Goal: Contribute content: Contribute content

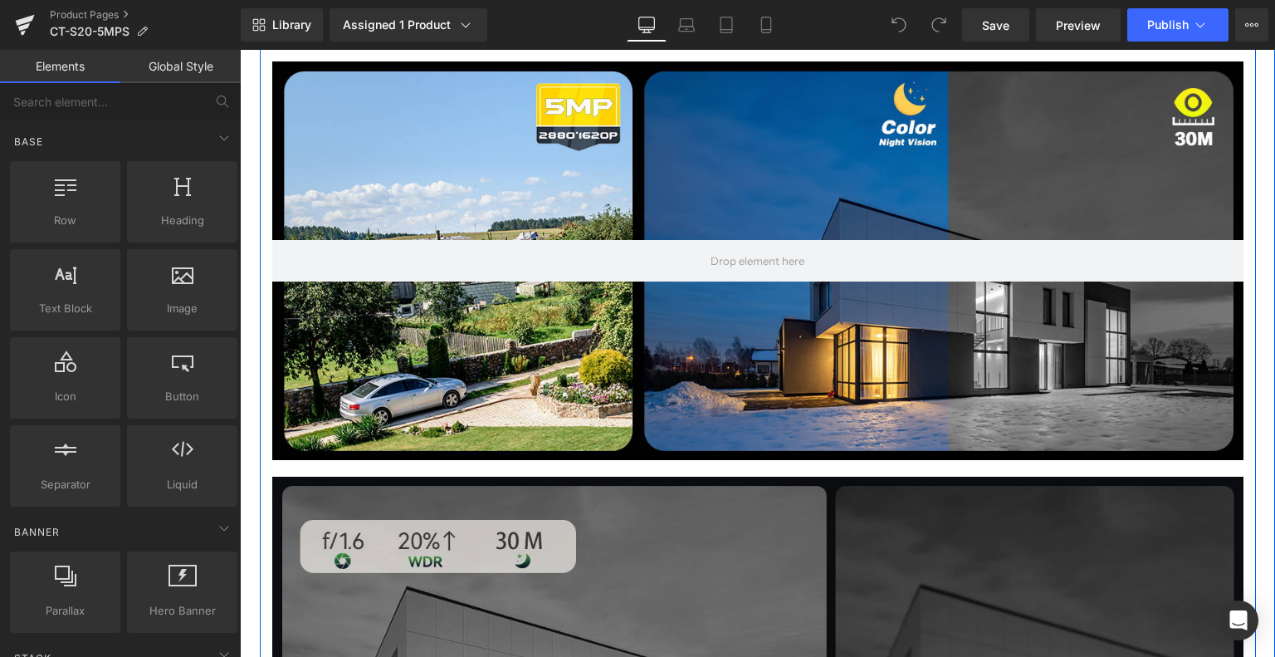
scroll to position [1328, 0]
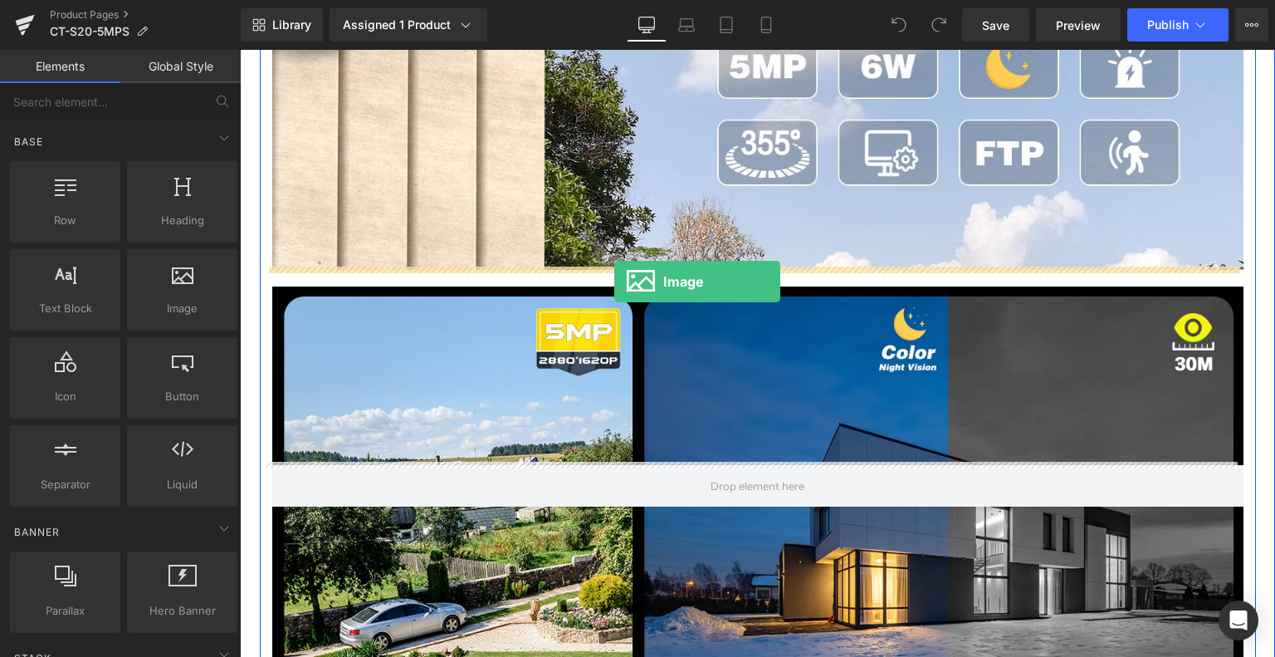
drag, startPoint x: 408, startPoint y: 344, endPoint x: 614, endPoint y: 281, distance: 215.1
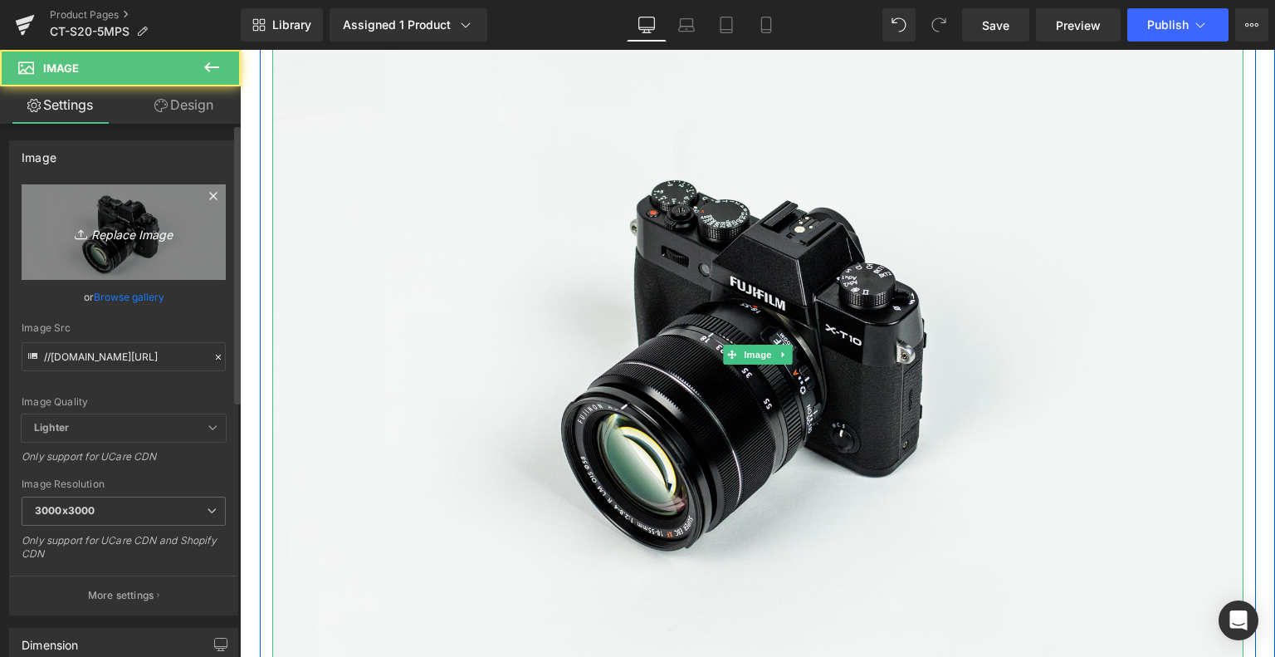
scroll to position [1494, 0]
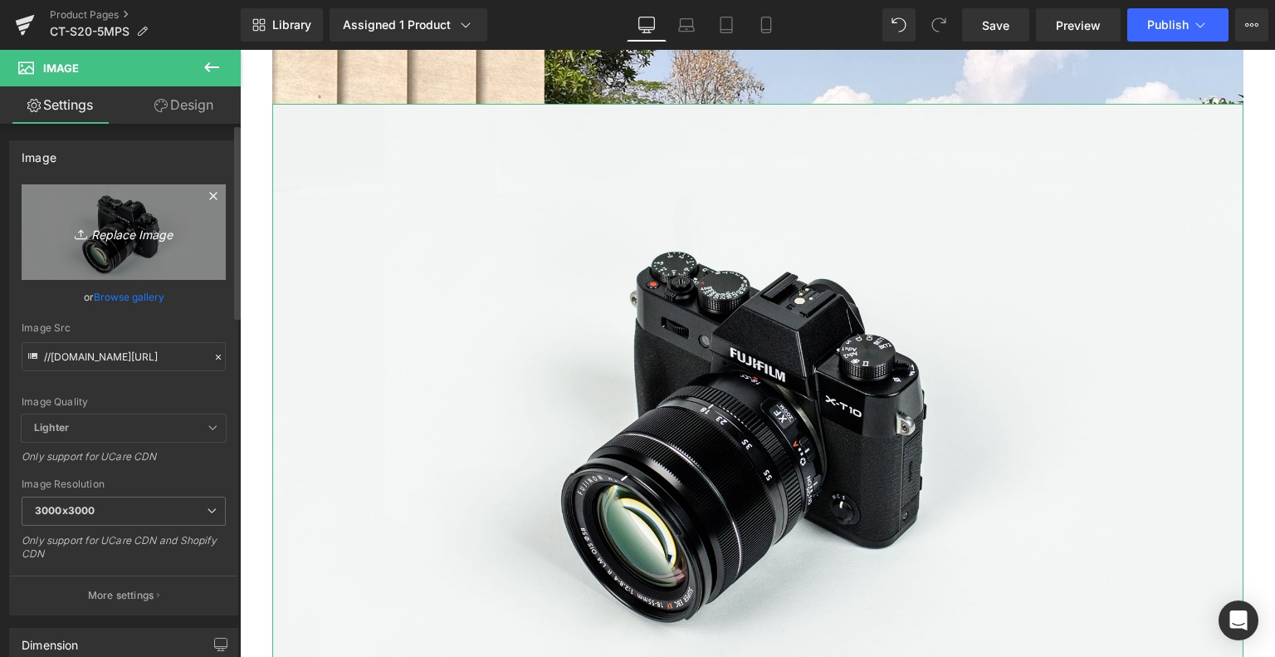
click at [132, 215] on link "Replace Image" at bounding box center [124, 231] width 204 height 95
type input "C:\fakepath\2.jpg"
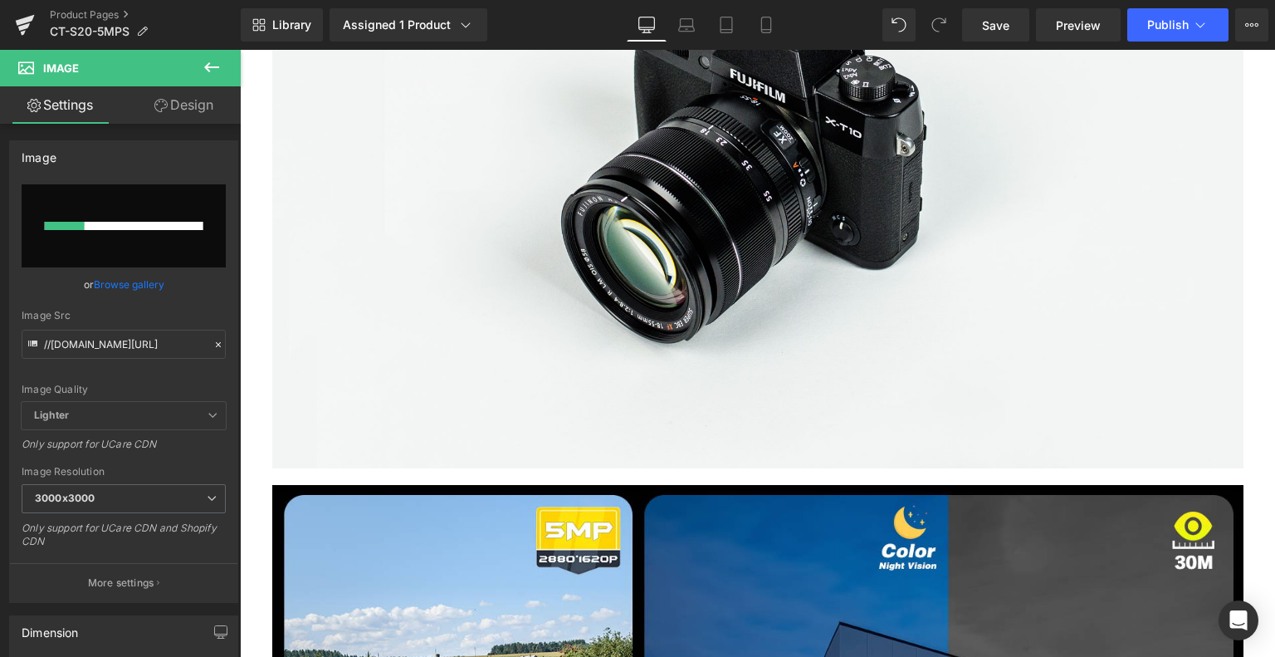
scroll to position [1826, 0]
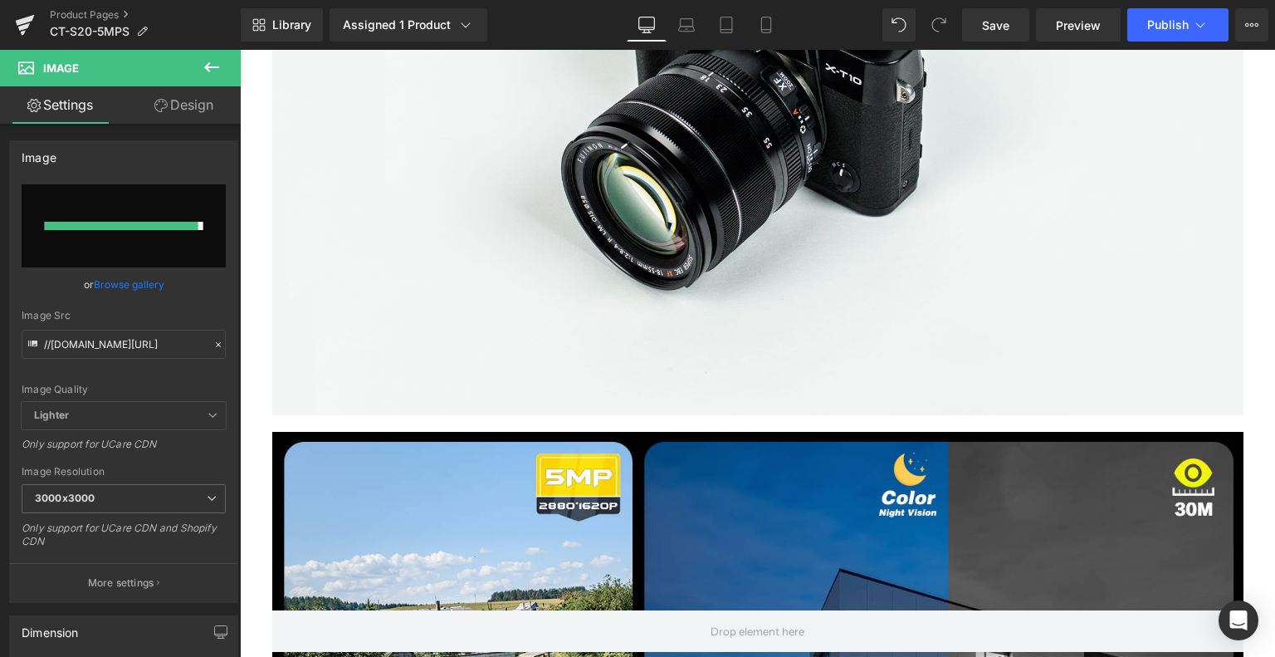
type input "[URL][DOMAIN_NAME]"
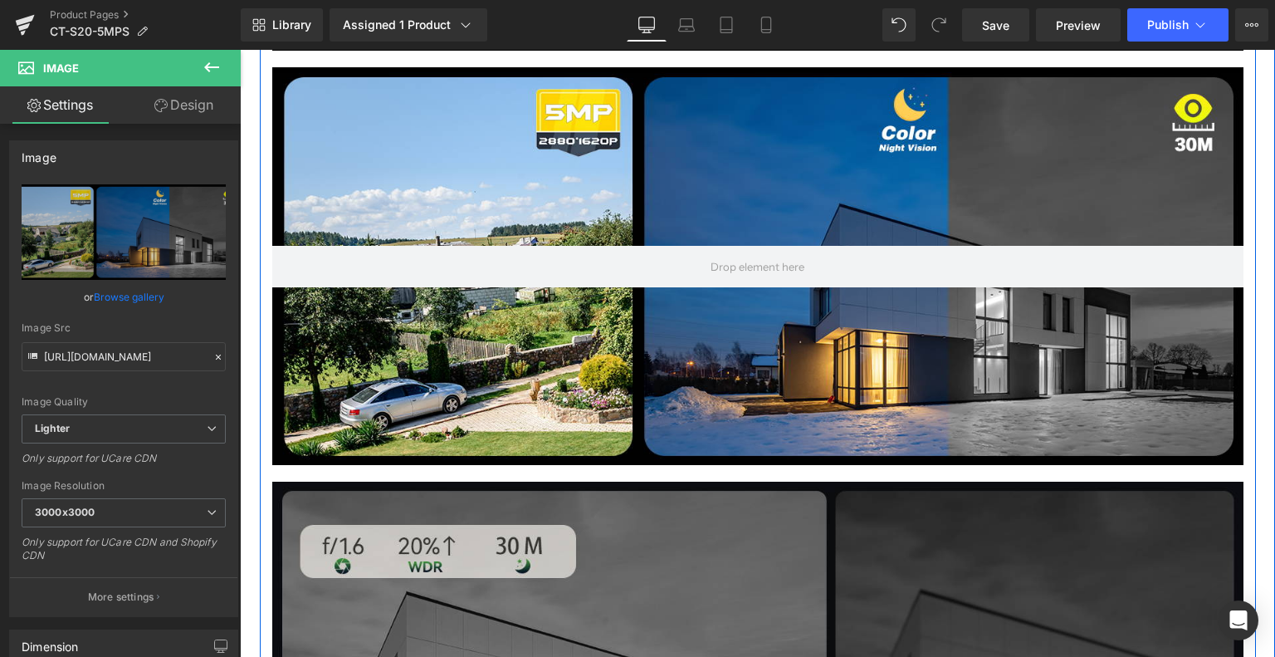
scroll to position [1743, 0]
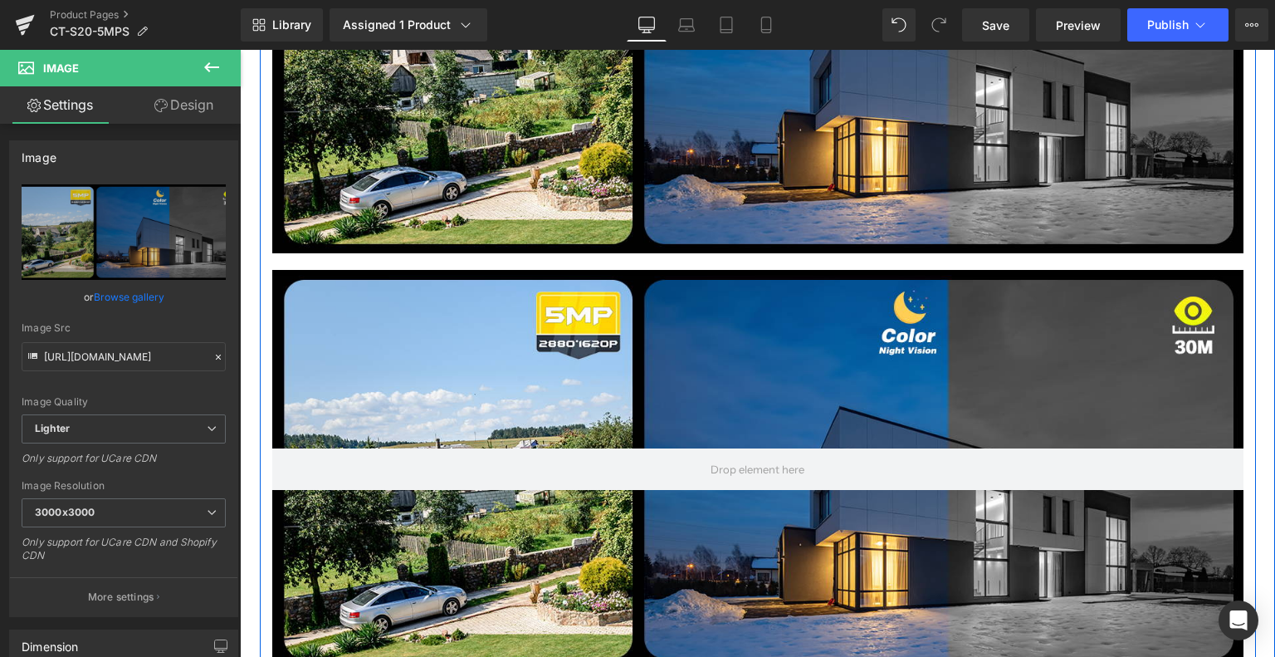
click at [731, 321] on div at bounding box center [757, 469] width 971 height 398
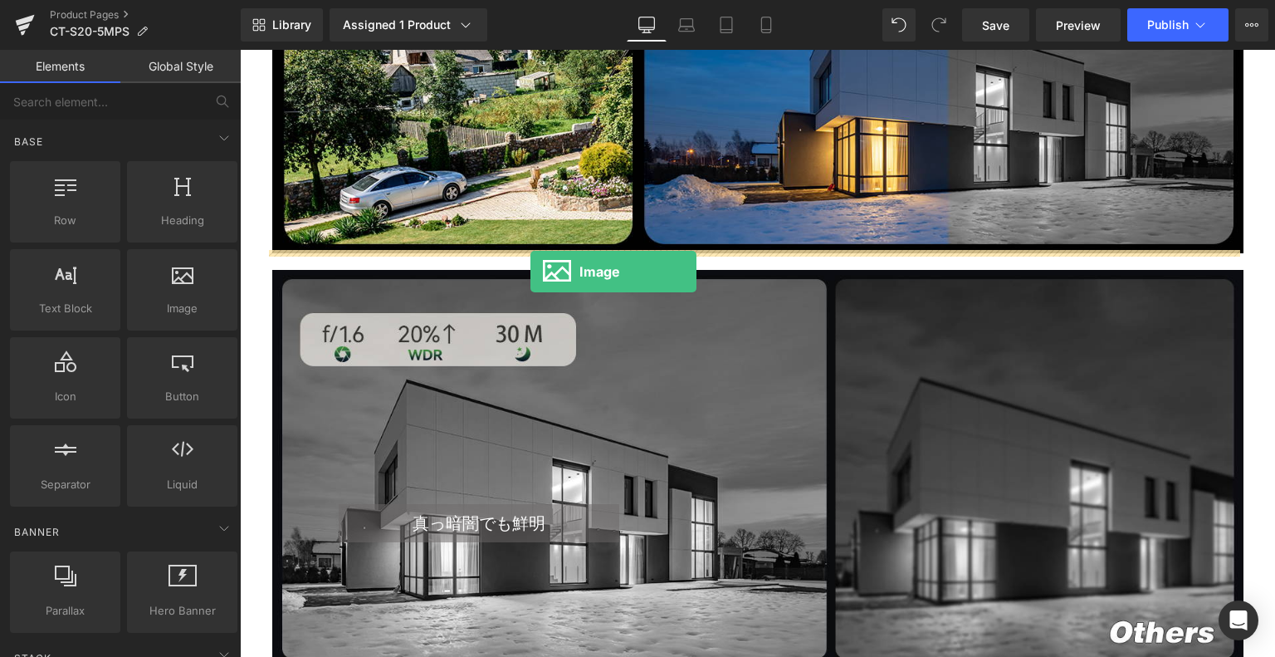
drag, startPoint x: 410, startPoint y: 334, endPoint x: 530, endPoint y: 271, distance: 135.5
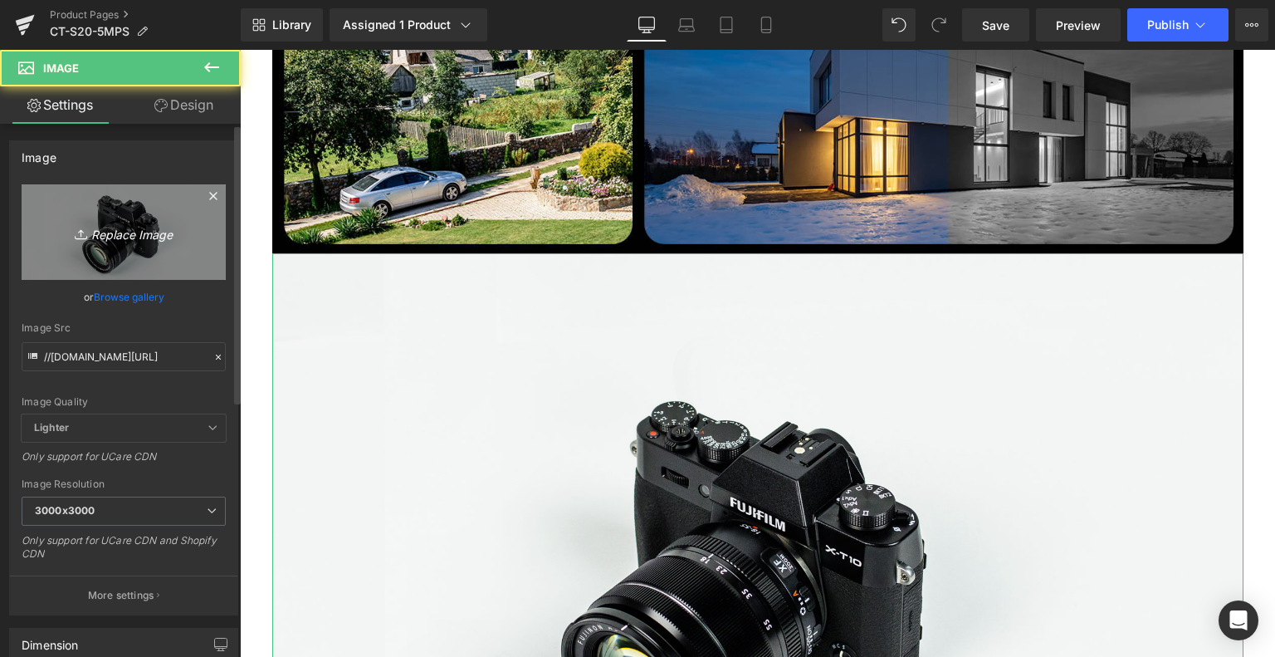
click at [106, 234] on icon "Replace Image" at bounding box center [123, 232] width 133 height 21
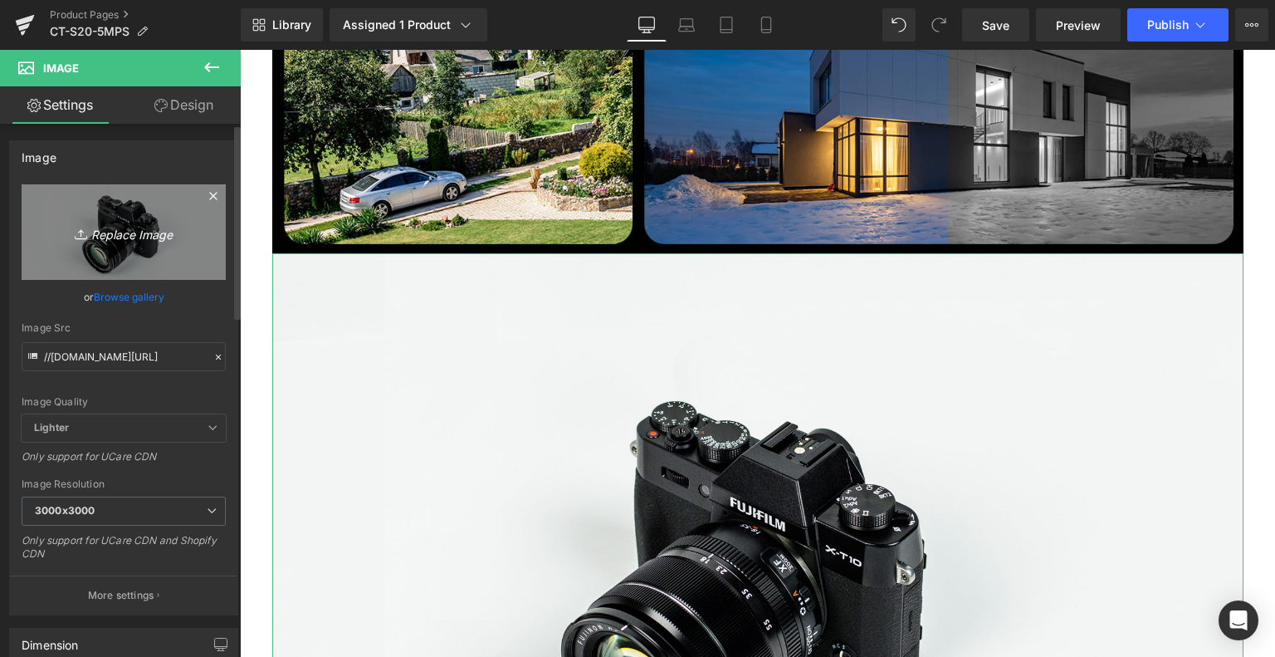
type input "C:\fakepath\3.jpg"
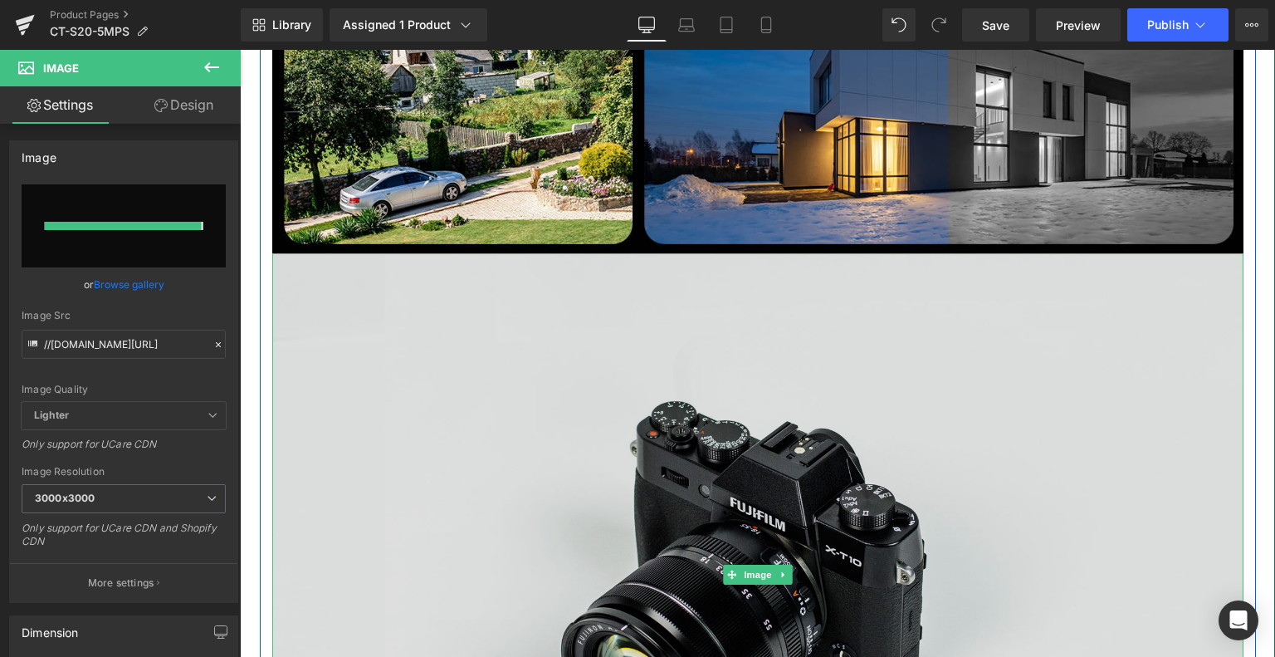
type input "[URL][DOMAIN_NAME]"
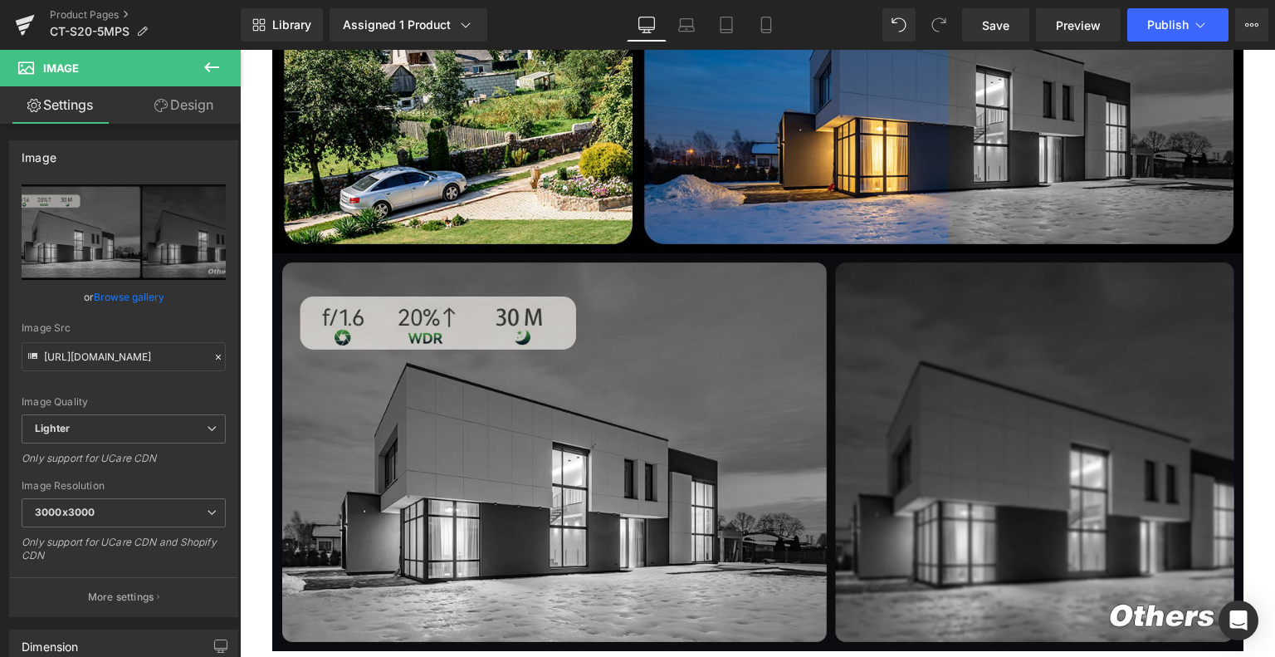
click at [208, 70] on icon at bounding box center [211, 67] width 15 height 10
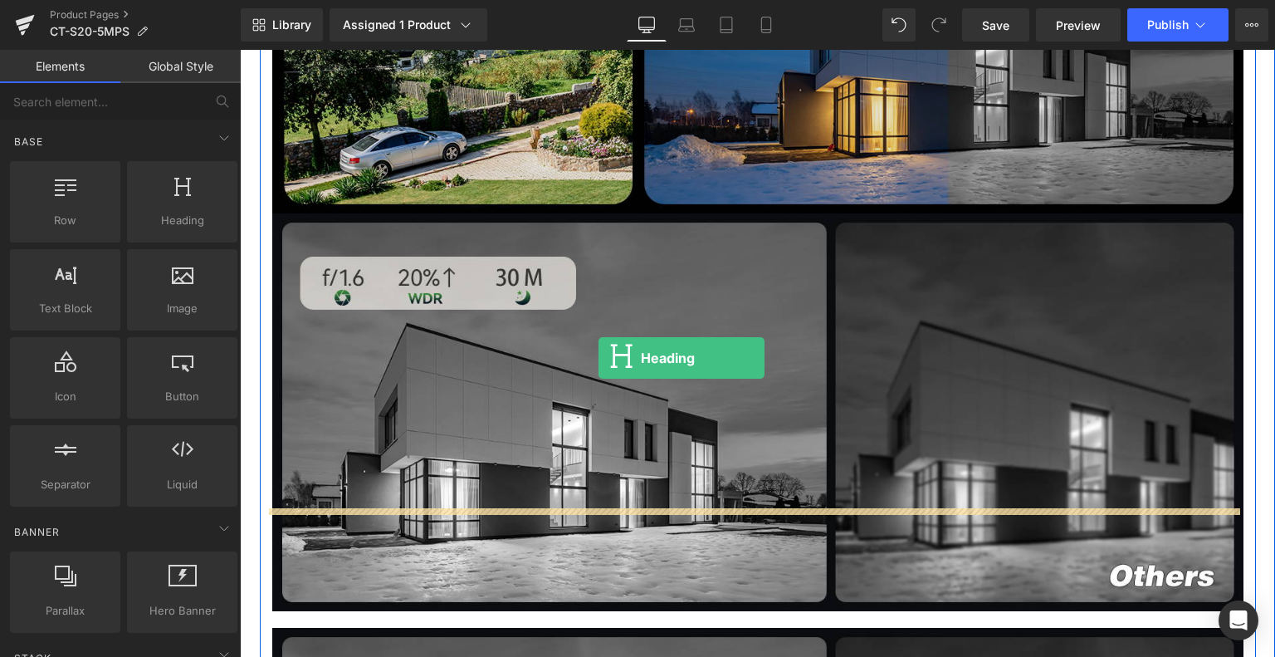
scroll to position [1577, 0]
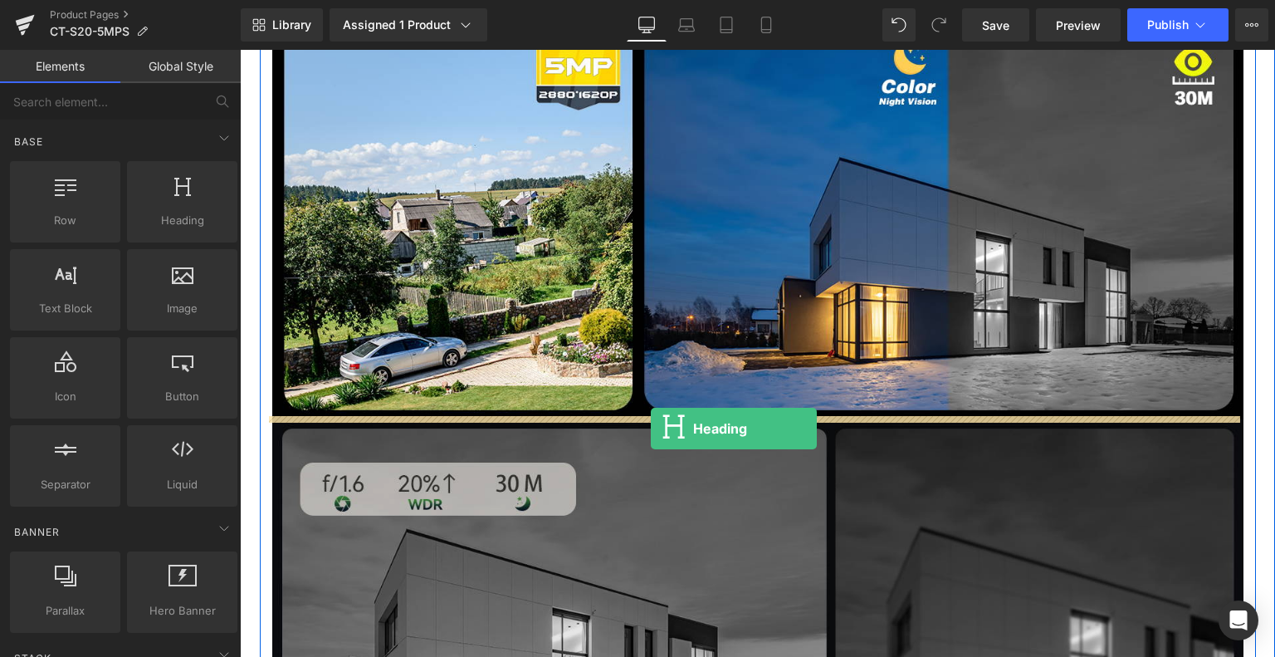
drag, startPoint x: 431, startPoint y: 258, endPoint x: 651, endPoint y: 428, distance: 278.1
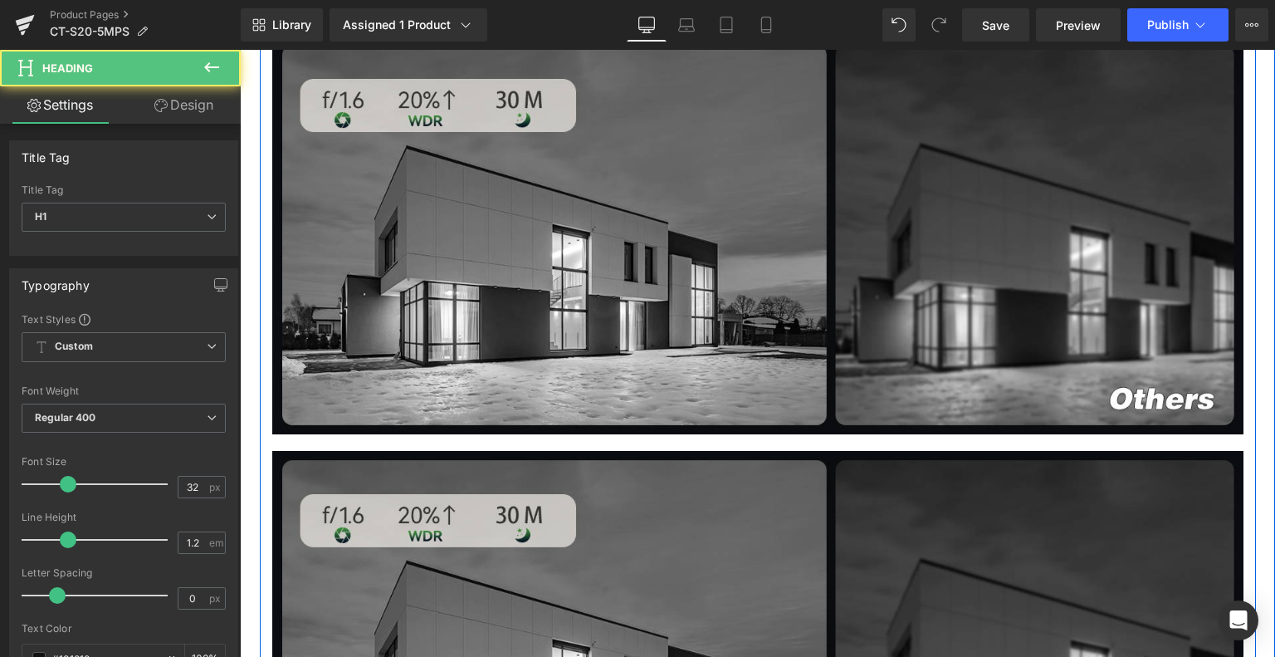
scroll to position [2241, 0]
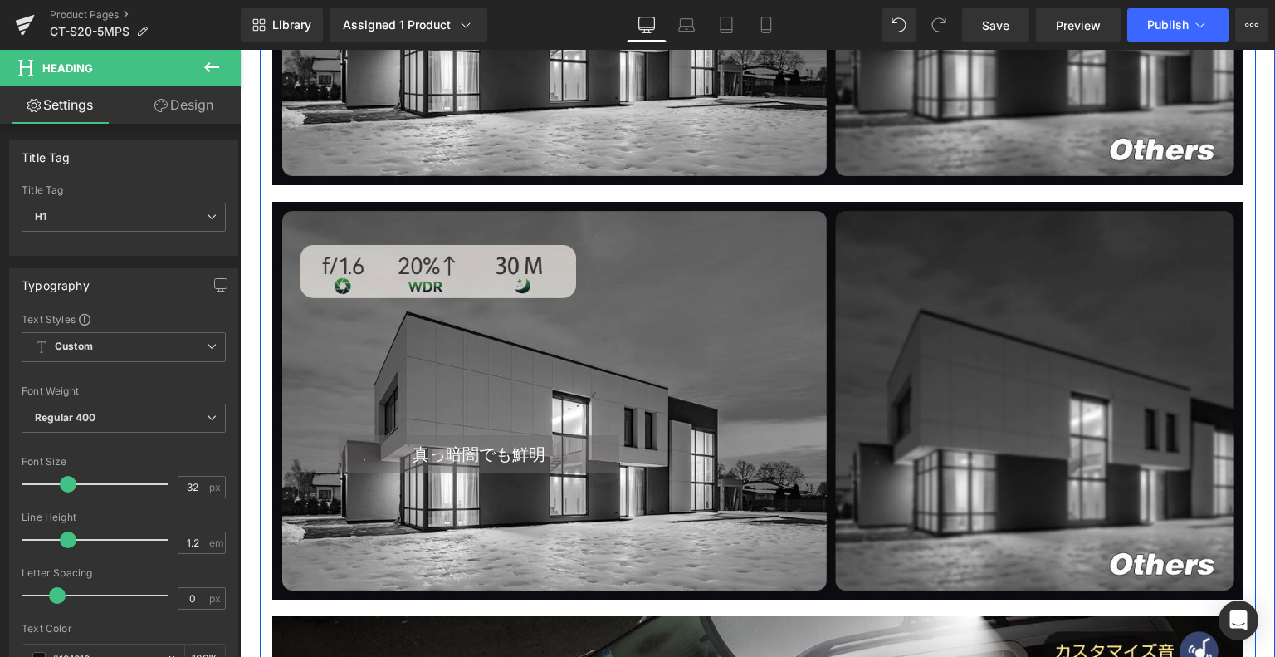
click at [486, 441] on div "真っ暗闇でも鮮明 Heading" at bounding box center [479, 454] width 281 height 38
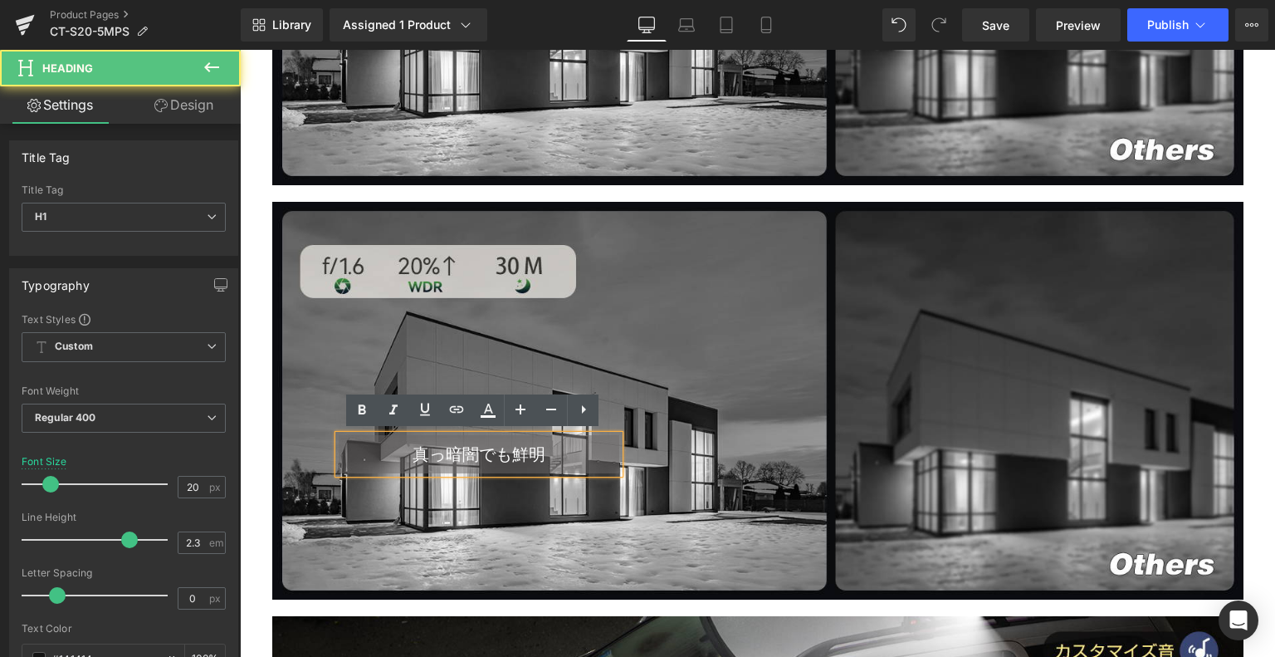
click at [491, 453] on span "真っ暗闇でも鮮明" at bounding box center [479, 454] width 133 height 20
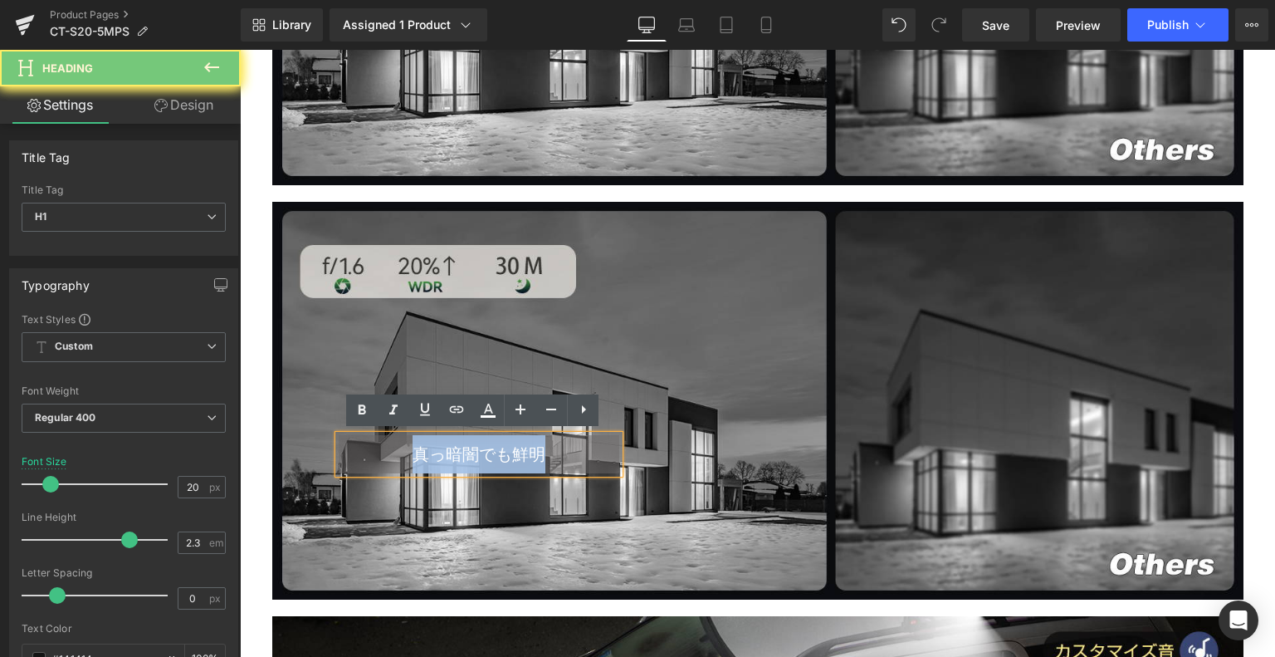
drag, startPoint x: 584, startPoint y: 445, endPoint x: 254, endPoint y: 453, distance: 330.5
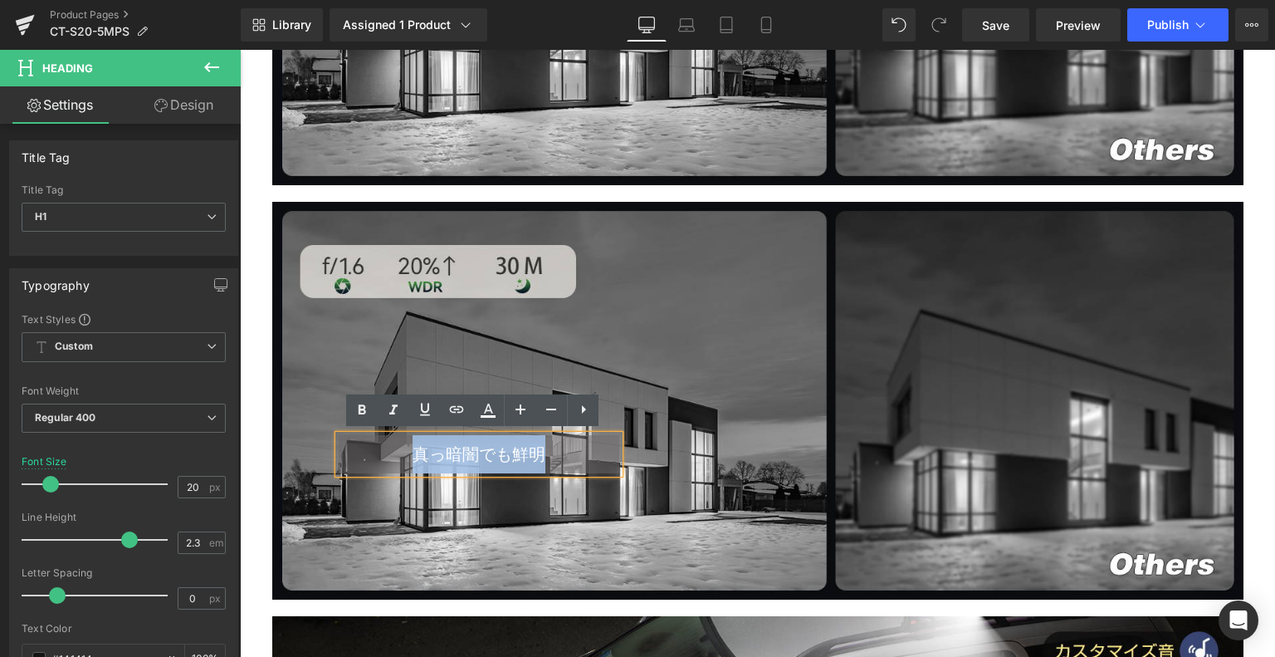
copy span "真っ暗闇でも鮮明"
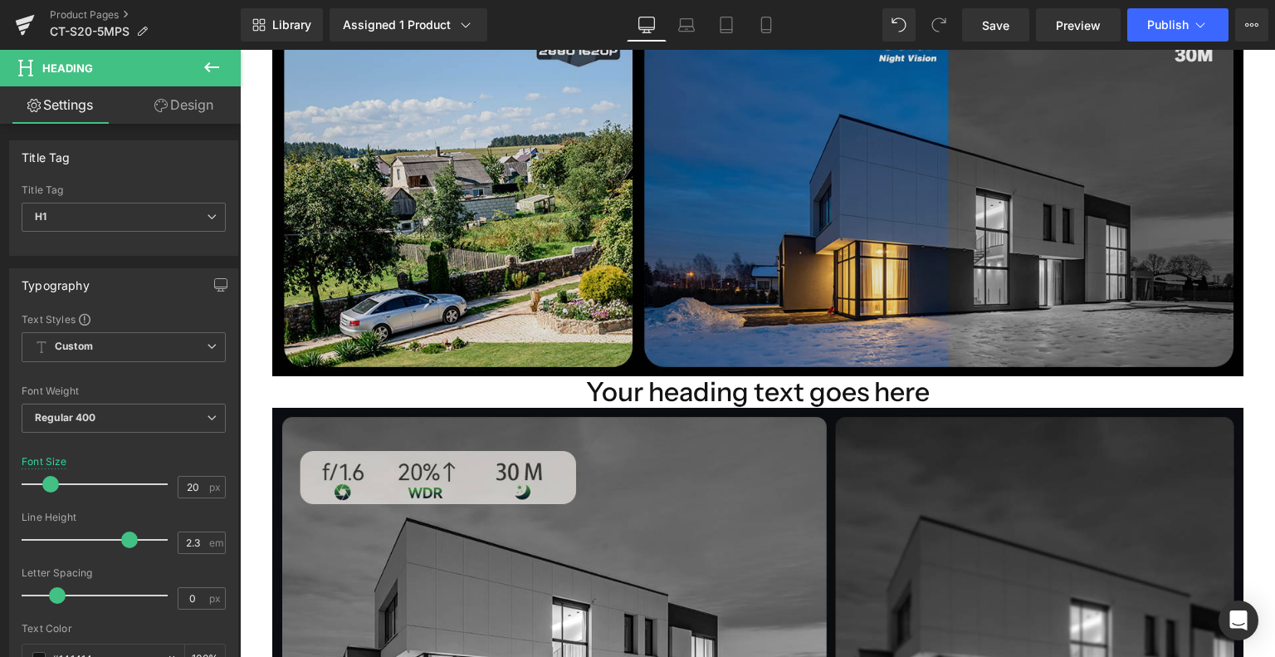
scroll to position [1494, 0]
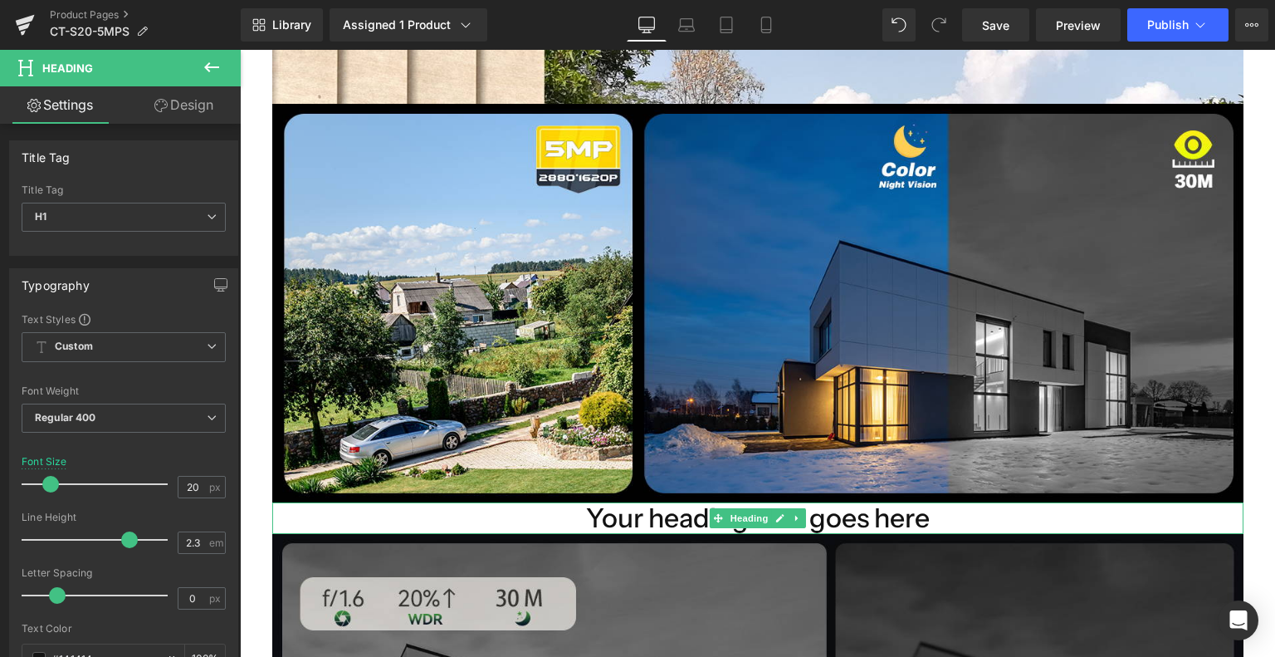
click at [648, 521] on h1 "Your heading text goes here" at bounding box center [757, 518] width 971 height 32
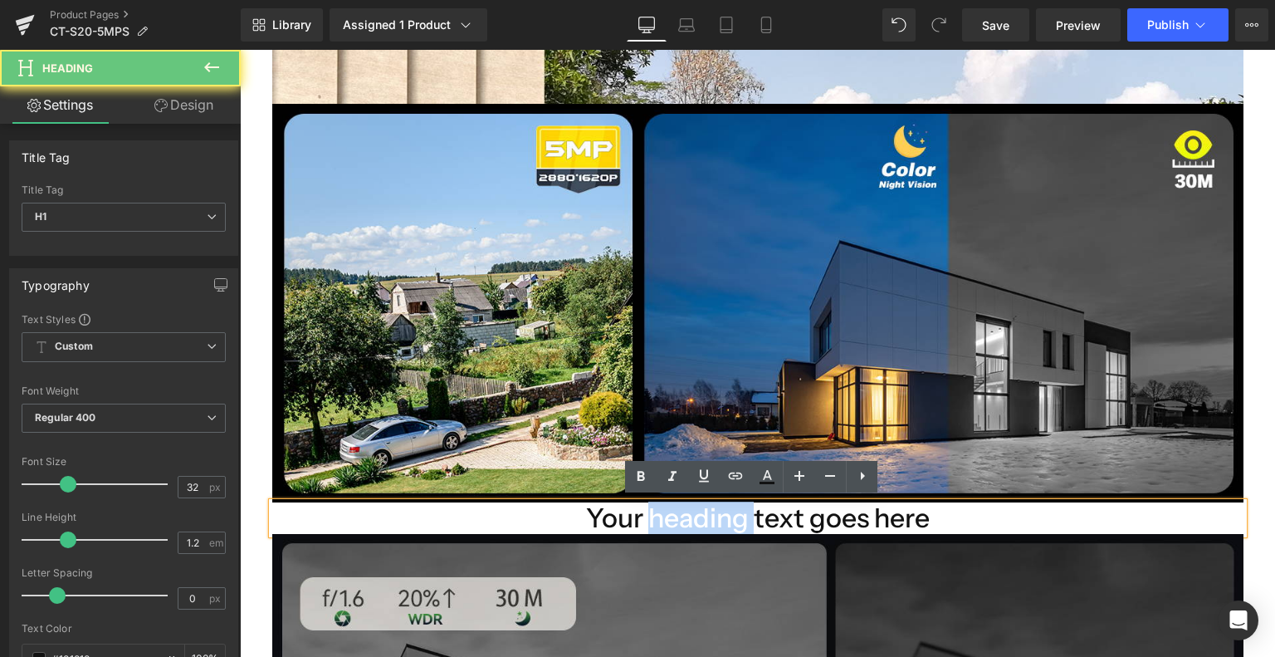
click at [648, 521] on h1 "Your heading text goes here" at bounding box center [757, 518] width 971 height 32
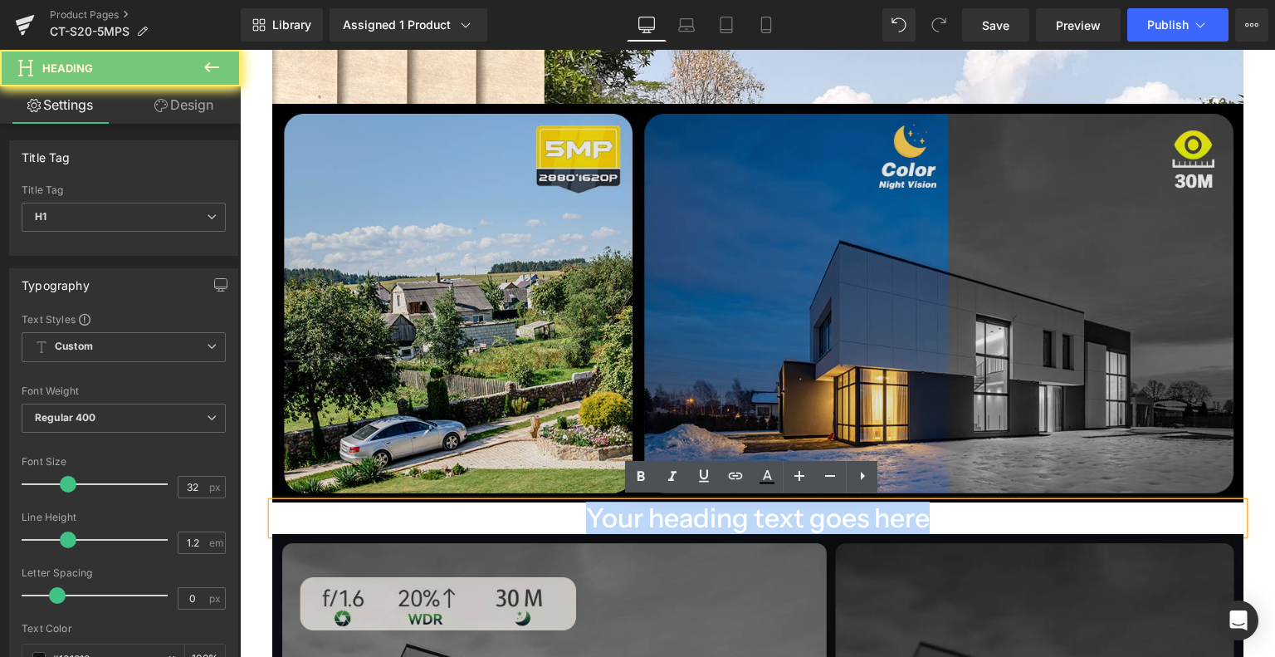
drag, startPoint x: 1001, startPoint y: 511, endPoint x: 410, endPoint y: 474, distance: 592.3
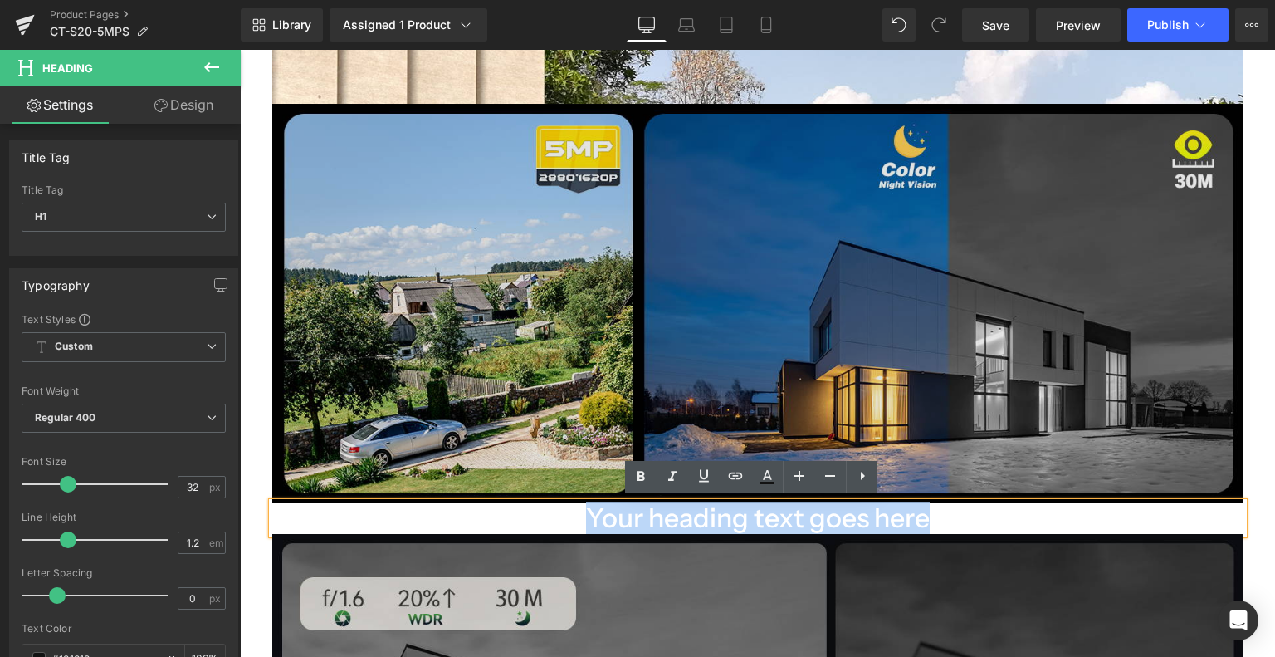
paste div
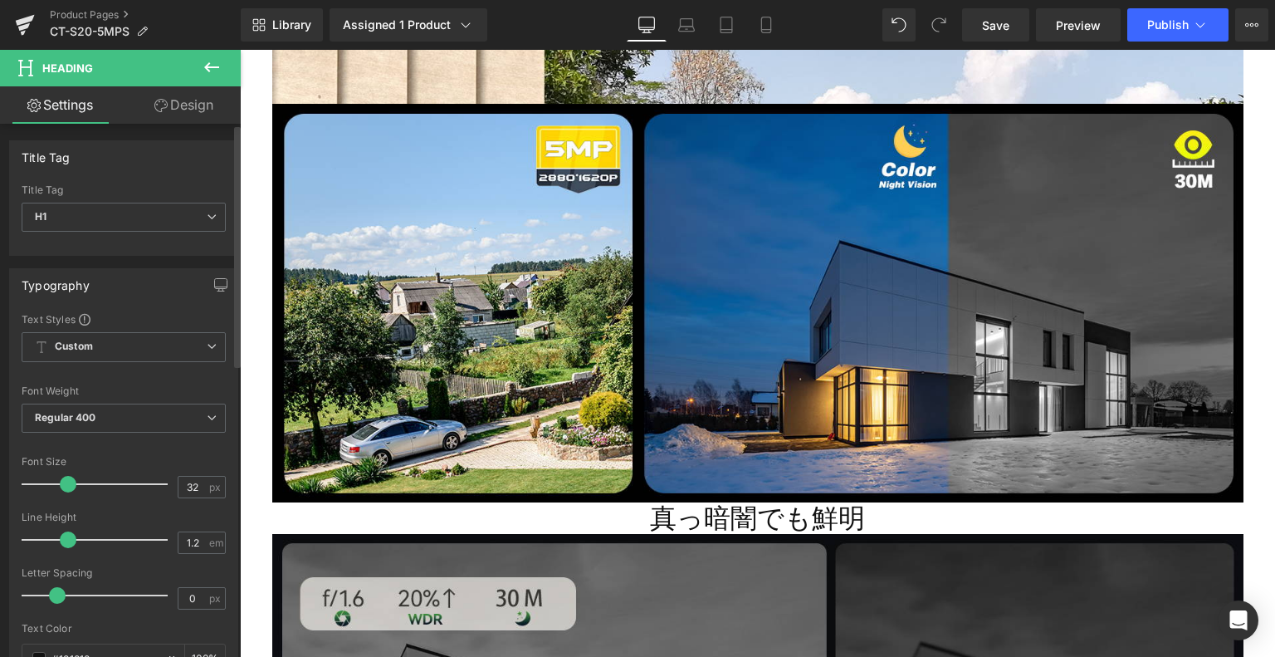
drag, startPoint x: 196, startPoint y: 485, endPoint x: 119, endPoint y: 490, distance: 77.4
click at [120, 490] on div "Font Size 32 px" at bounding box center [124, 484] width 204 height 56
type input "26"
click at [143, 443] on div at bounding box center [124, 446] width 204 height 11
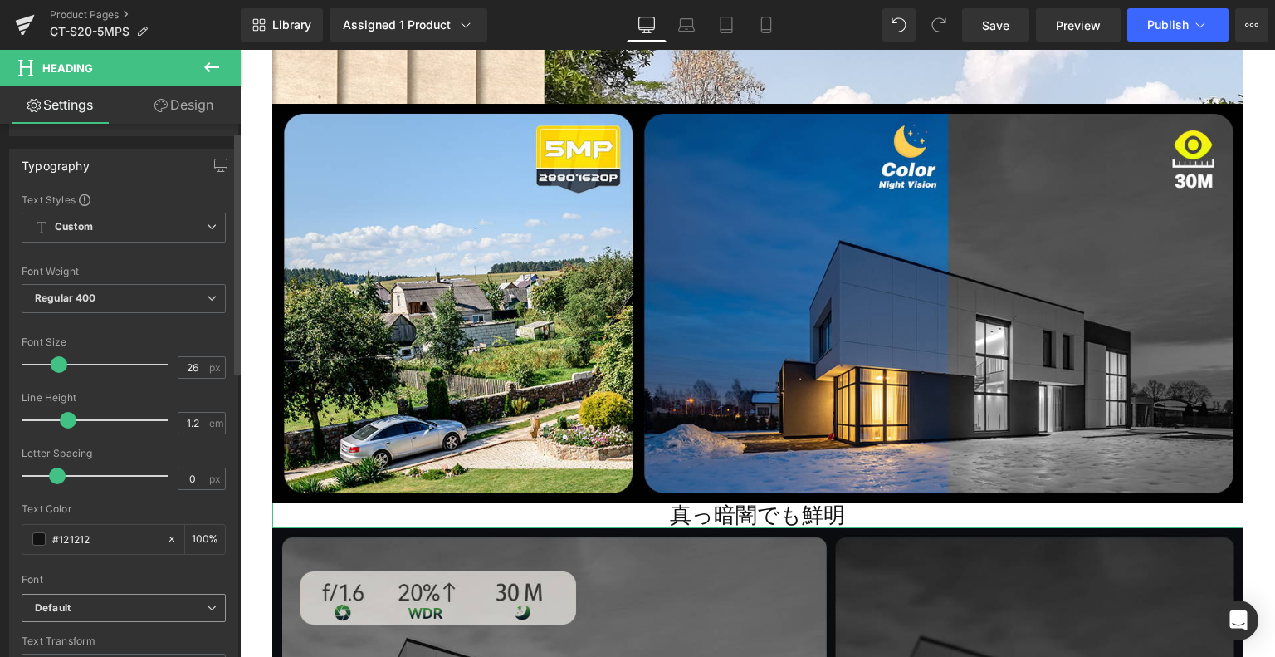
scroll to position [249, 0]
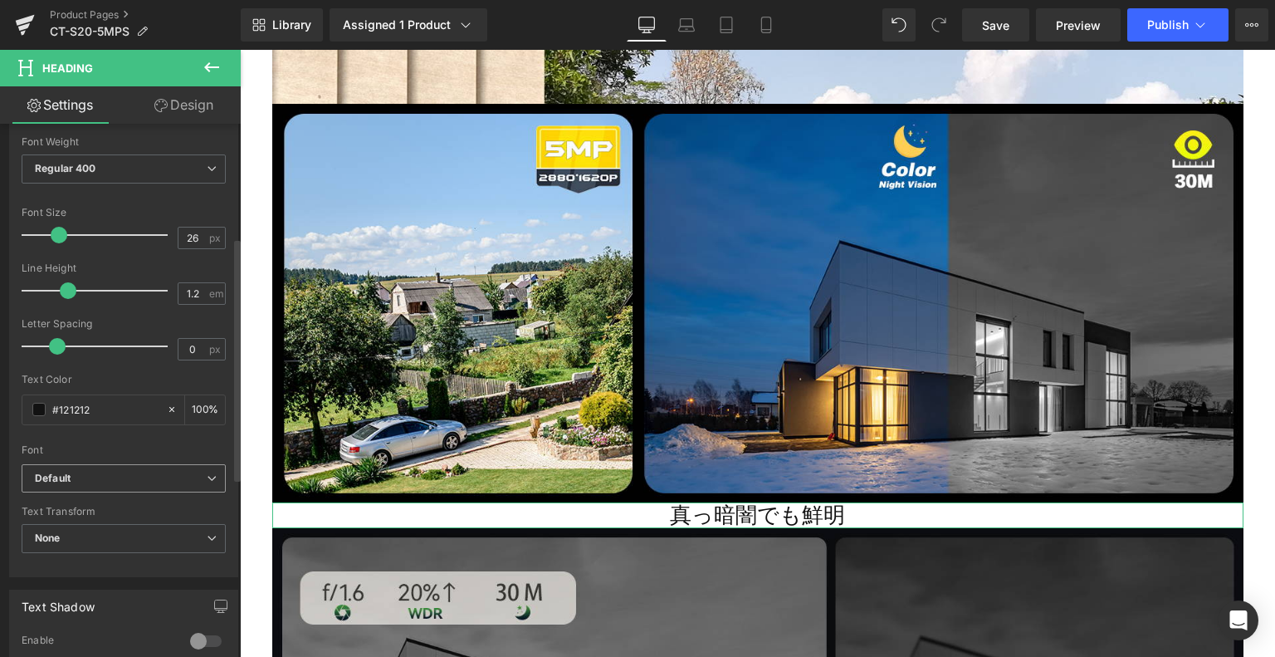
click at [85, 472] on b "Default" at bounding box center [121, 479] width 172 height 14
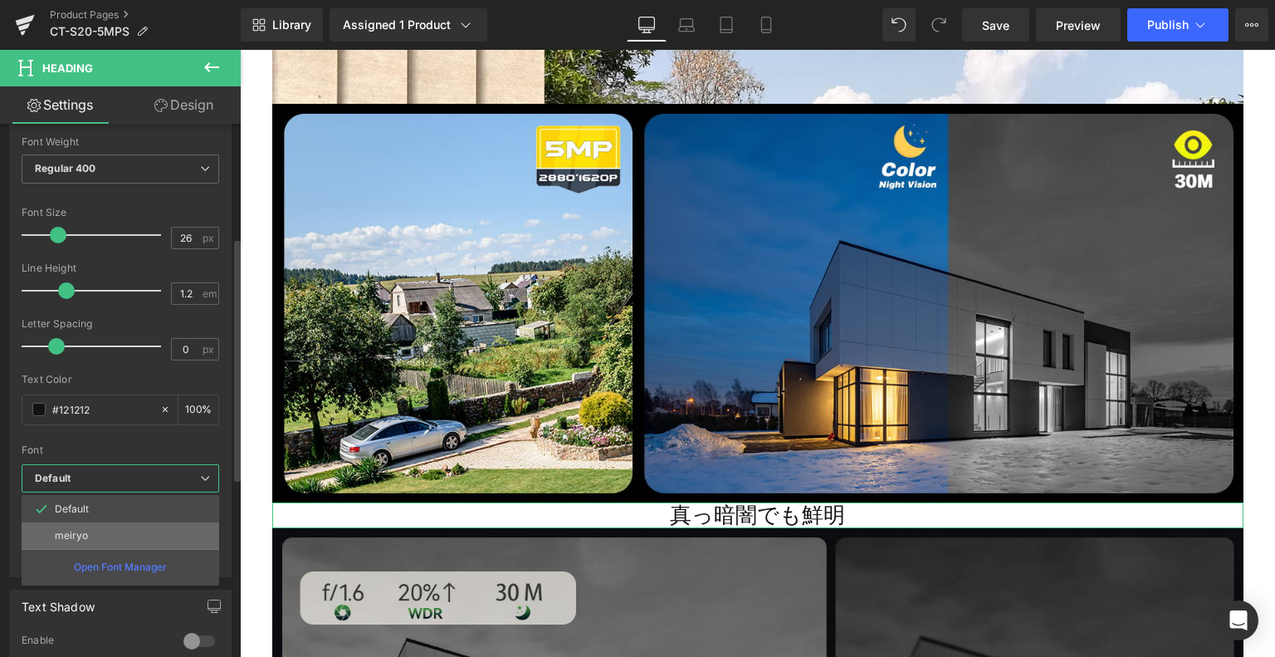
click at [83, 534] on p "meiryo" at bounding box center [71, 536] width 33 height 12
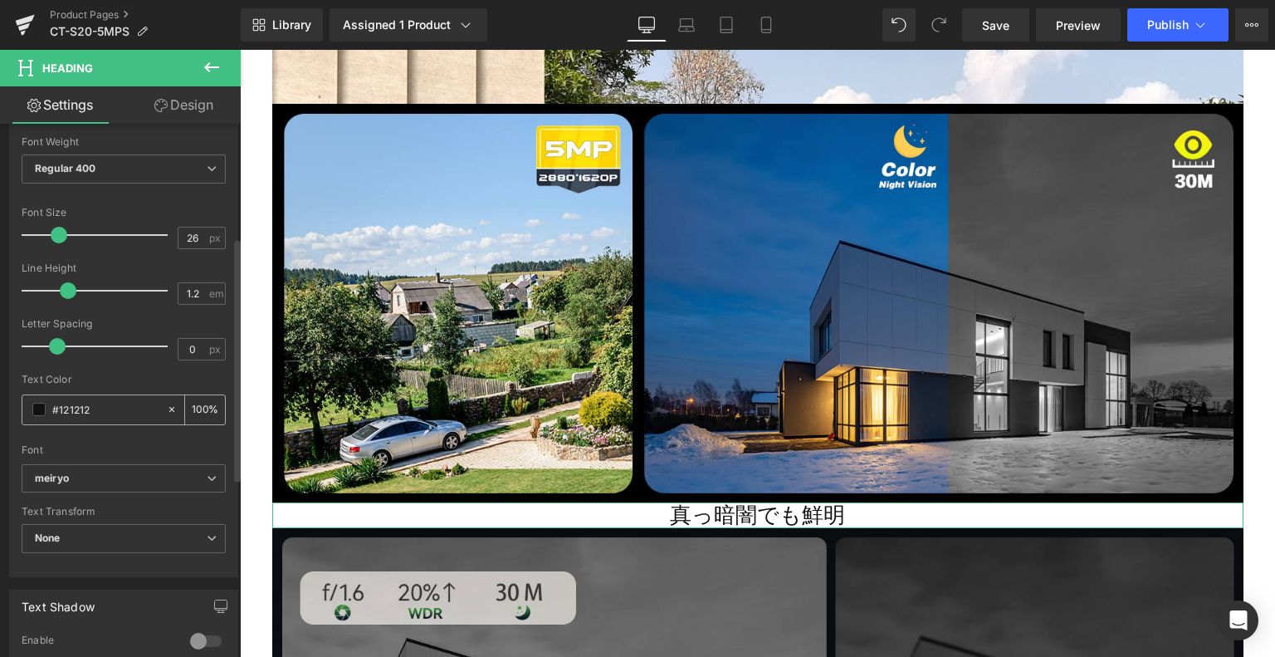
drag, startPoint x: 61, startPoint y: 408, endPoint x: 21, endPoint y: 408, distance: 39.8
click at [22, 408] on div "#121212 100 %" at bounding box center [124, 409] width 204 height 31
click at [67, 406] on input "#121212" at bounding box center [105, 409] width 106 height 18
drag, startPoint x: 56, startPoint y: 408, endPoint x: 127, endPoint y: 406, distance: 71.4
click at [127, 406] on input "#121212" at bounding box center [105, 409] width 106 height 18
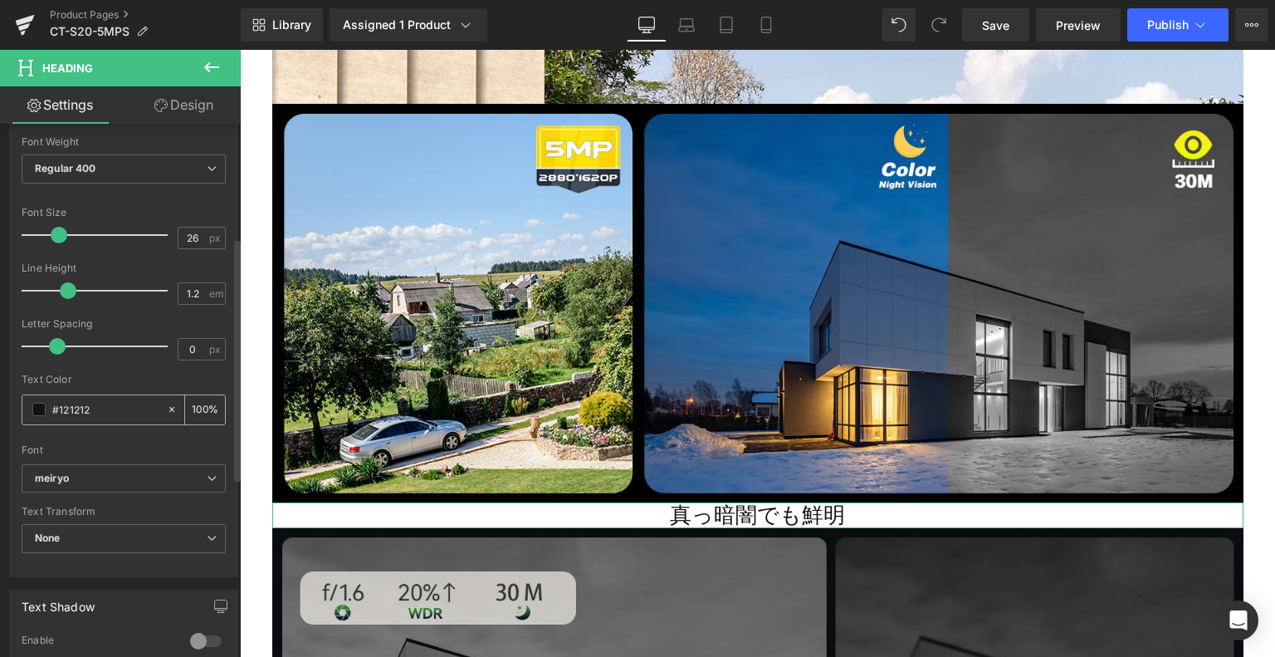
type input "#0"
type input "0"
type input "#000"
type input "100"
type input "#00047"
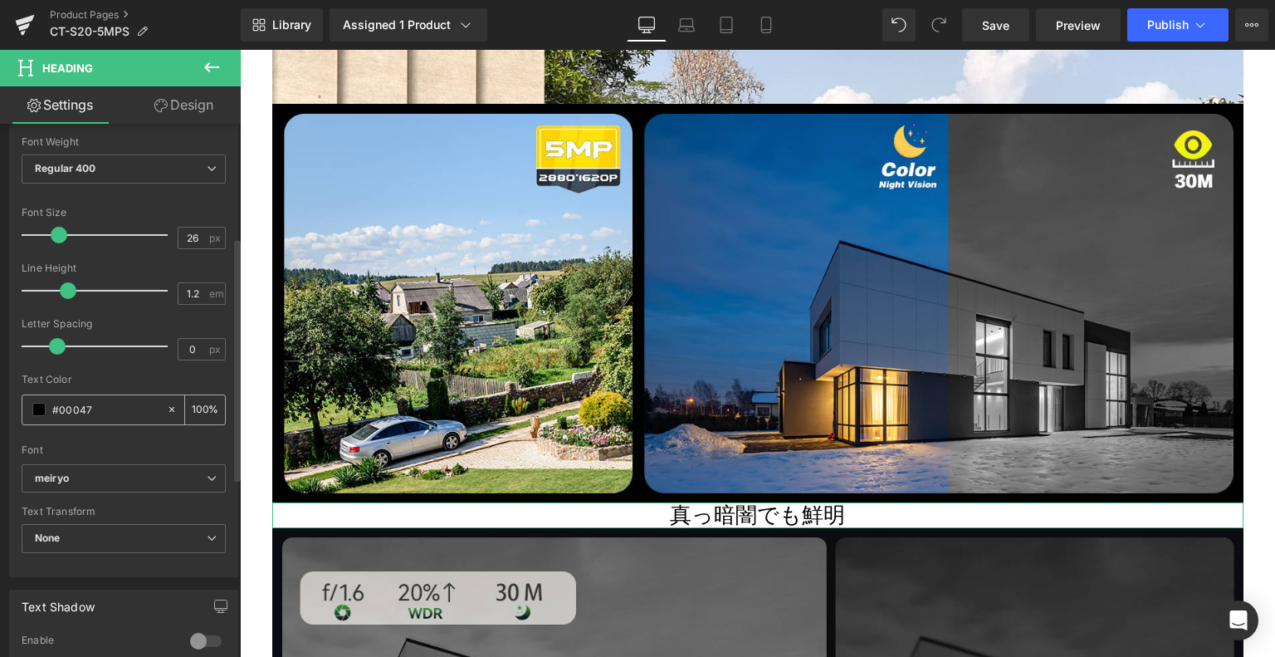
type input "0"
type input "#00047e"
type input "100"
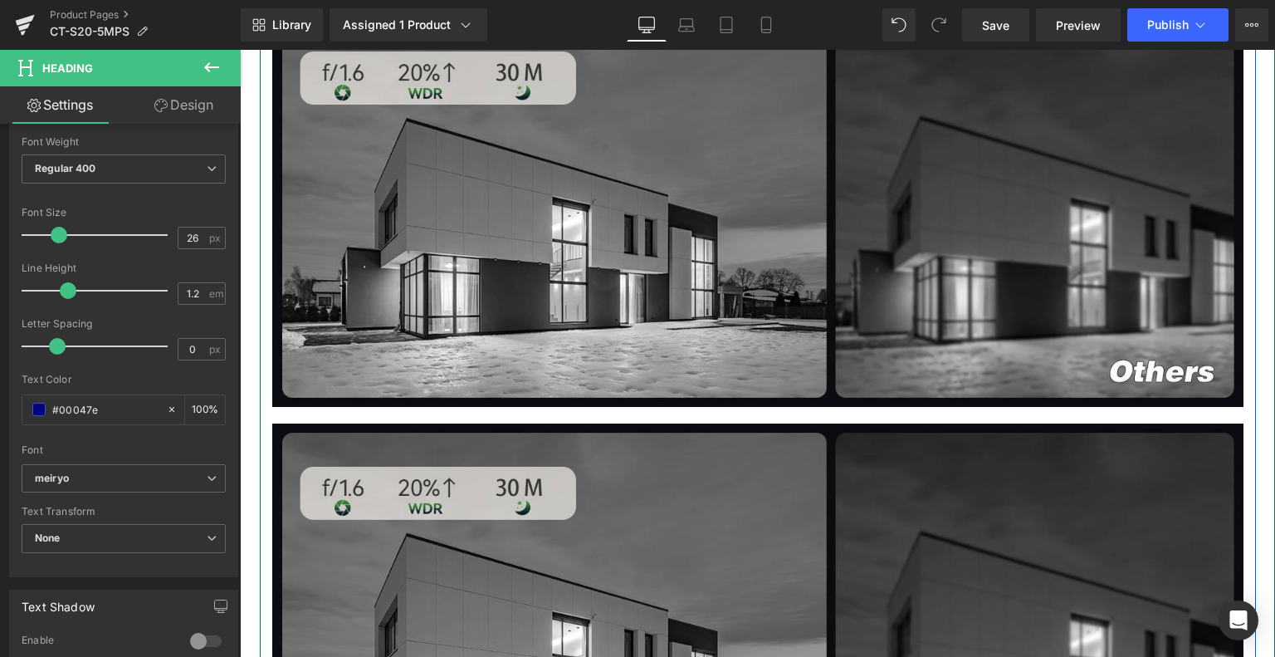
scroll to position [2158, 0]
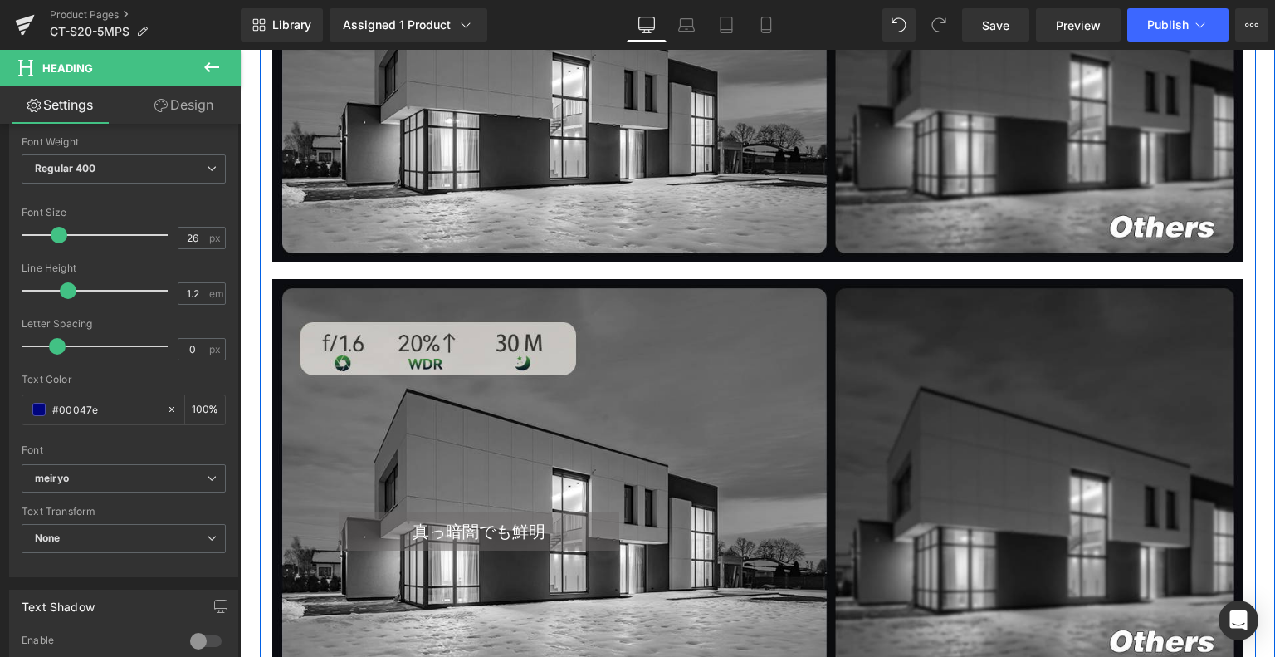
click at [716, 381] on div "真っ暗闇でも鮮明 Heading Text Block Row" at bounding box center [757, 478] width 971 height 398
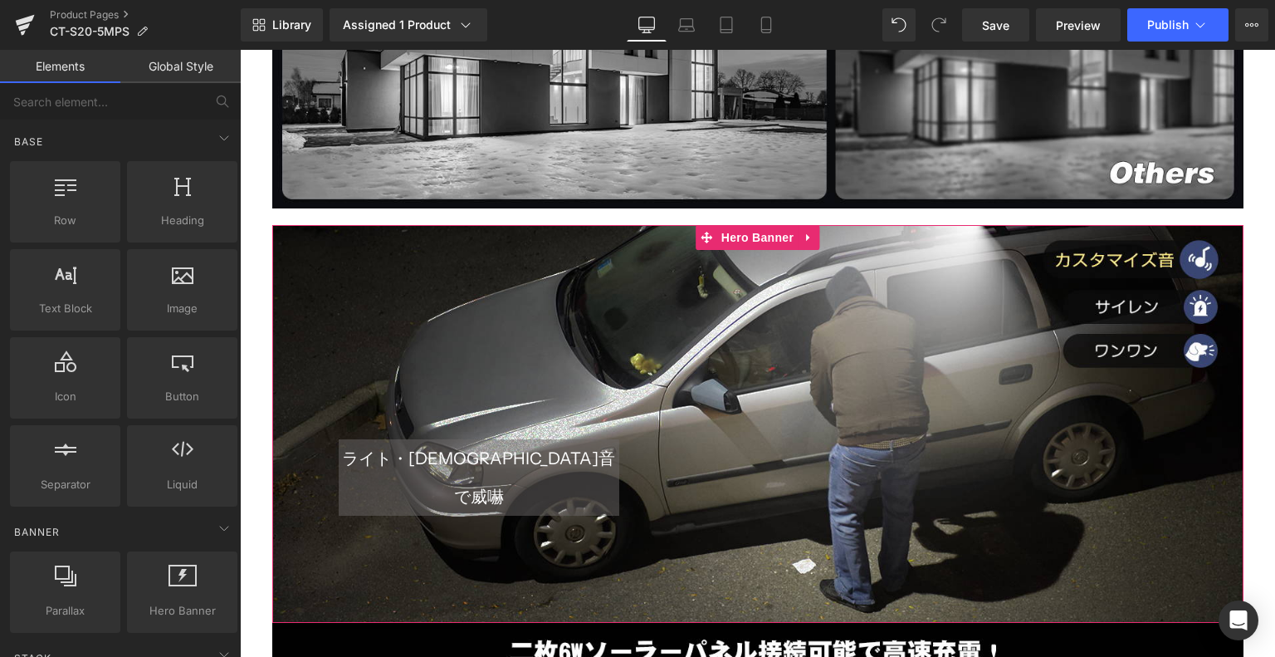
scroll to position [2241, 0]
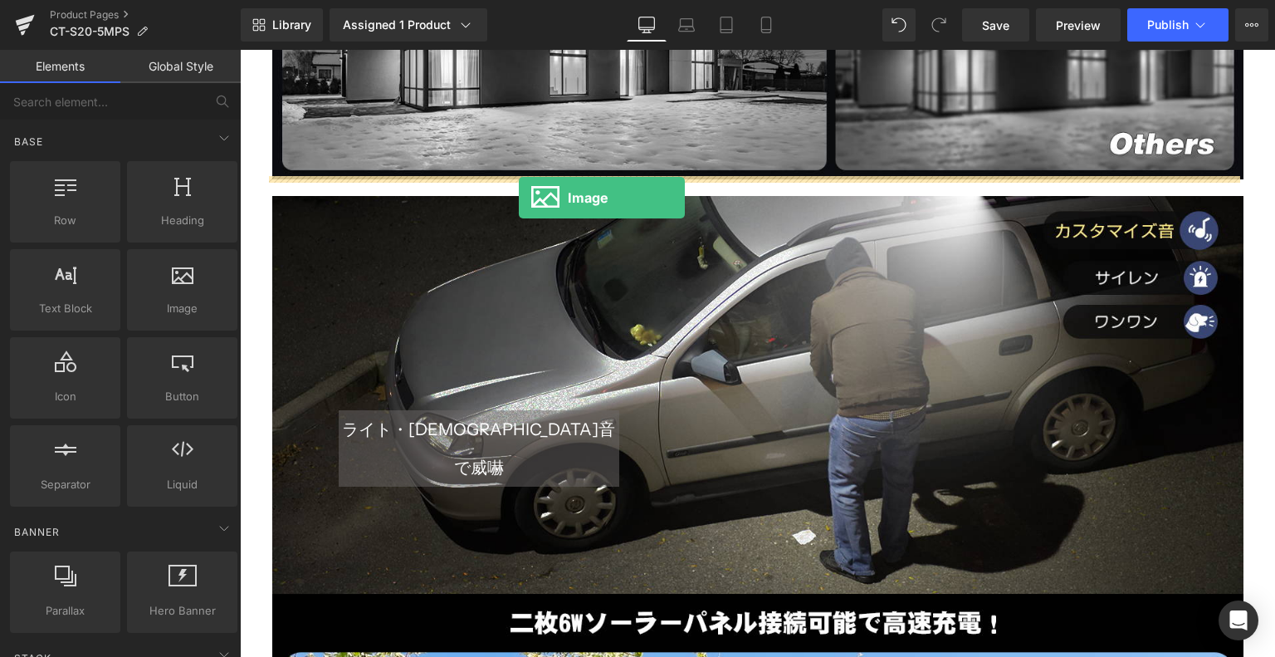
drag, startPoint x: 413, startPoint y: 332, endPoint x: 519, endPoint y: 198, distance: 171.4
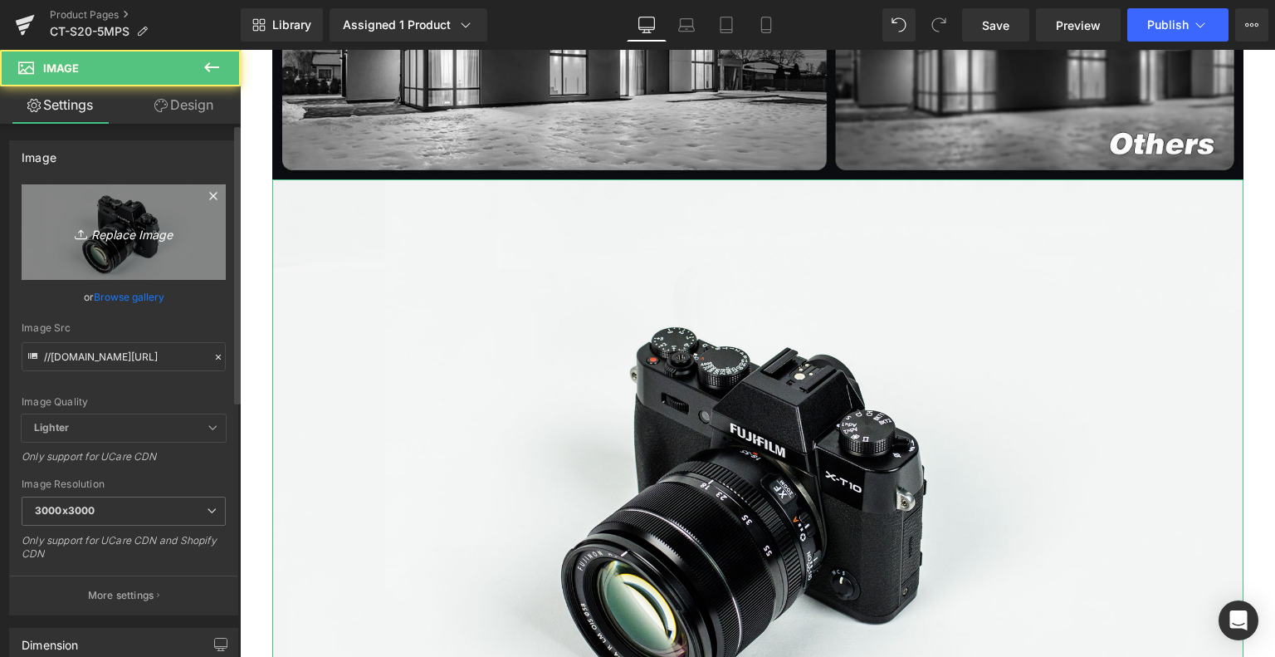
click at [146, 242] on link "Replace Image" at bounding box center [124, 231] width 204 height 95
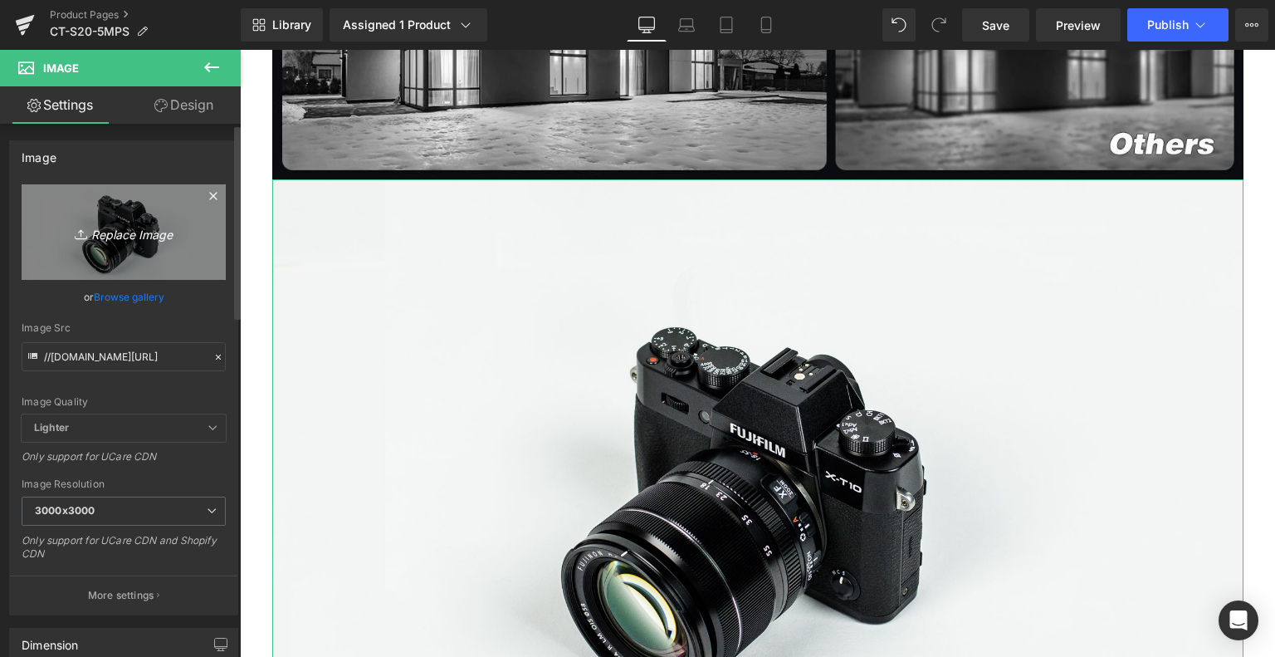
type input "C:\fakepath\4.jpg"
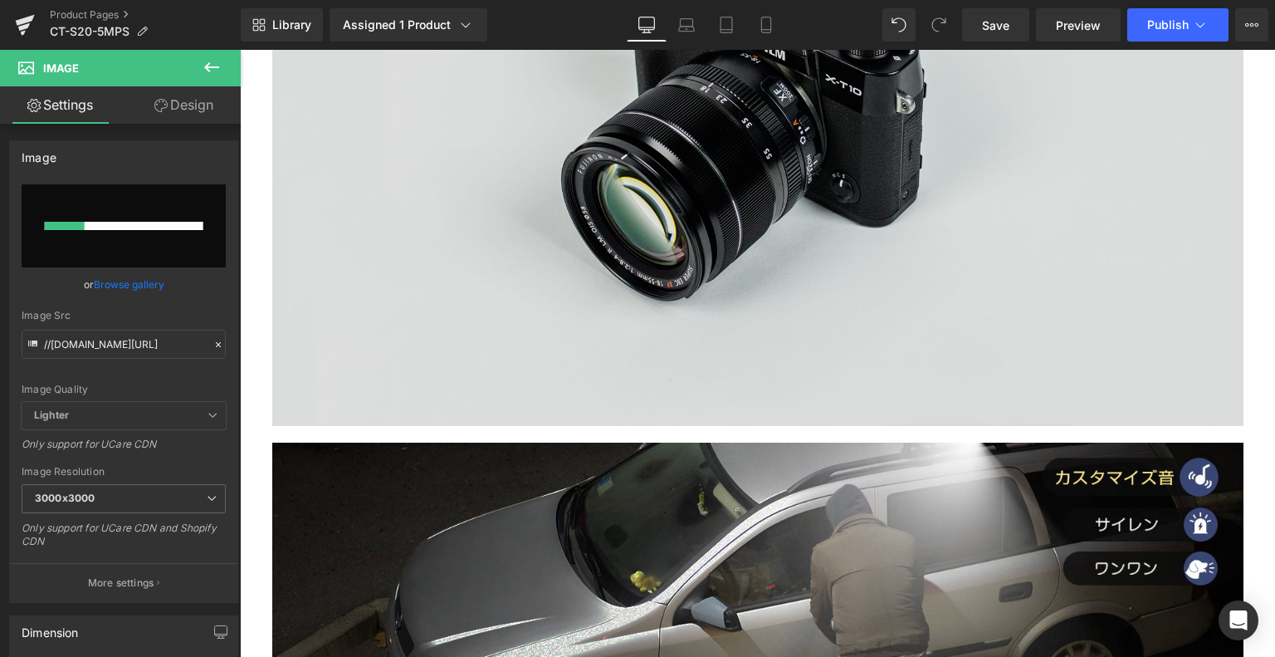
scroll to position [2656, 0]
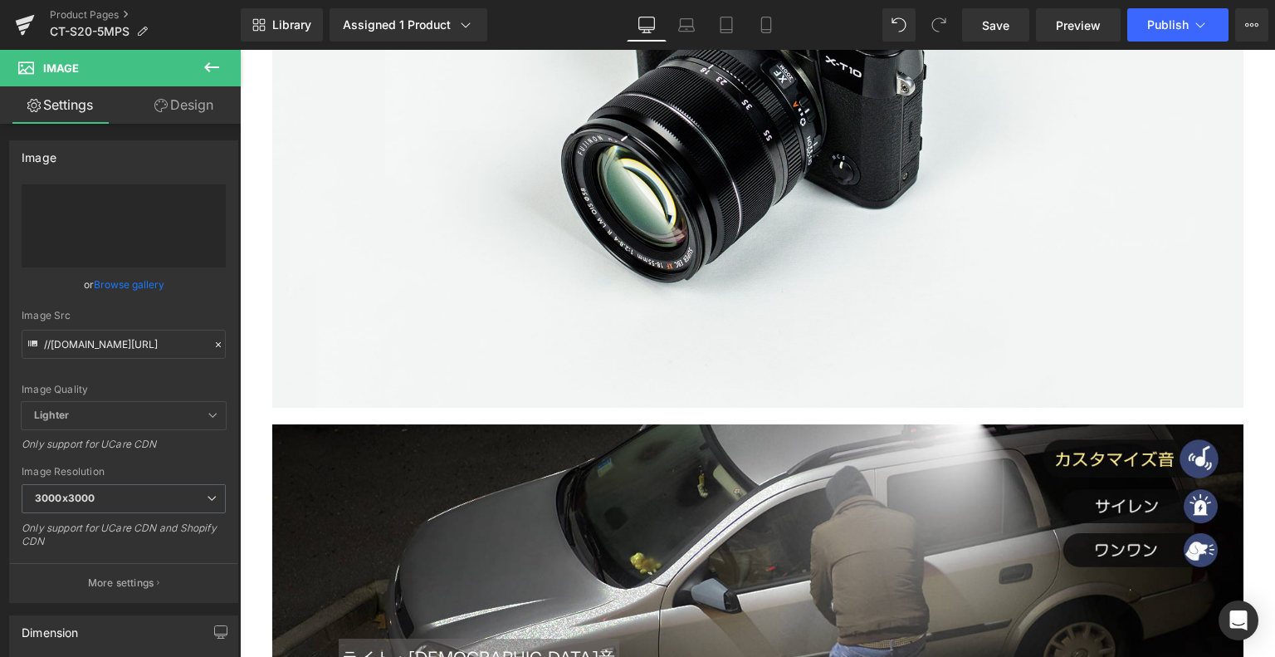
type input "[URL][DOMAIN_NAME]"
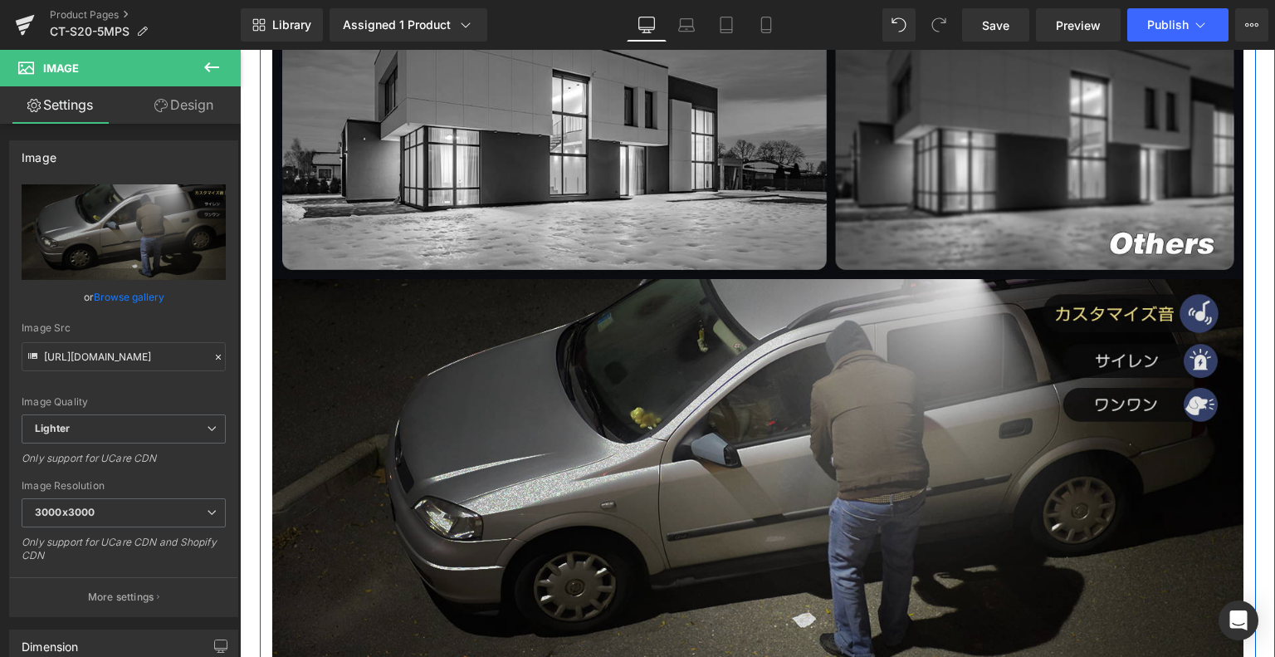
scroll to position [2075, 0]
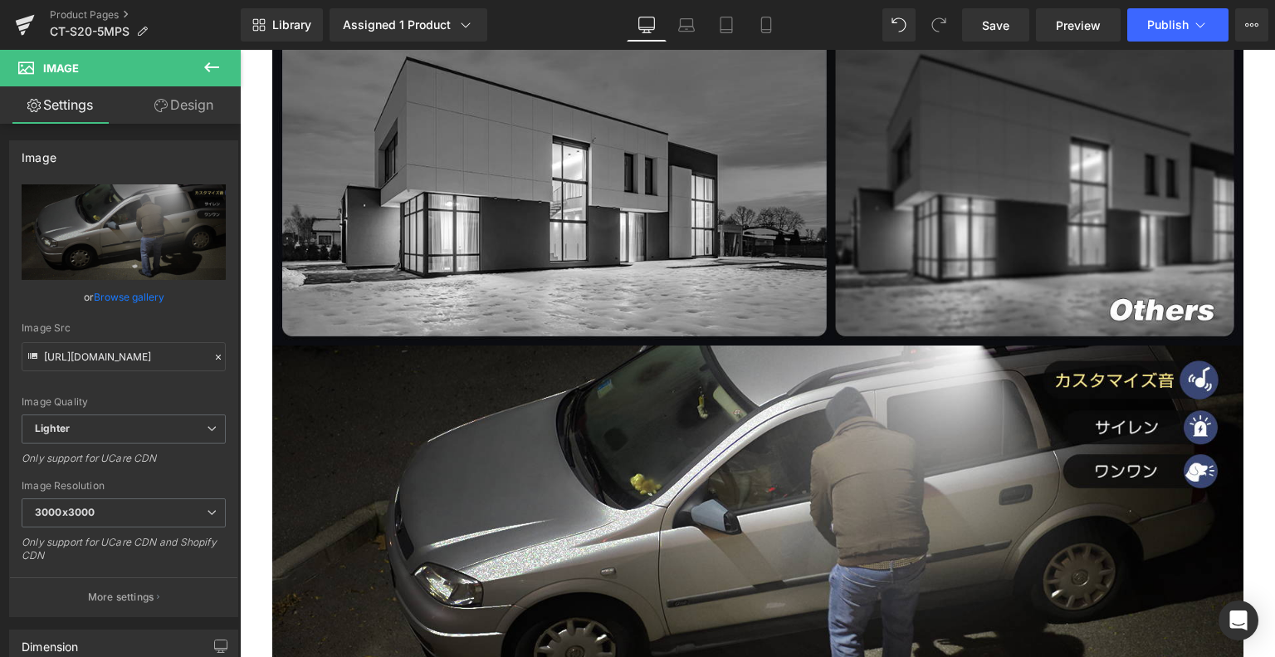
click at [209, 69] on icon at bounding box center [212, 67] width 20 height 20
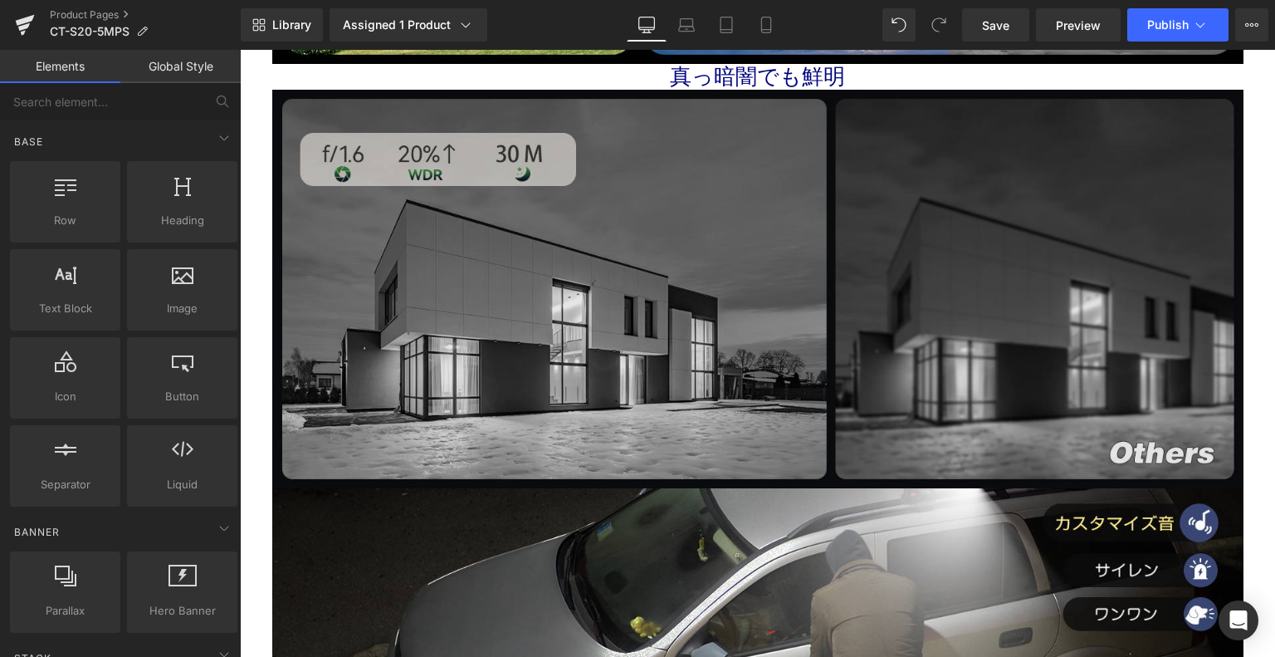
scroll to position [1743, 0]
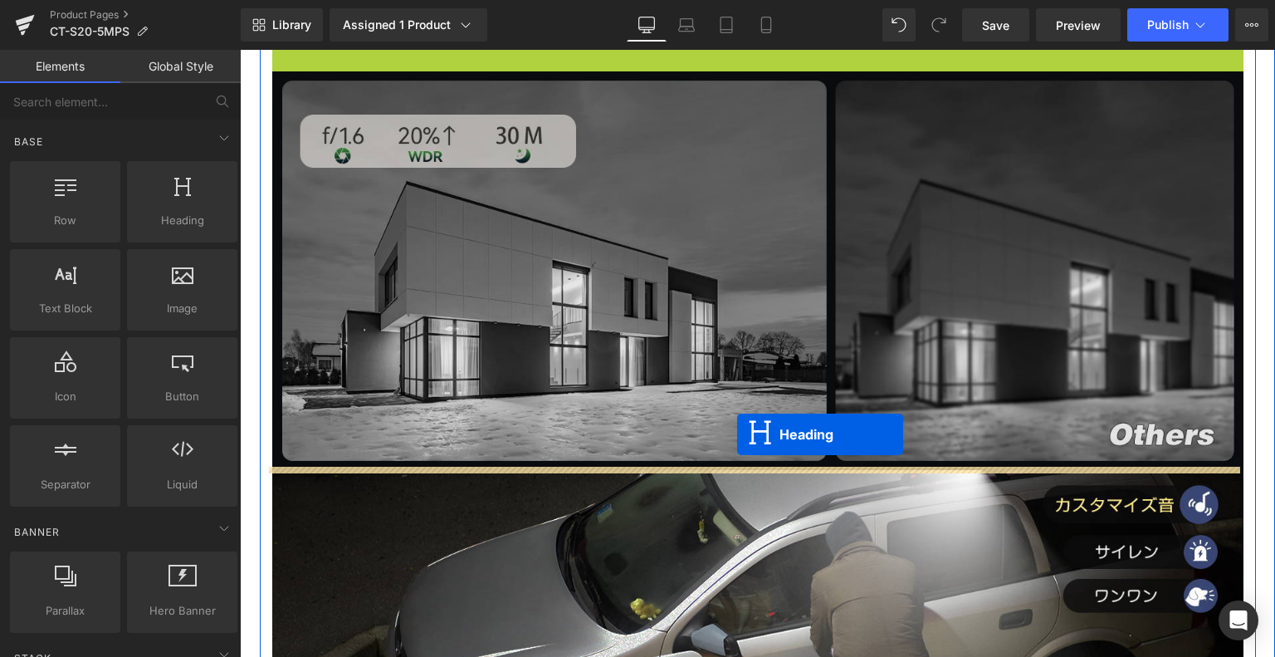
drag, startPoint x: 711, startPoint y: 285, endPoint x: 737, endPoint y: 434, distance: 151.6
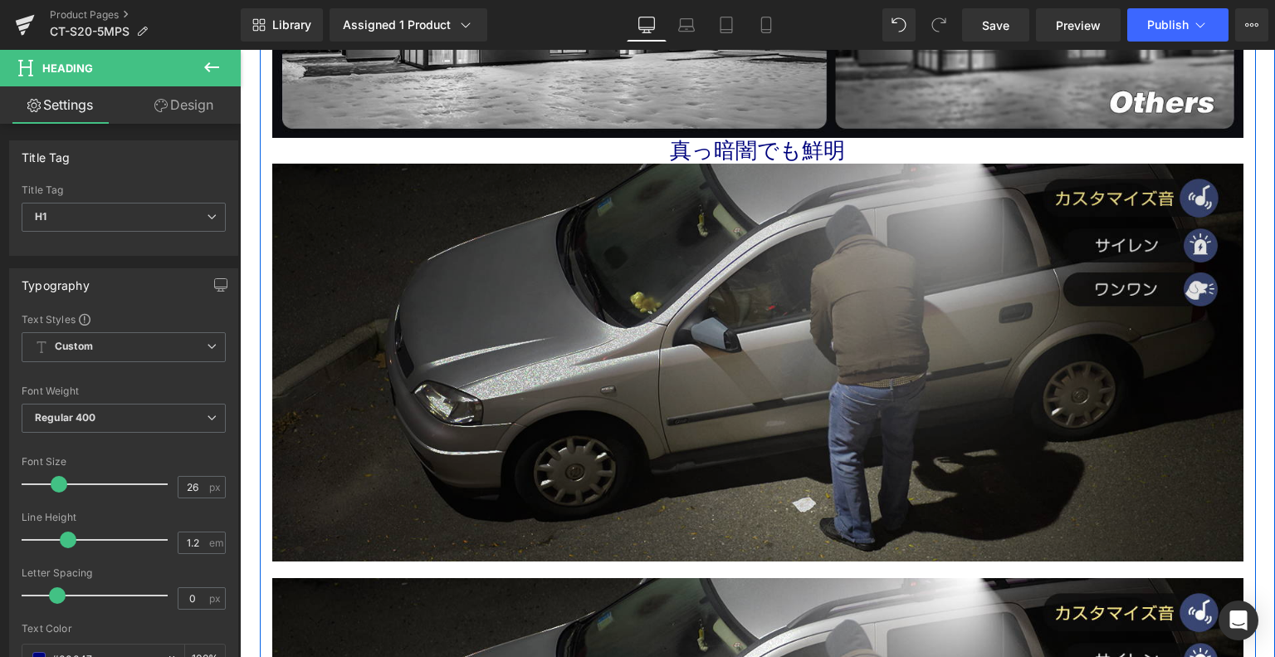
scroll to position [2615, 0]
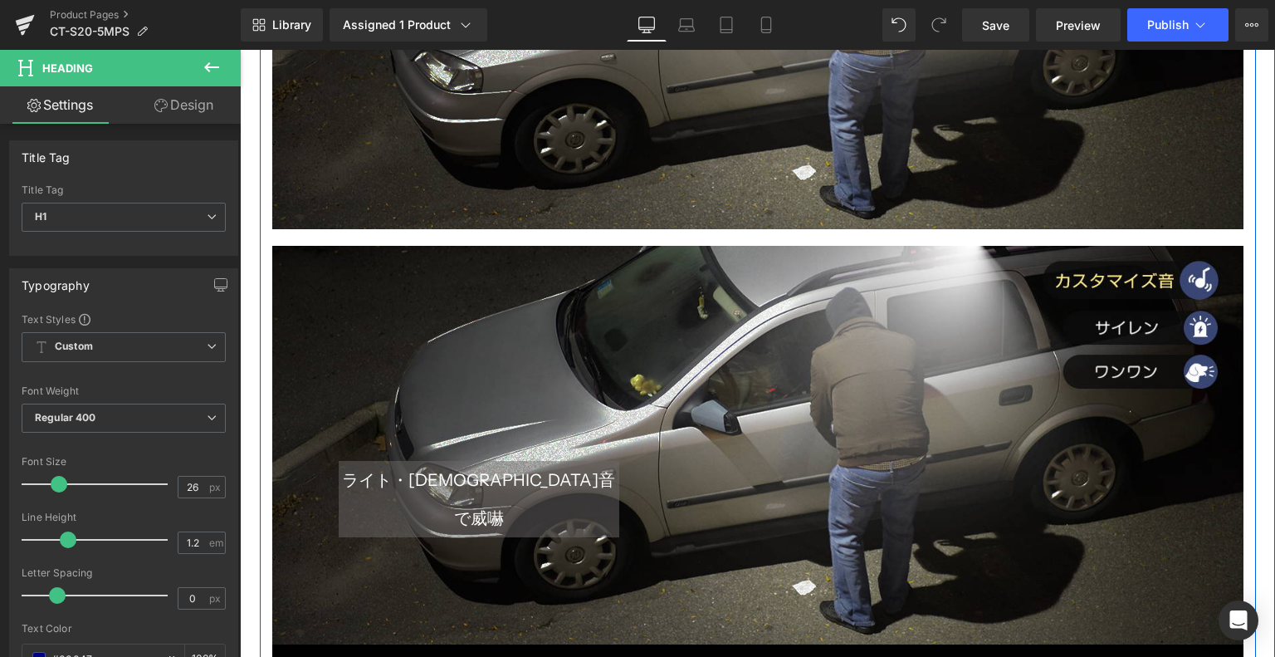
click at [466, 504] on div "ライト・[DEMOGRAPHIC_DATA]音で威嚇 Heading" at bounding box center [479, 499] width 281 height 76
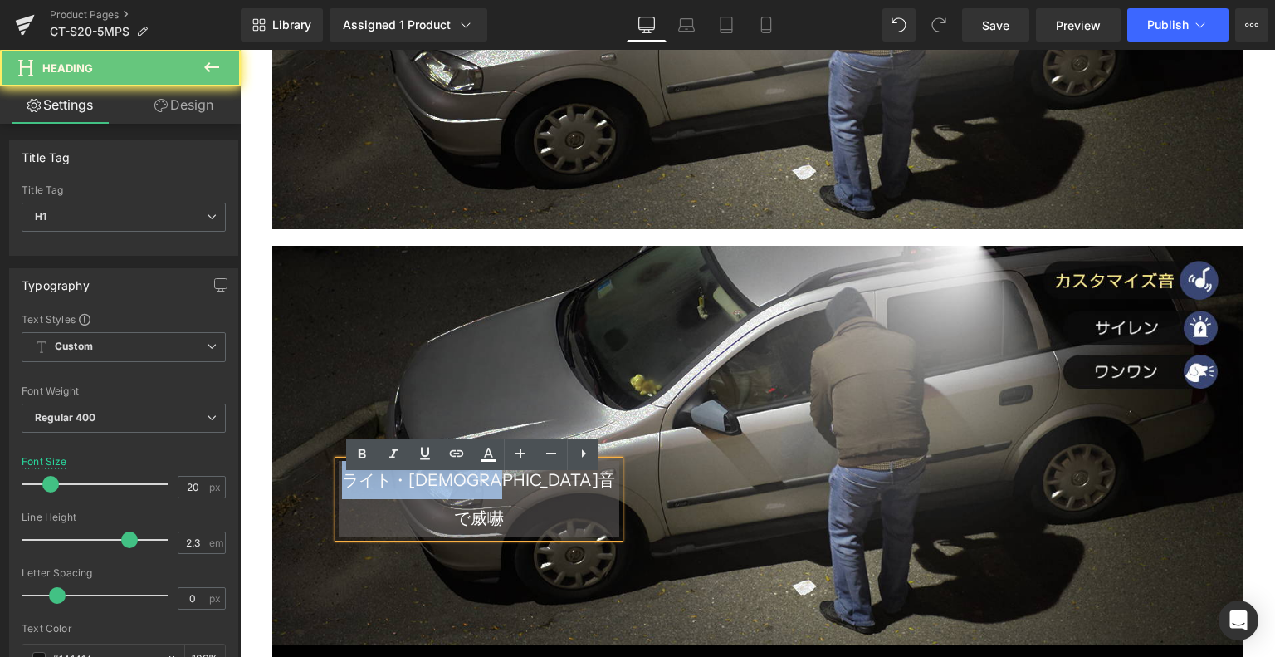
drag, startPoint x: 581, startPoint y: 497, endPoint x: 342, endPoint y: 496, distance: 239.1
click at [342, 496] on h1 "ライト・[DEMOGRAPHIC_DATA]音で威嚇" at bounding box center [479, 499] width 281 height 76
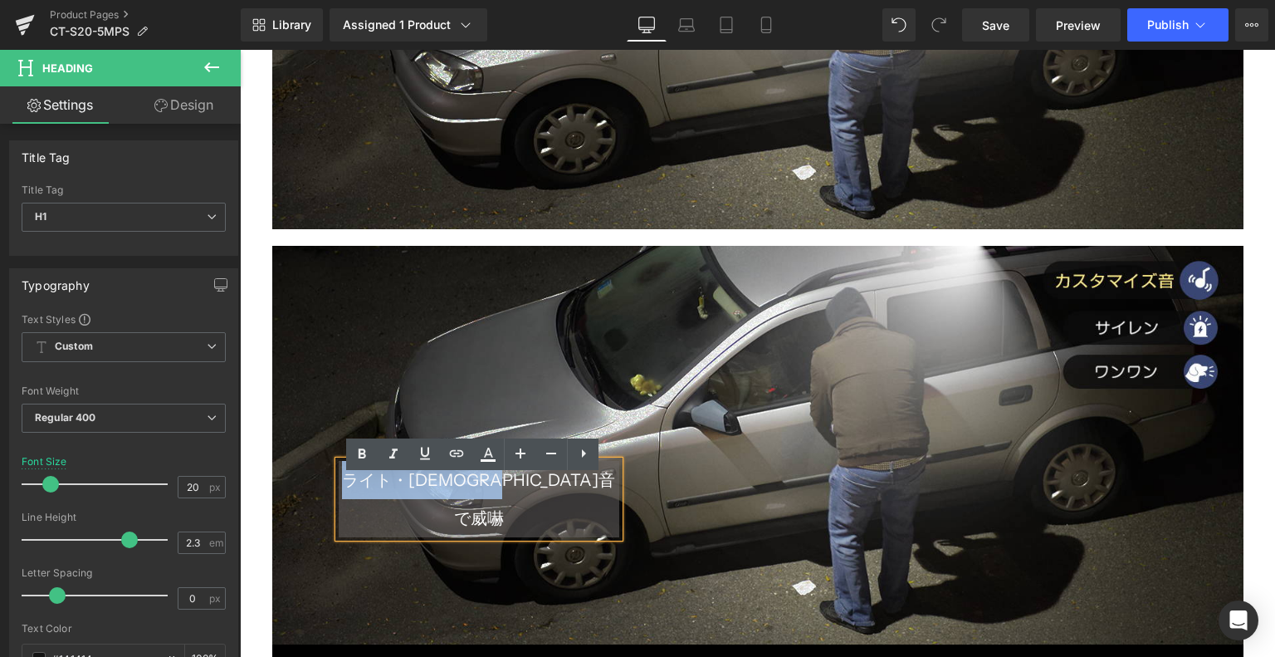
copy span "ライト・[DEMOGRAPHIC_DATA]音で威嚇"
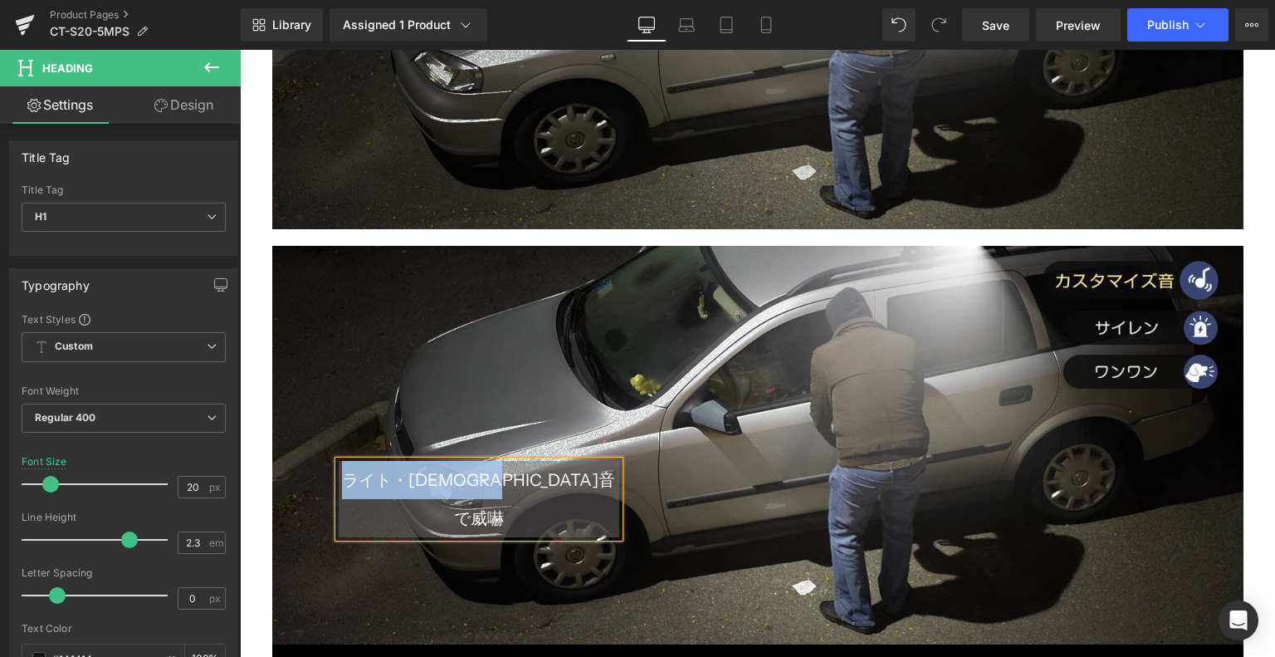
scroll to position [2283, 0]
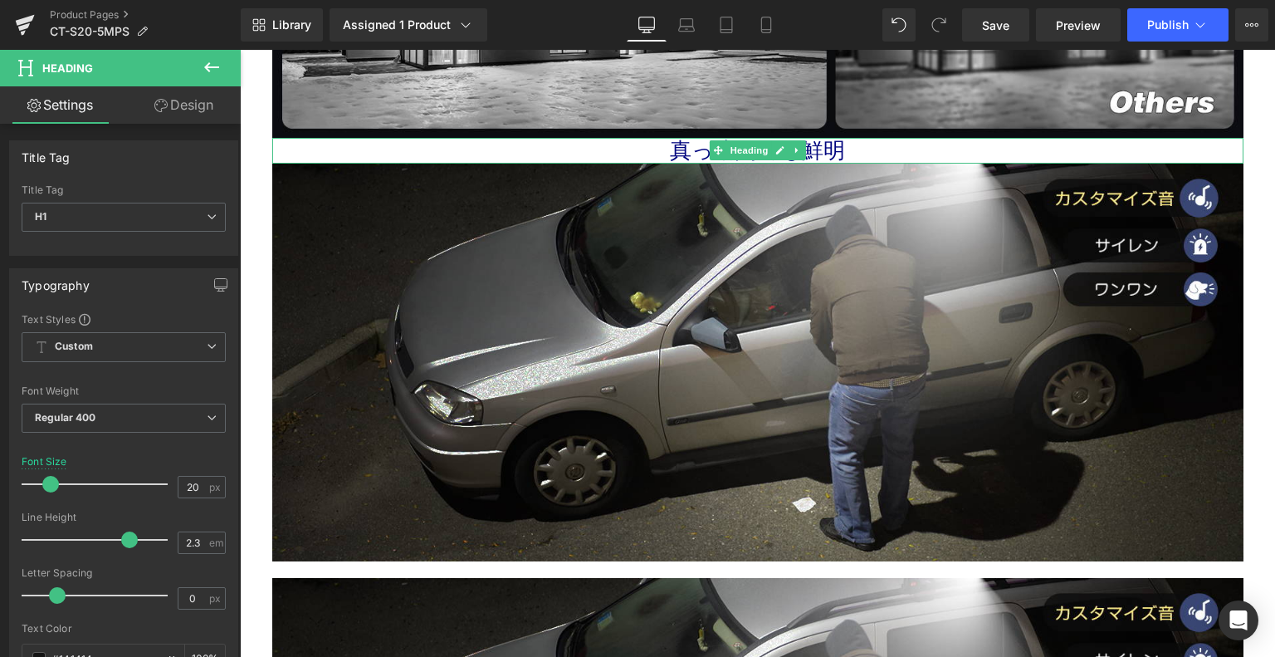
click at [677, 145] on h1 "真っ暗闇でも鮮明" at bounding box center [757, 151] width 971 height 26
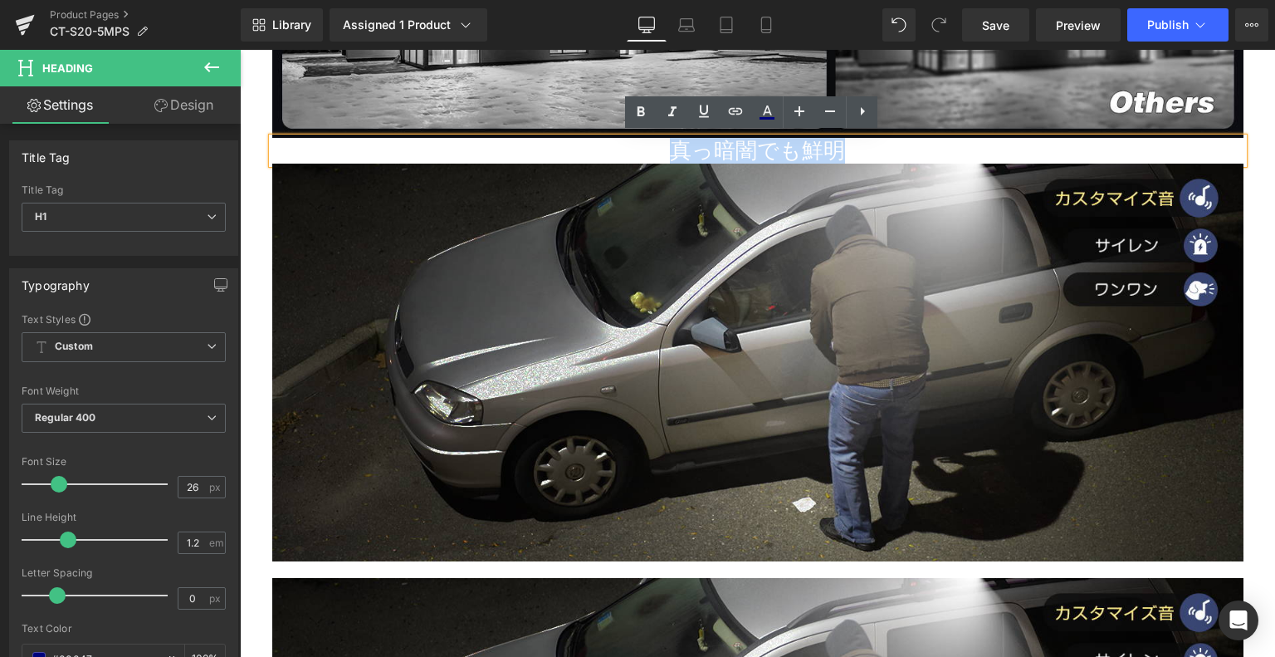
drag, startPoint x: 662, startPoint y: 139, endPoint x: 903, endPoint y: 145, distance: 241.7
click at [903, 139] on h1 "真っ暗闇でも鮮明" at bounding box center [757, 151] width 971 height 26
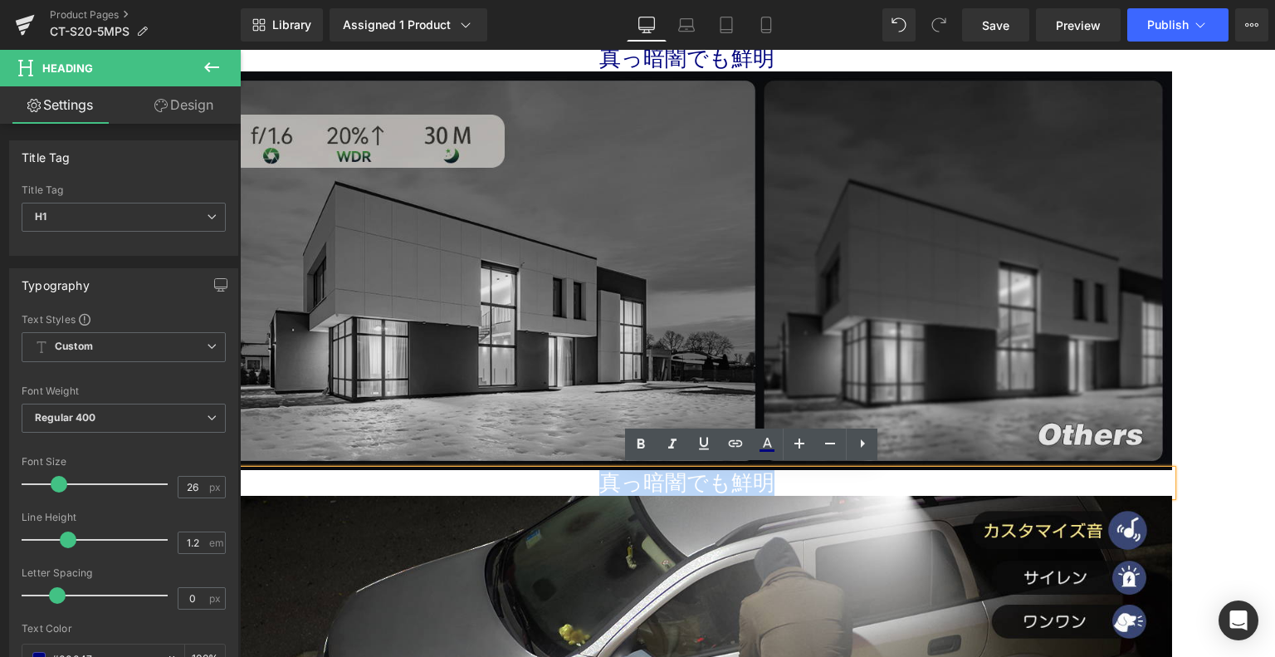
paste div
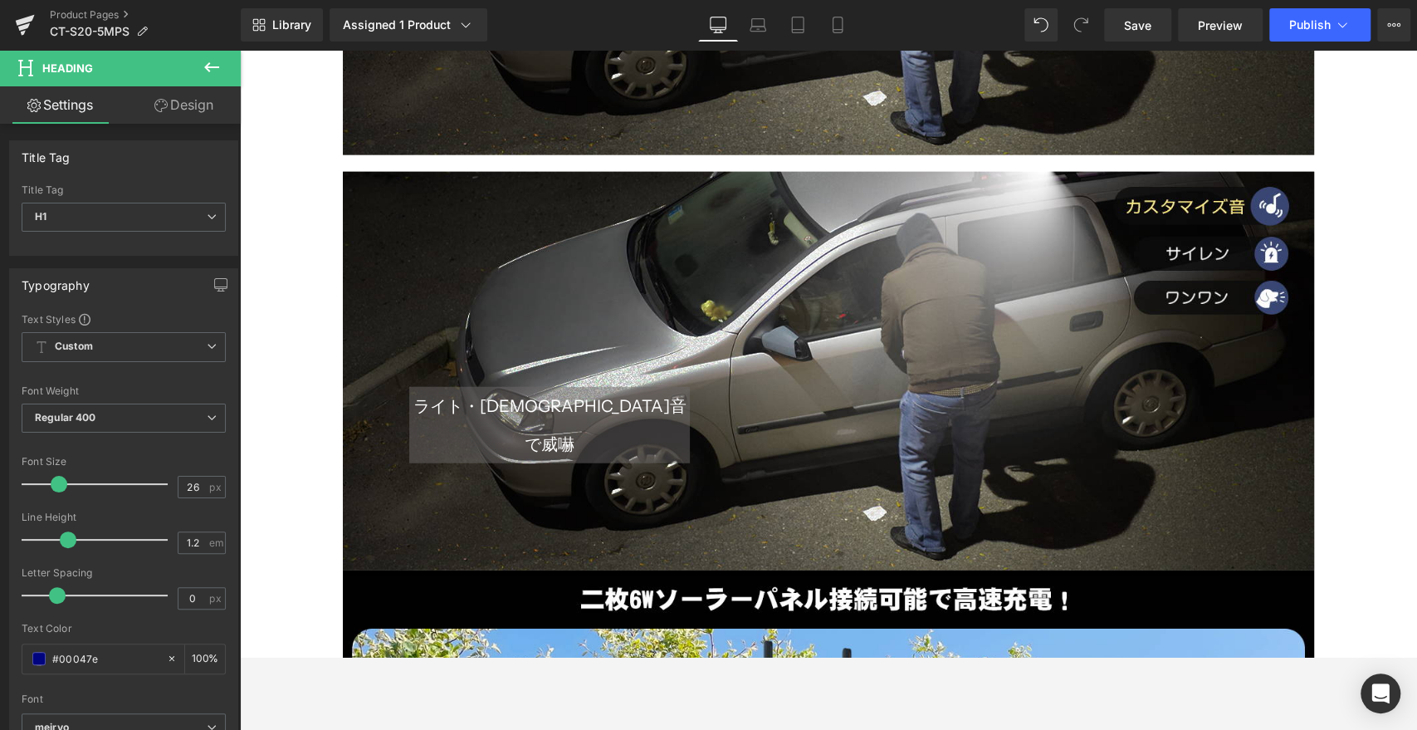
click at [770, 291] on div "ライト・[DEMOGRAPHIC_DATA]音で威嚇 Heading Text Block Row 140px" at bounding box center [828, 371] width 971 height 398
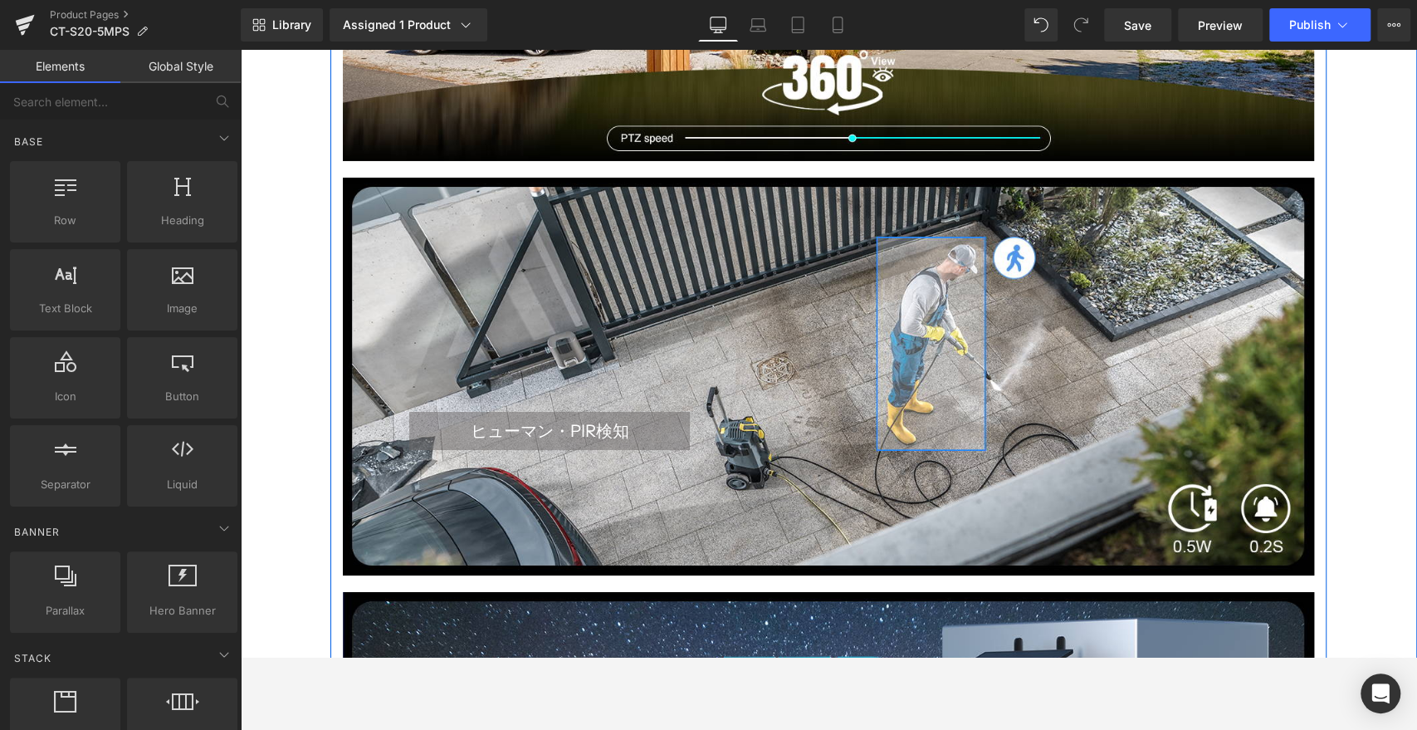
scroll to position [3795, 0]
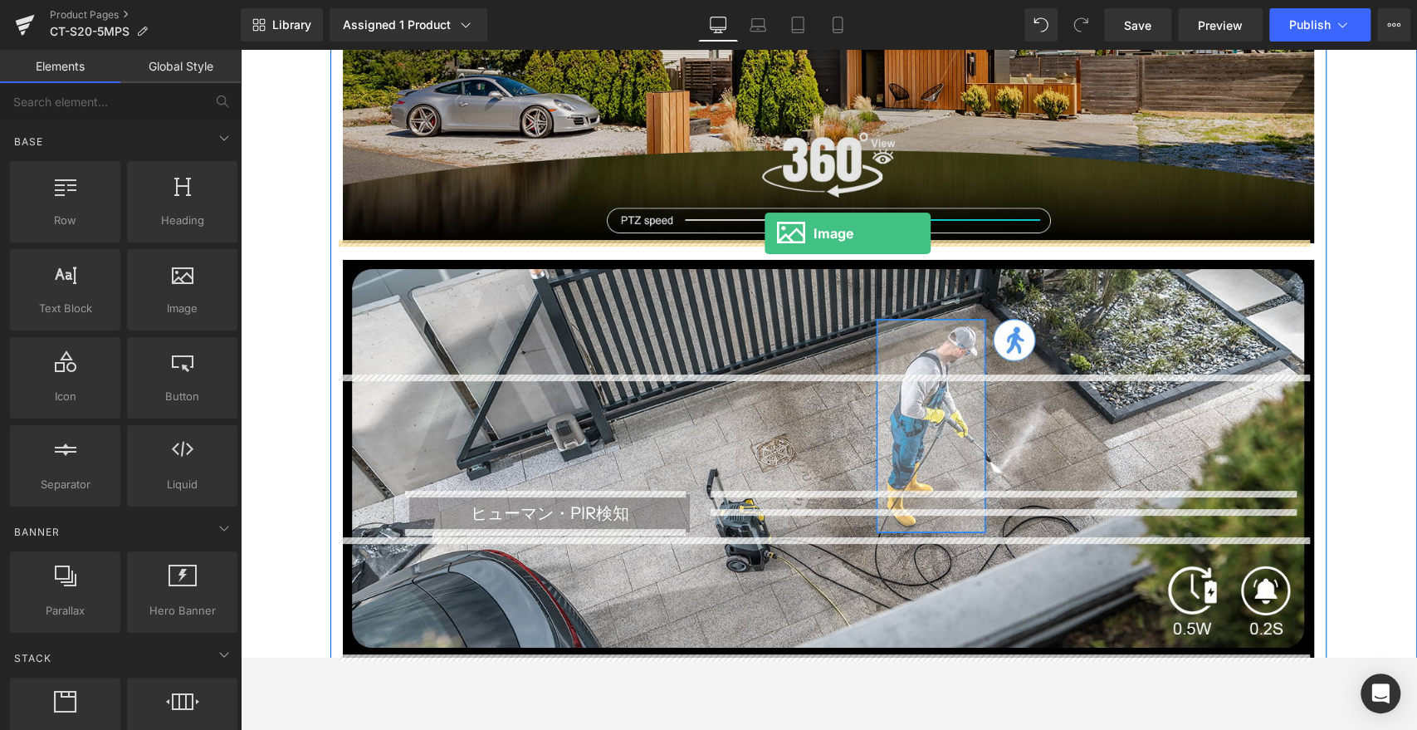
drag, startPoint x: 431, startPoint y: 353, endPoint x: 764, endPoint y: 237, distance: 352.6
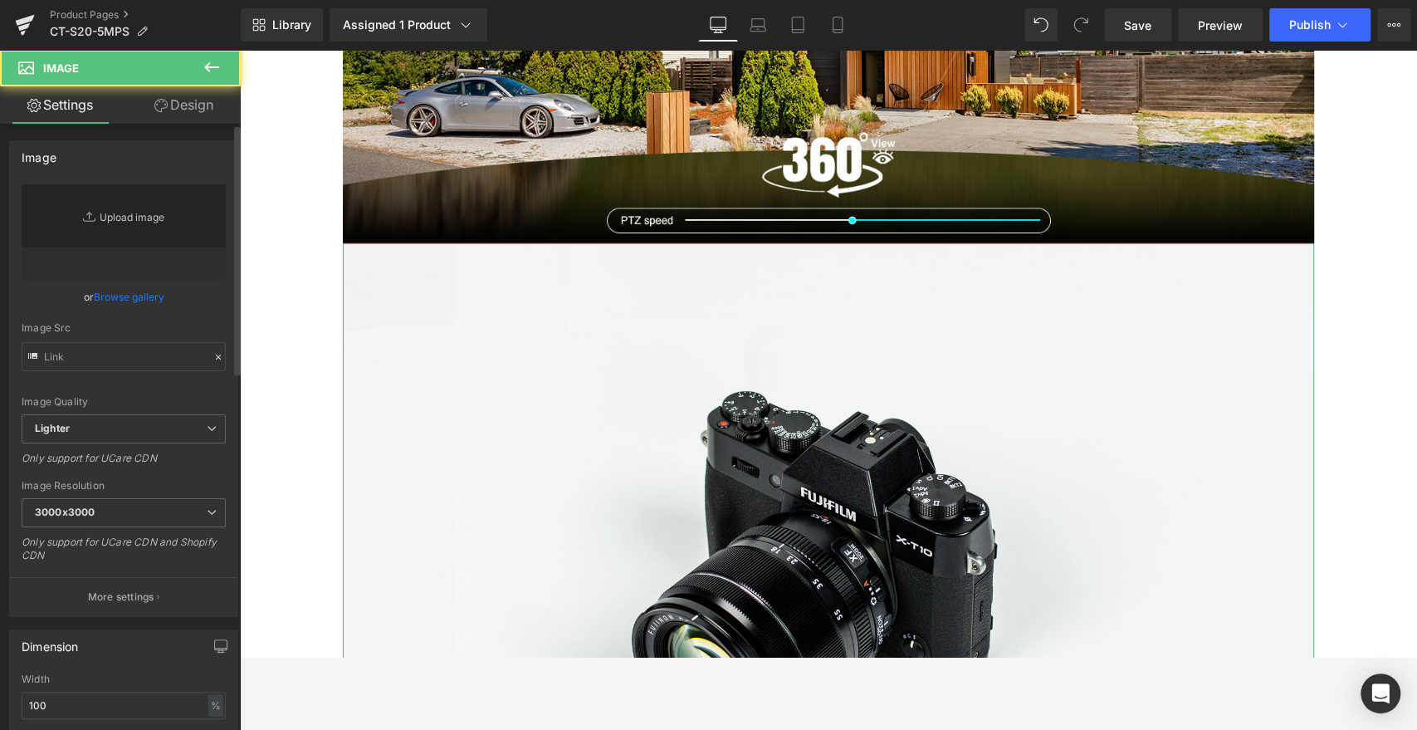
click at [137, 230] on link "Replace Image" at bounding box center [124, 231] width 204 height 95
type input "//[DOMAIN_NAME][URL]"
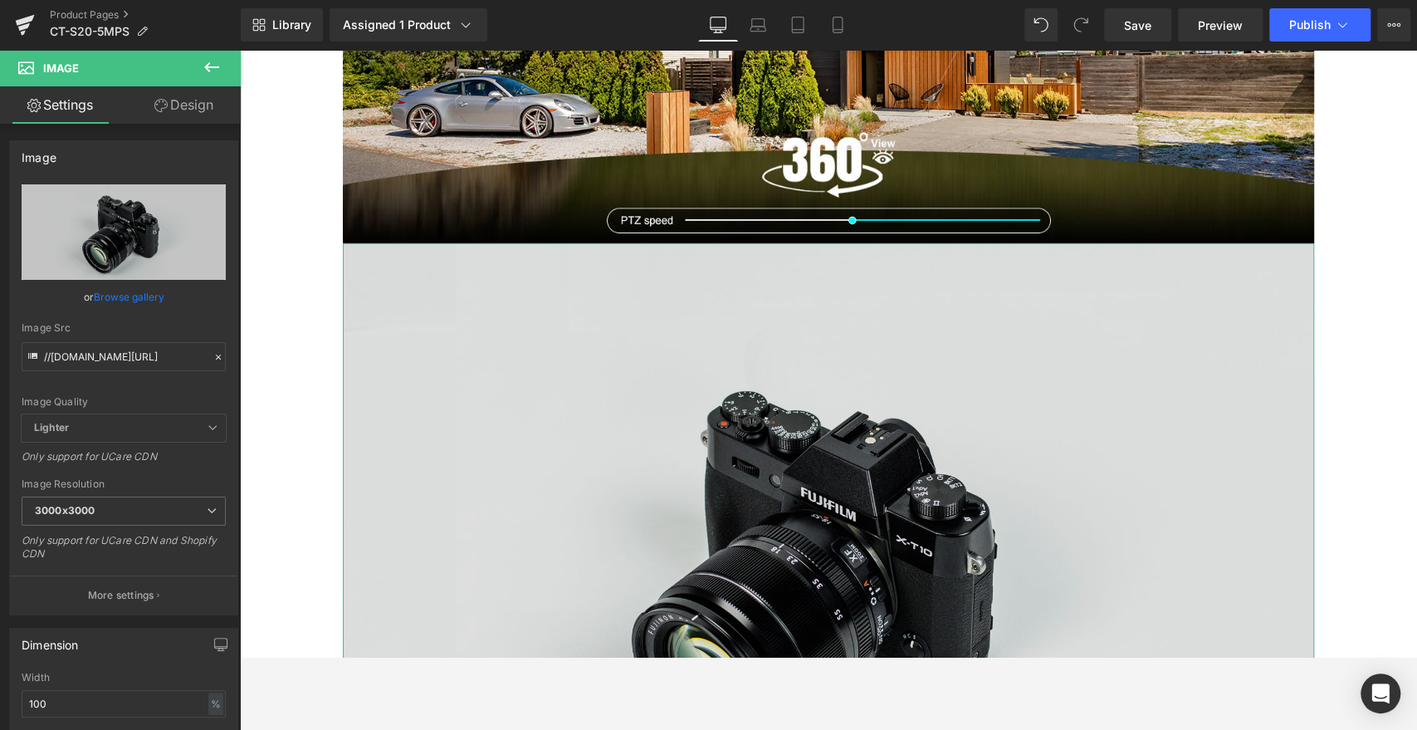
click at [913, 484] on img at bounding box center [828, 564] width 971 height 643
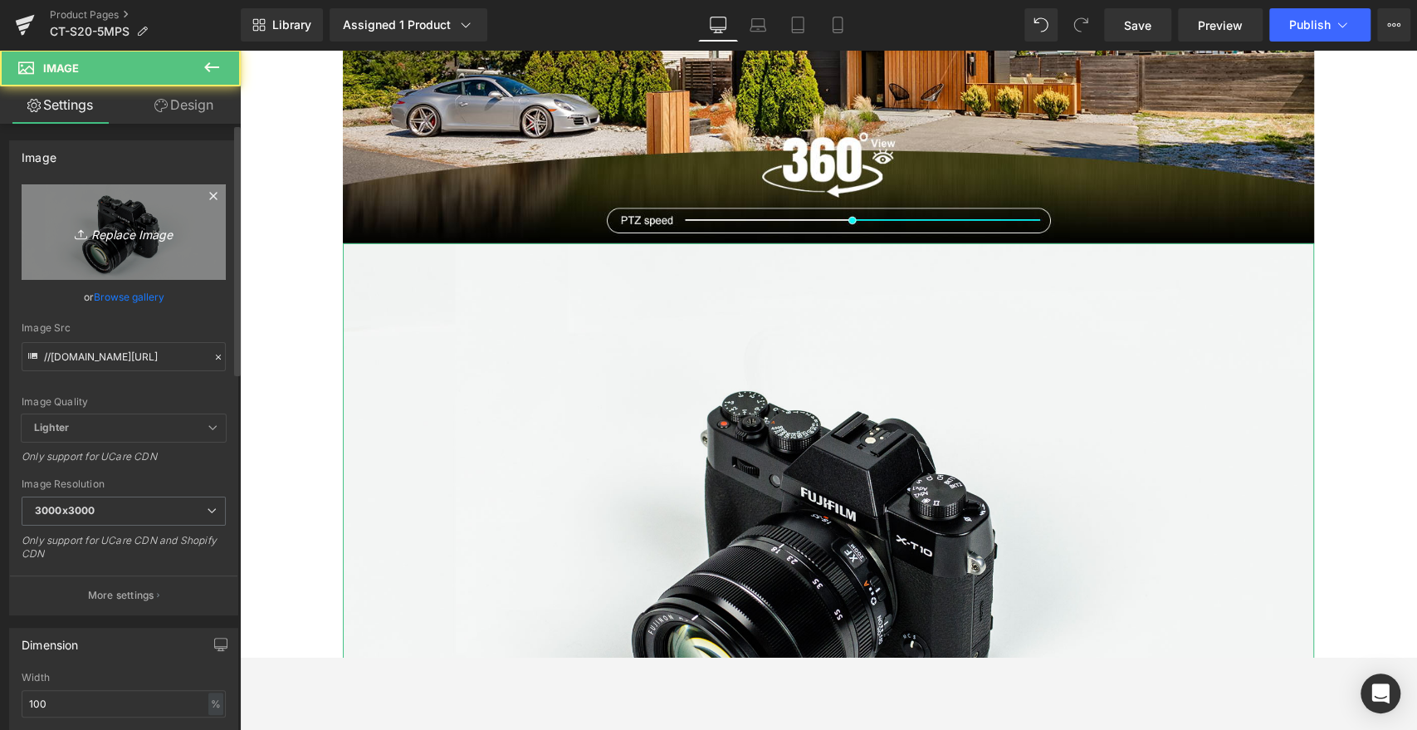
click at [76, 203] on link "Replace Image" at bounding box center [124, 231] width 204 height 95
type input "C:\fakepath\8.jpg"
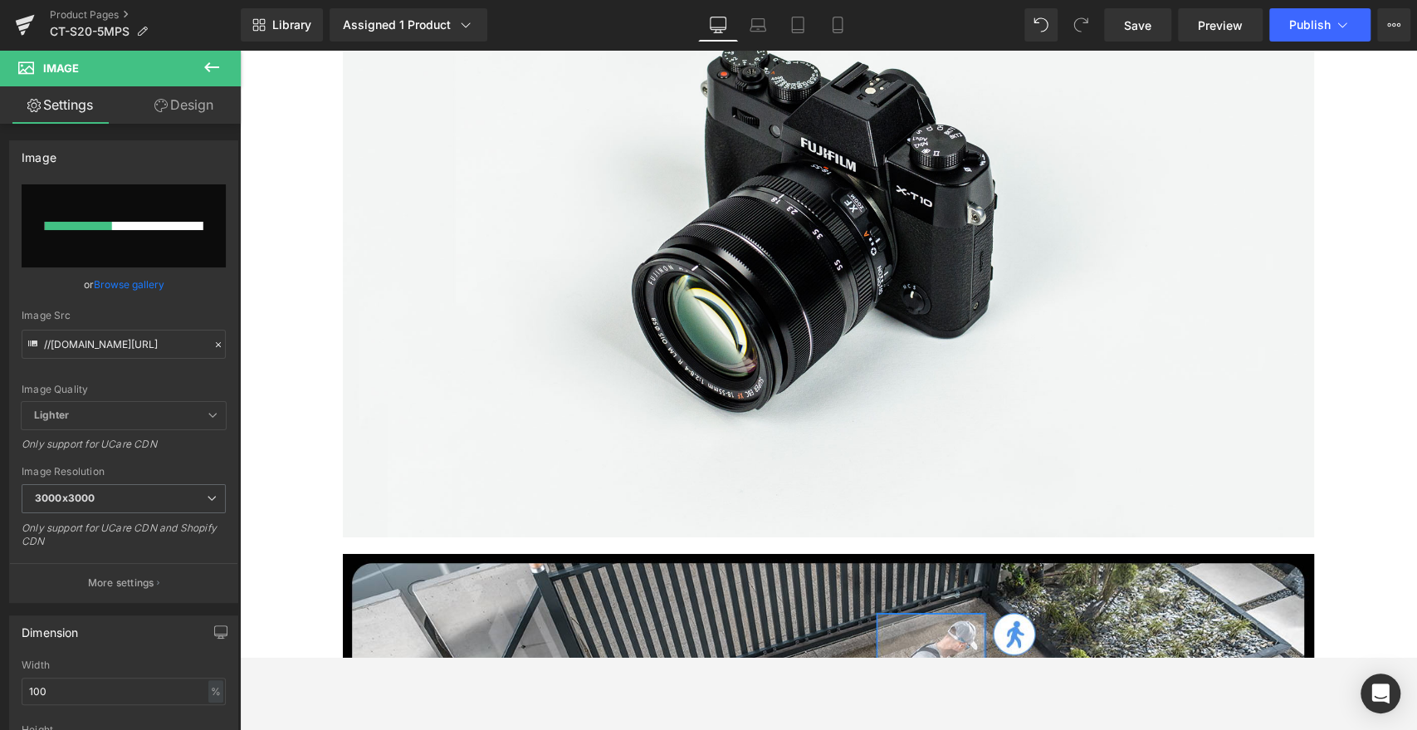
scroll to position [4072, 0]
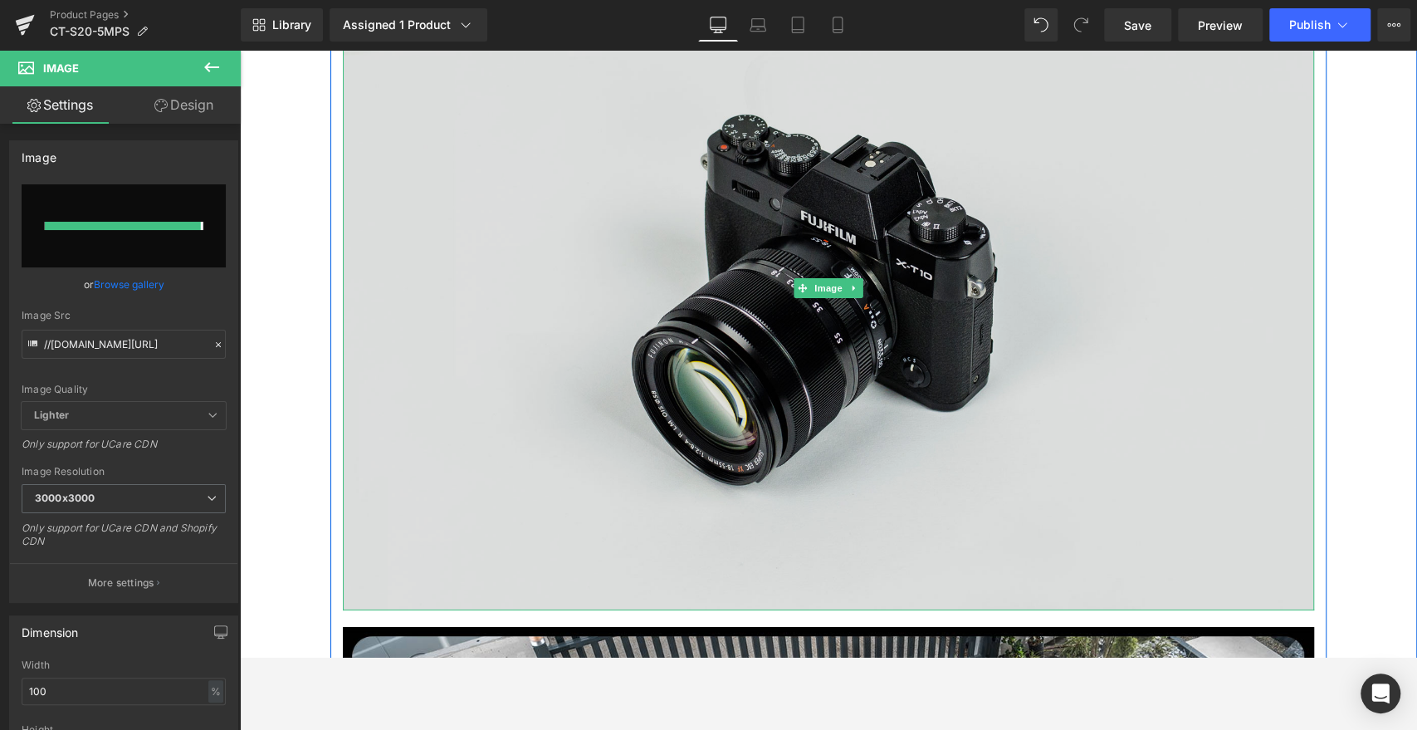
type input "[URL][DOMAIN_NAME]"
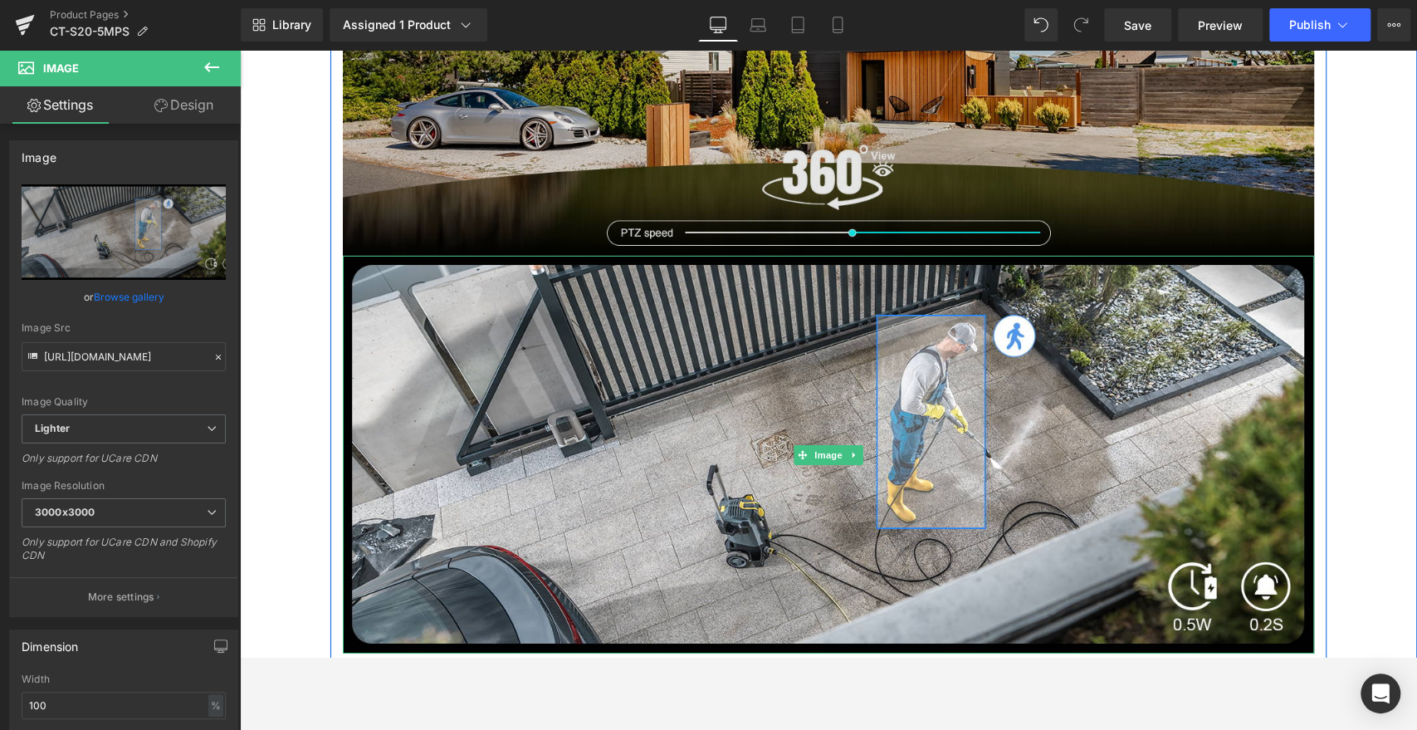
scroll to position [3703, 0]
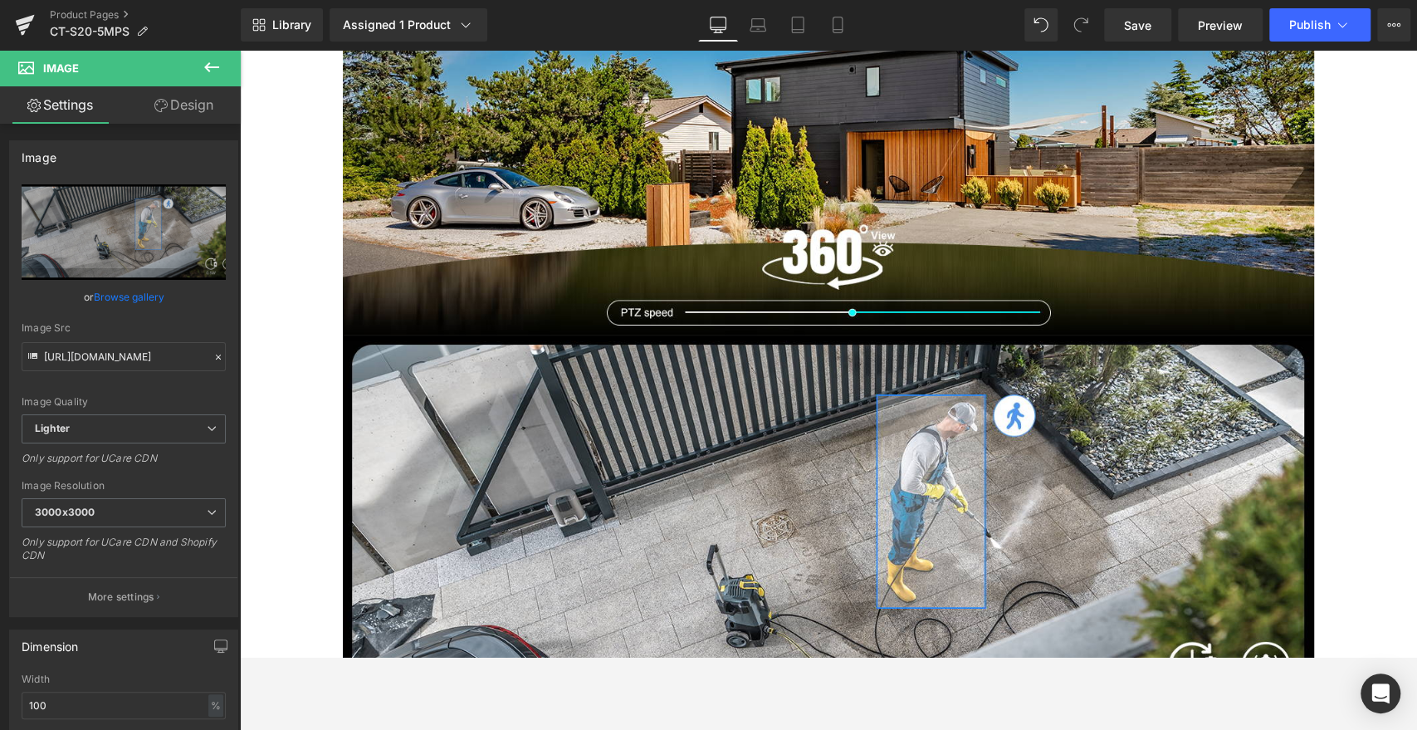
click at [214, 67] on icon at bounding box center [211, 67] width 15 height 10
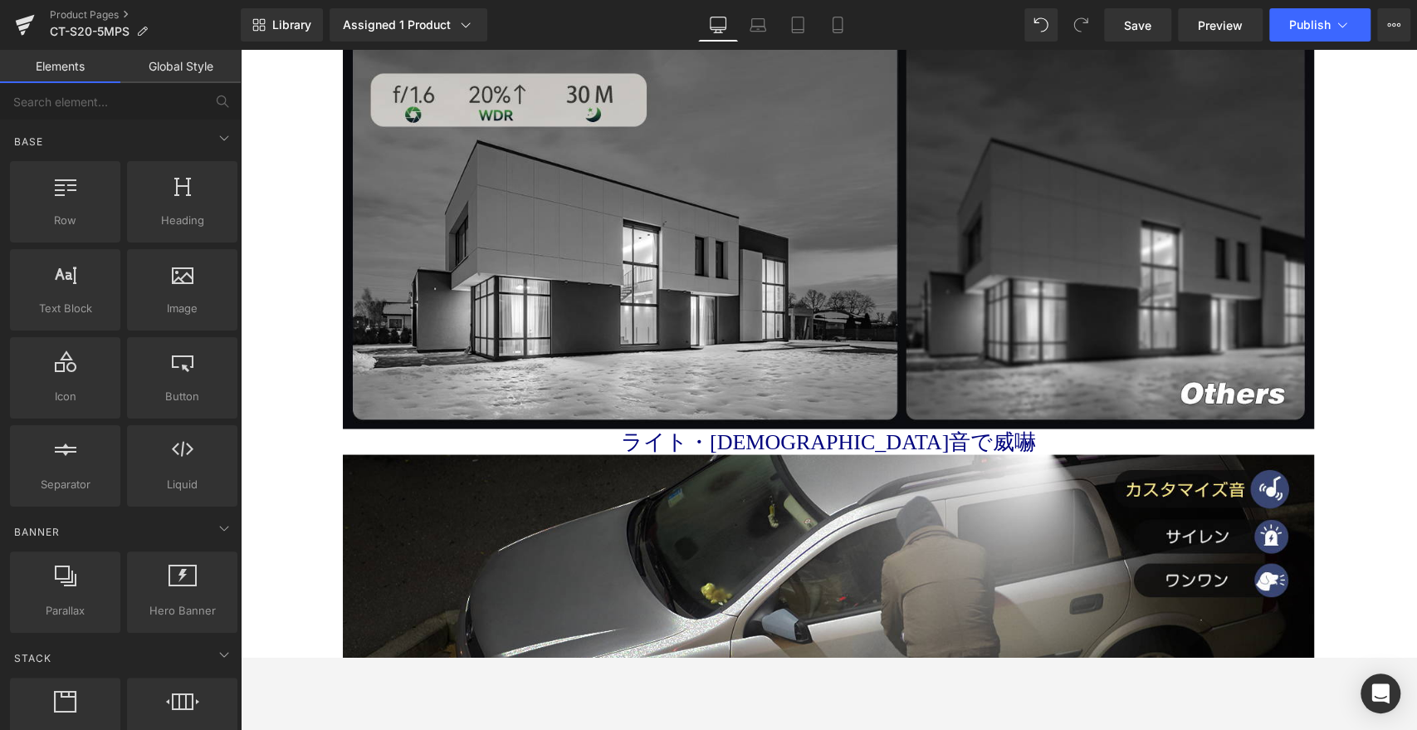
scroll to position [2135, 0]
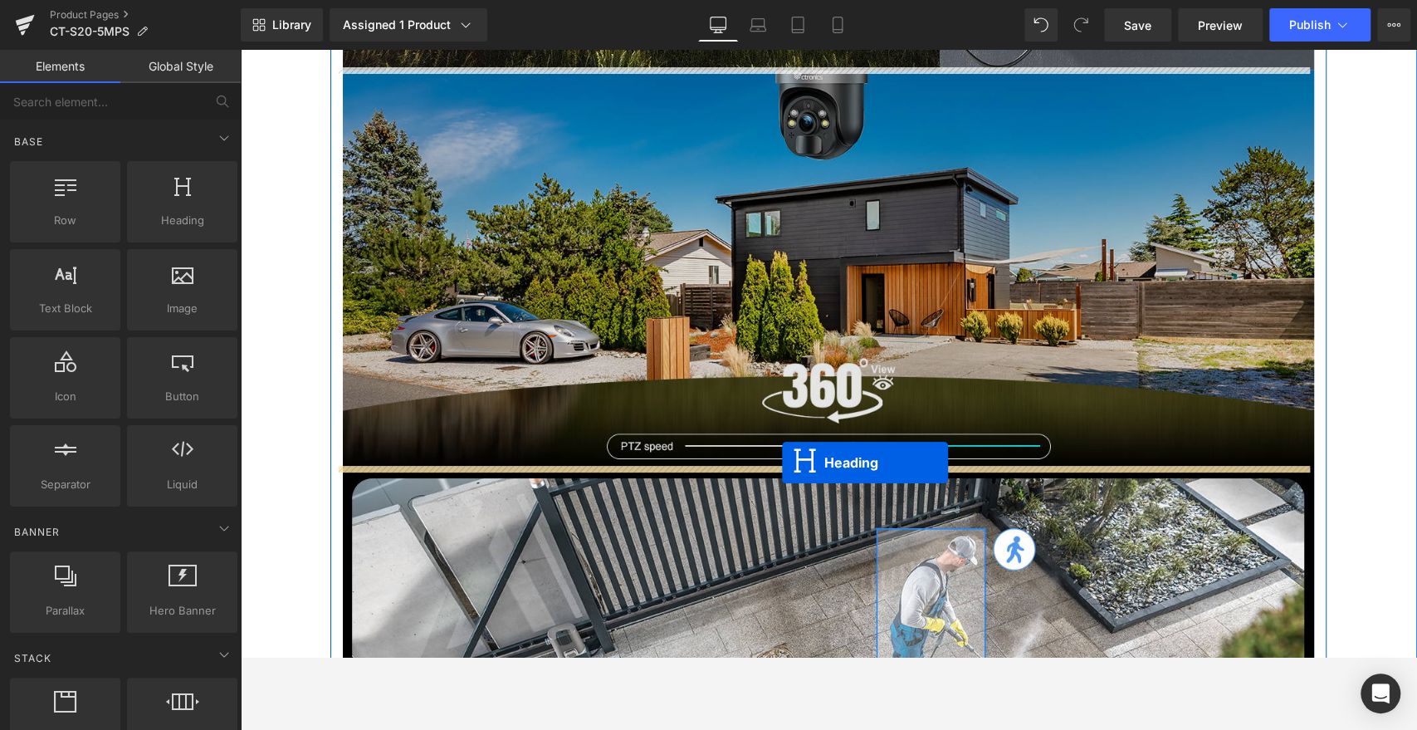
drag, startPoint x: 779, startPoint y: 321, endPoint x: 777, endPoint y: 450, distance: 128.7
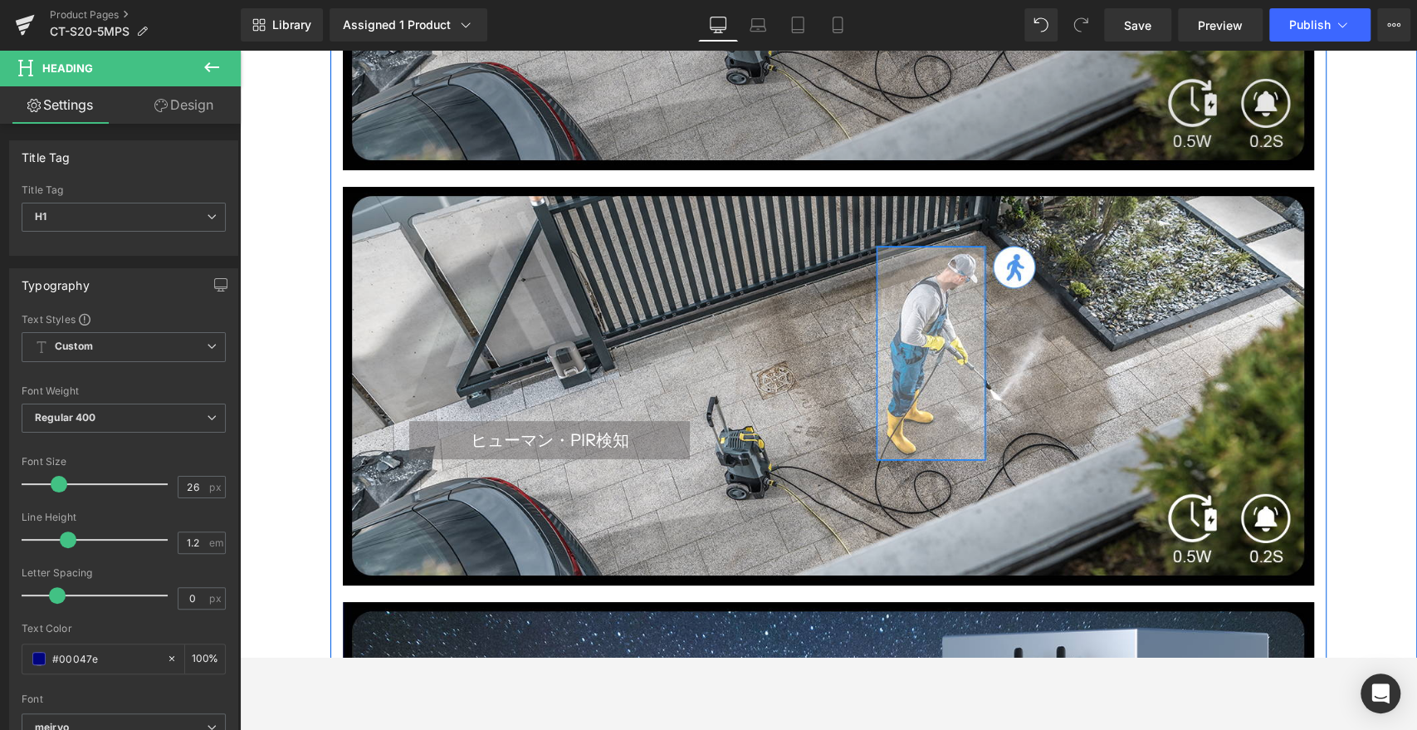
scroll to position [4400, 0]
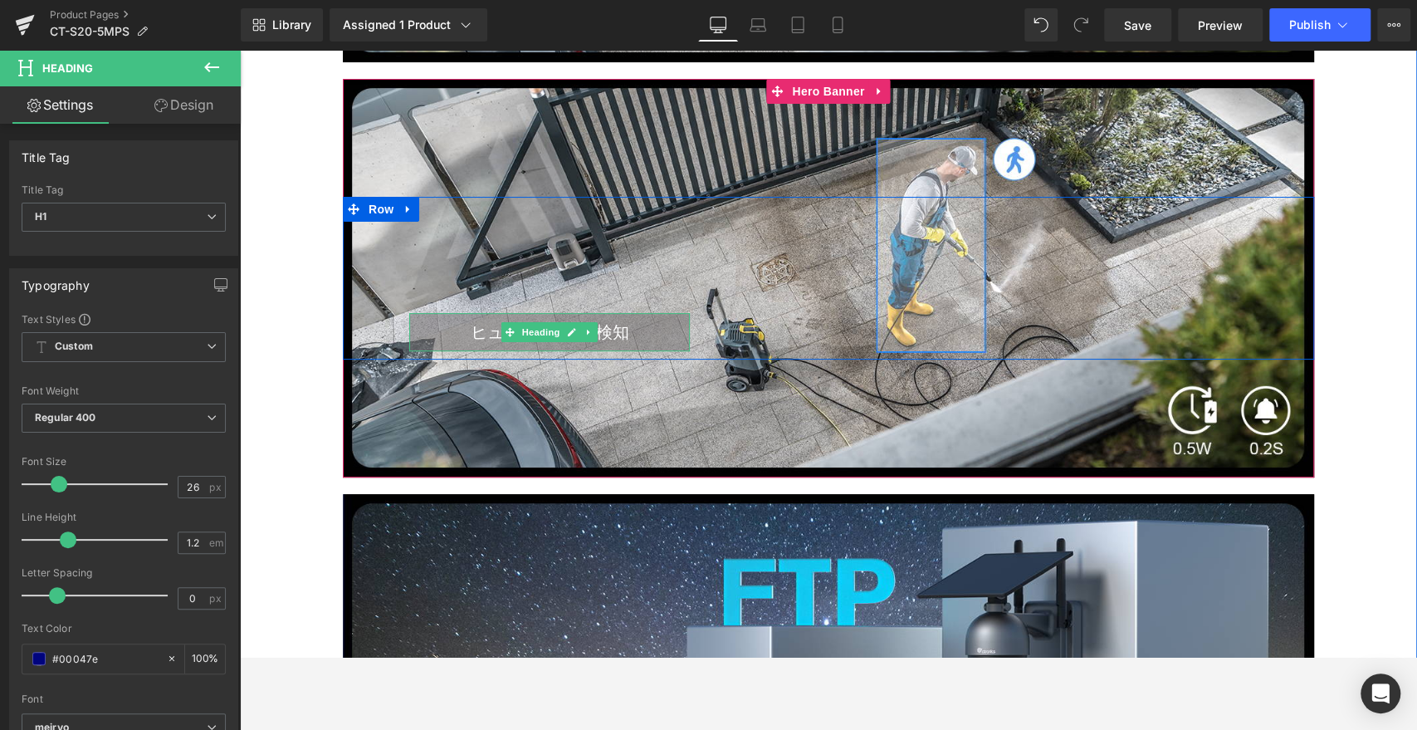
click at [595, 322] on span "ヒューマン・PIR検知" at bounding box center [550, 332] width 159 height 20
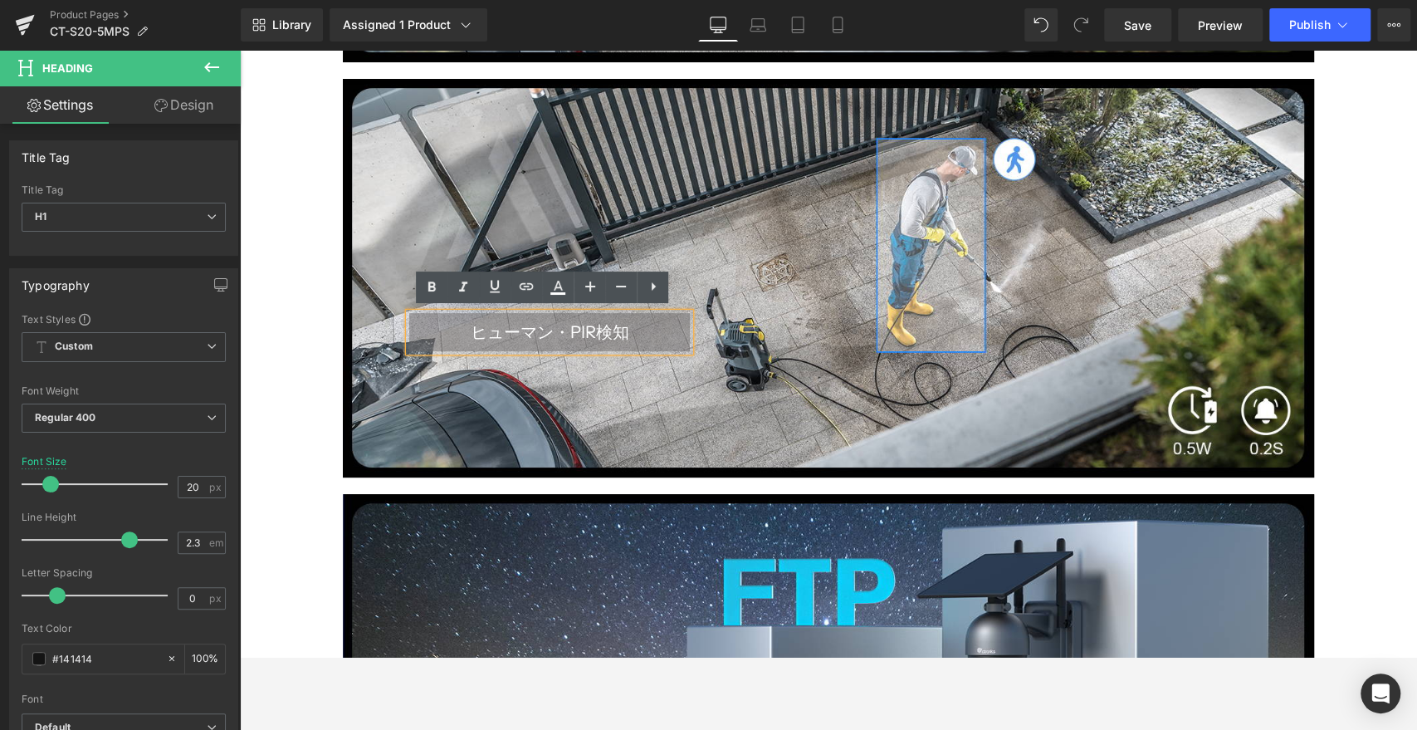
drag, startPoint x: 634, startPoint y: 325, endPoint x: 400, endPoint y: 325, distance: 234.1
click at [409, 325] on div "ヒューマン・PIR検知" at bounding box center [549, 332] width 281 height 38
click at [601, 334] on span "ヒューマン・PIR検知" at bounding box center [550, 332] width 159 height 20
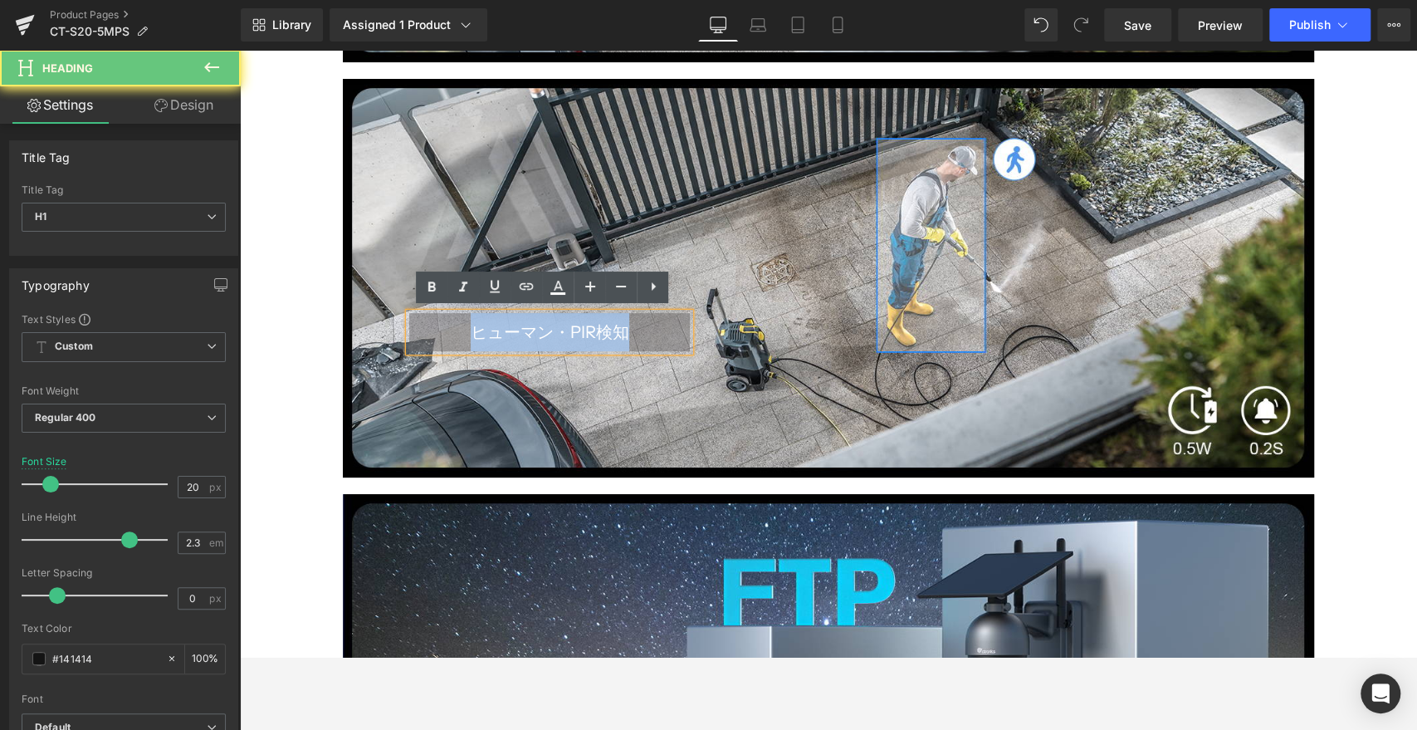
drag, startPoint x: 631, startPoint y: 334, endPoint x: 452, endPoint y: 333, distance: 179.3
click at [452, 333] on h1 "ヒューマン・PIR検知" at bounding box center [549, 332] width 281 height 38
copy span "ヒューマン・PIR検知"
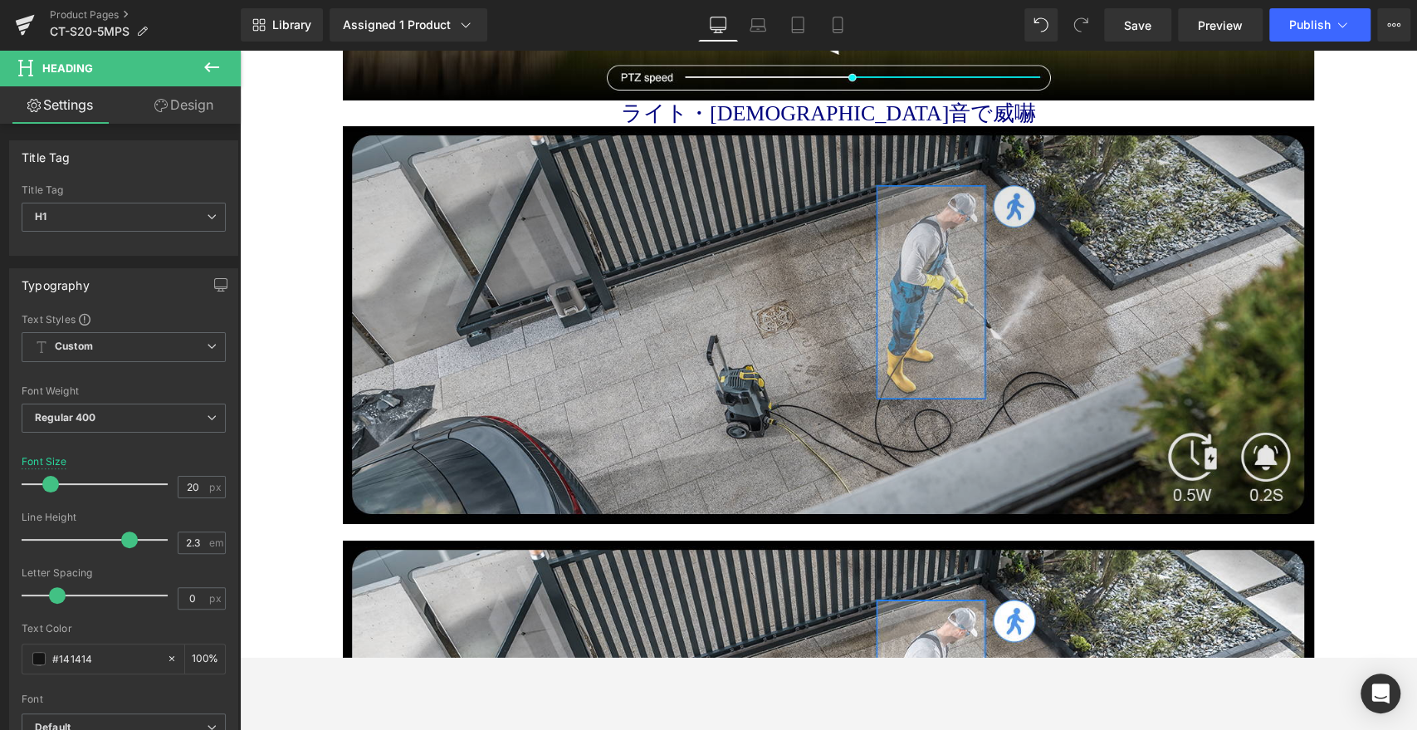
scroll to position [3846, 0]
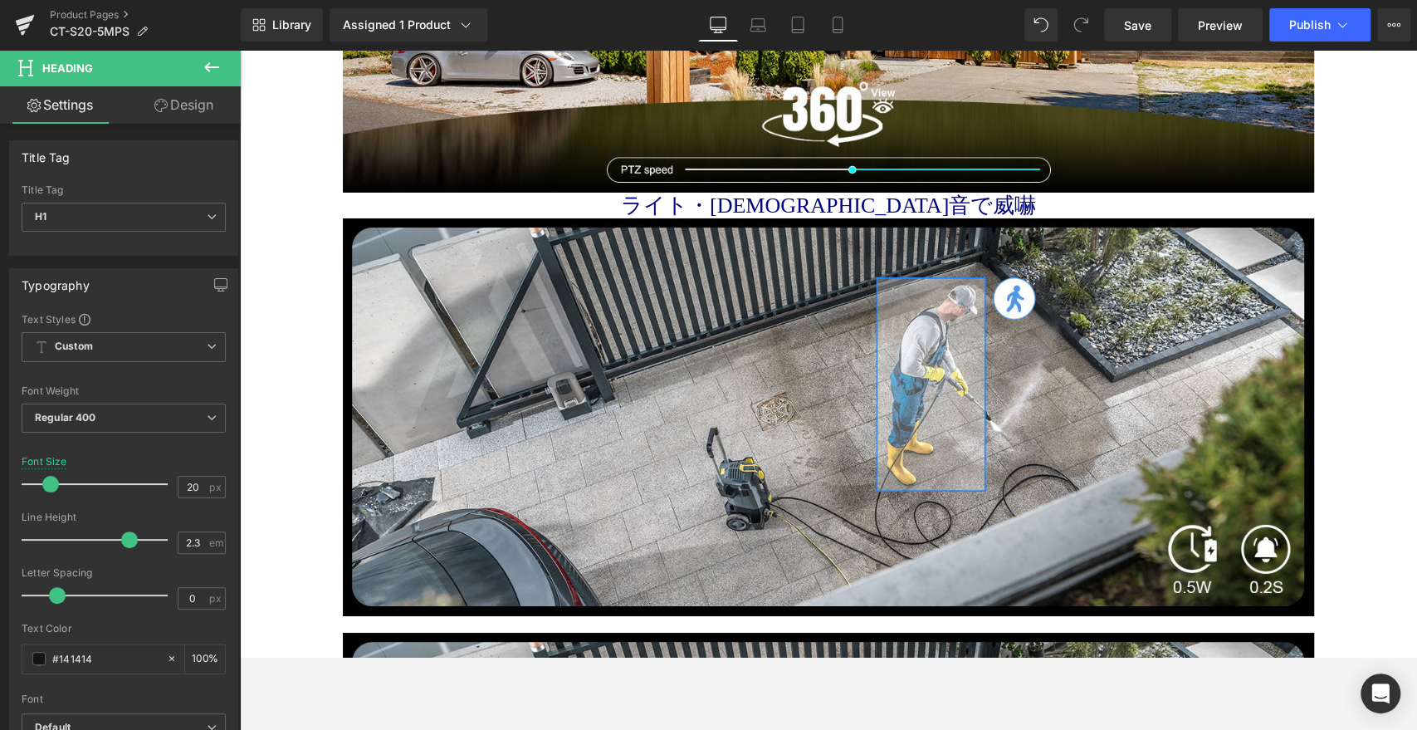
click at [814, 204] on div "ライト・[DEMOGRAPHIC_DATA]音で威嚇 Heading" at bounding box center [828, 206] width 971 height 26
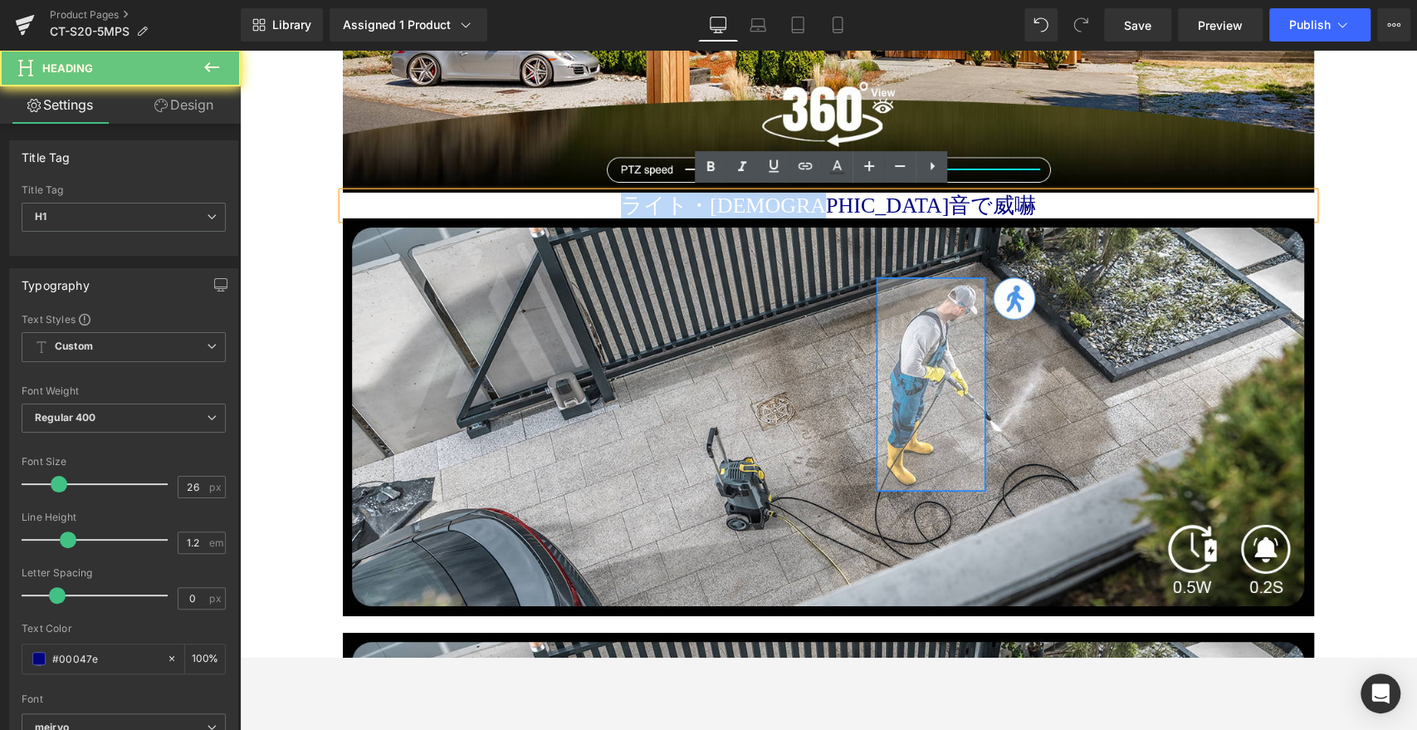
drag, startPoint x: 961, startPoint y: 199, endPoint x: 511, endPoint y: 195, distance: 450.0
click at [511, 195] on h1 "ライト・[DEMOGRAPHIC_DATA]音で威嚇" at bounding box center [828, 206] width 971 height 26
paste div
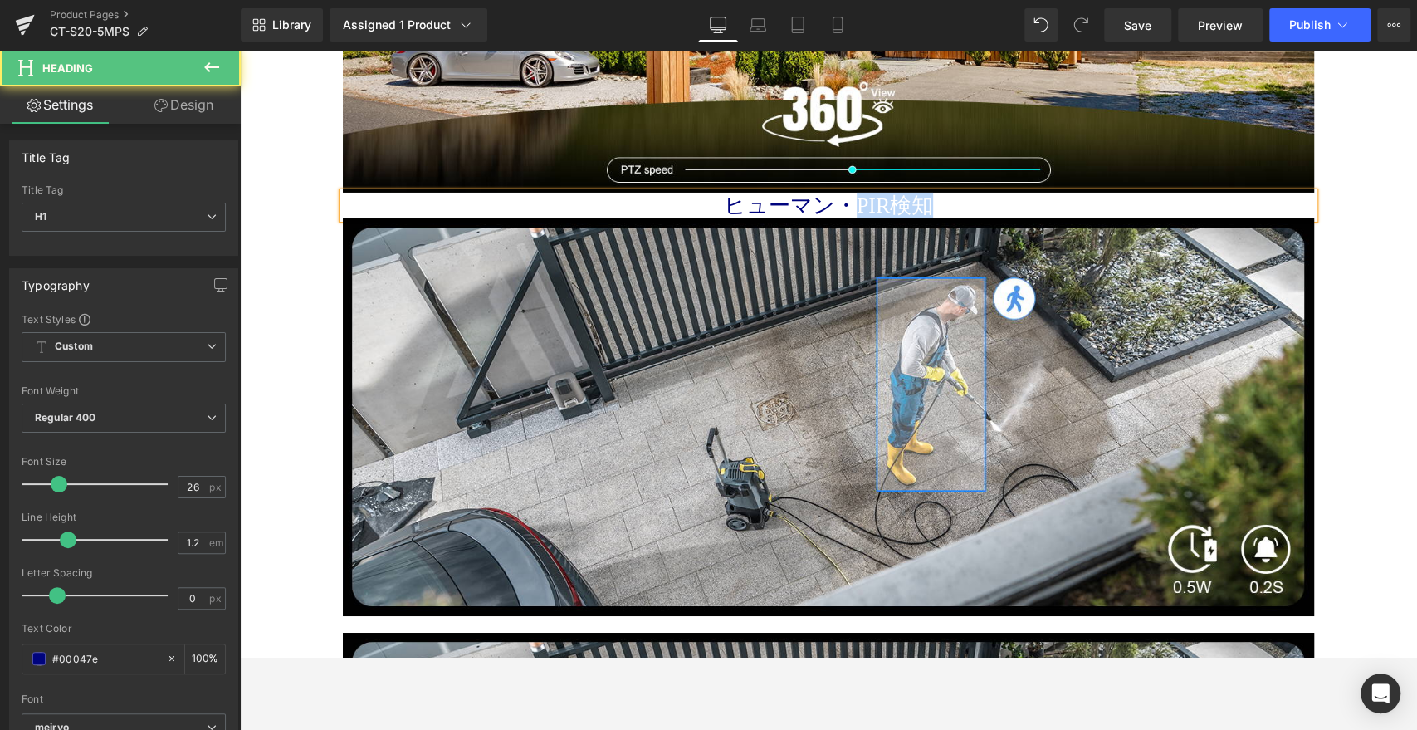
drag, startPoint x: 842, startPoint y: 203, endPoint x: 972, endPoint y: 202, distance: 130.3
click at [972, 202] on h1 "ヒューマン・PIR検知" at bounding box center [828, 206] width 971 height 26
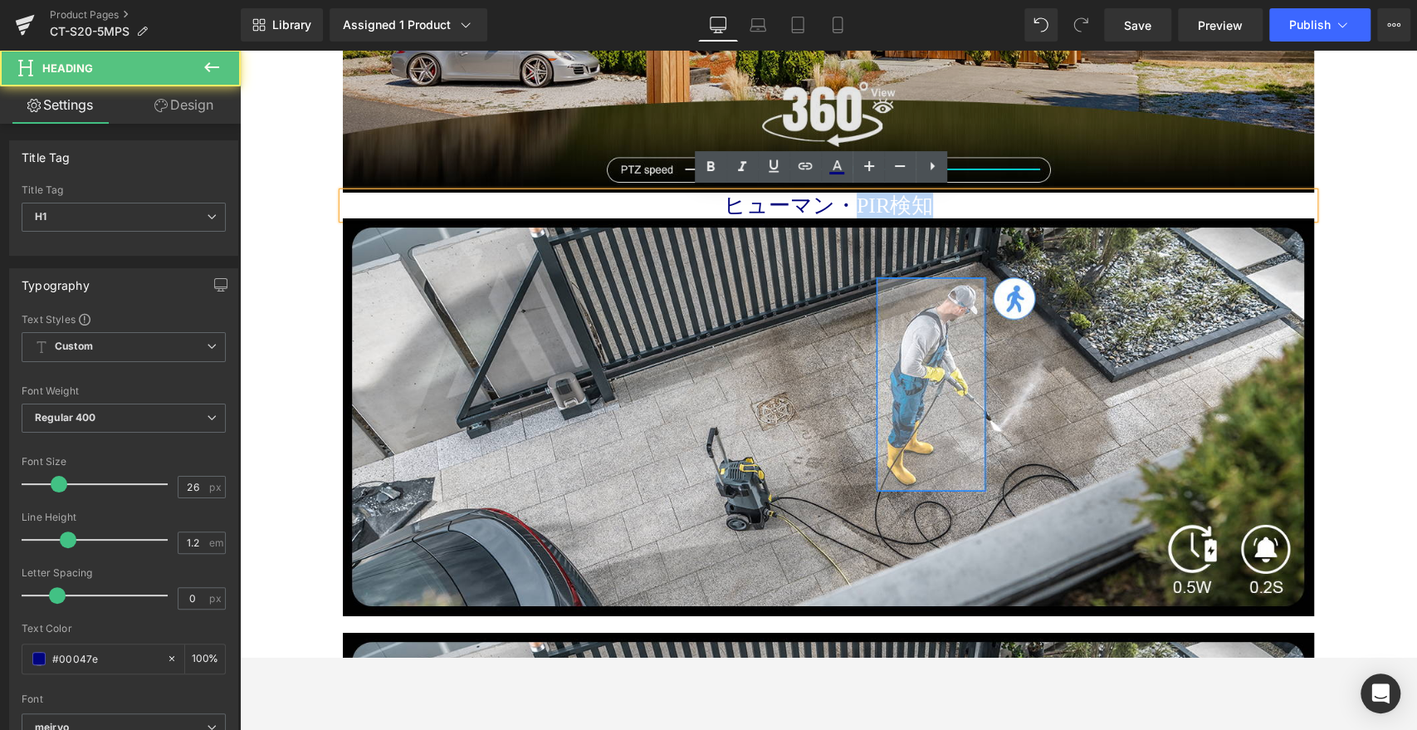
copy h1 "PIR検知"
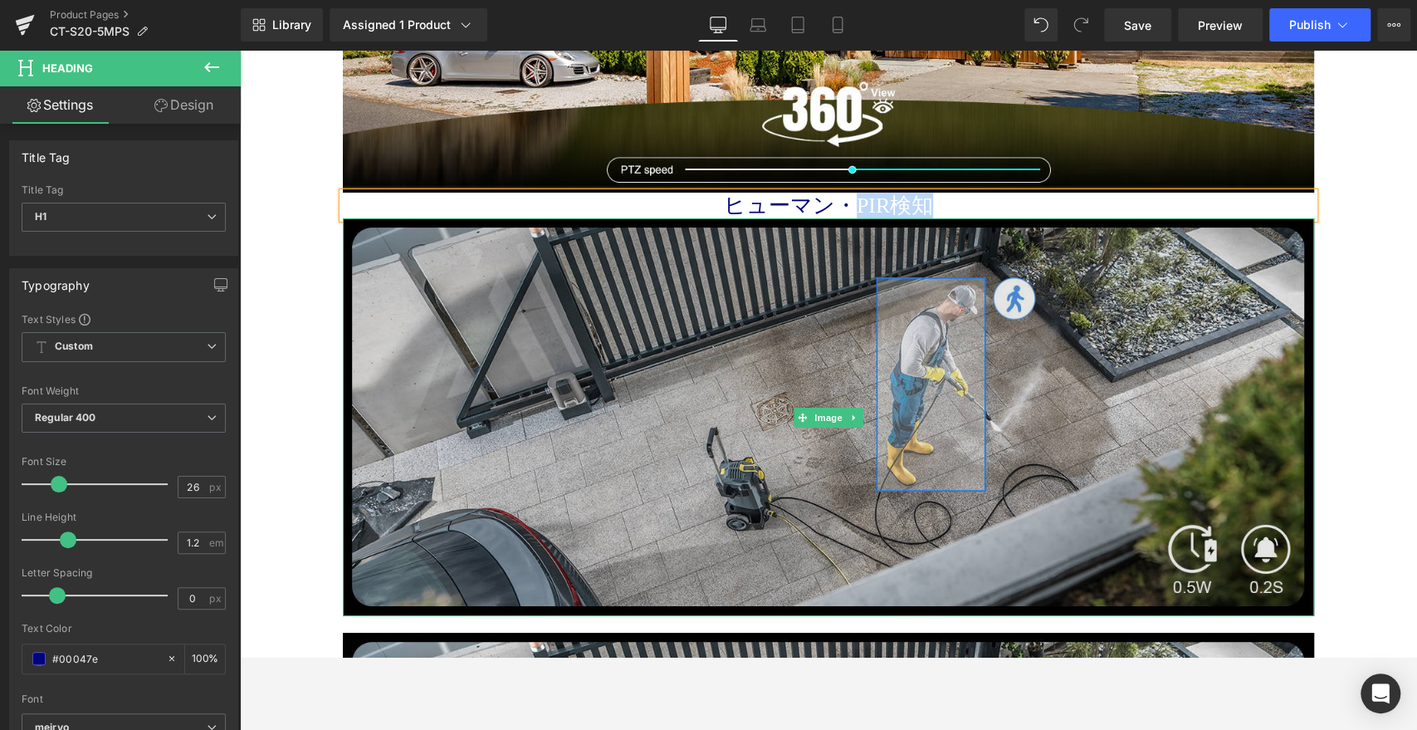
click at [981, 229] on img at bounding box center [828, 417] width 971 height 398
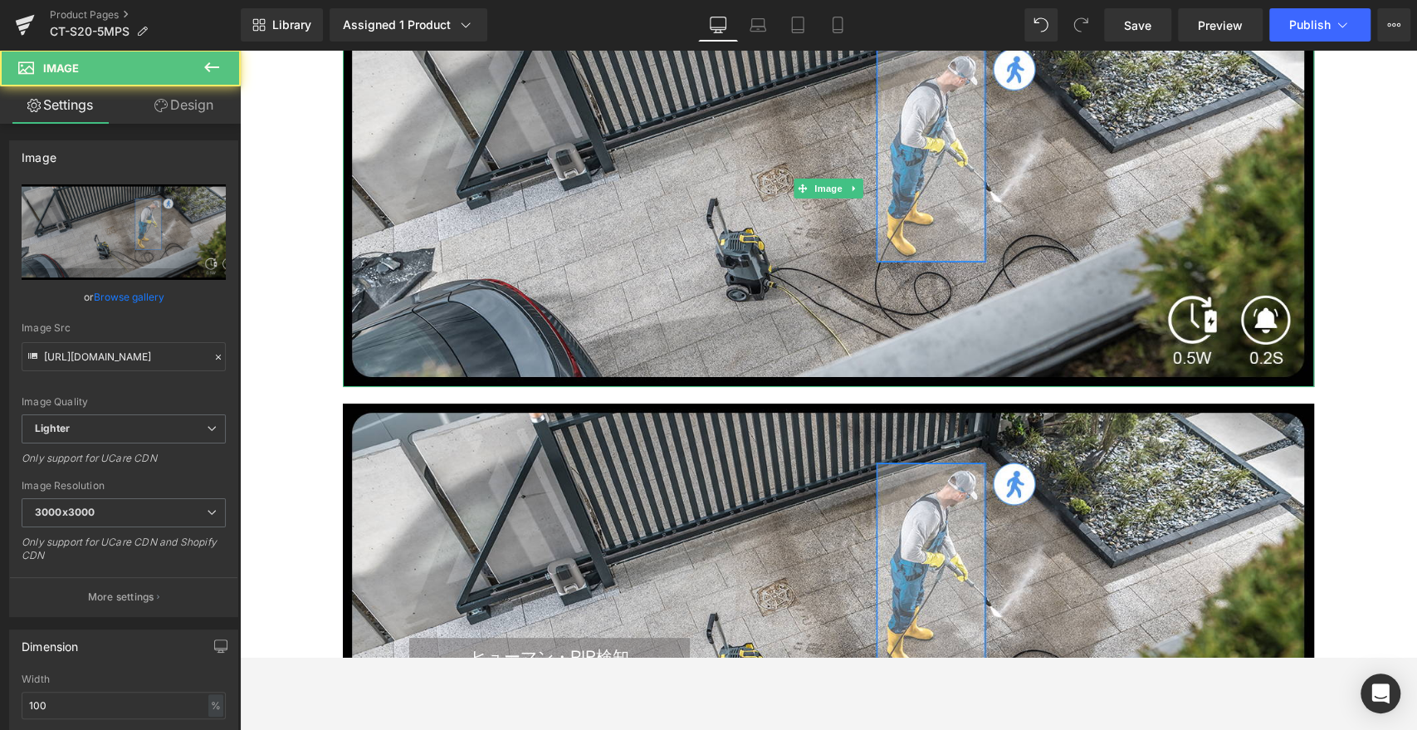
scroll to position [4216, 0]
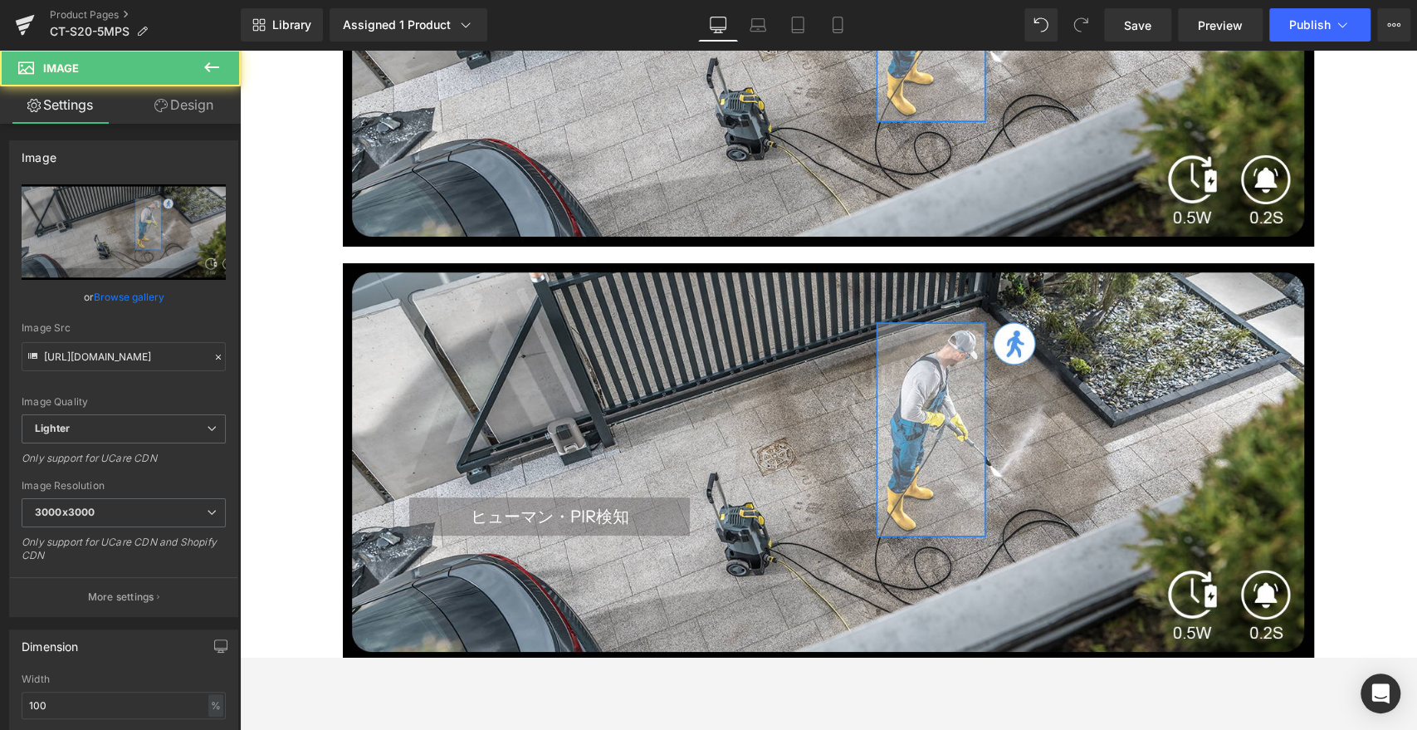
click at [701, 408] on div "ヒューマン・PIR検知 Heading Text Block Row 140px" at bounding box center [828, 462] width 971 height 163
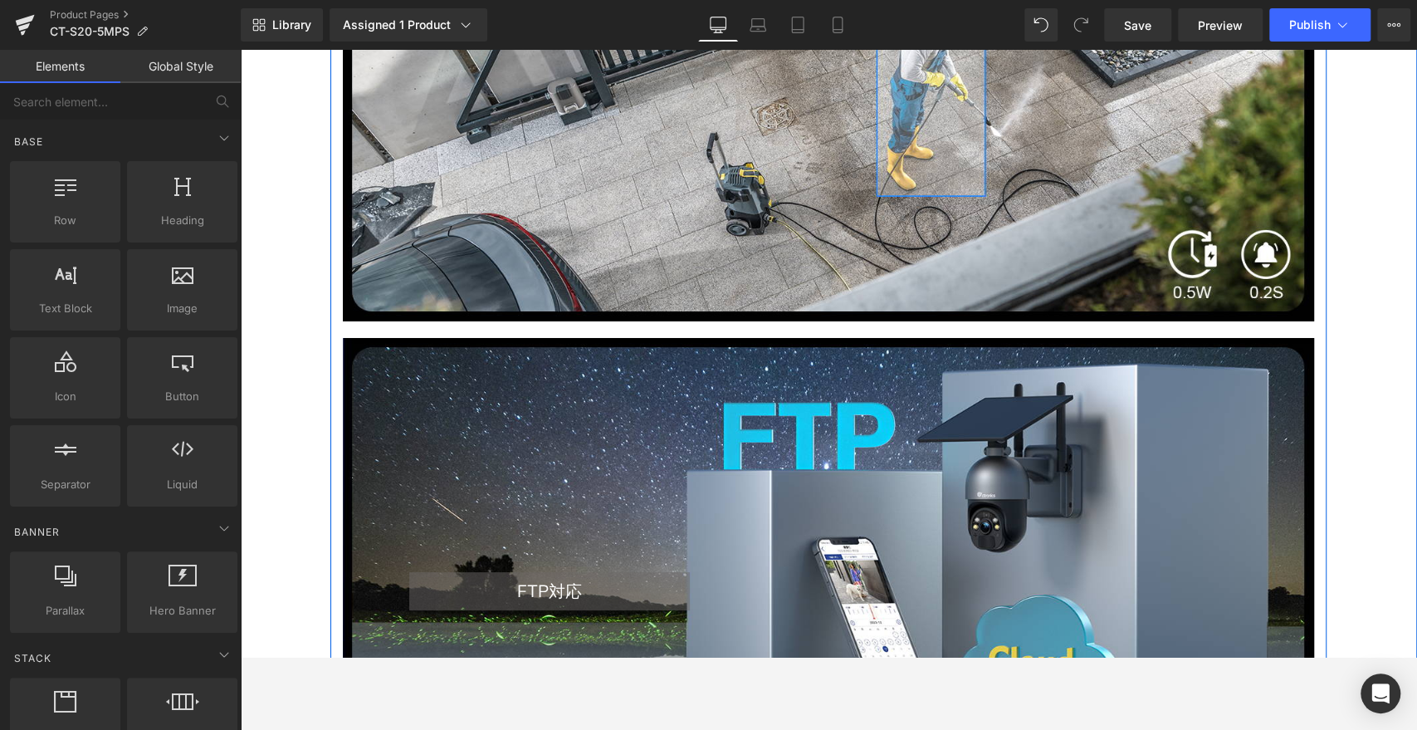
scroll to position [4031, 0]
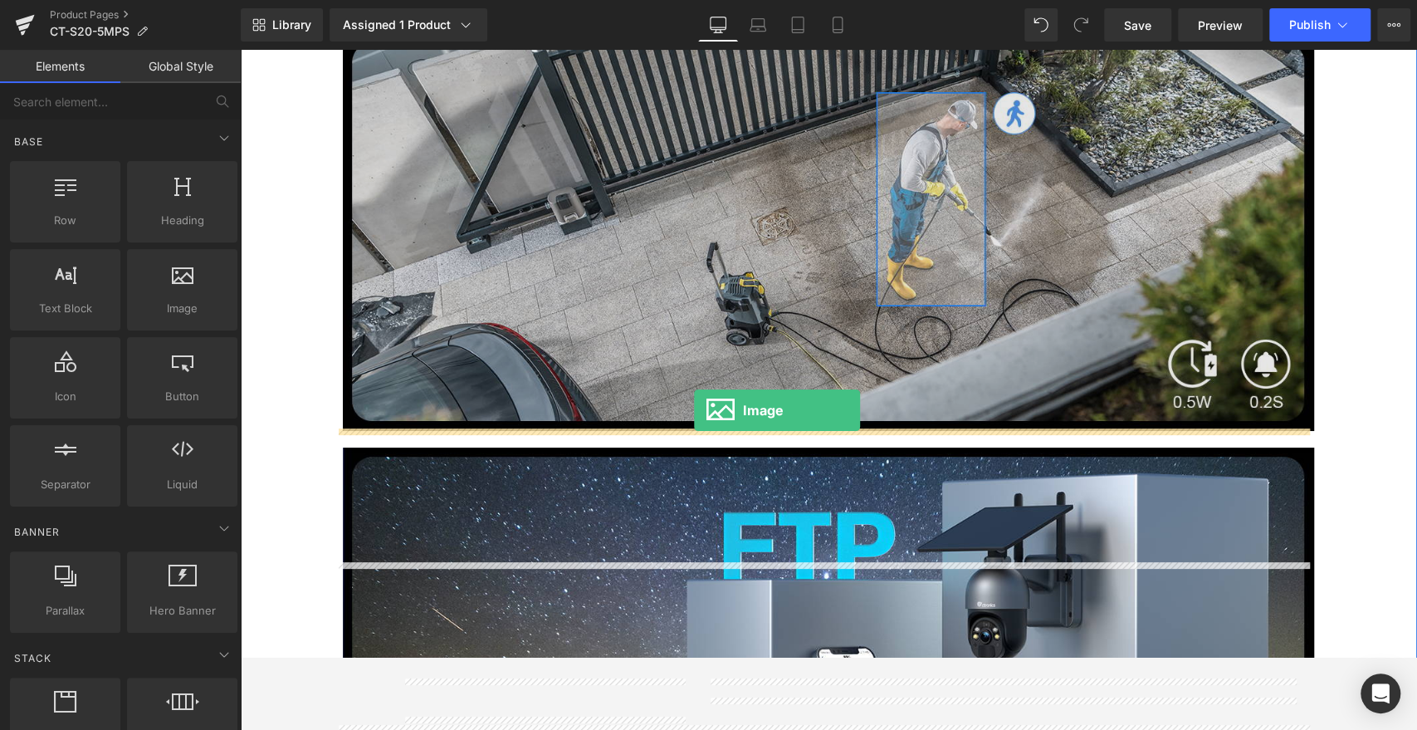
drag, startPoint x: 434, startPoint y: 350, endPoint x: 694, endPoint y: 410, distance: 266.6
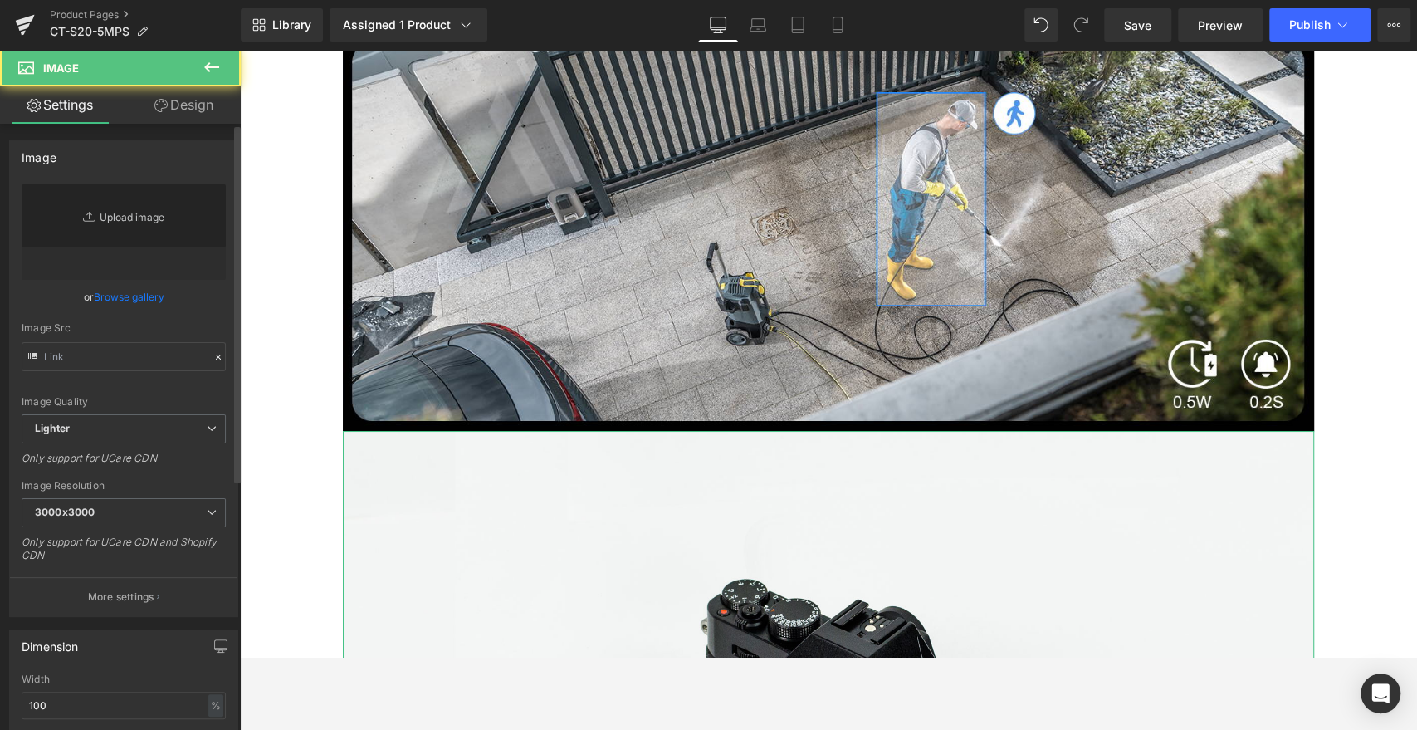
click at [99, 190] on link "Replace Image" at bounding box center [124, 231] width 204 height 95
type input "//[DOMAIN_NAME][URL]"
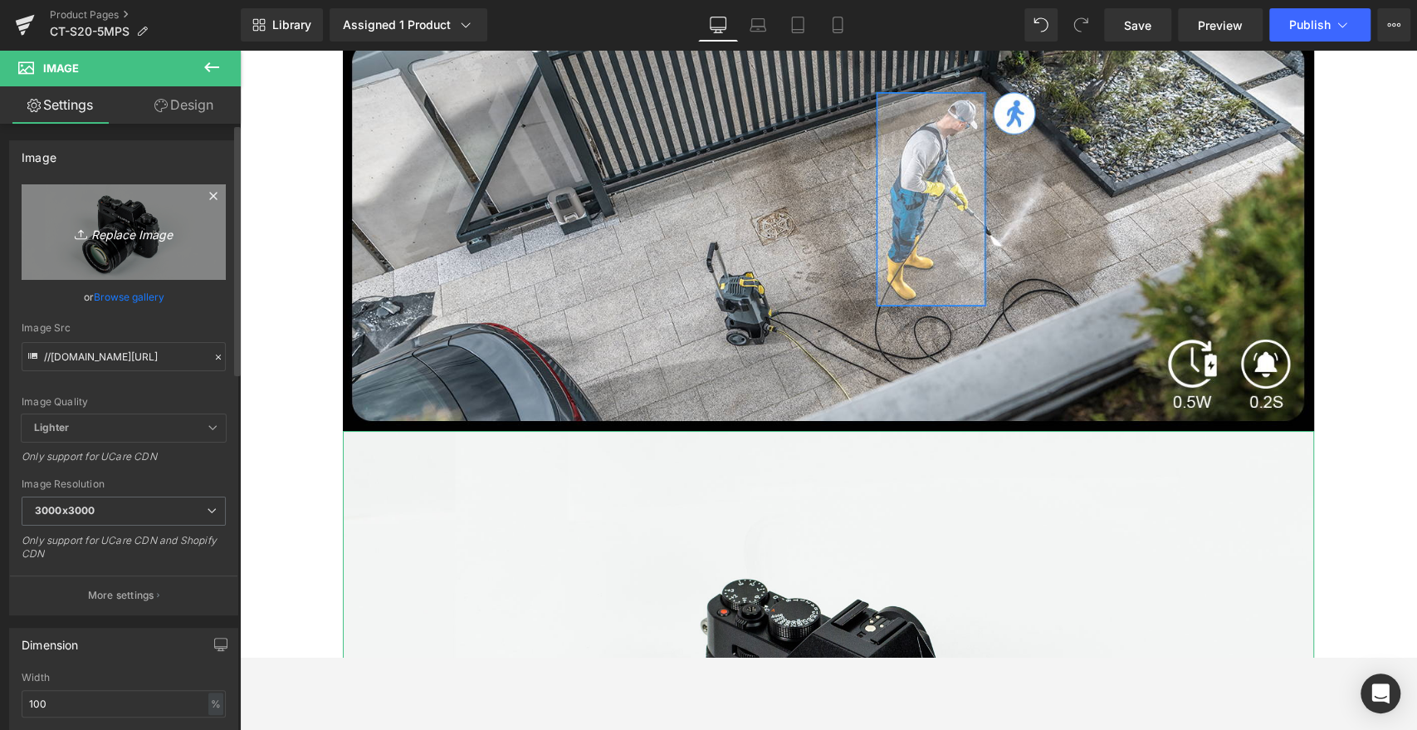
type input "C:\fakepath\9.jpg"
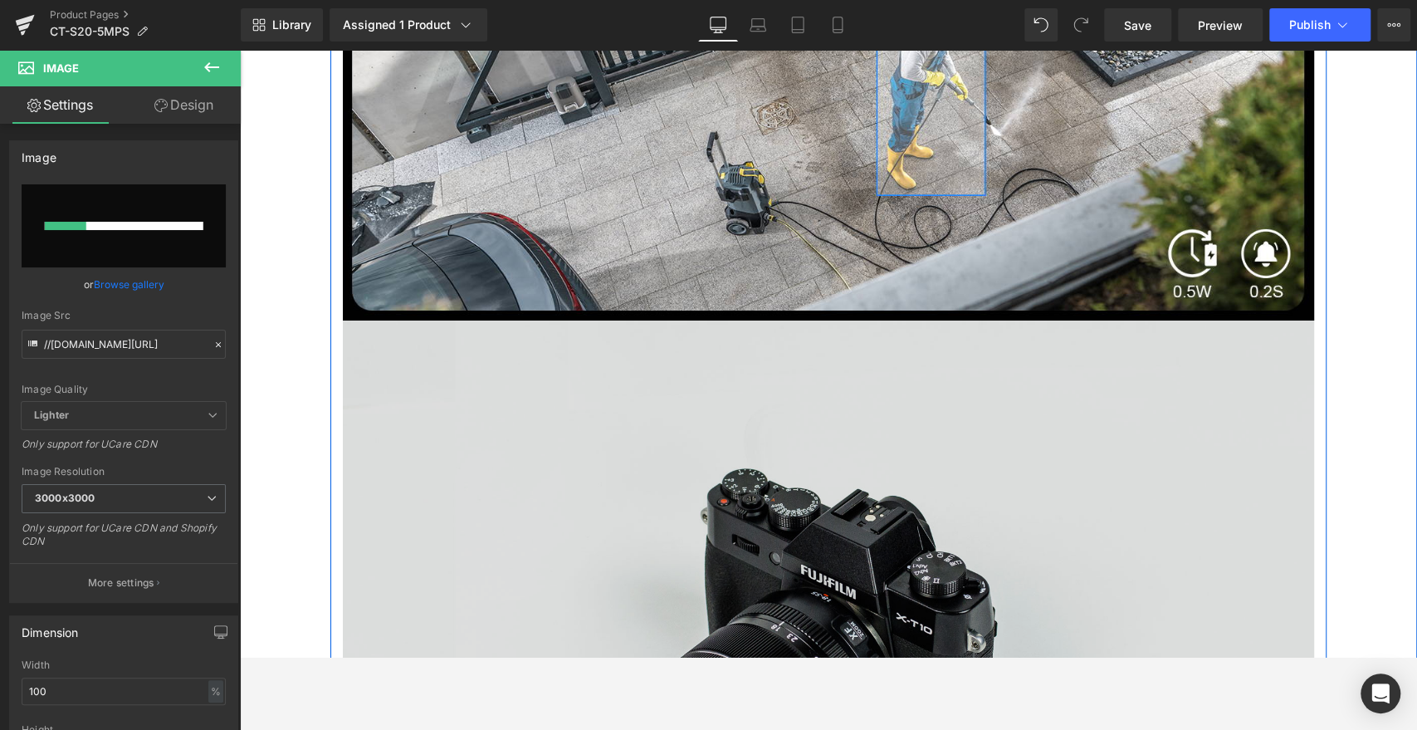
scroll to position [4308, 0]
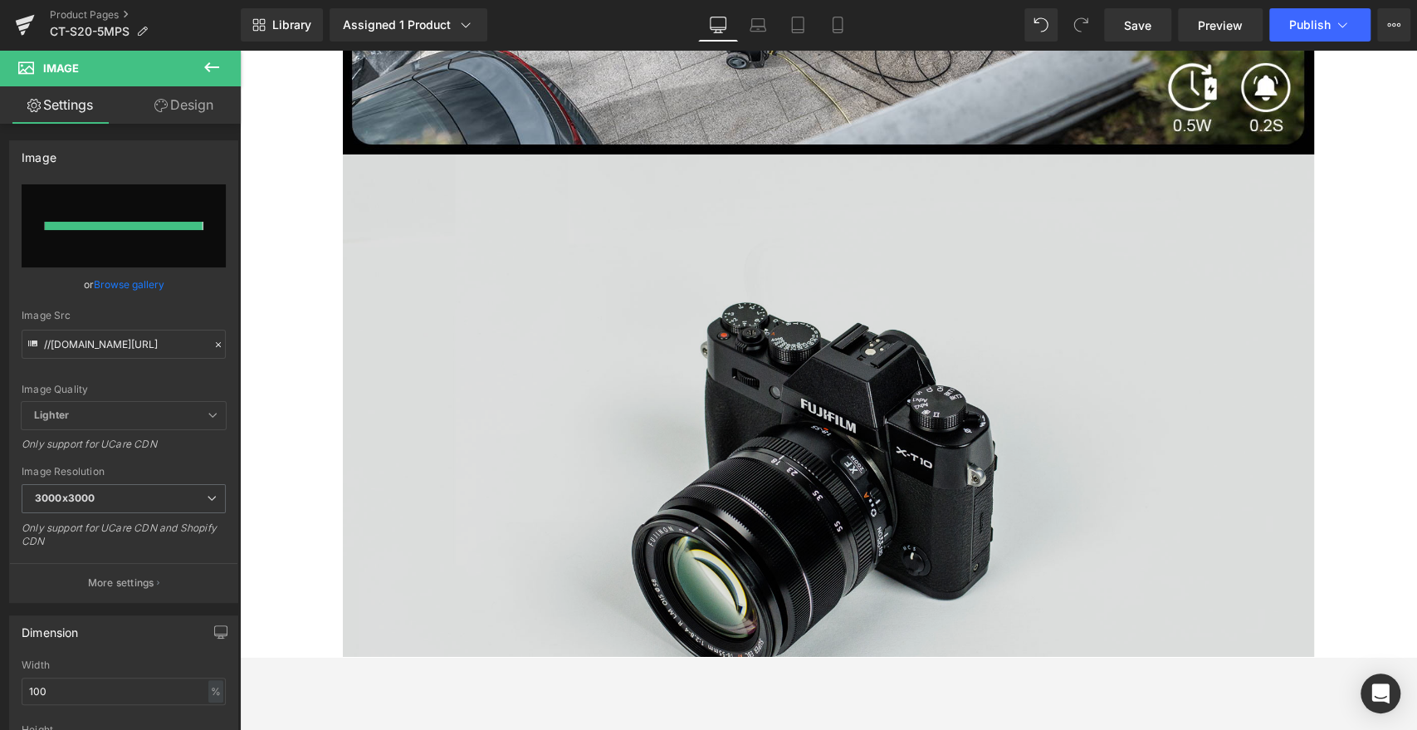
type input "[URL][DOMAIN_NAME]"
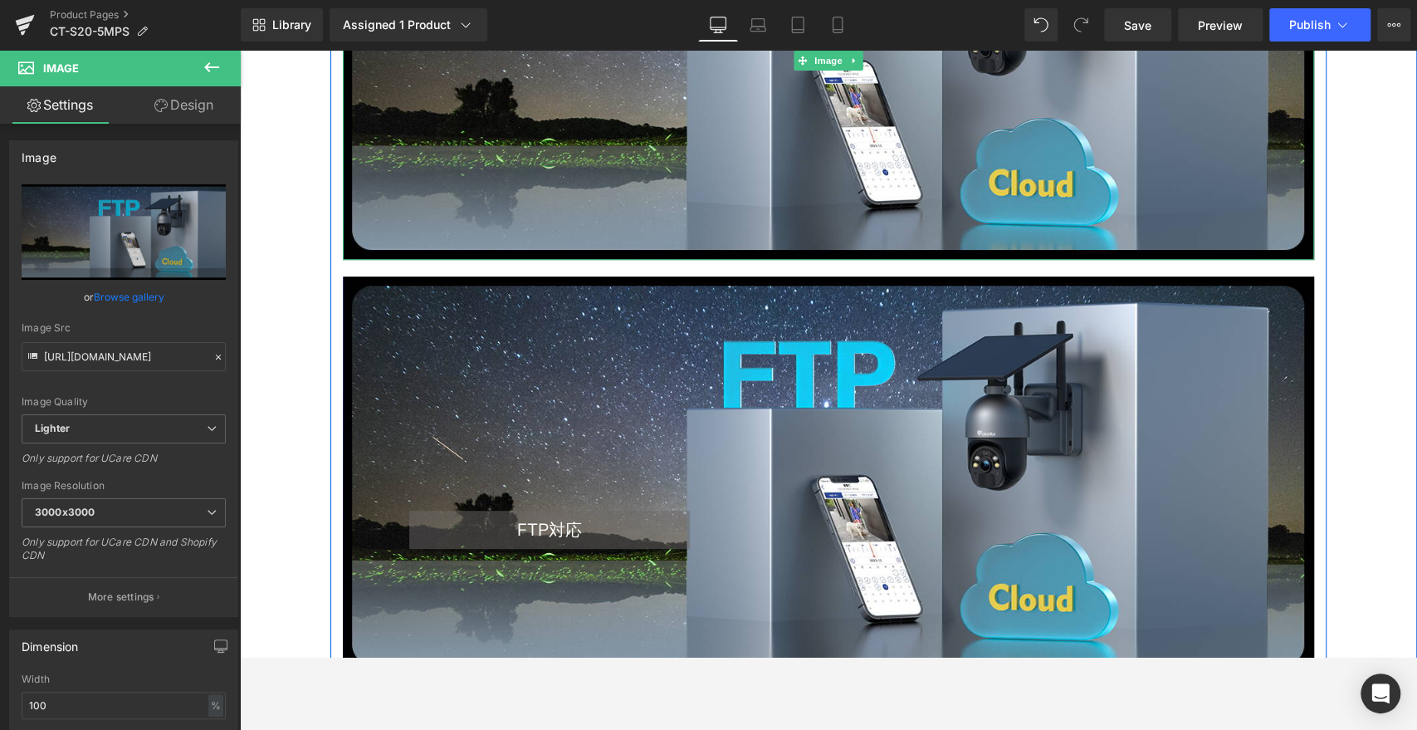
scroll to position [4676, 0]
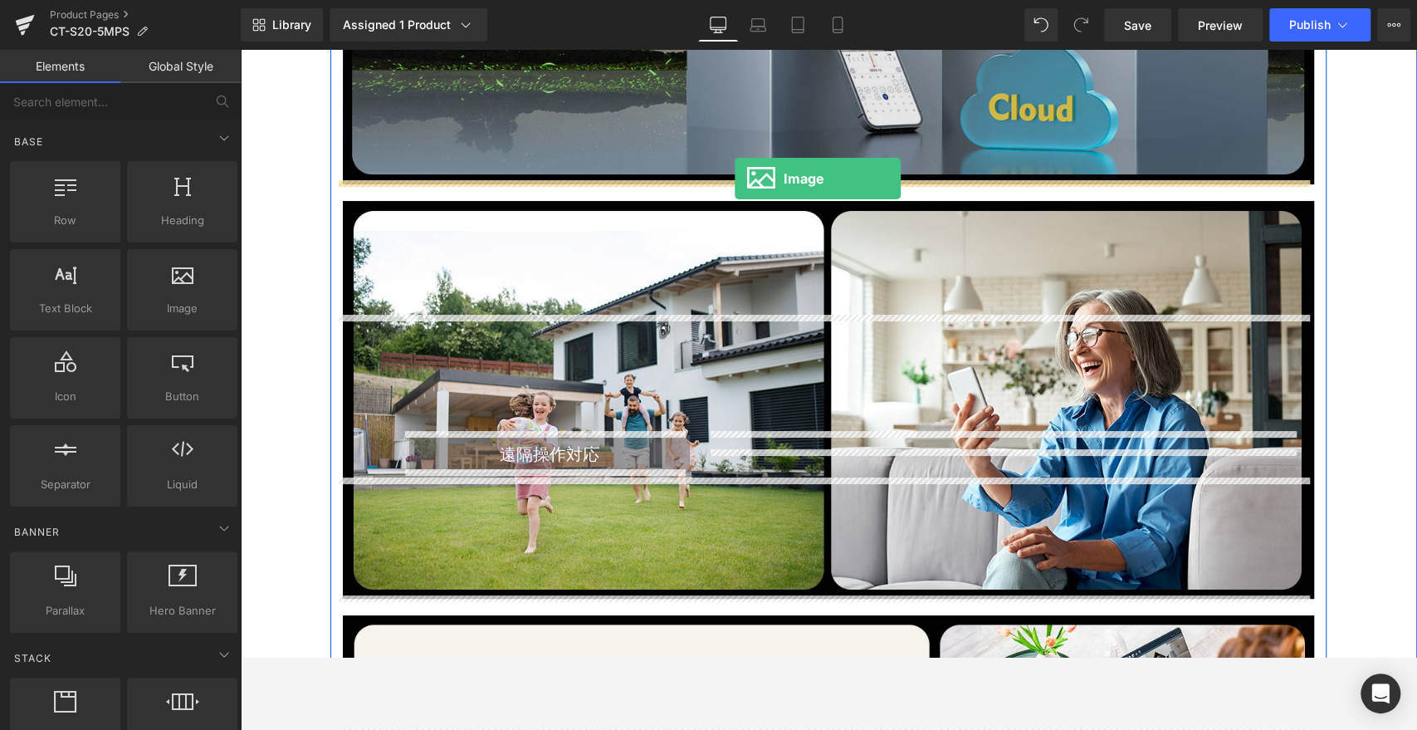
drag, startPoint x: 408, startPoint y: 363, endPoint x: 735, endPoint y: 178, distance: 374.7
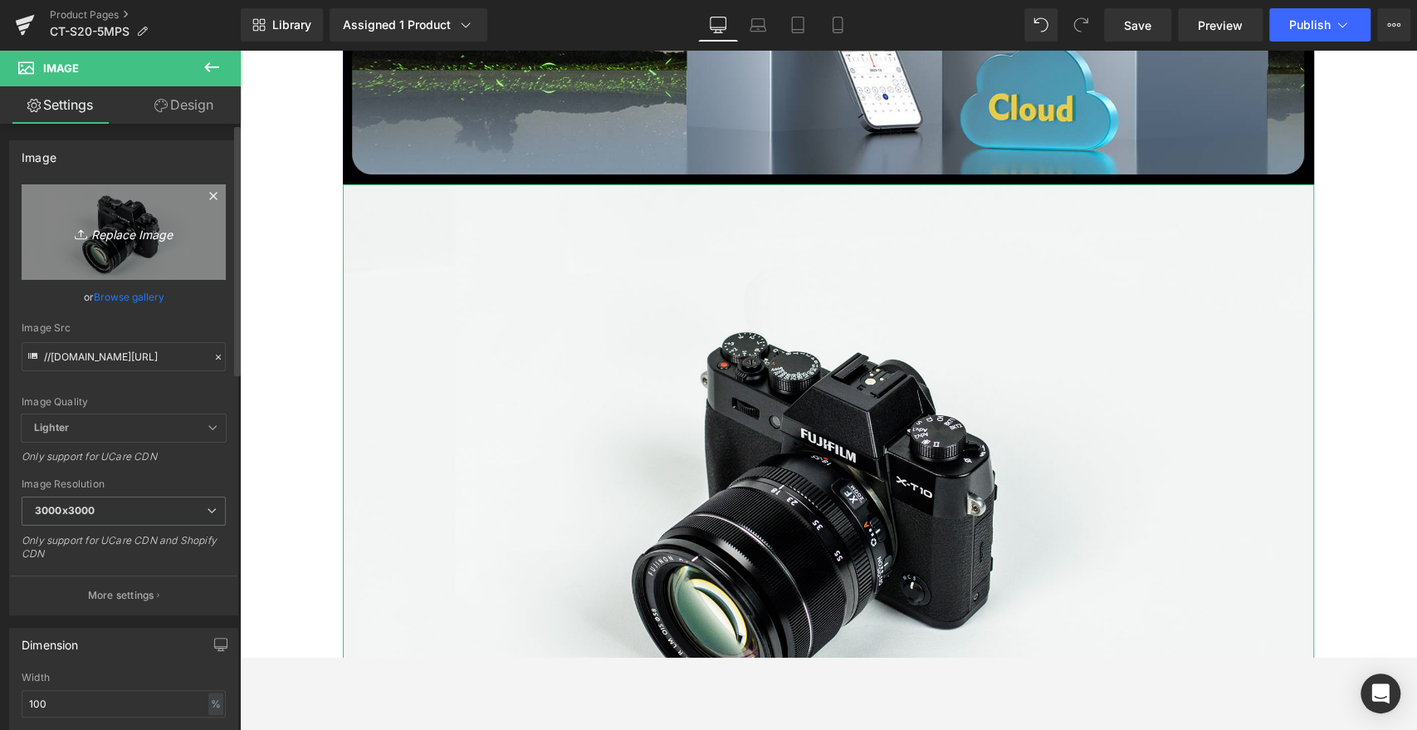
click at [105, 239] on icon "Replace Image" at bounding box center [123, 232] width 133 height 21
type input "C:\fakepath\10.jpg"
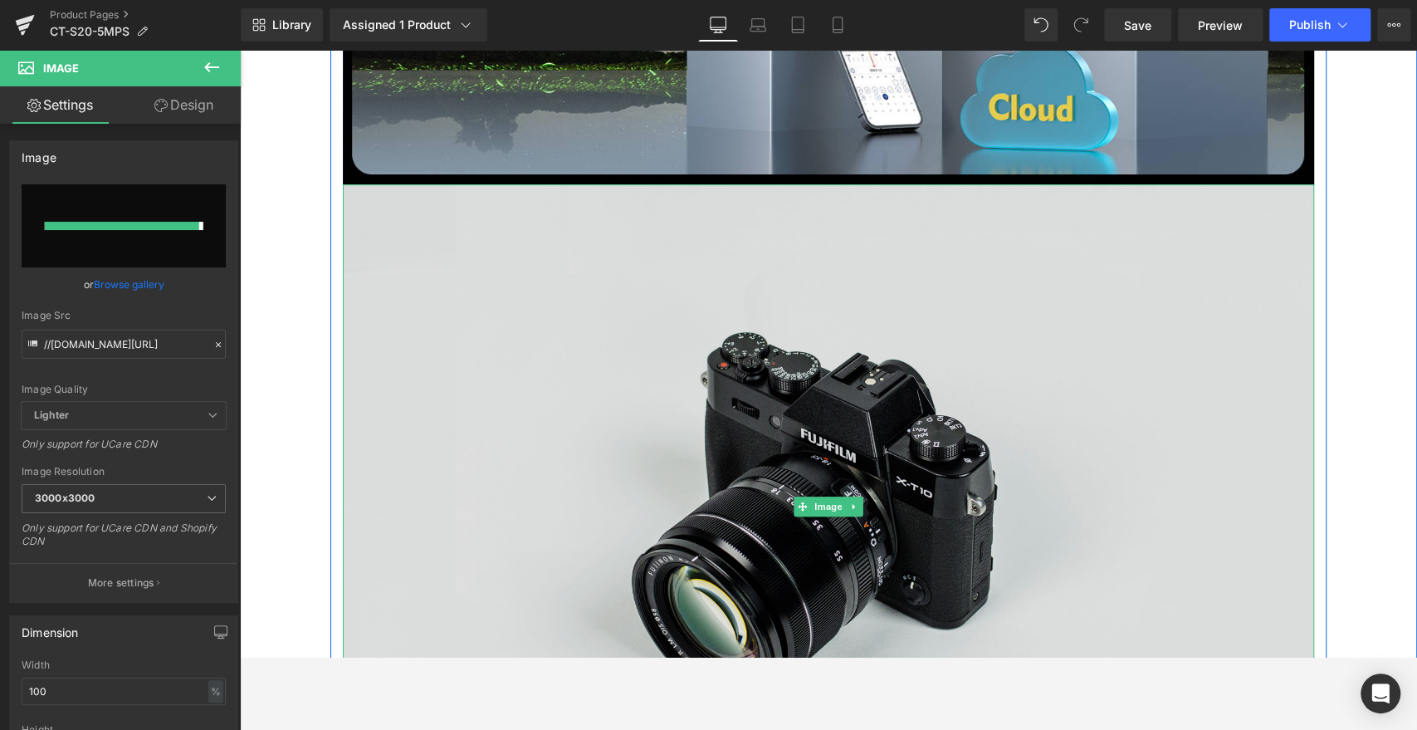
type input "[URL][DOMAIN_NAME]"
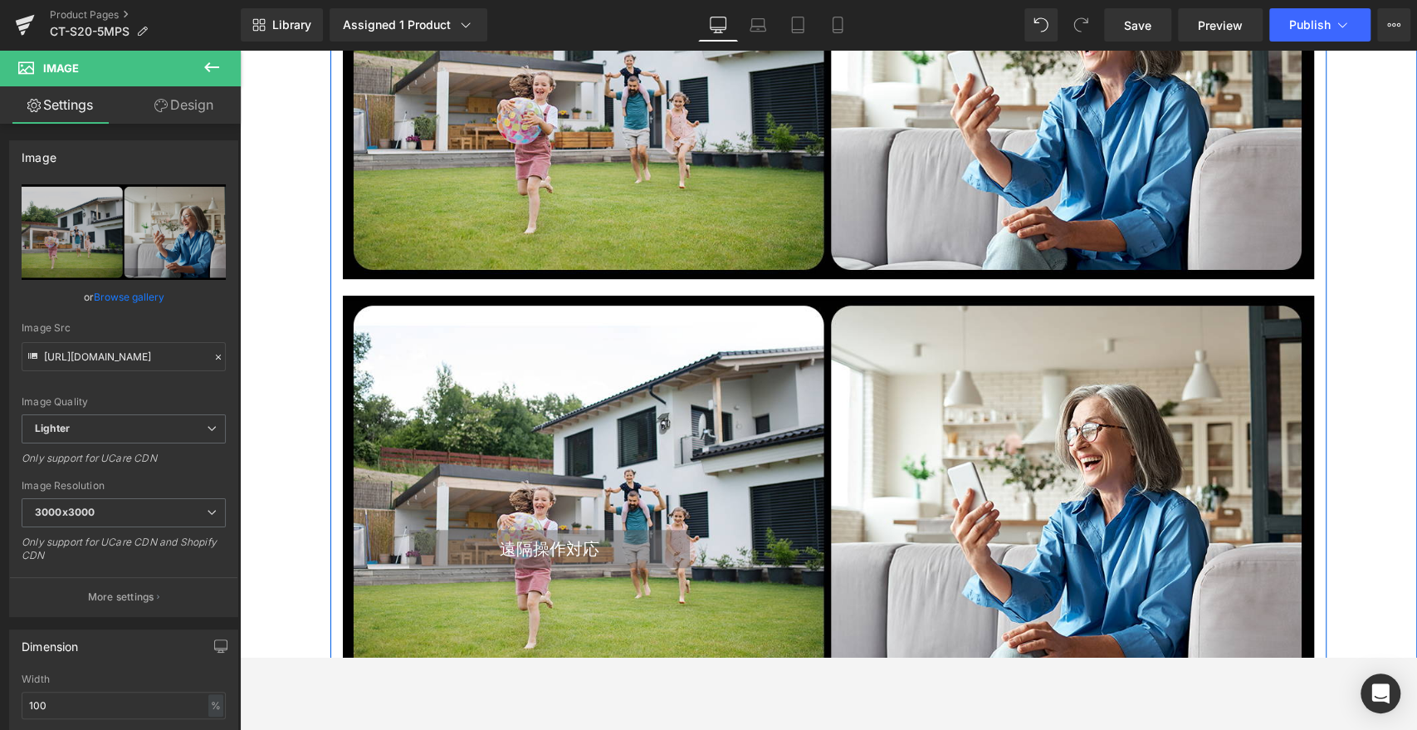
scroll to position [4861, 0]
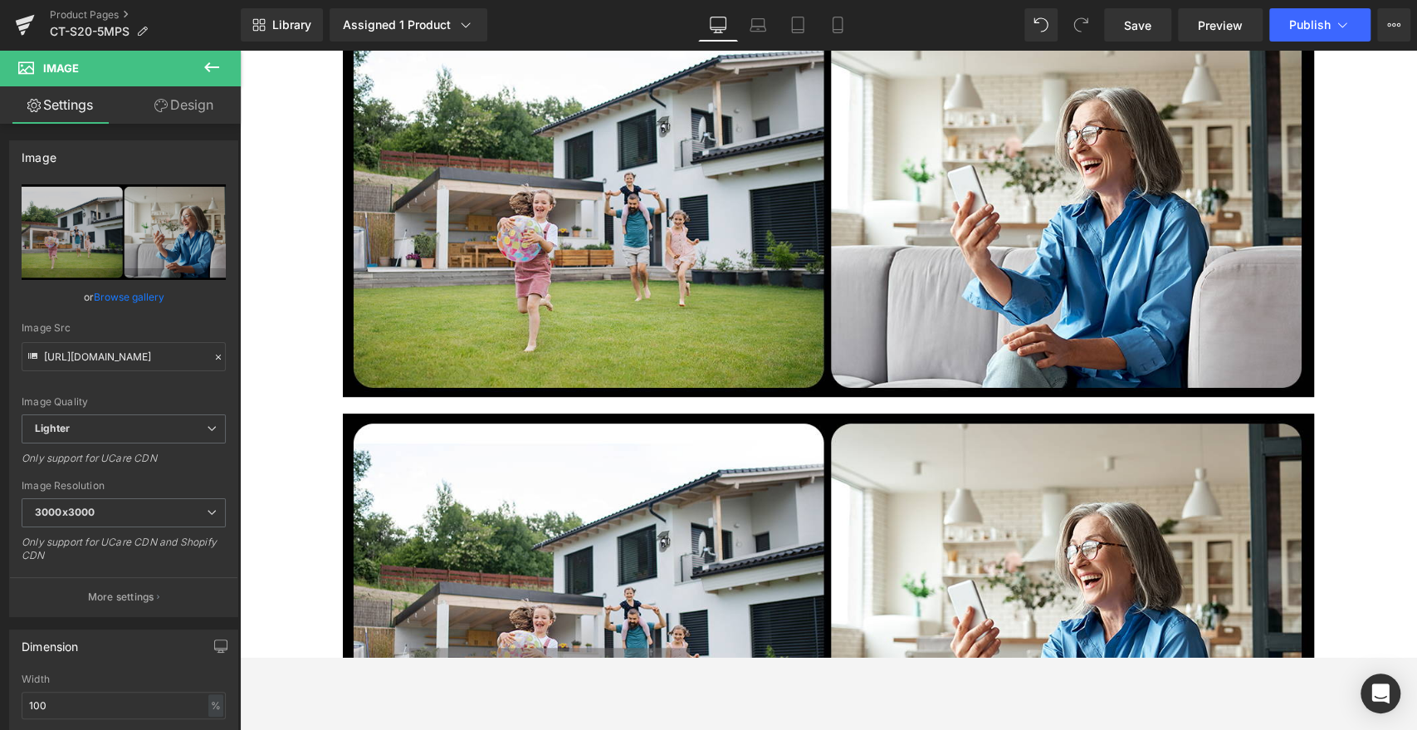
click at [219, 58] on icon at bounding box center [212, 67] width 20 height 20
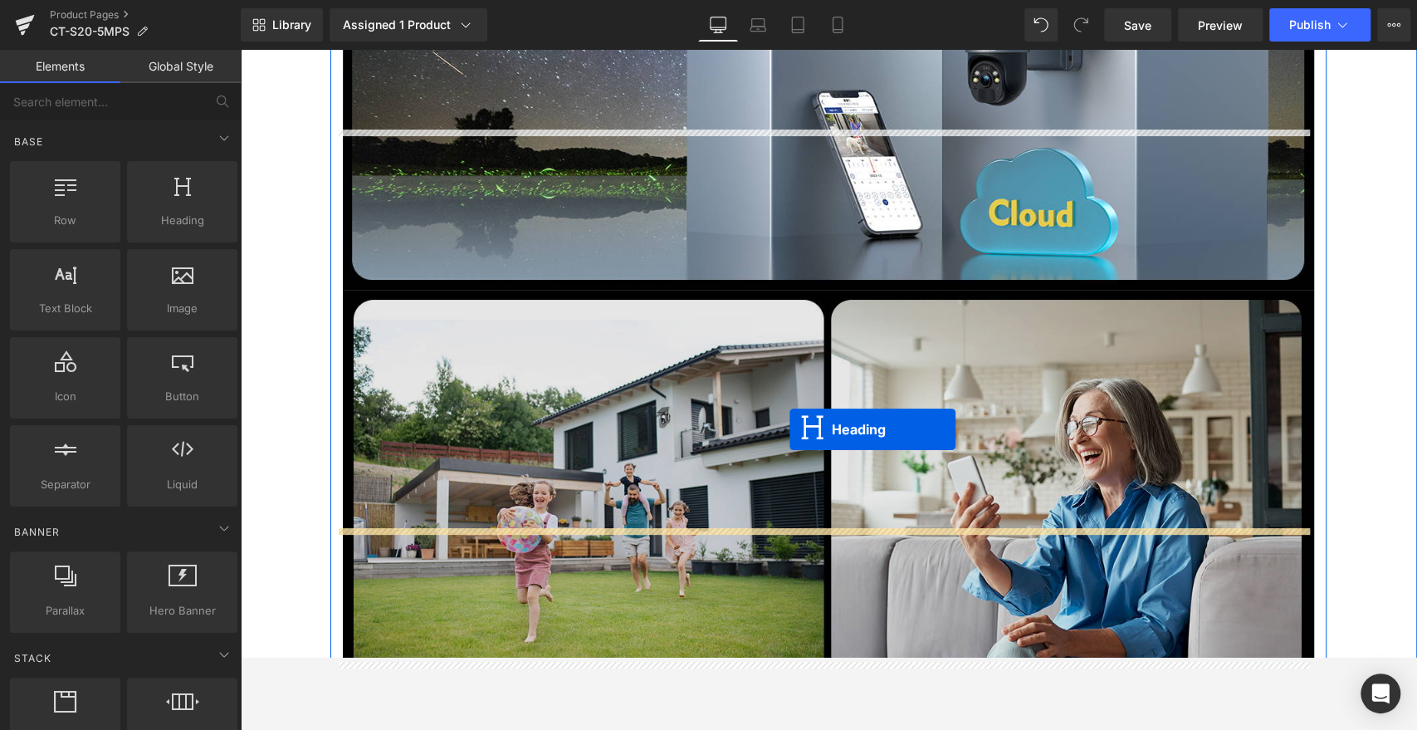
scroll to position [4768, 0]
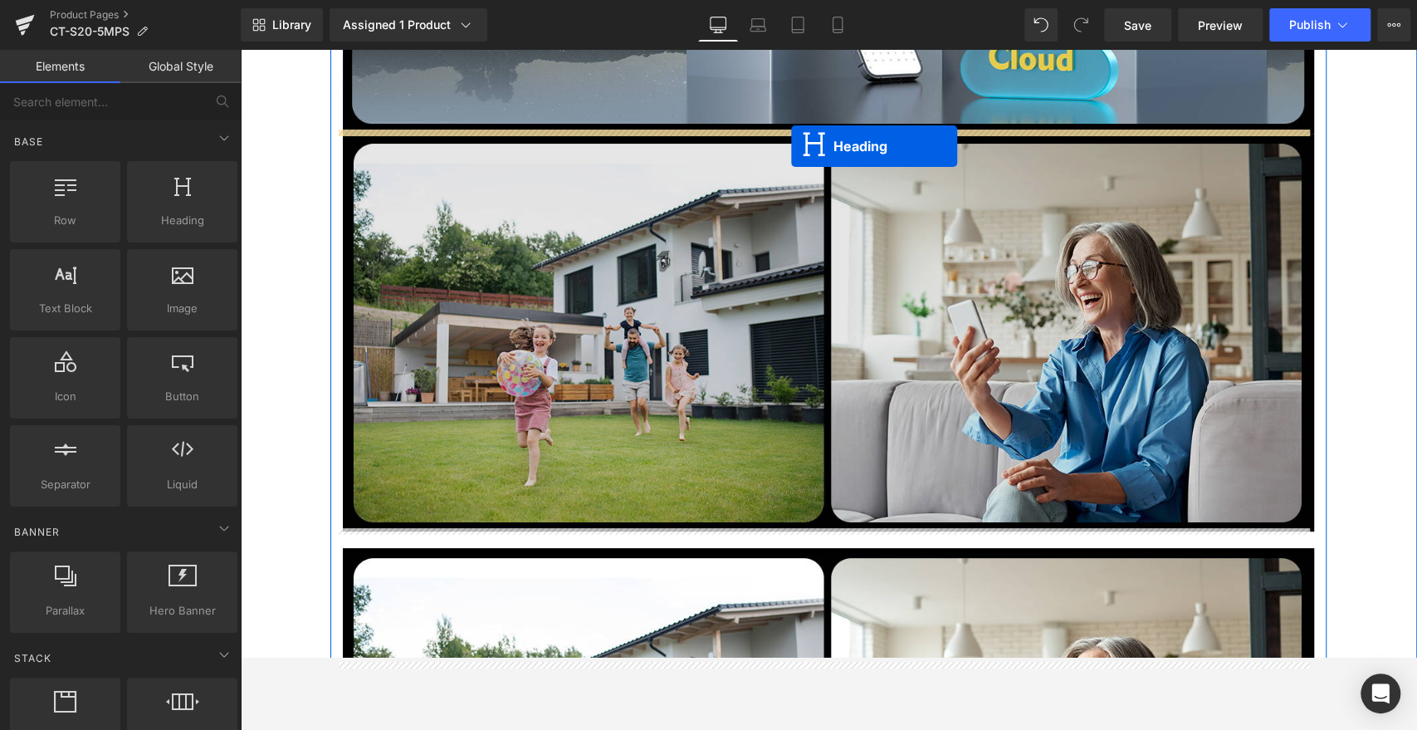
drag, startPoint x: 788, startPoint y: 506, endPoint x: 791, endPoint y: 146, distance: 359.5
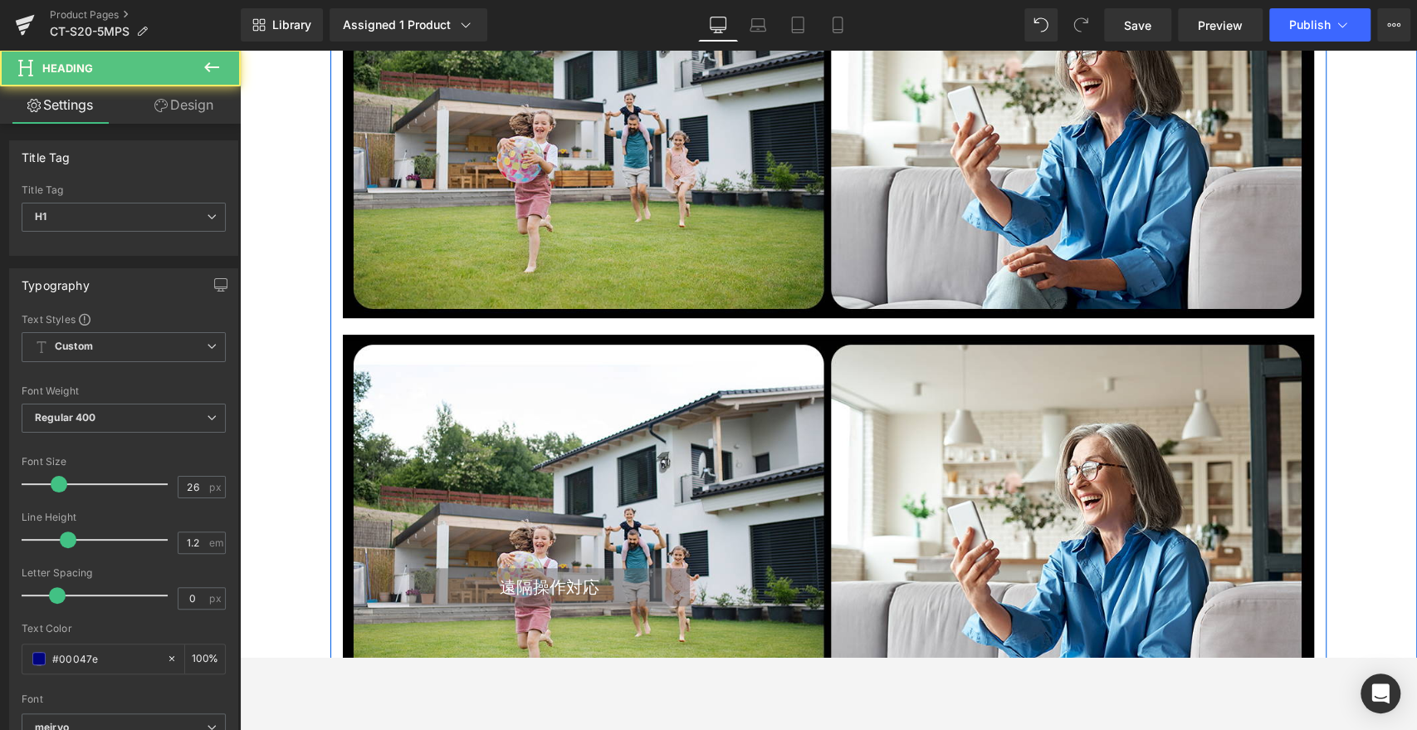
scroll to position [5096, 0]
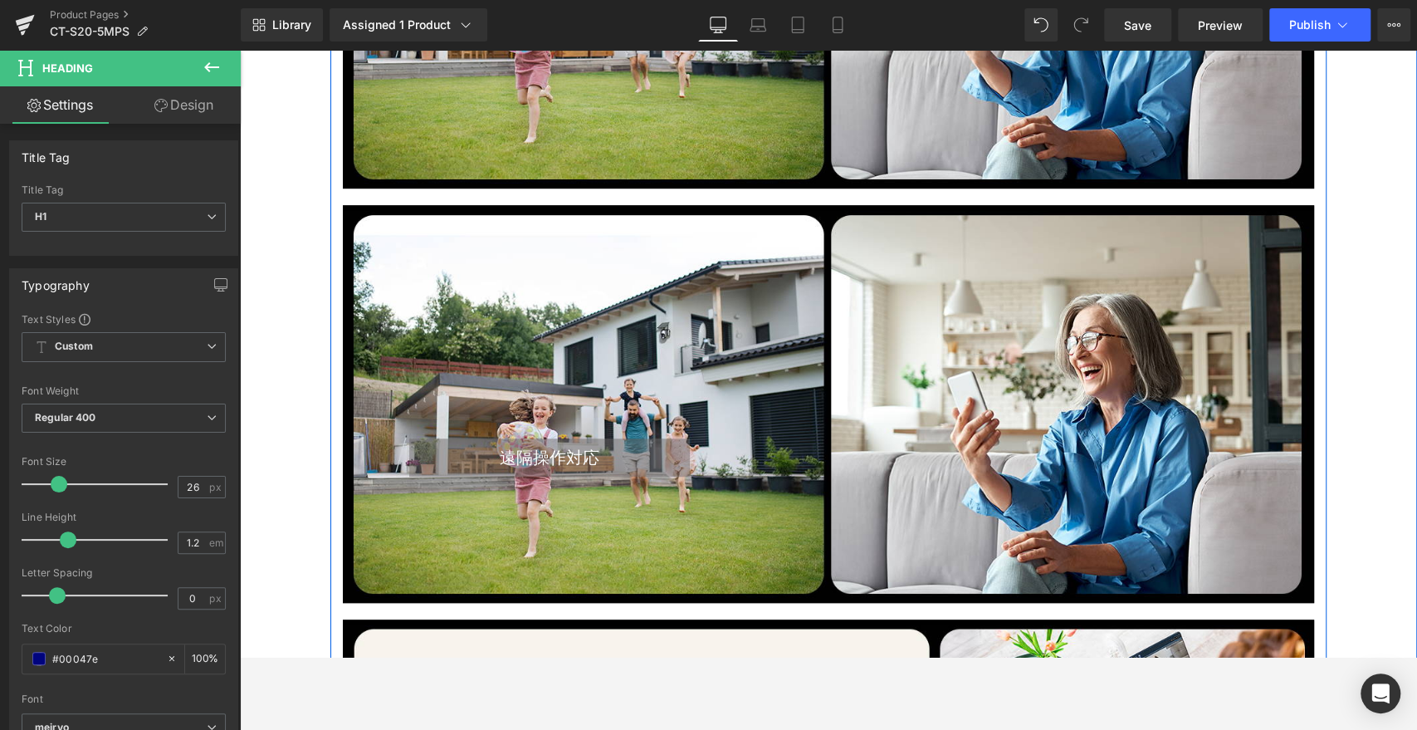
click at [554, 465] on span "遠隔操作対応" at bounding box center [550, 457] width 100 height 20
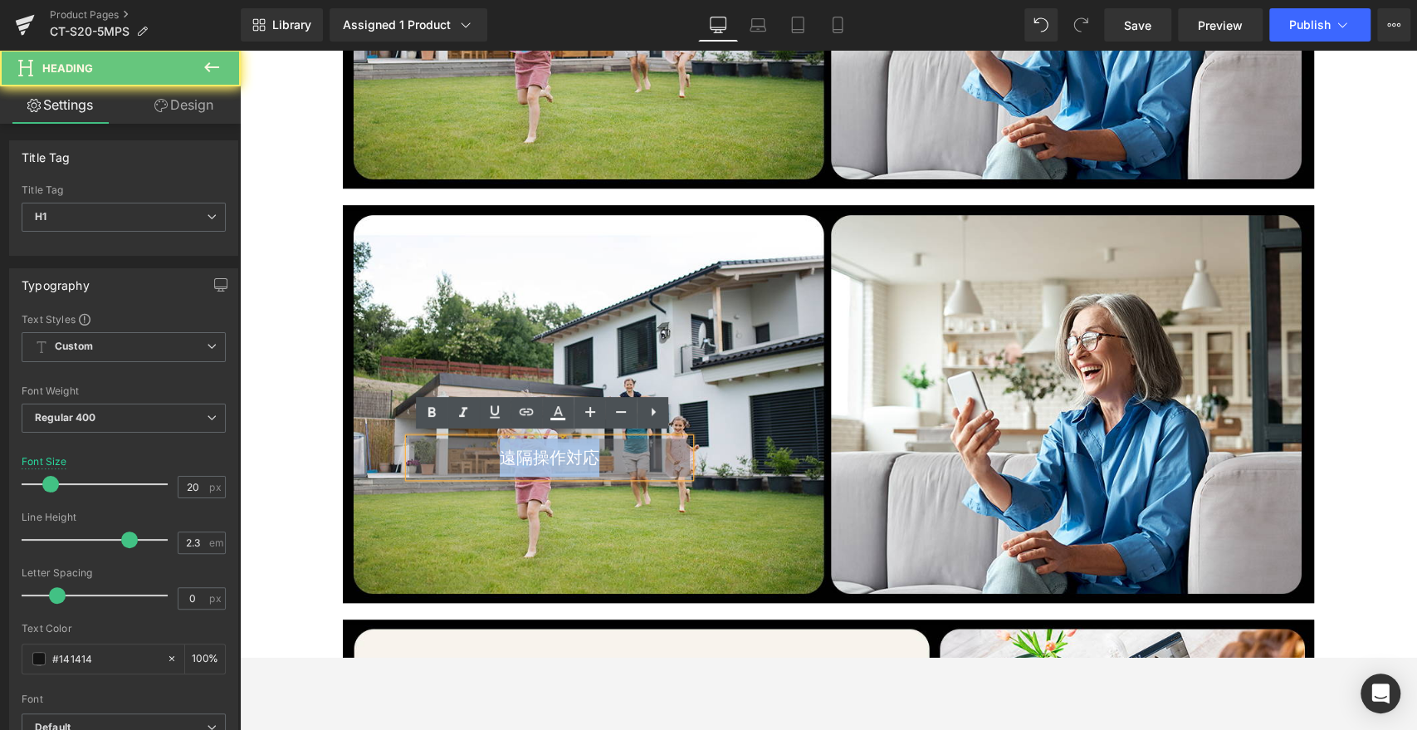
drag, startPoint x: 616, startPoint y: 457, endPoint x: 408, endPoint y: 462, distance: 208.5
click at [409, 462] on h1 "遠隔操作対応" at bounding box center [549, 457] width 281 height 38
copy span "遠隔操作対応"
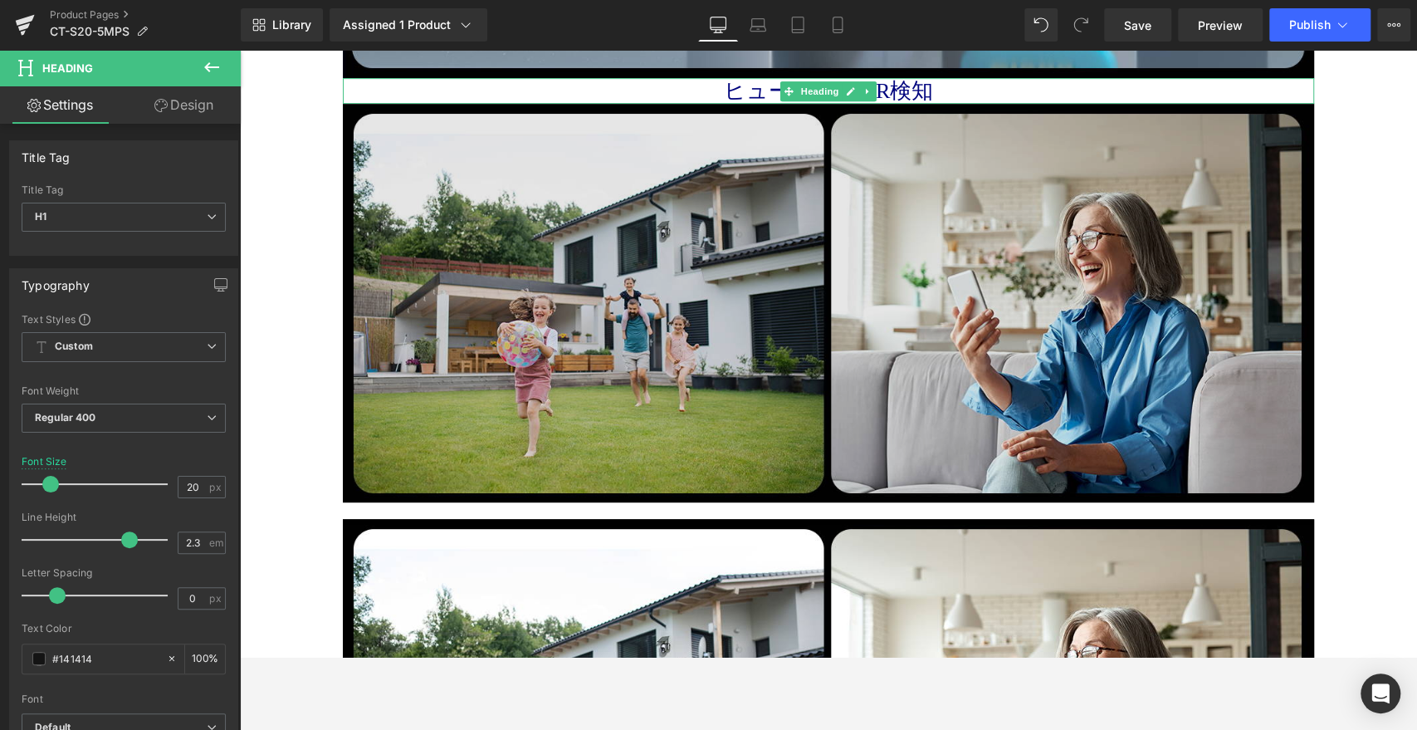
scroll to position [4636, 0]
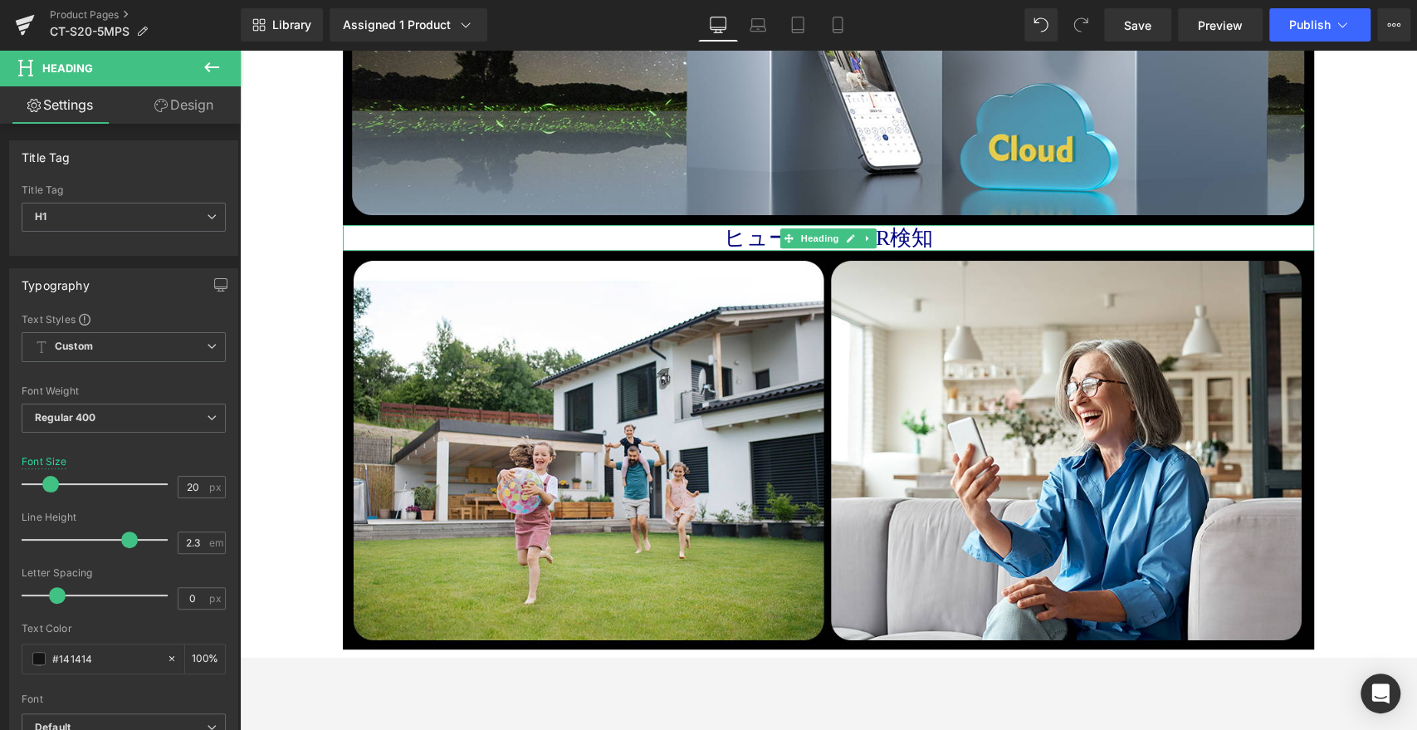
click at [726, 229] on h1 "ヒューマン・PIR検知" at bounding box center [828, 238] width 971 height 26
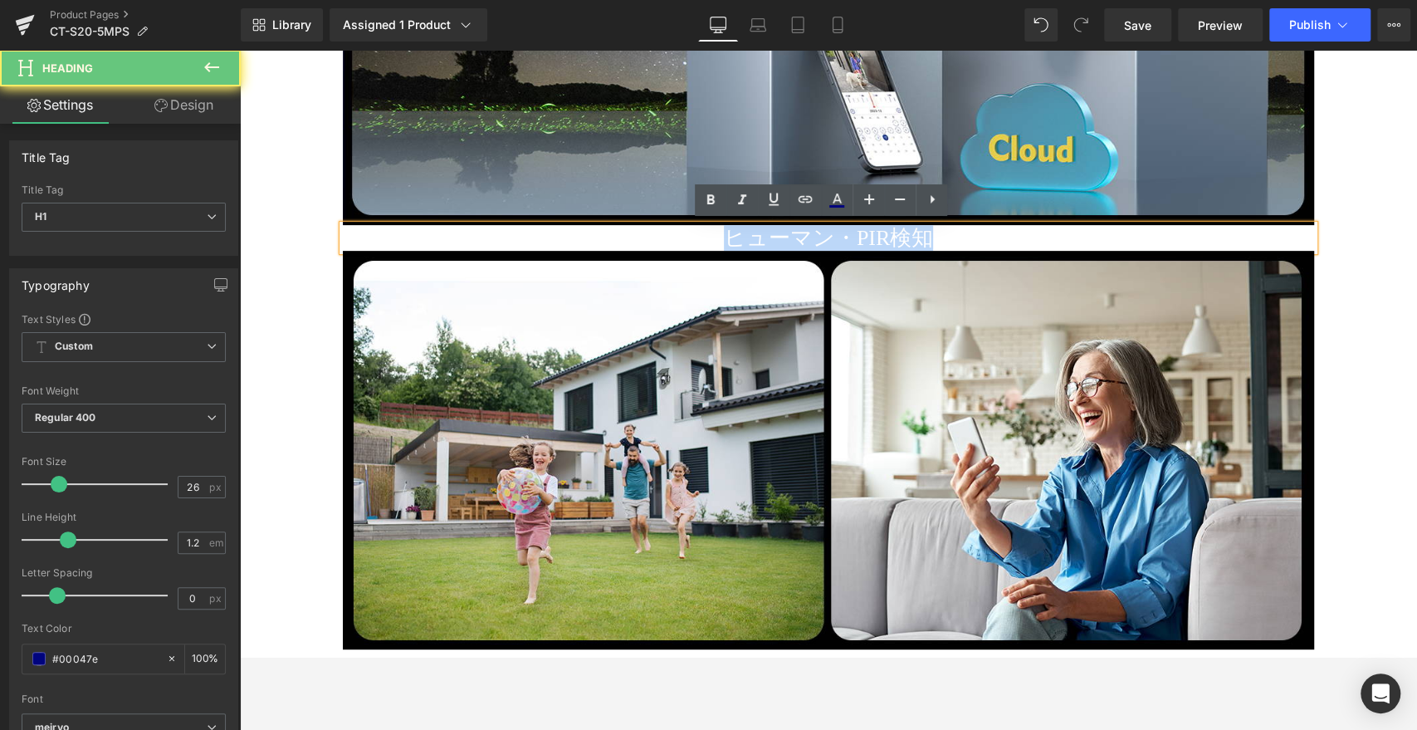
drag, startPoint x: 833, startPoint y: 237, endPoint x: 496, endPoint y: 237, distance: 337.9
click at [496, 237] on h1 "ヒューマン・PIR検知" at bounding box center [828, 238] width 971 height 26
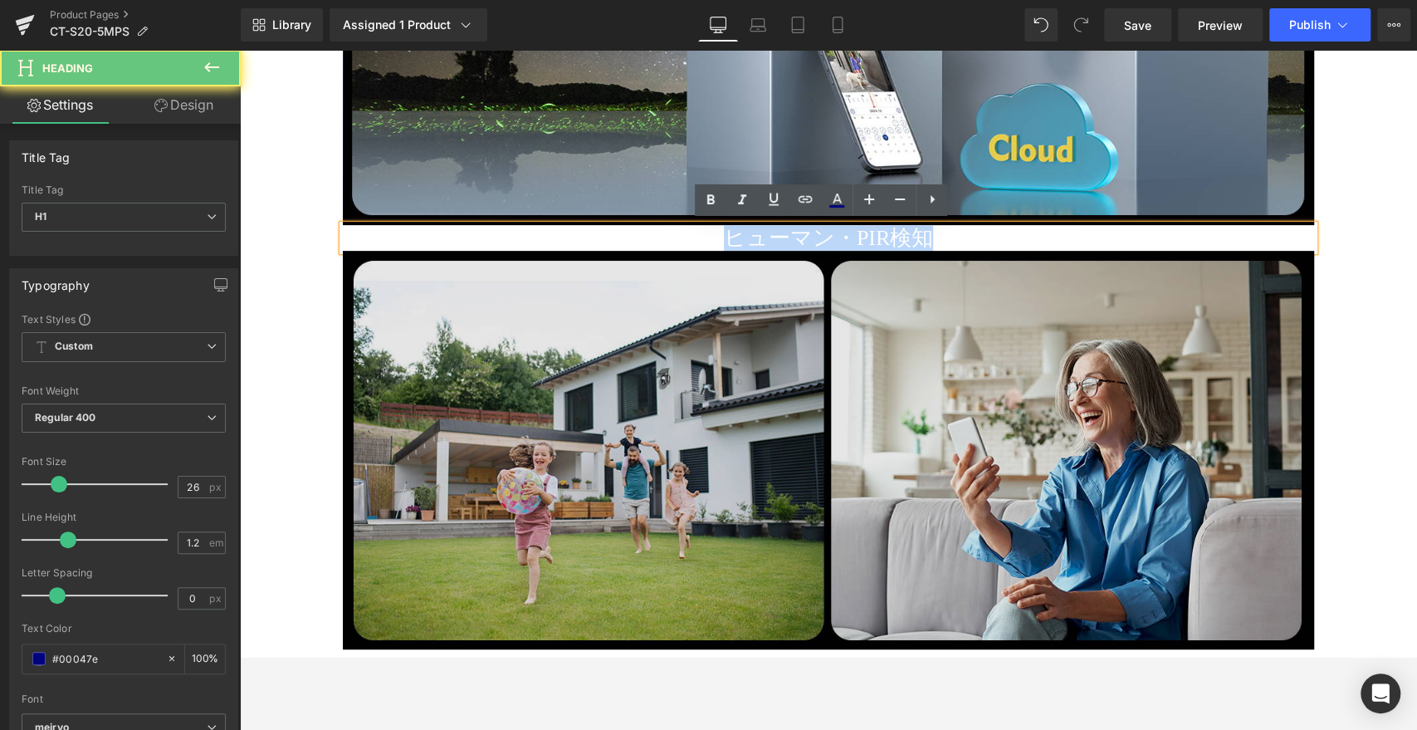
paste div
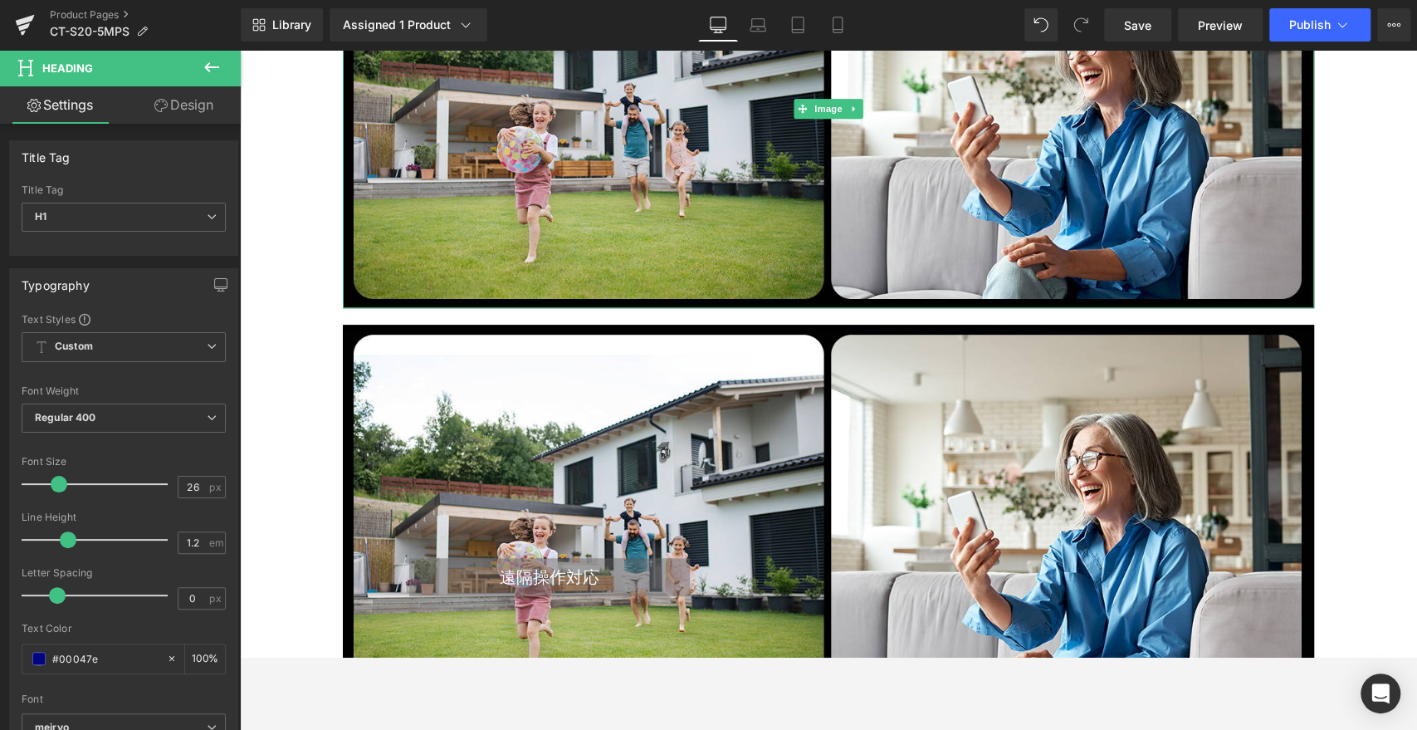
scroll to position [5096, 0]
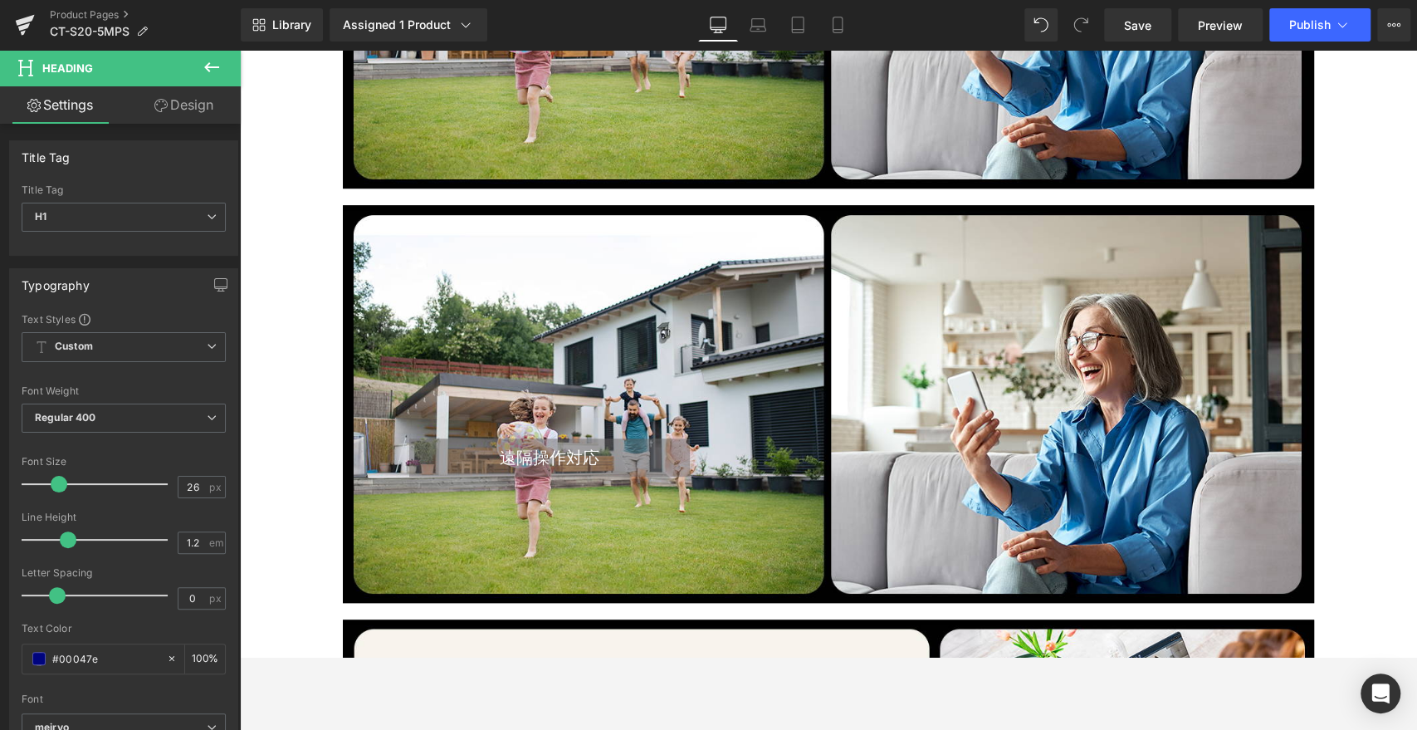
click at [746, 309] on div "遠隔操作対応 Heading Text Block Row" at bounding box center [828, 404] width 971 height 398
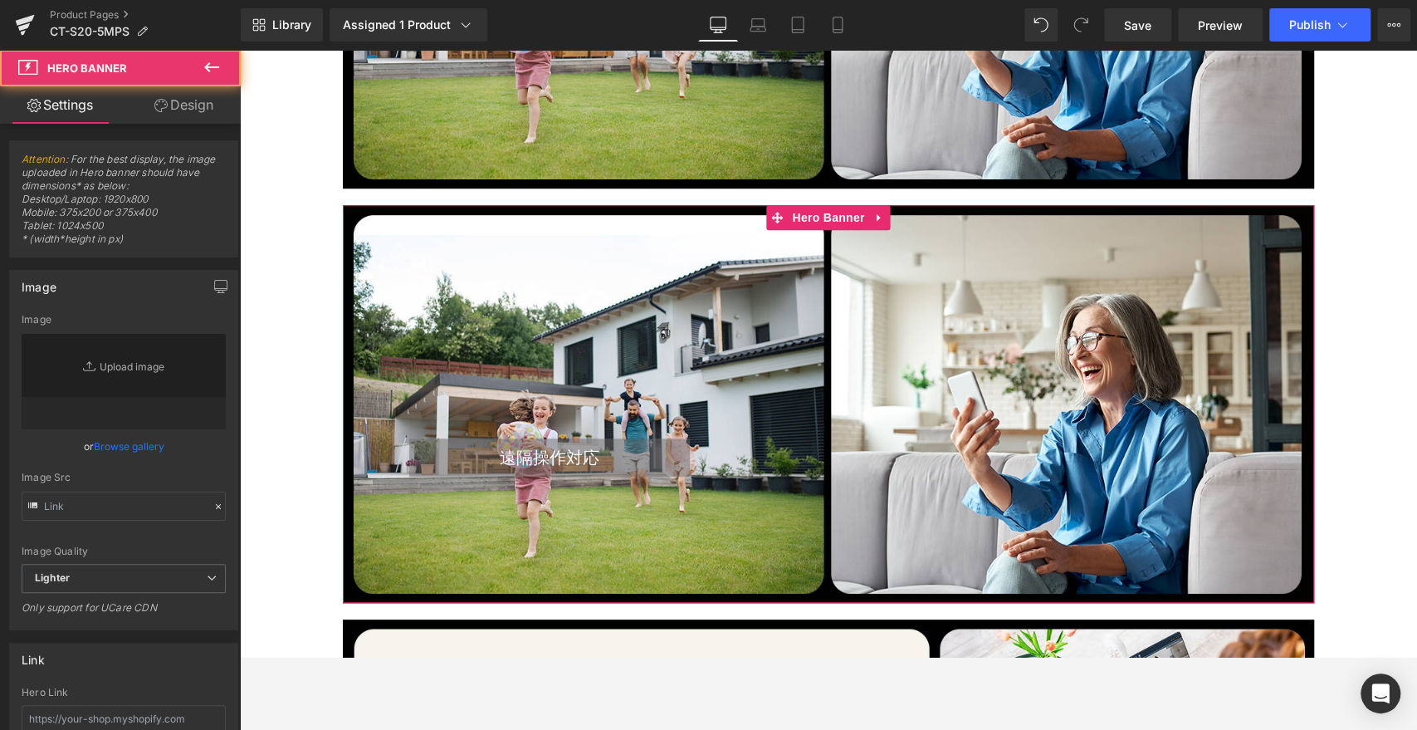
type input "[URL][DOMAIN_NAME]"
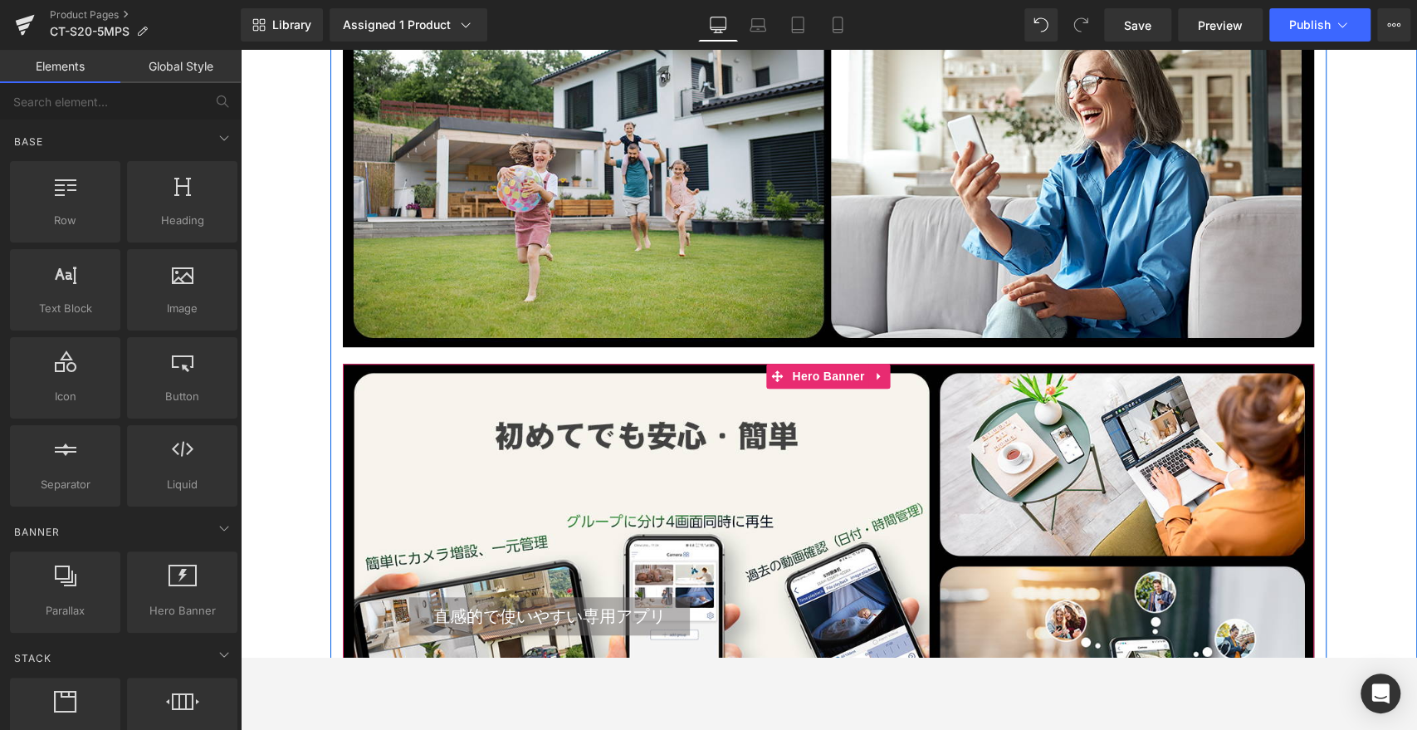
scroll to position [4728, 0]
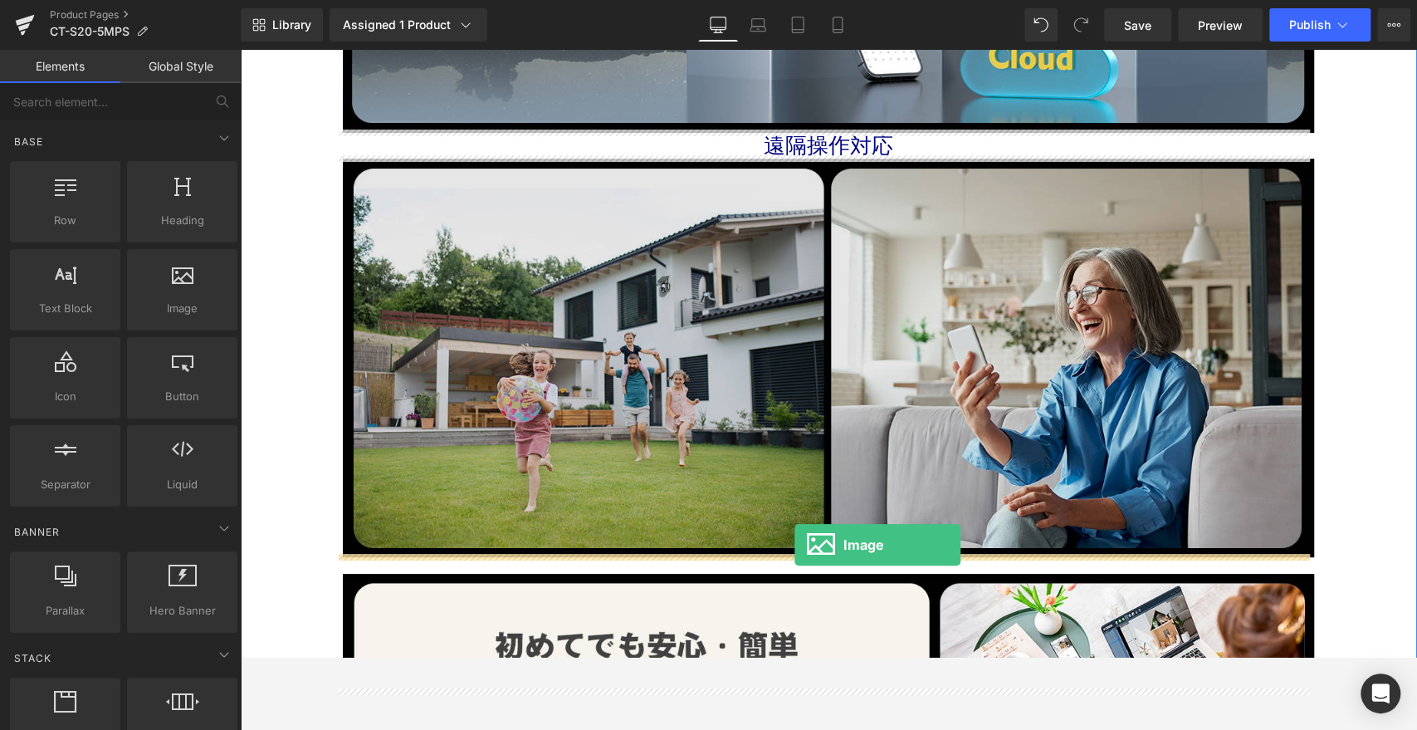
drag, startPoint x: 429, startPoint y: 338, endPoint x: 794, endPoint y: 547, distance: 420.9
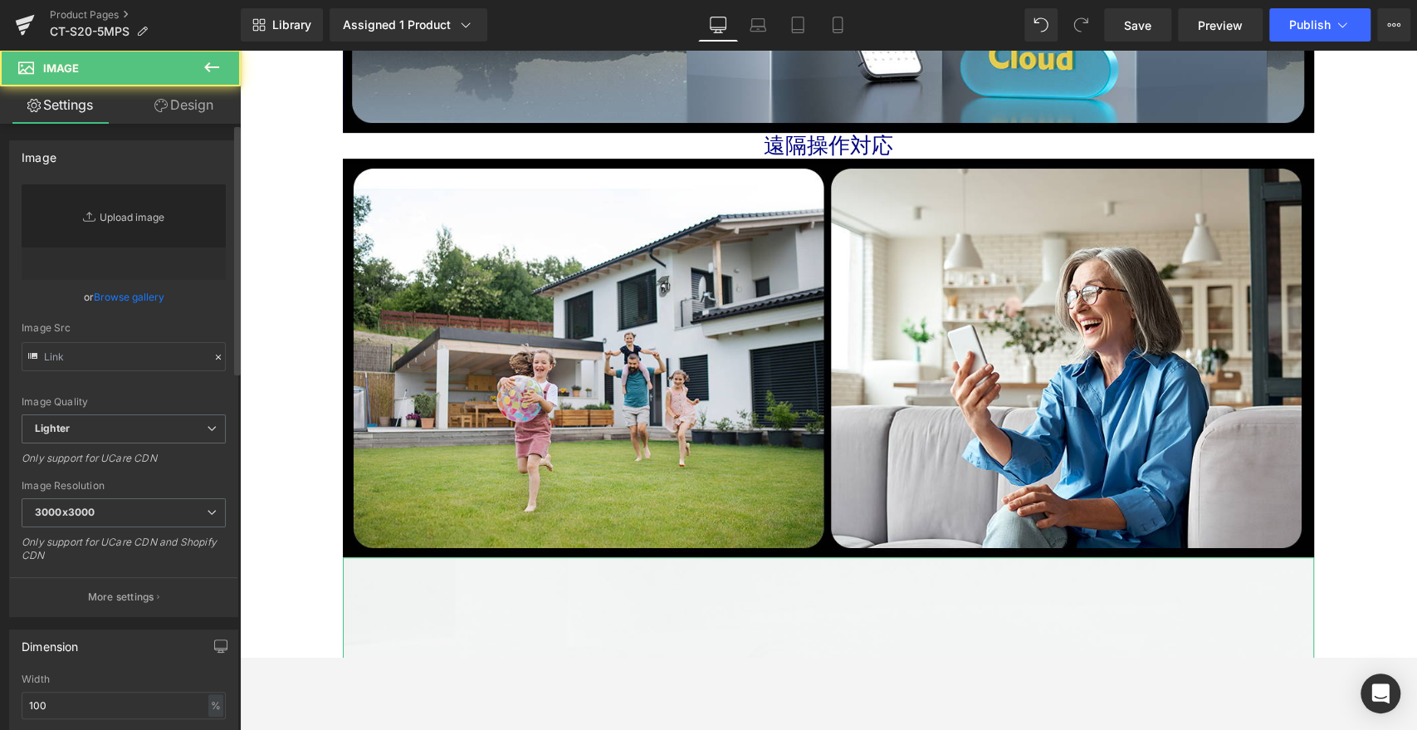
click at [136, 218] on link "Replace Image" at bounding box center [124, 231] width 204 height 95
type input "//[DOMAIN_NAME][URL]"
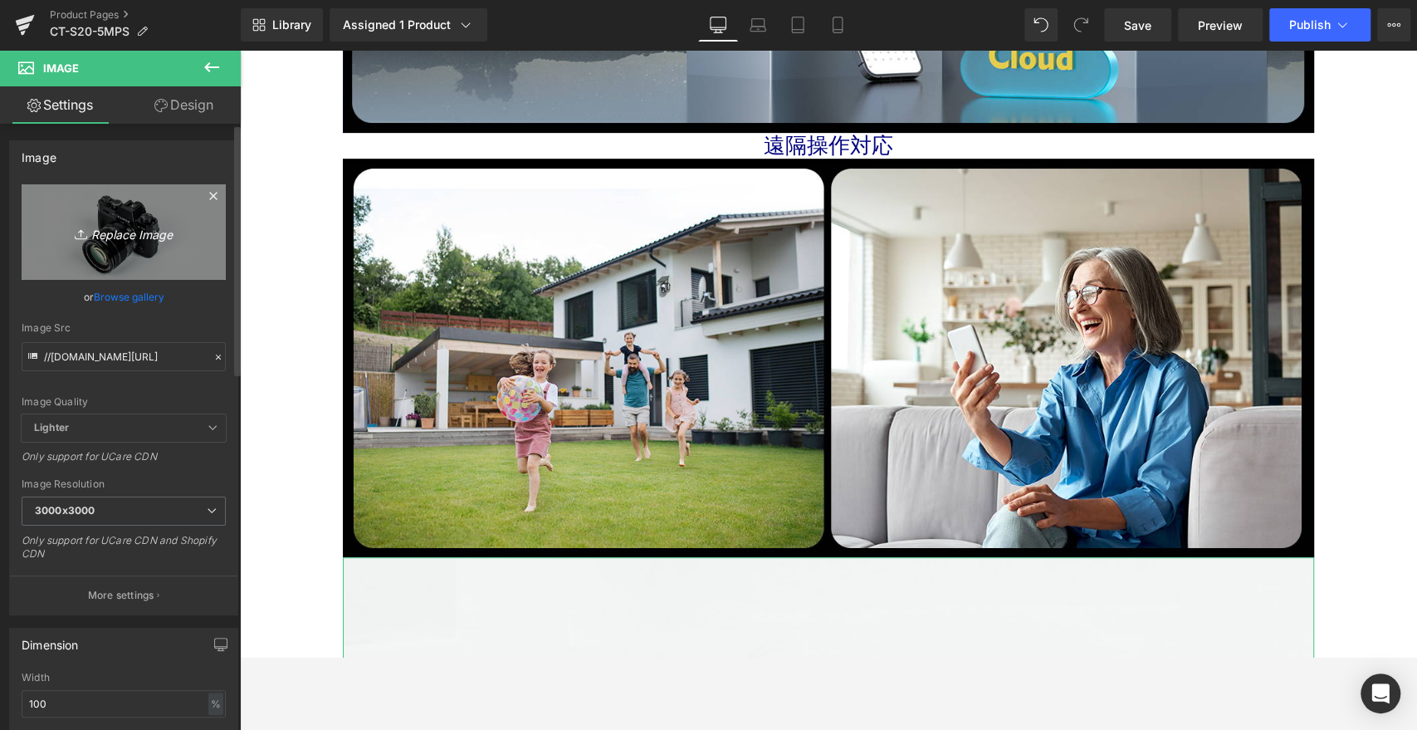
type input "C:\fakepath\11.jpg"
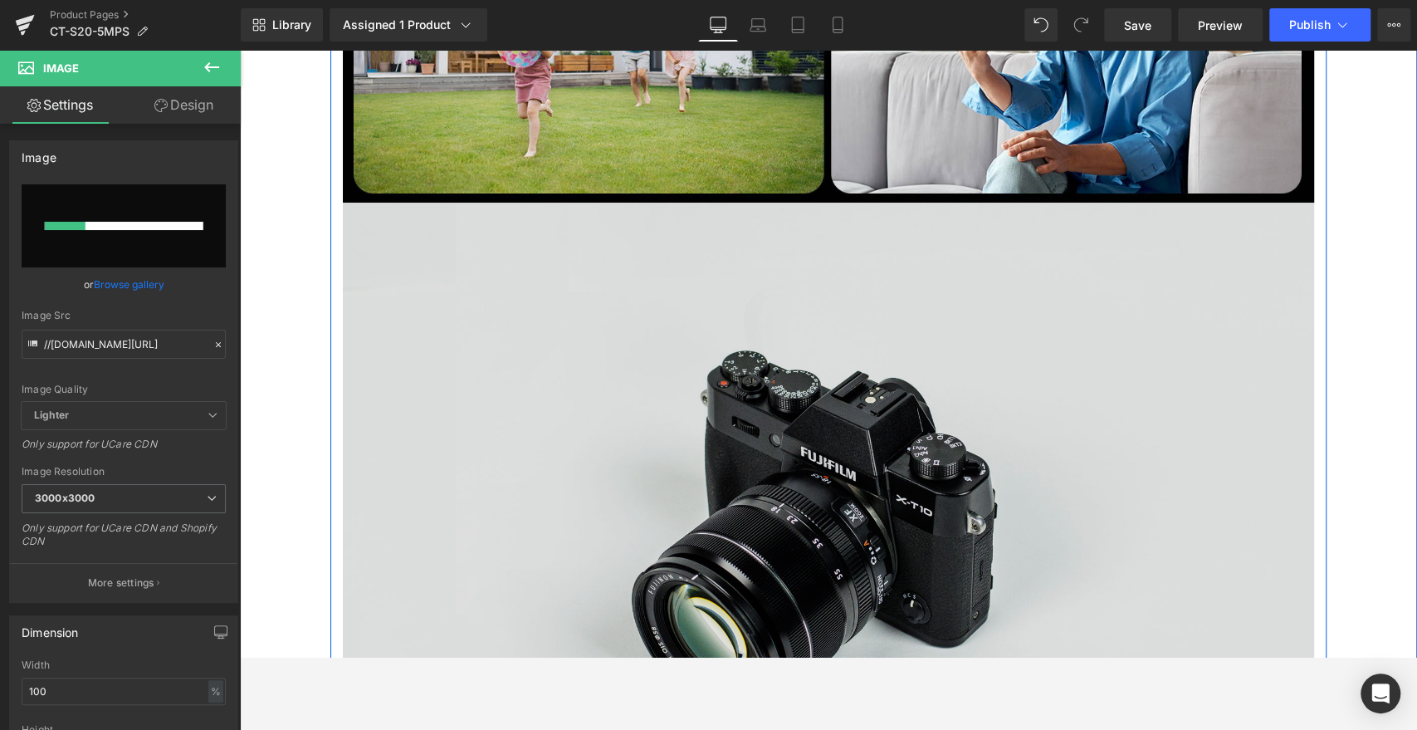
scroll to position [5281, 0]
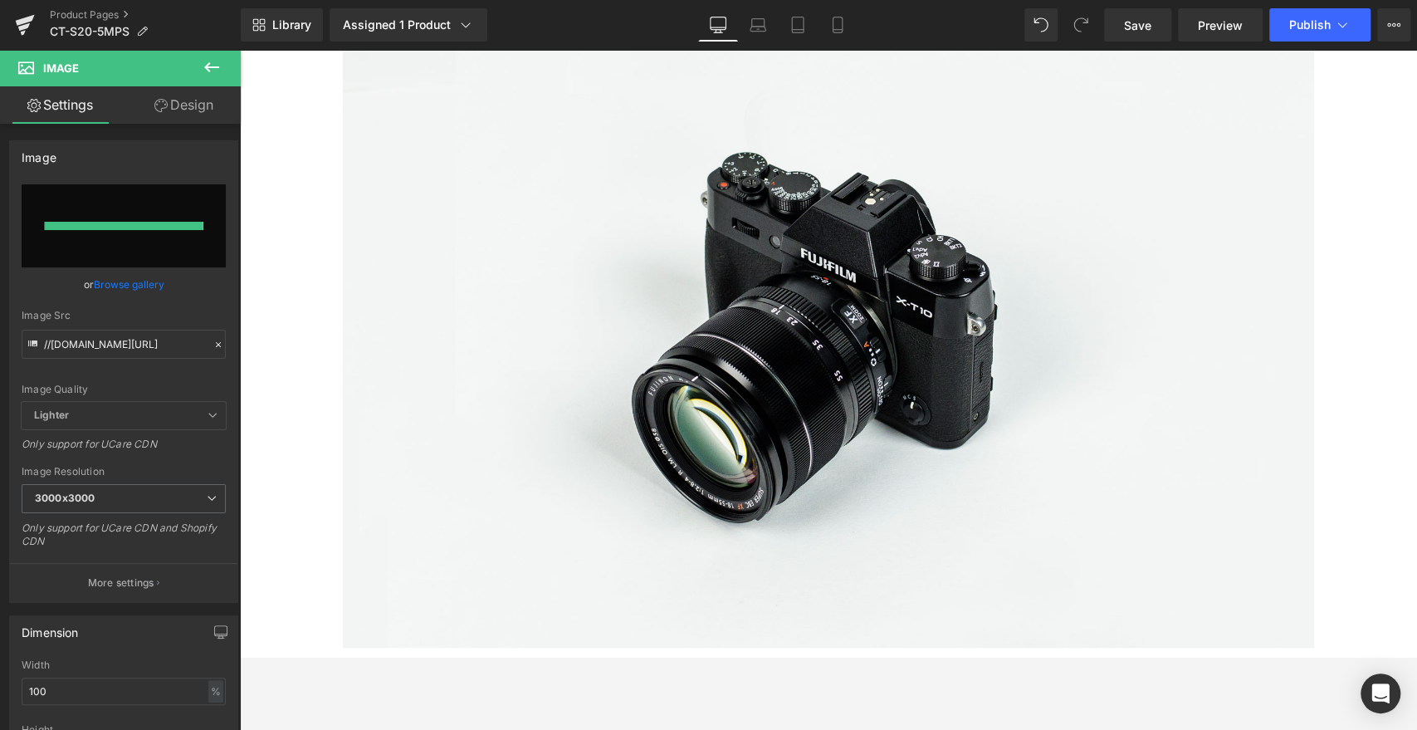
type input "[URL][DOMAIN_NAME]"
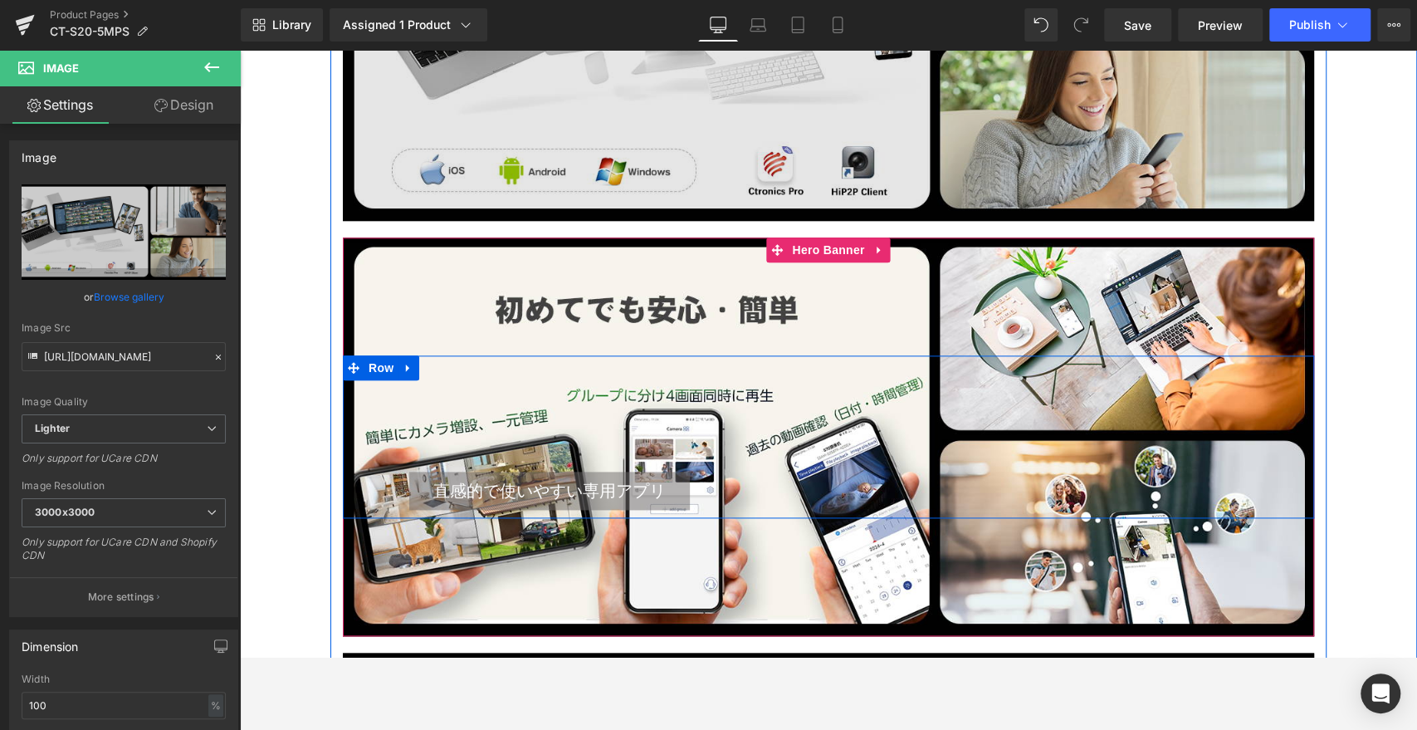
scroll to position [5373, 0]
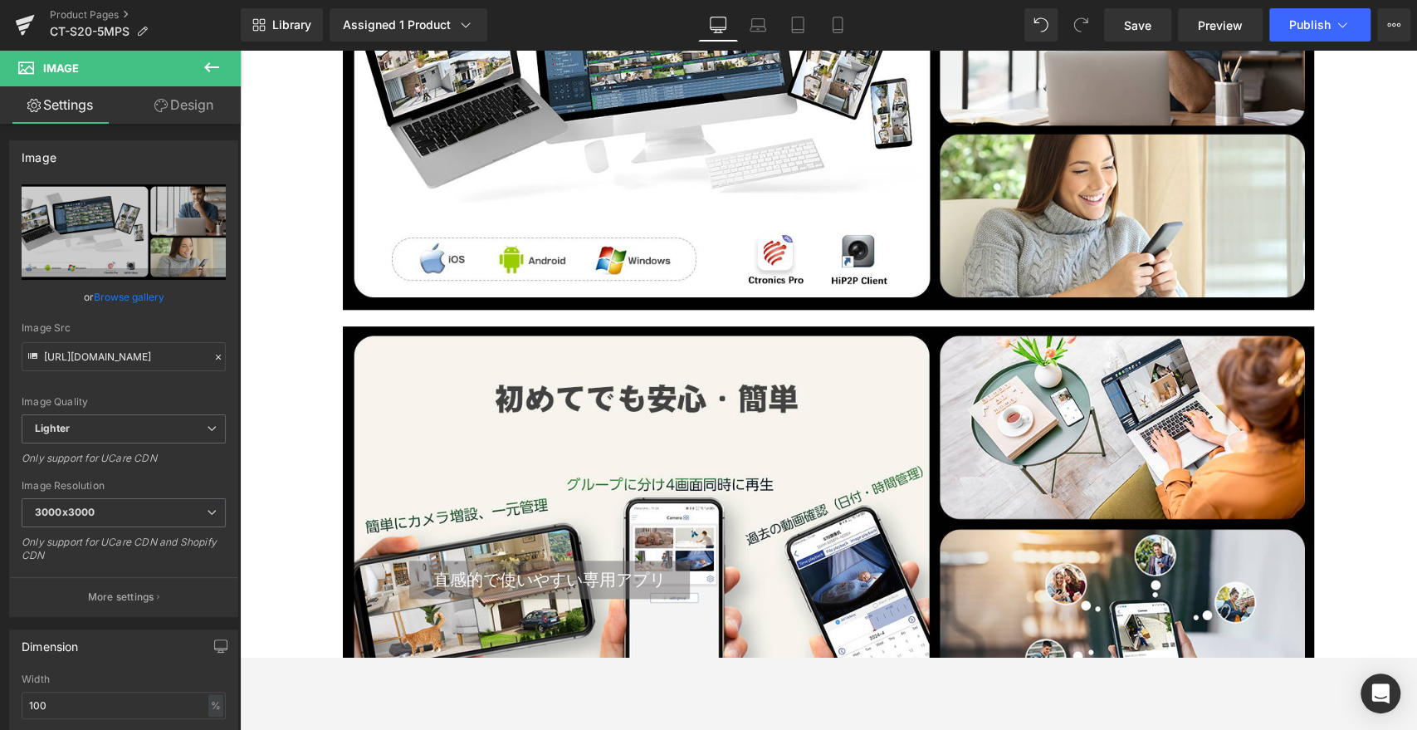
click at [204, 66] on icon at bounding box center [211, 67] width 15 height 10
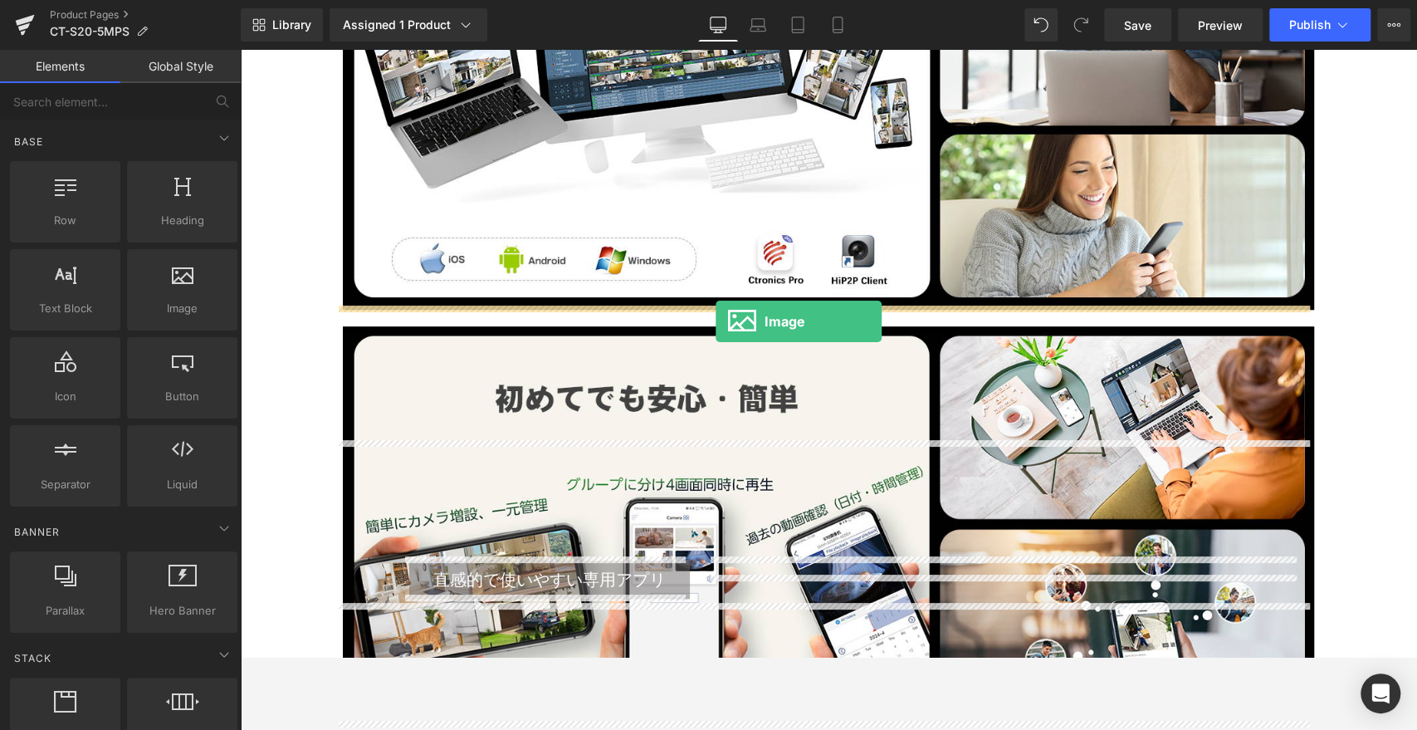
drag, startPoint x: 425, startPoint y: 367, endPoint x: 716, endPoint y: 321, distance: 294.1
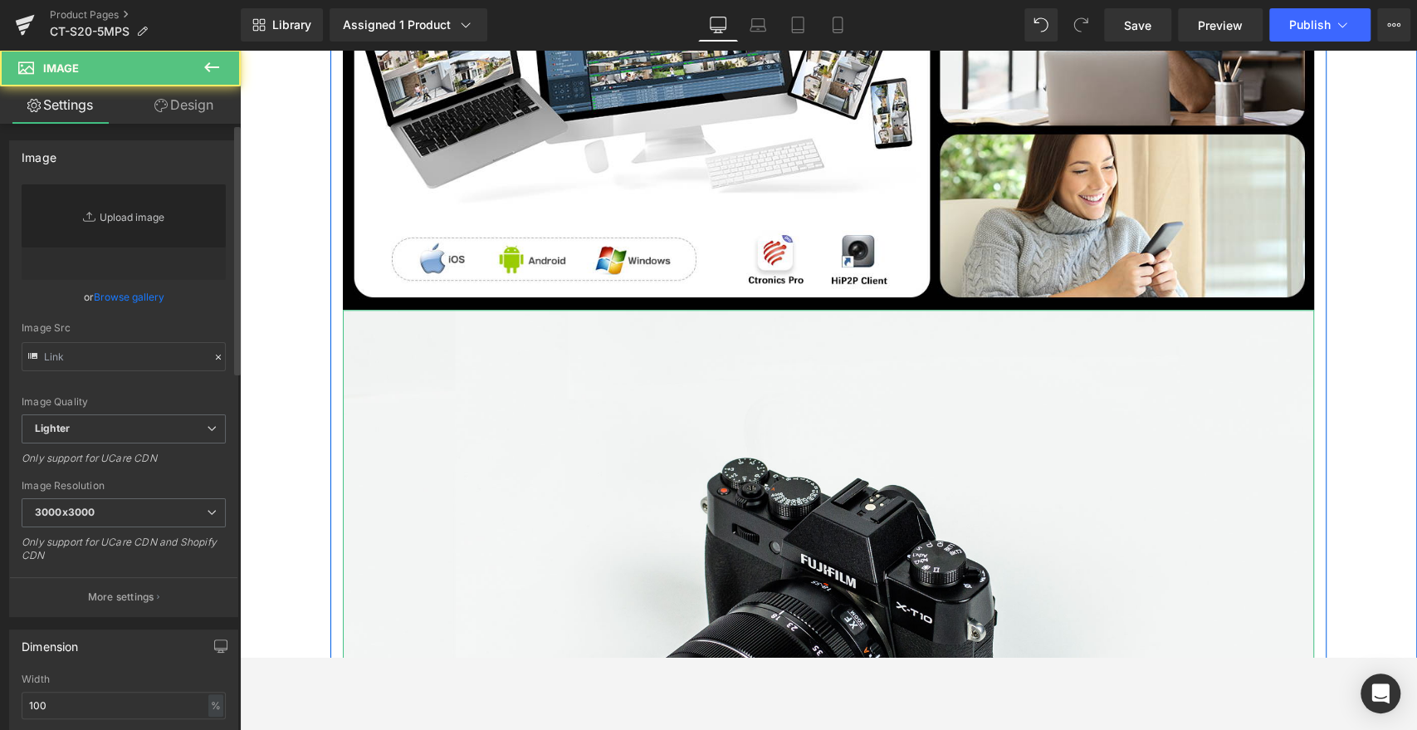
type input "//[DOMAIN_NAME][URL]"
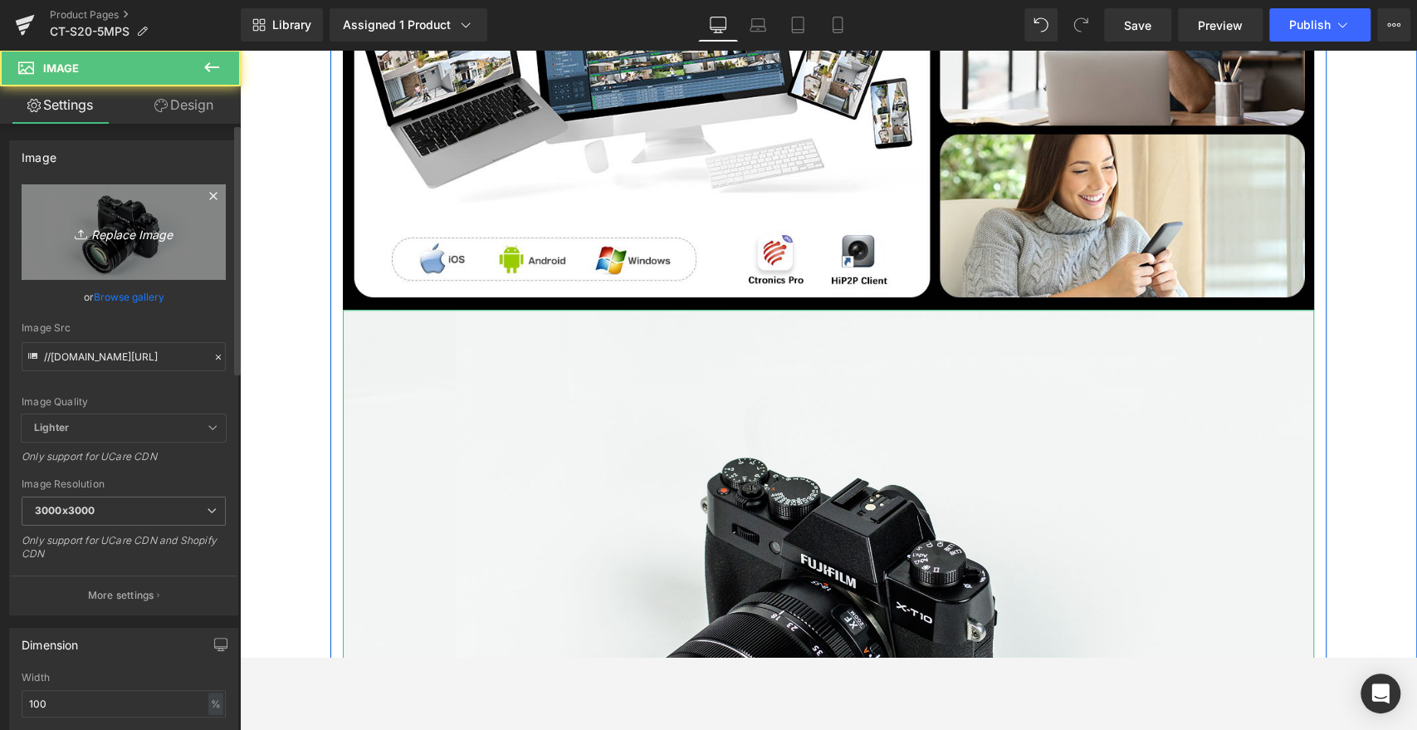
click at [113, 218] on link "Replace Image" at bounding box center [124, 231] width 204 height 95
type input "C:\fakepath\12.jpg"
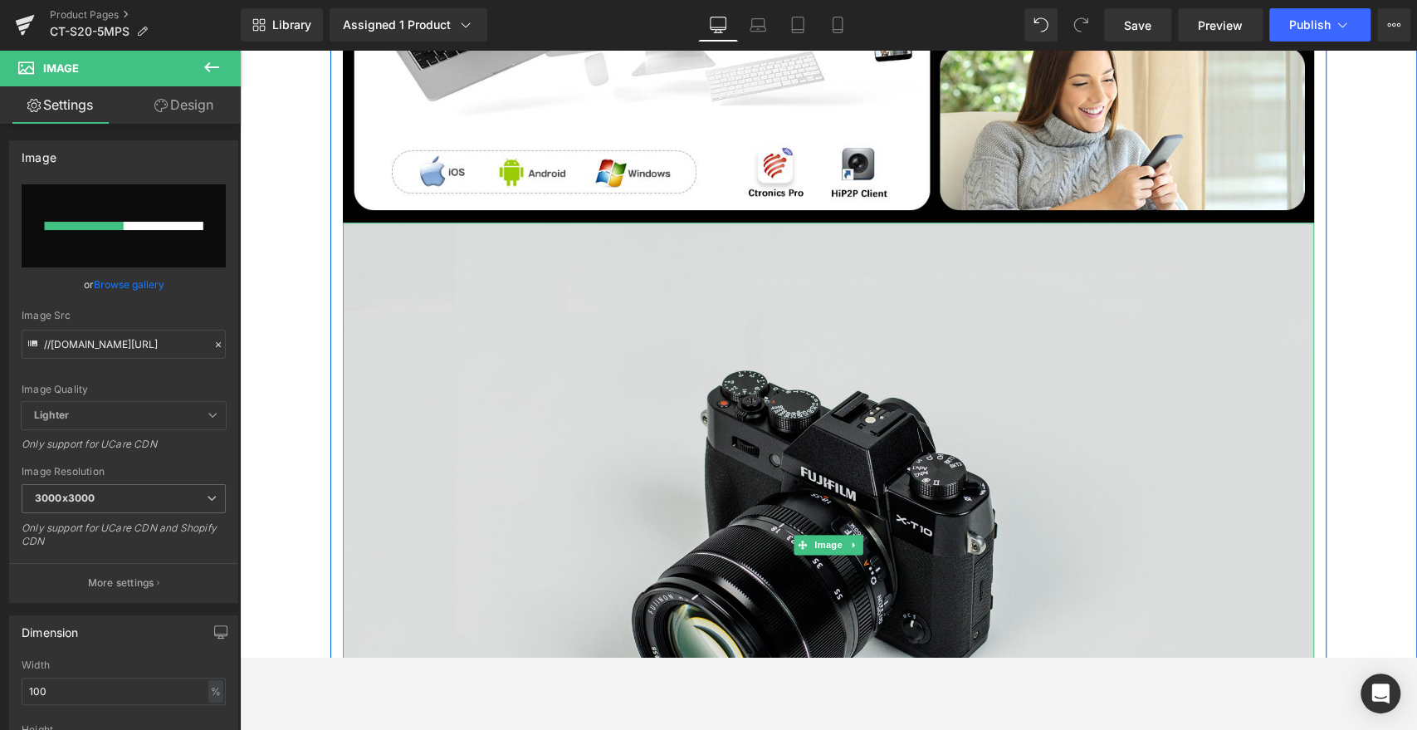
scroll to position [5558, 0]
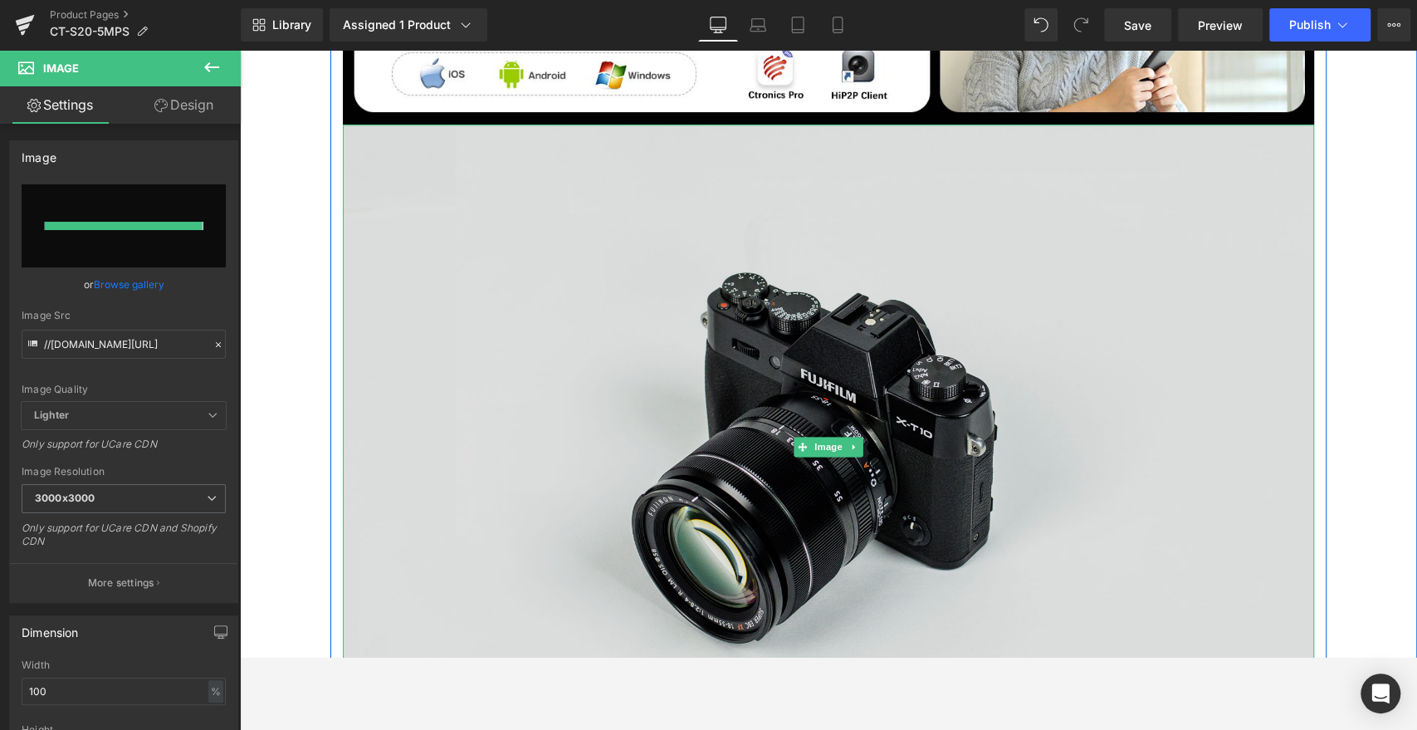
type input "[URL][DOMAIN_NAME]"
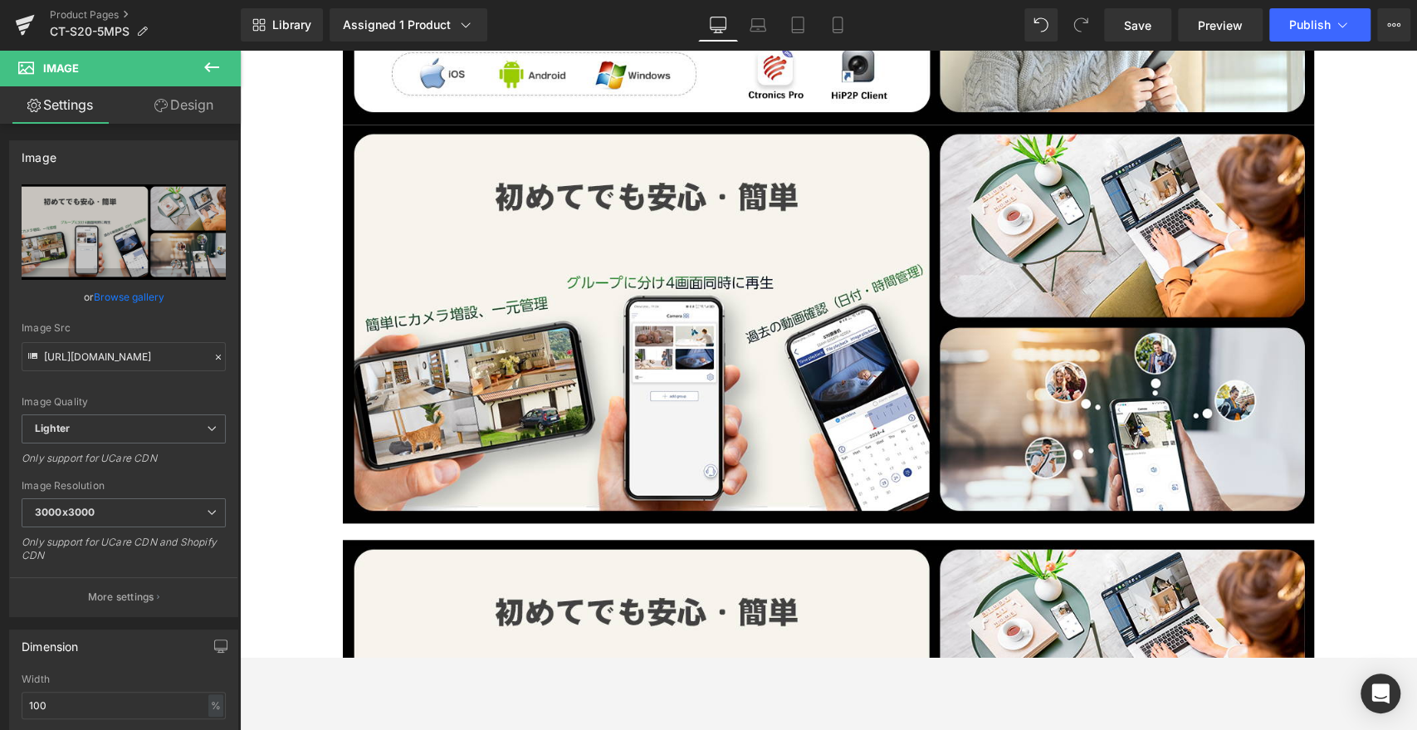
click at [195, 65] on button at bounding box center [212, 68] width 58 height 37
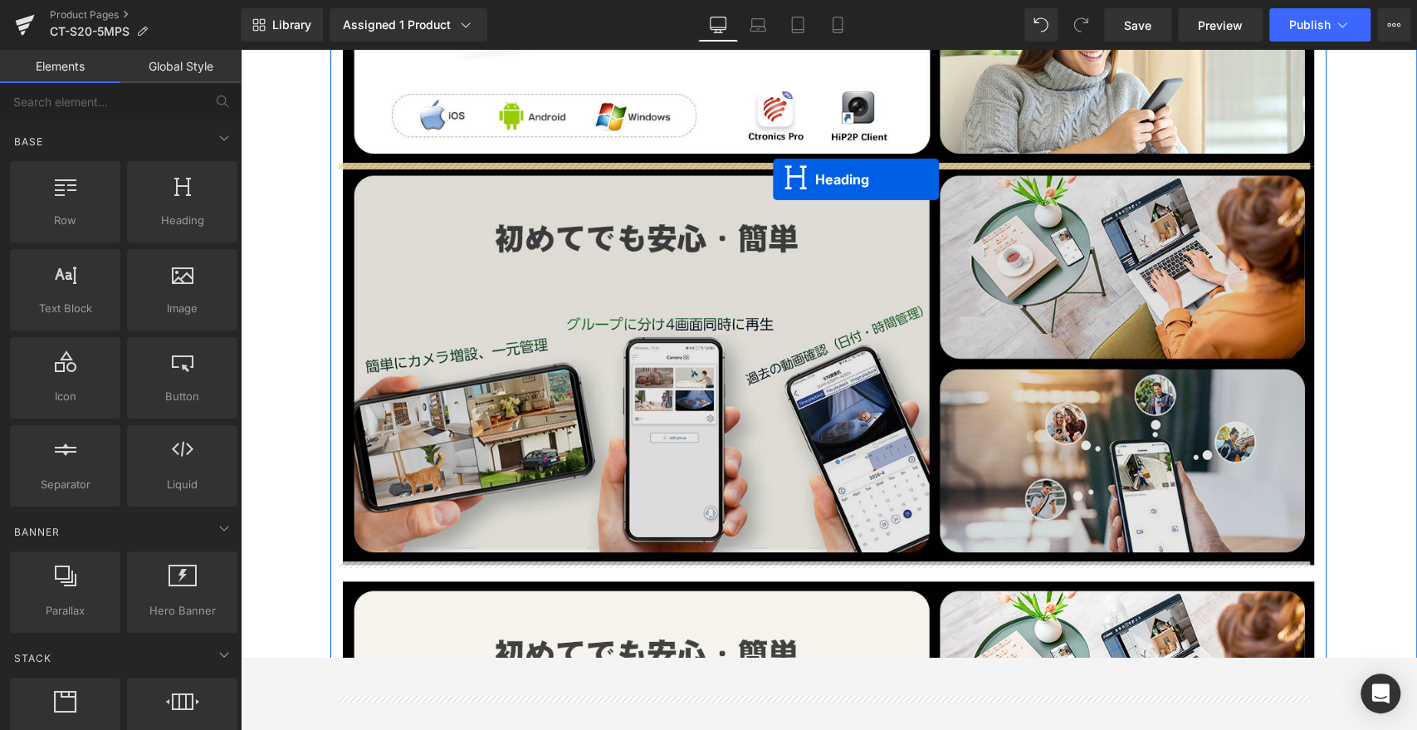
drag, startPoint x: 780, startPoint y: 352, endPoint x: 773, endPoint y: 179, distance: 172.8
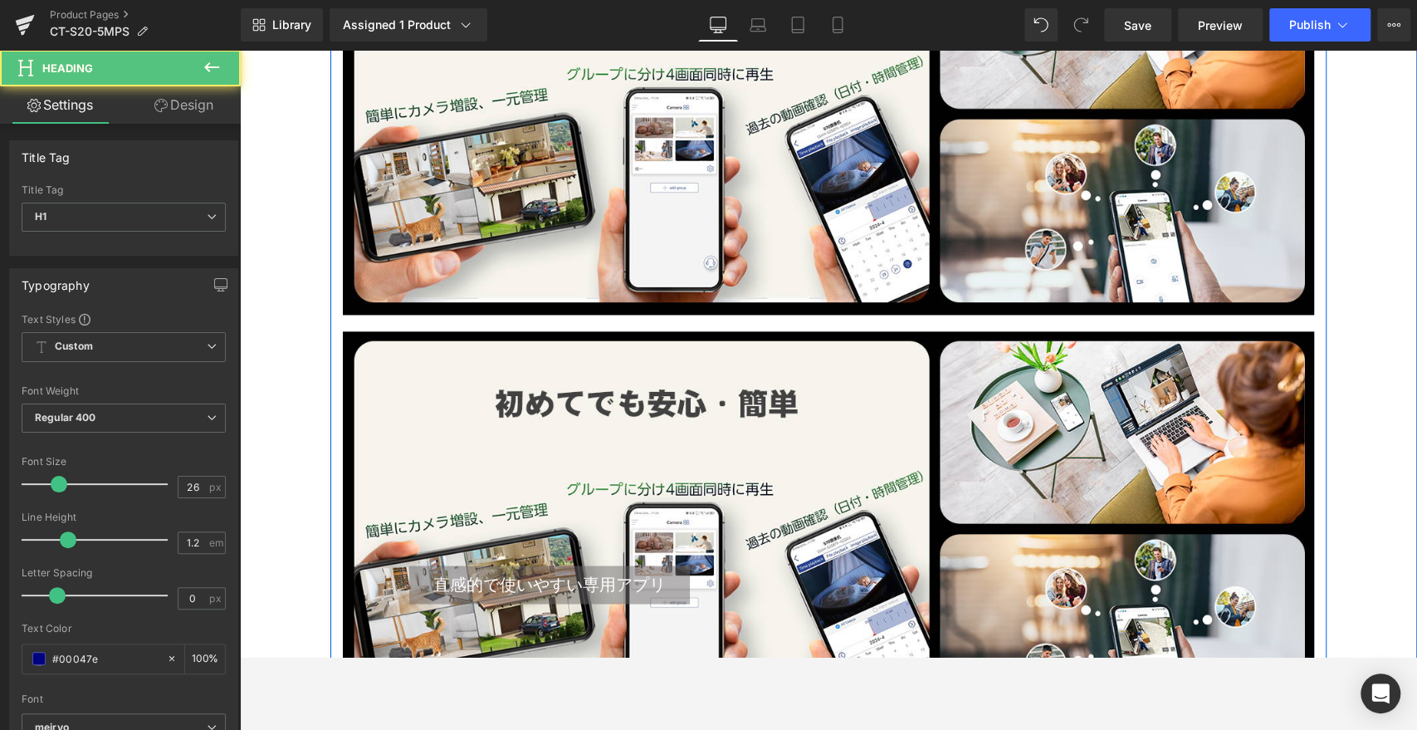
scroll to position [5793, 0]
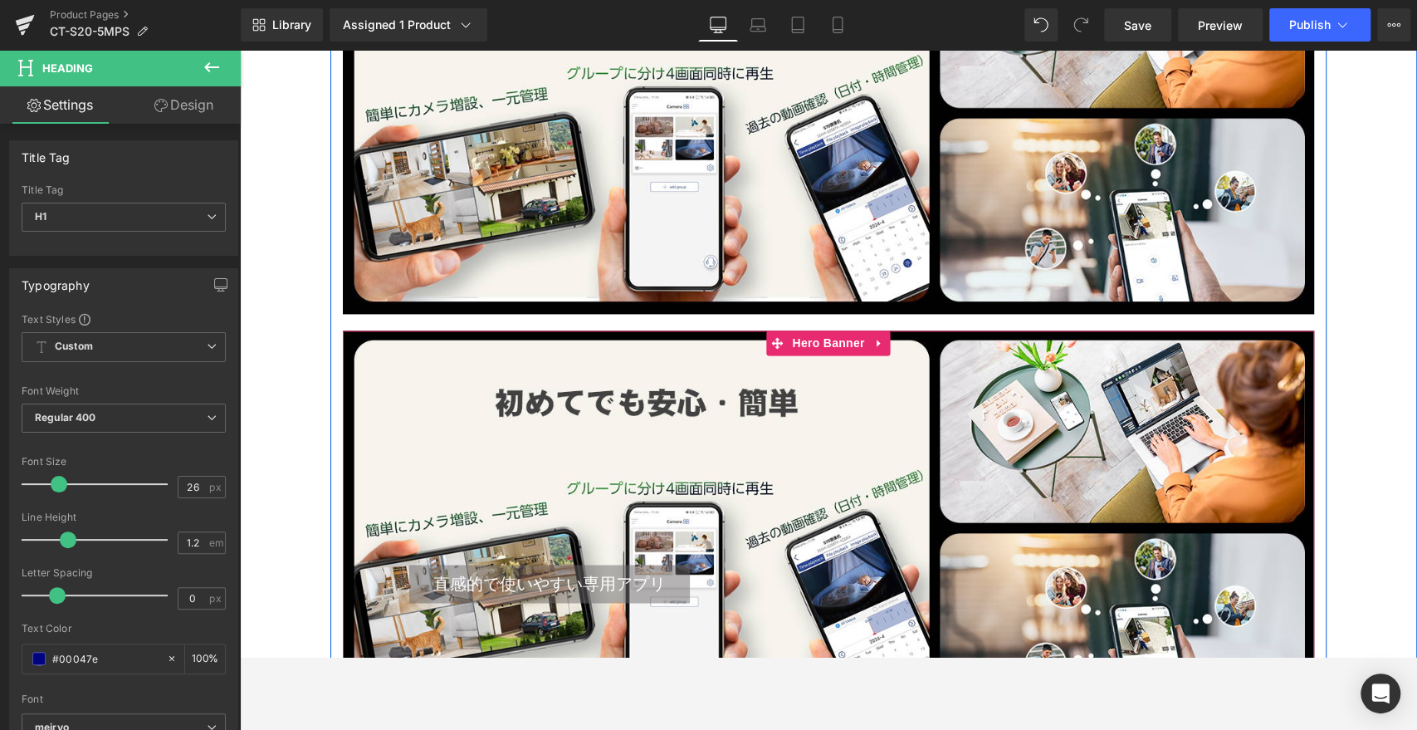
click at [570, 583] on div "直感的で使いやすい専用アプリ Heading" at bounding box center [549, 584] width 281 height 38
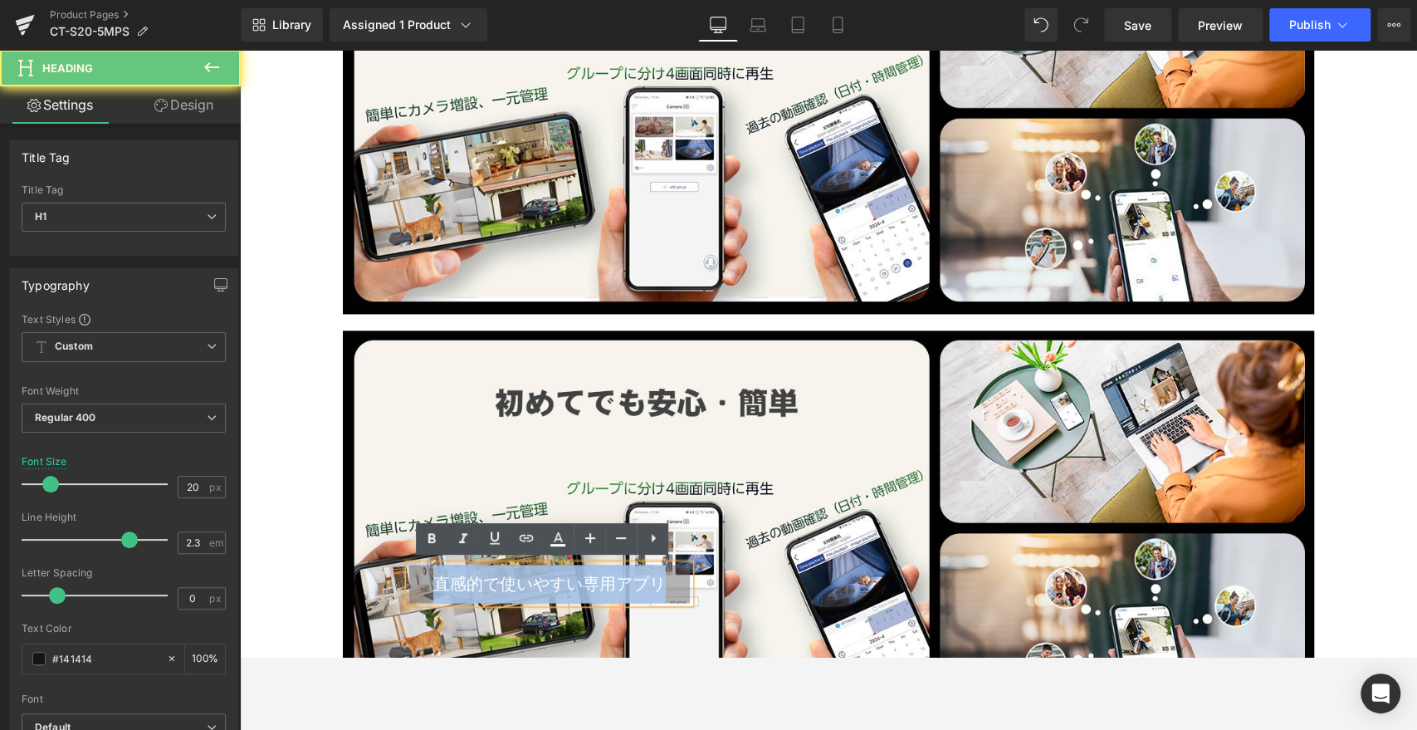
drag, startPoint x: 667, startPoint y: 583, endPoint x: 343, endPoint y: 585, distance: 324.6
click at [343, 585] on div "直感的で使いやすい専用アプリ Heading Text Block Row" at bounding box center [828, 529] width 971 height 163
copy span "直感的で使いやすい専用アプリ"
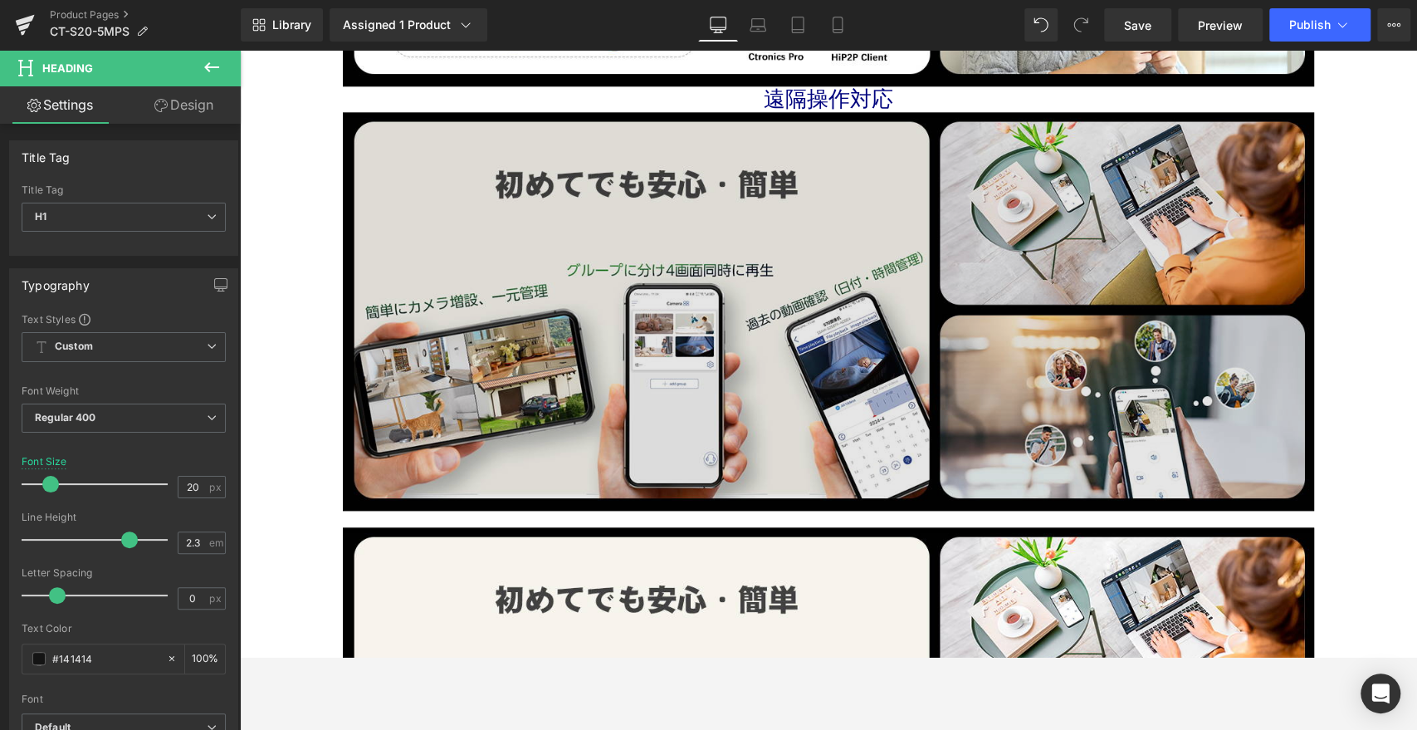
scroll to position [5424, 0]
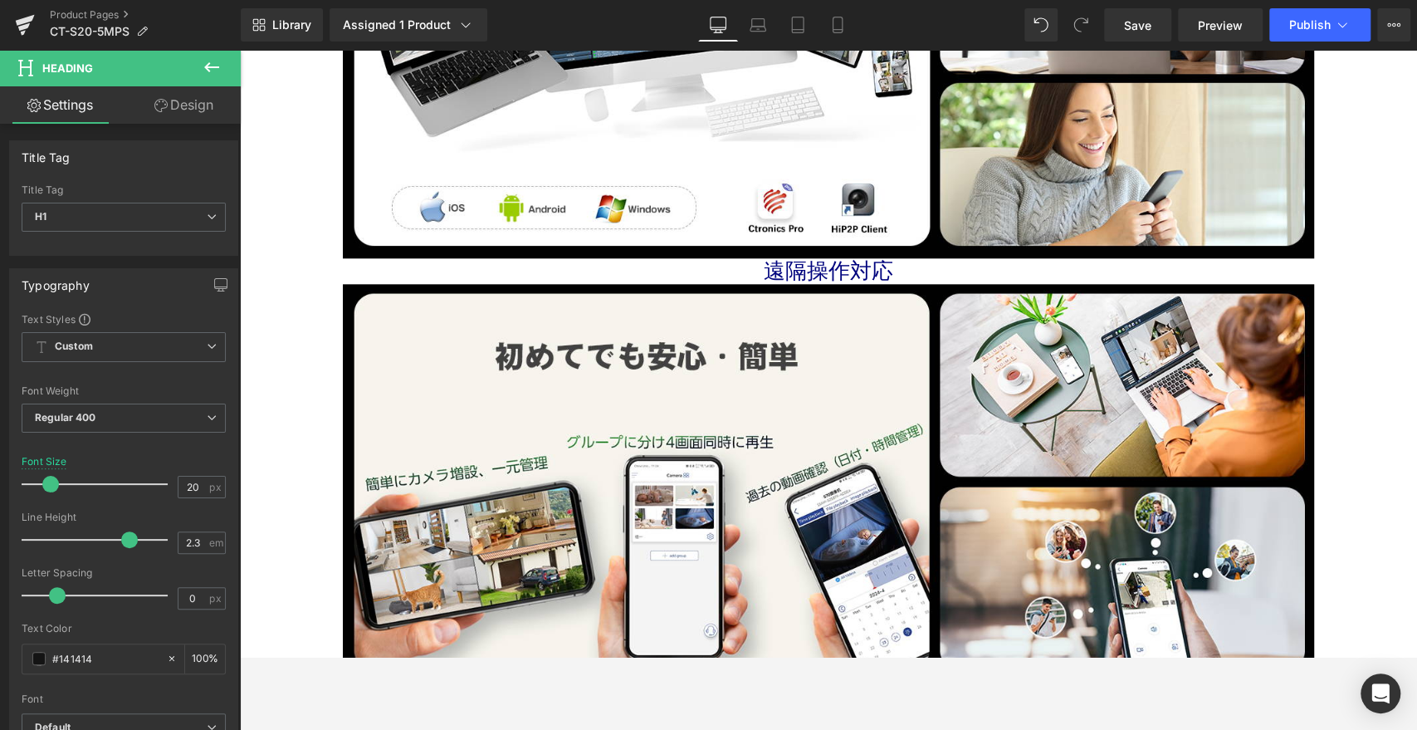
click at [804, 265] on div "遠隔操作対応 Heading" at bounding box center [828, 271] width 971 height 26
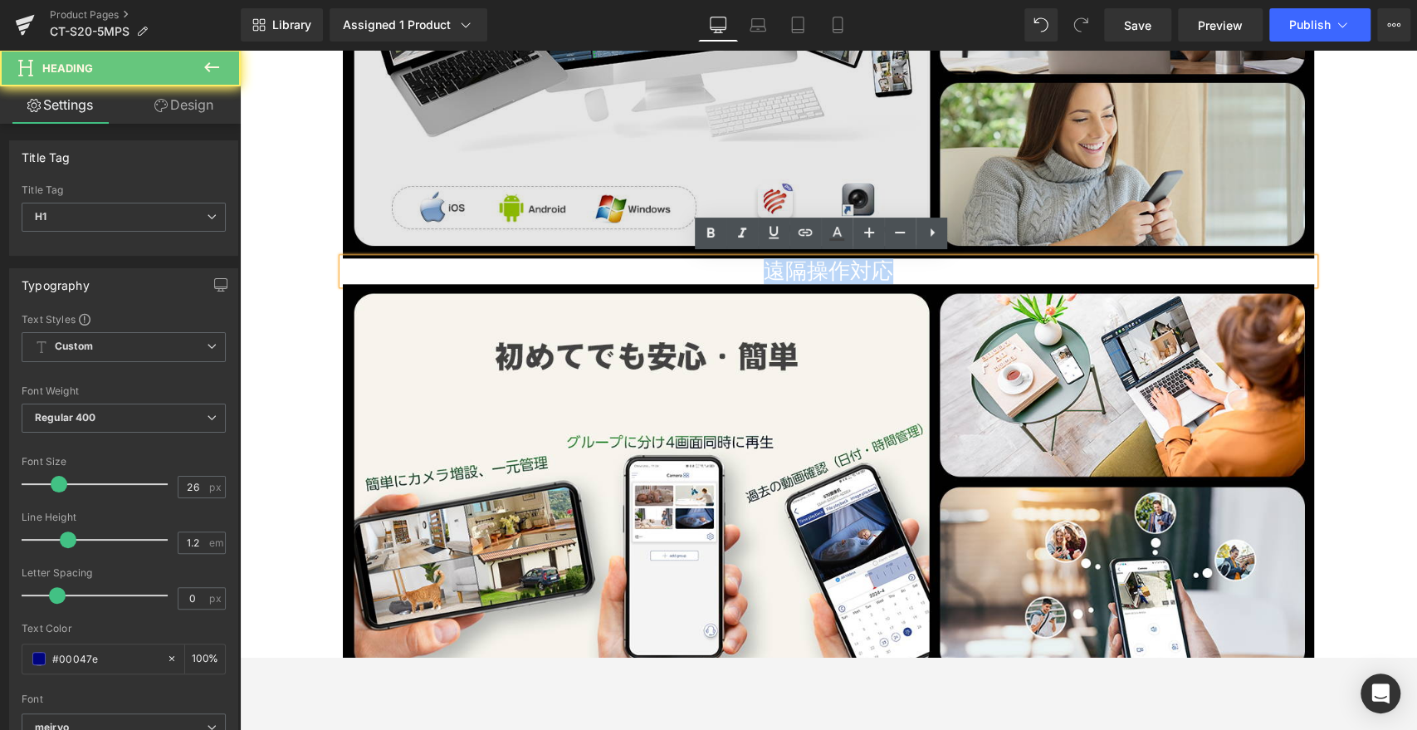
drag, startPoint x: 567, startPoint y: 247, endPoint x: 511, endPoint y: 244, distance: 56.5
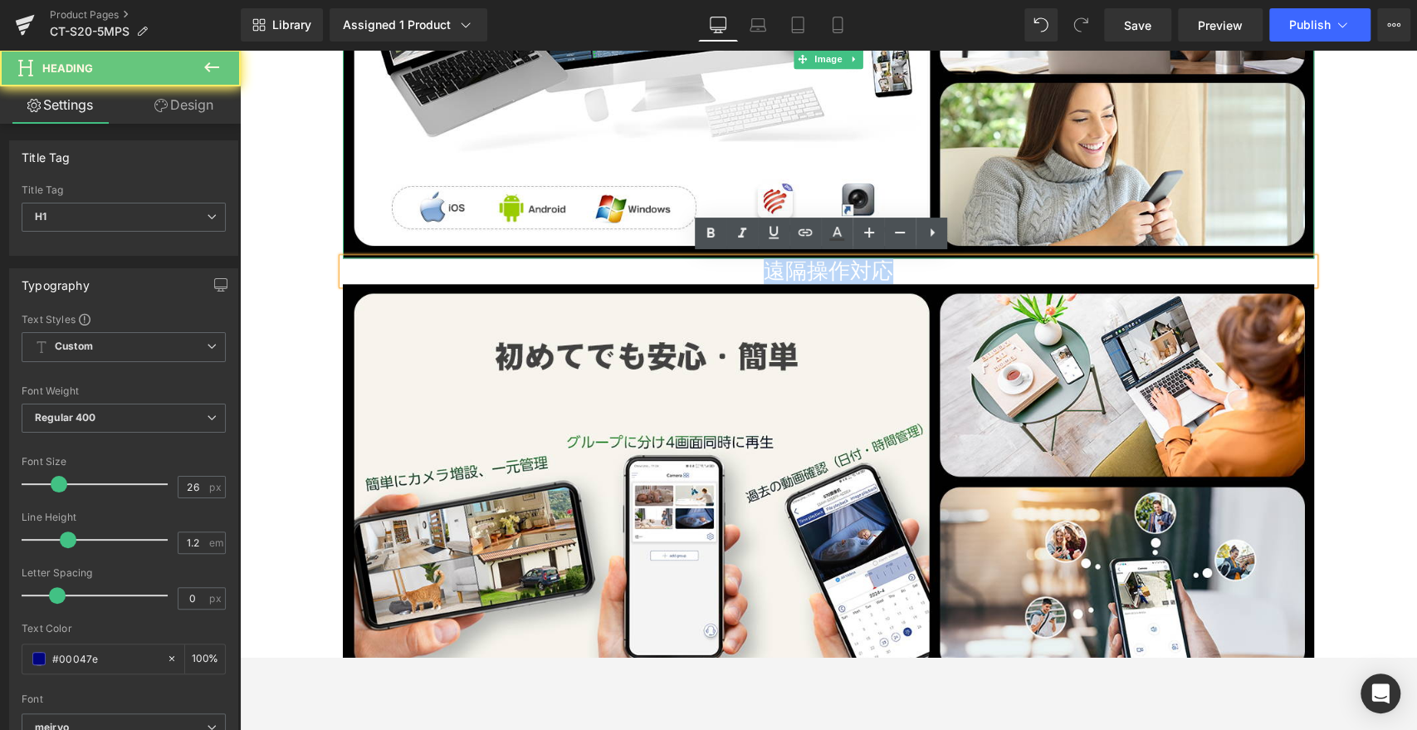
paste div
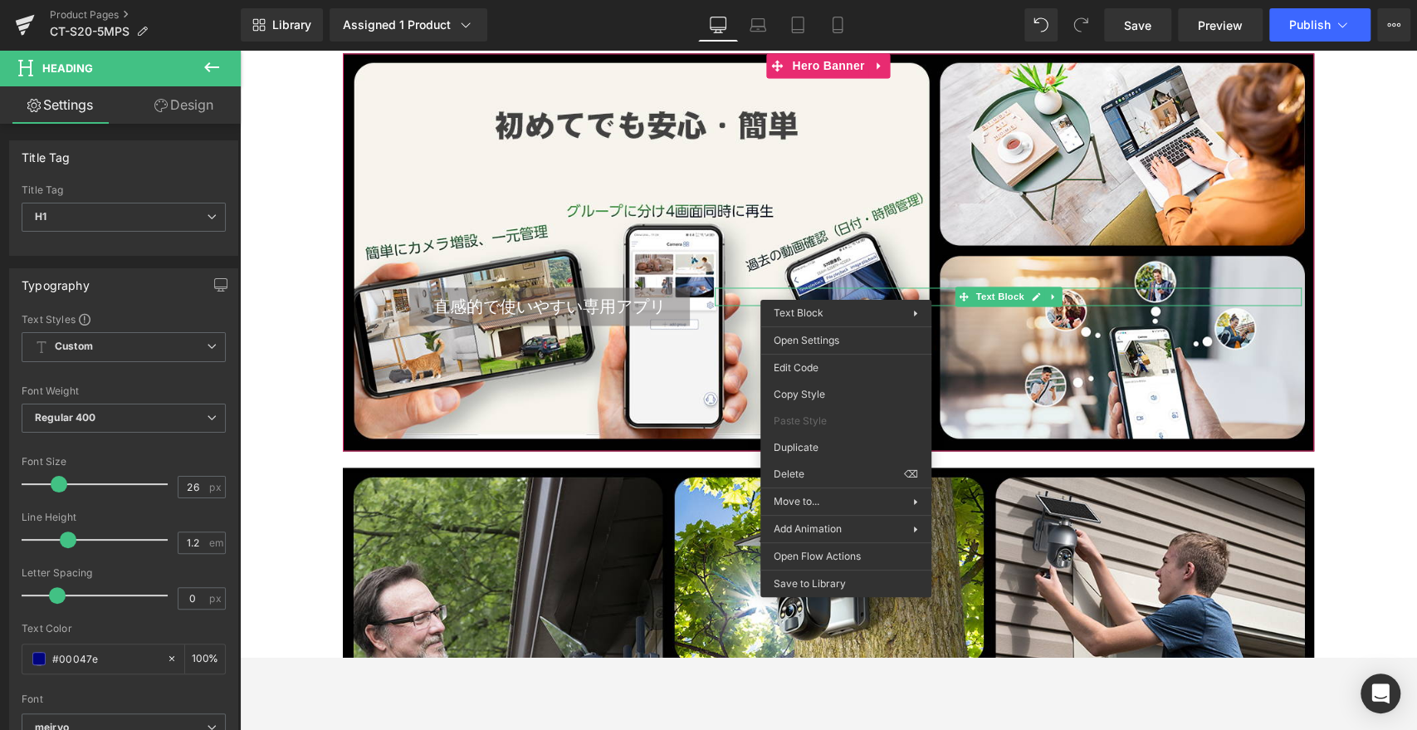
scroll to position [5885, 0]
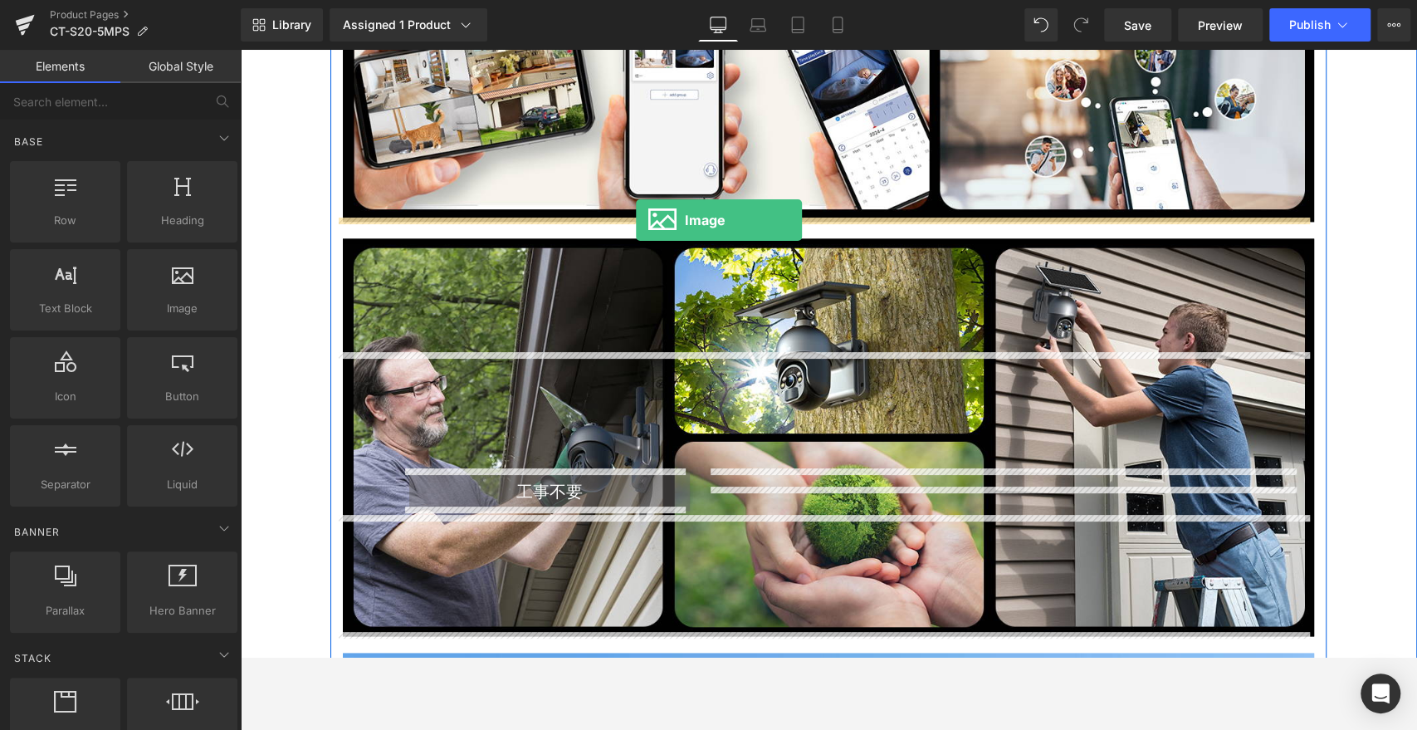
drag, startPoint x: 424, startPoint y: 338, endPoint x: 635, endPoint y: 220, distance: 241.6
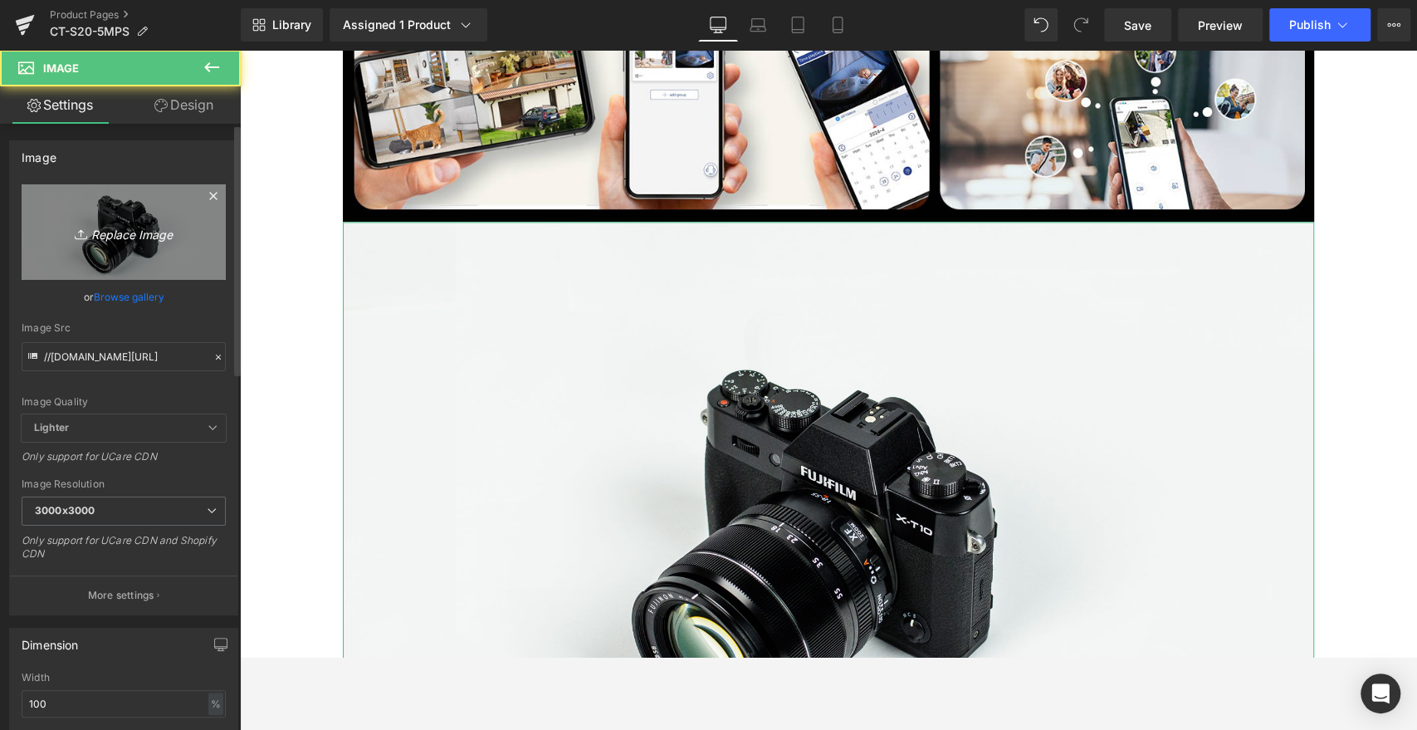
click at [105, 237] on icon "Replace Image" at bounding box center [123, 232] width 133 height 21
type input "C:\fakepath\15.jpg"
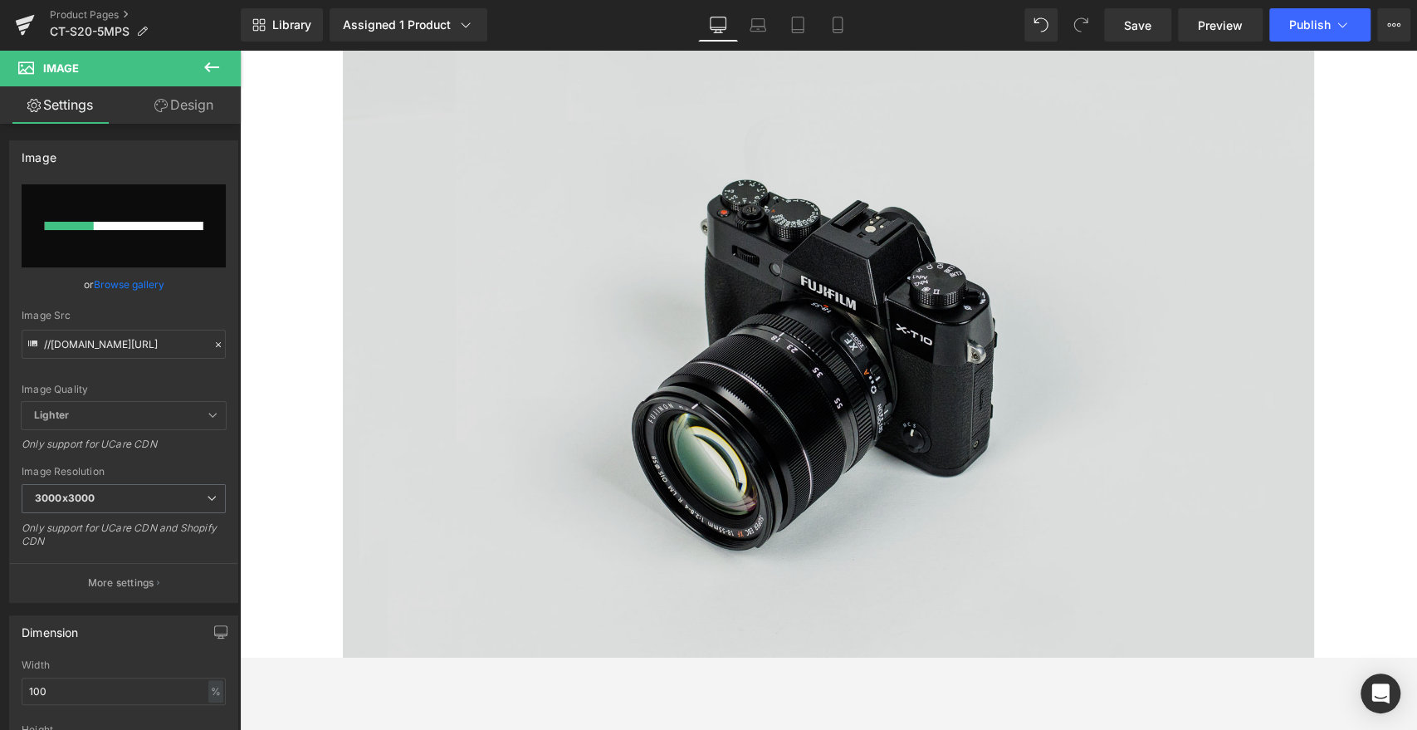
scroll to position [5977, 0]
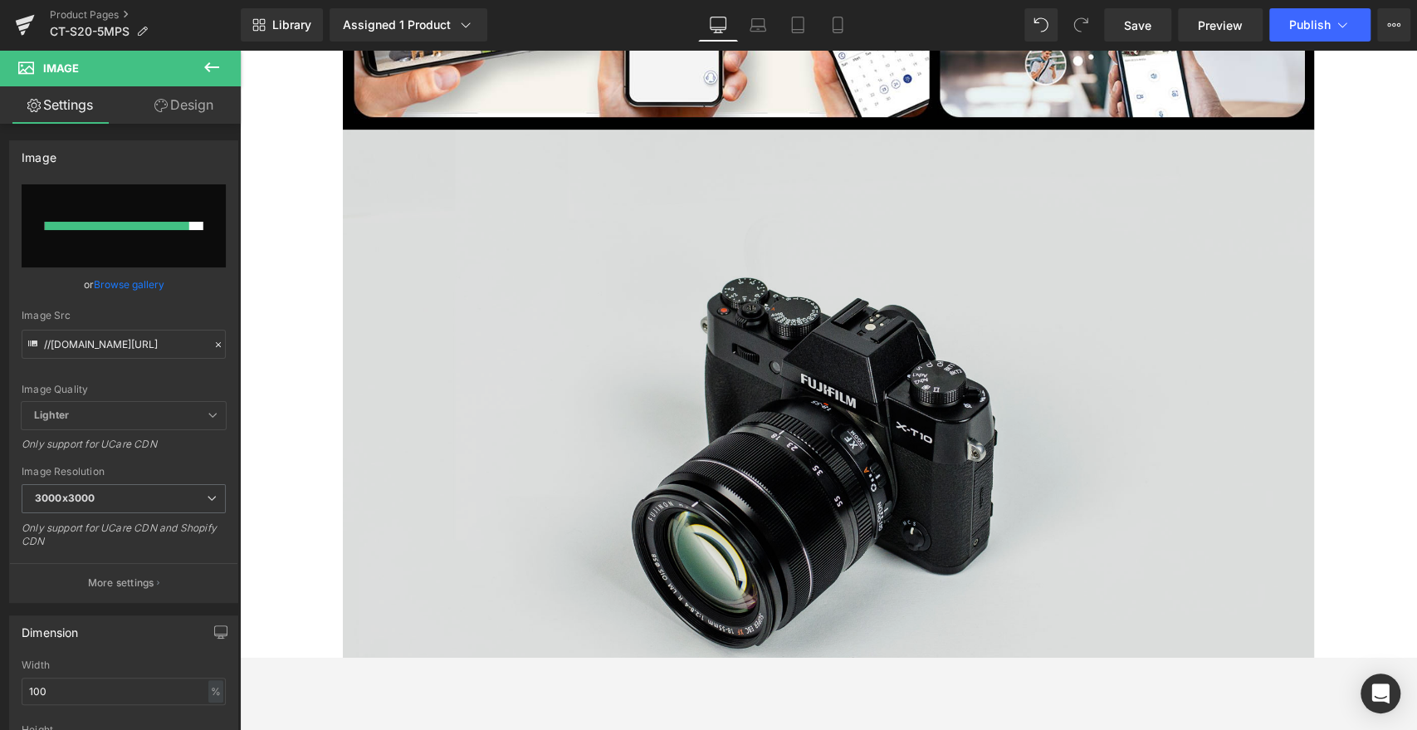
type input "[URL][DOMAIN_NAME]"
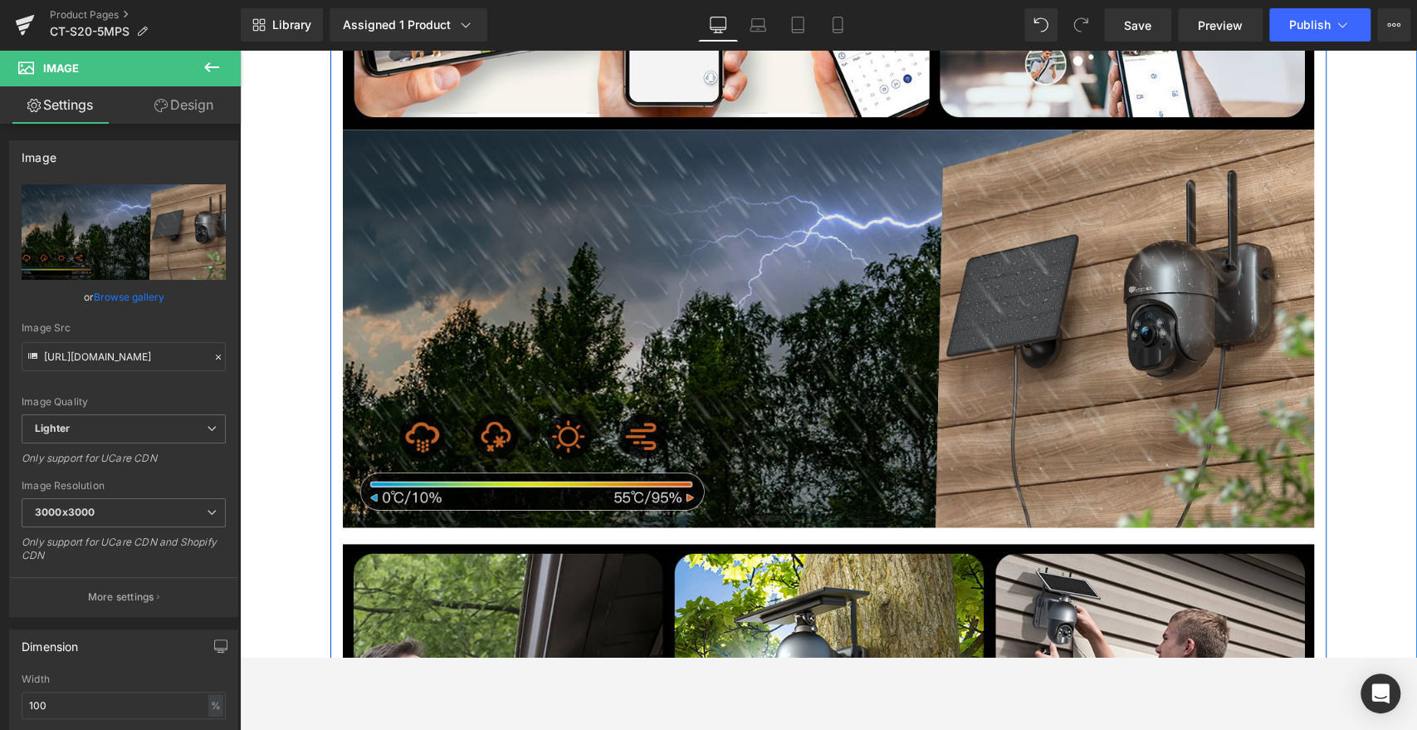
drag, startPoint x: 729, startPoint y: 332, endPoint x: 711, endPoint y: 330, distance: 18.3
click at [729, 332] on img at bounding box center [828, 329] width 971 height 398
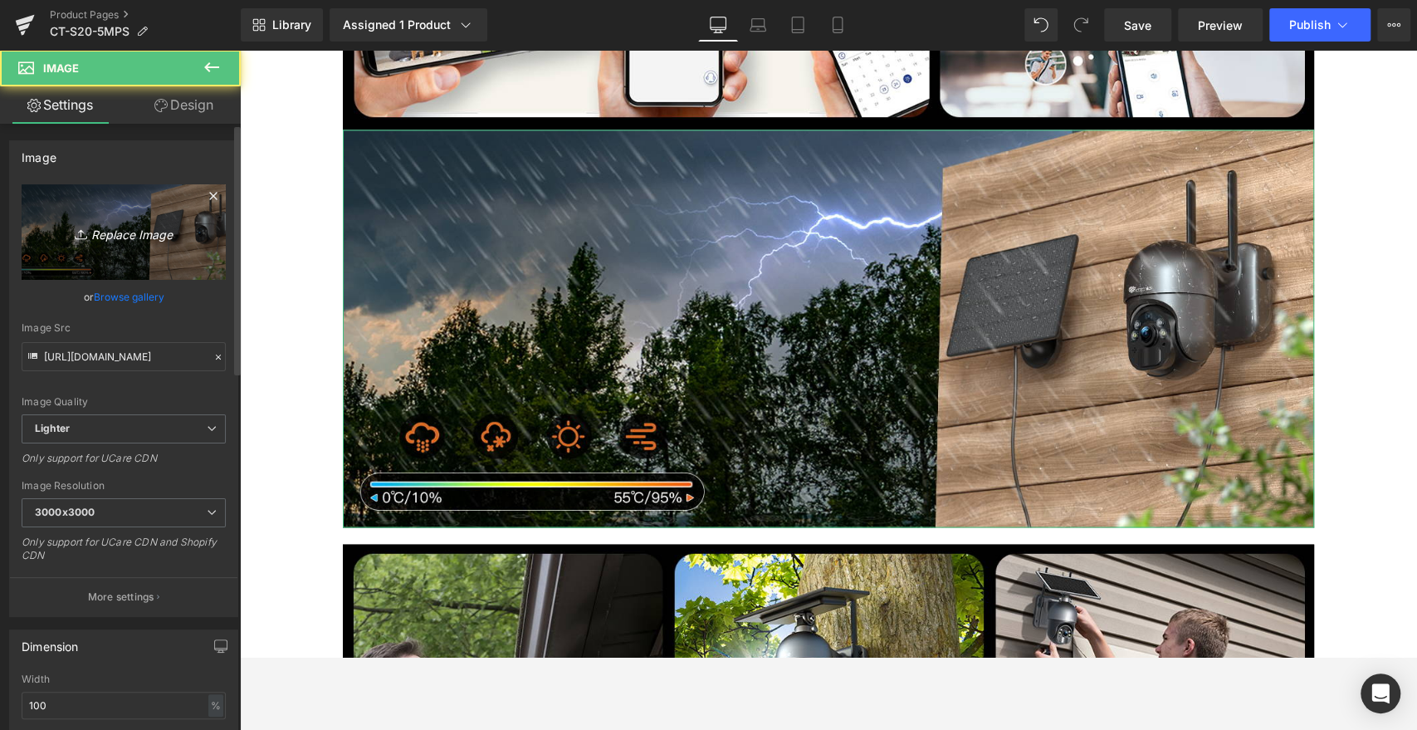
click at [149, 235] on icon "Replace Image" at bounding box center [123, 232] width 133 height 21
type input "C:\fakepath\13.jpg"
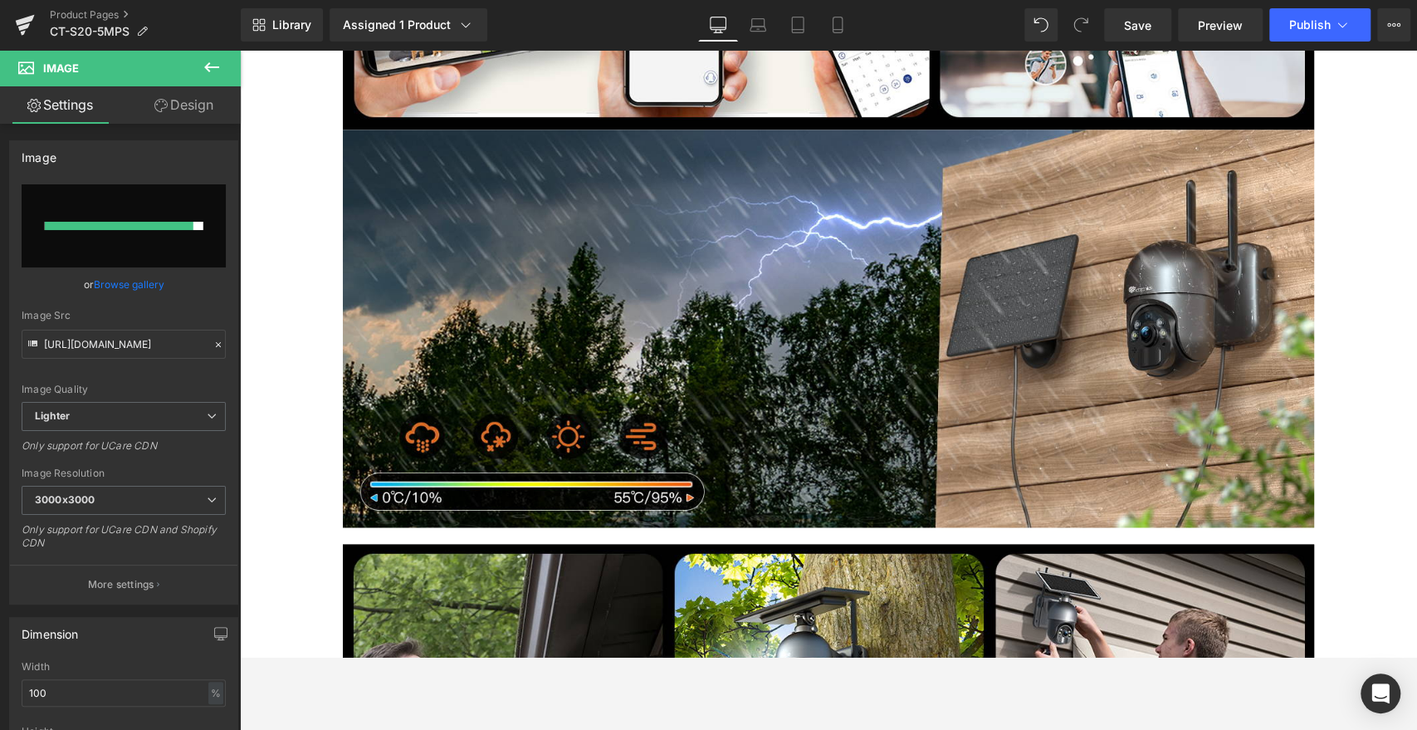
type input "[URL][DOMAIN_NAME]"
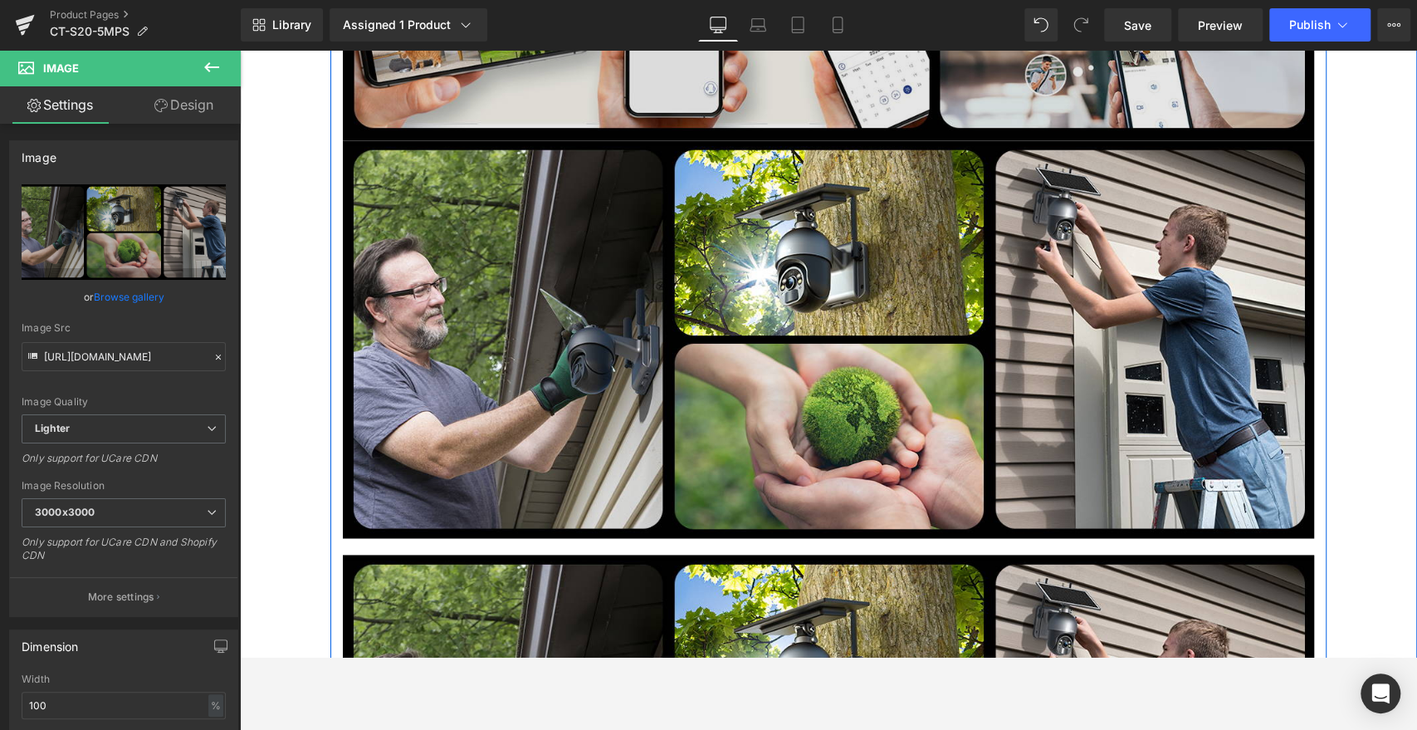
scroll to position [5793, 0]
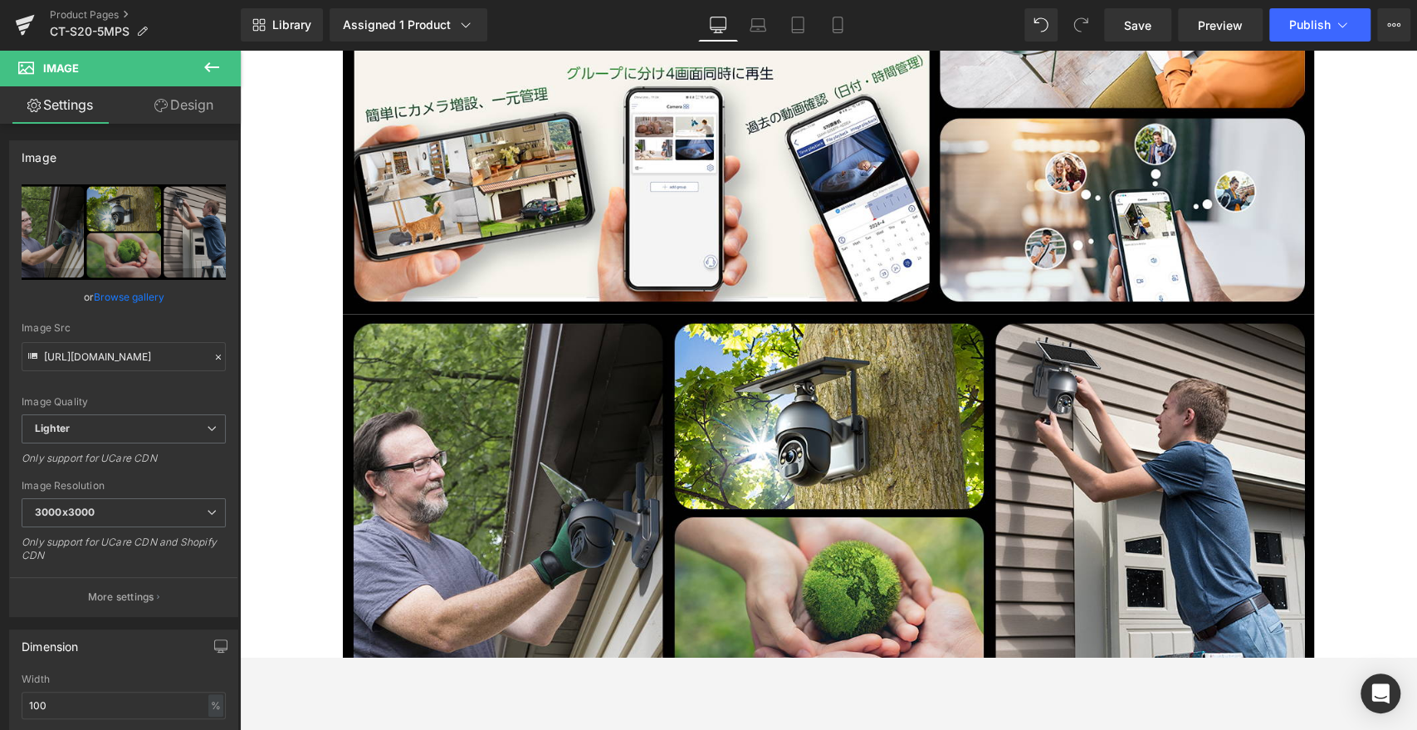
drag, startPoint x: 198, startPoint y: 57, endPoint x: 199, endPoint y: 67, distance: 10.1
click at [198, 57] on button at bounding box center [212, 68] width 58 height 37
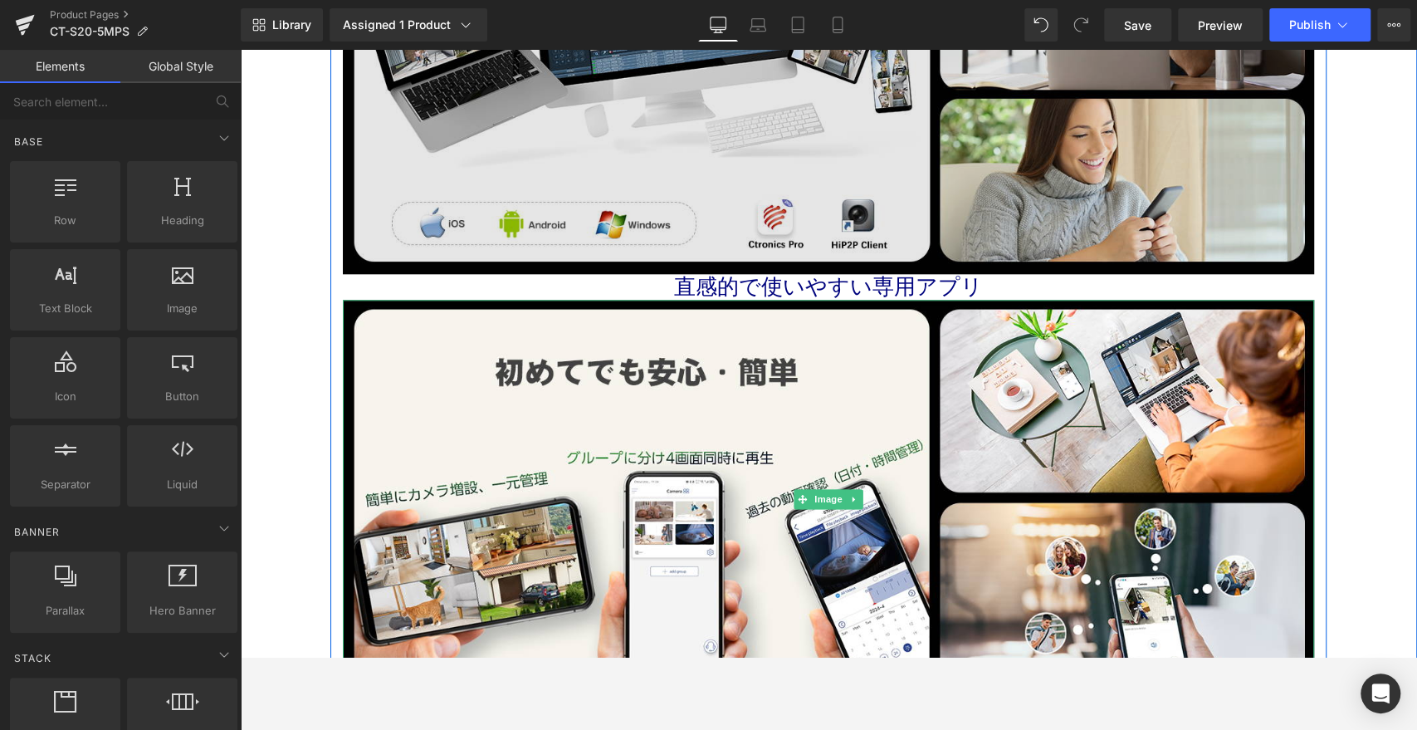
scroll to position [5240, 0]
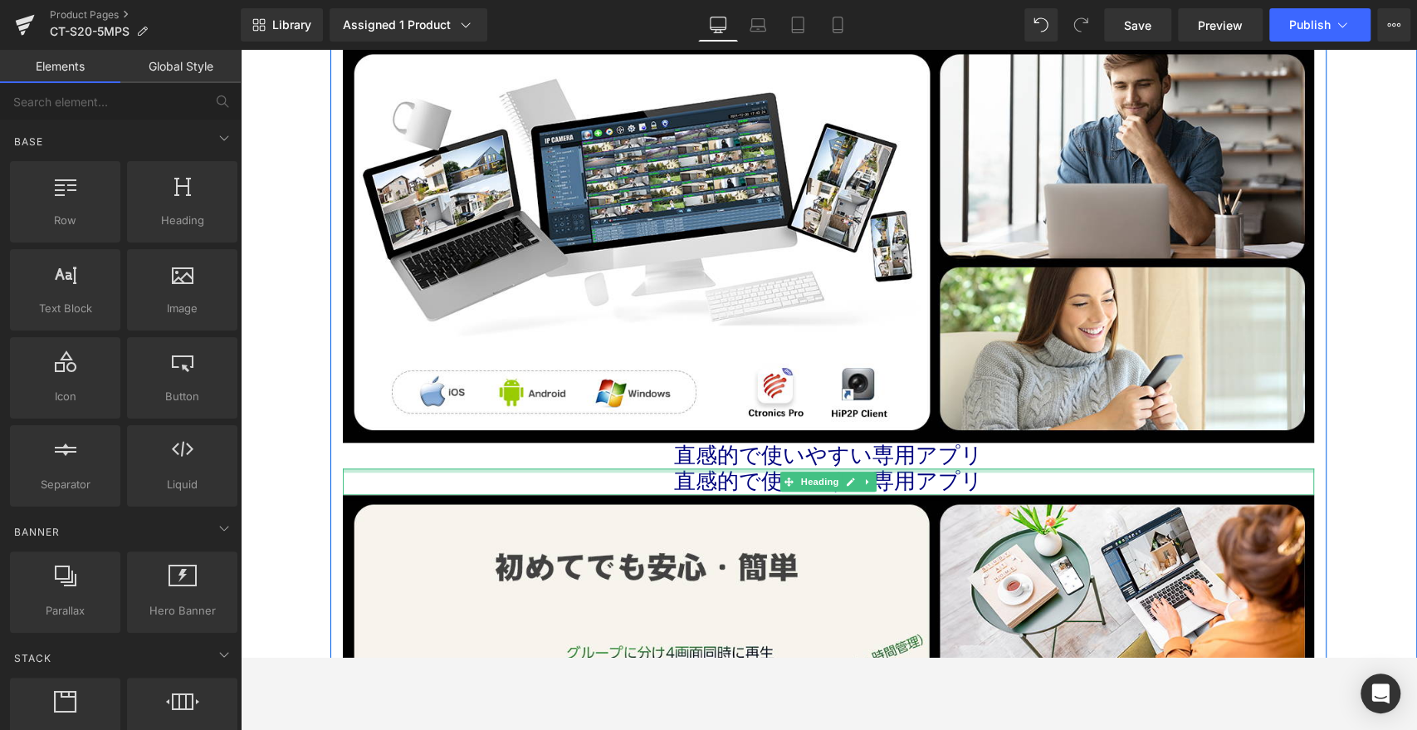
click at [736, 469] on div at bounding box center [828, 470] width 971 height 4
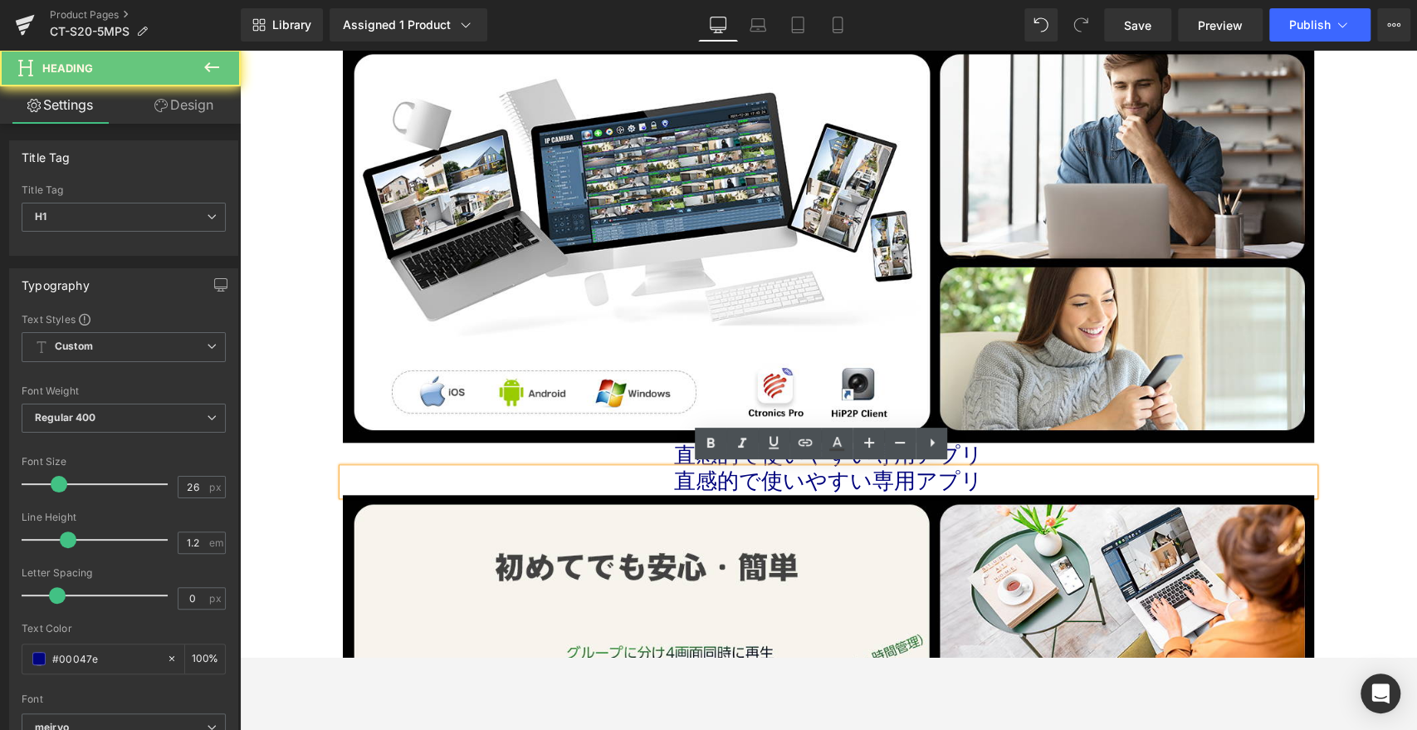
click at [784, 483] on h1 "直感的で使いやすい専用アプリ" at bounding box center [828, 481] width 971 height 26
click at [647, 518] on img at bounding box center [828, 694] width 971 height 398
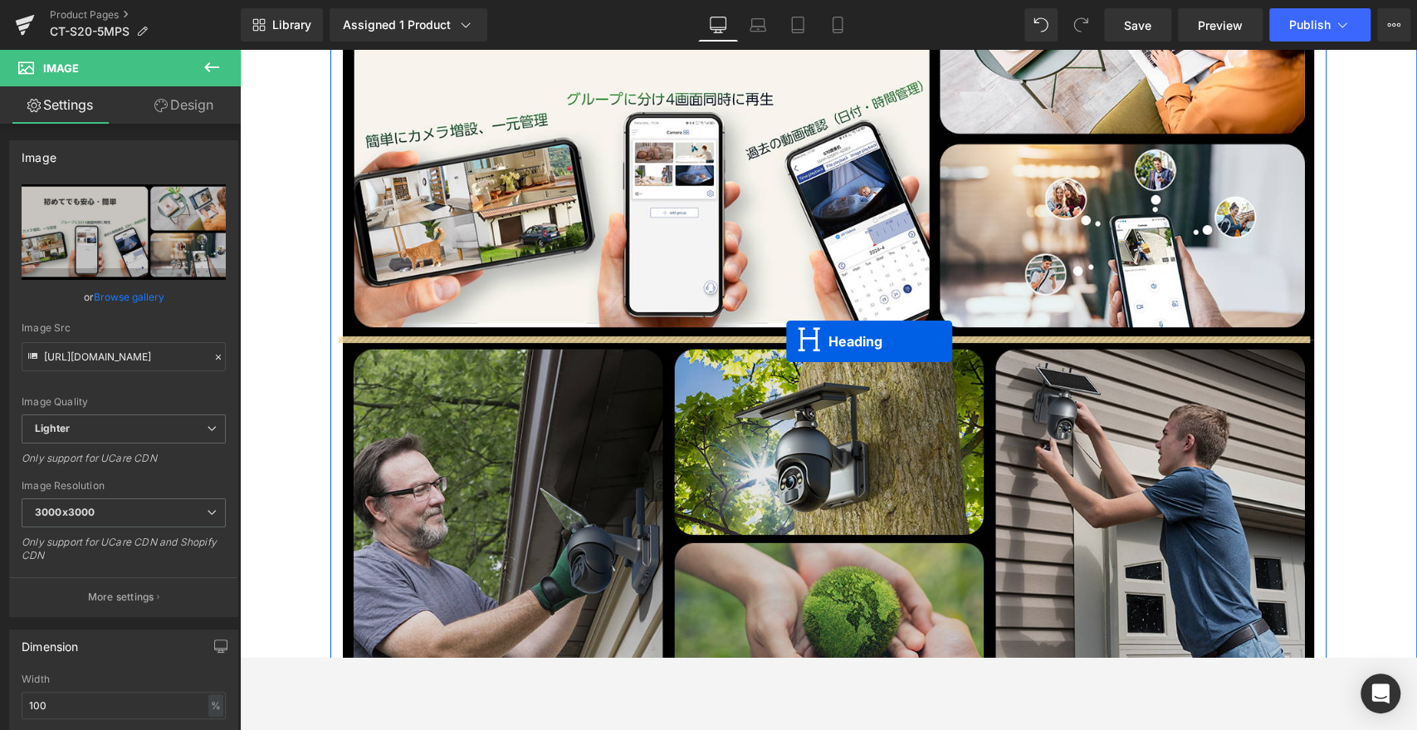
drag, startPoint x: 786, startPoint y: 478, endPoint x: 786, endPoint y: 341, distance: 137.0
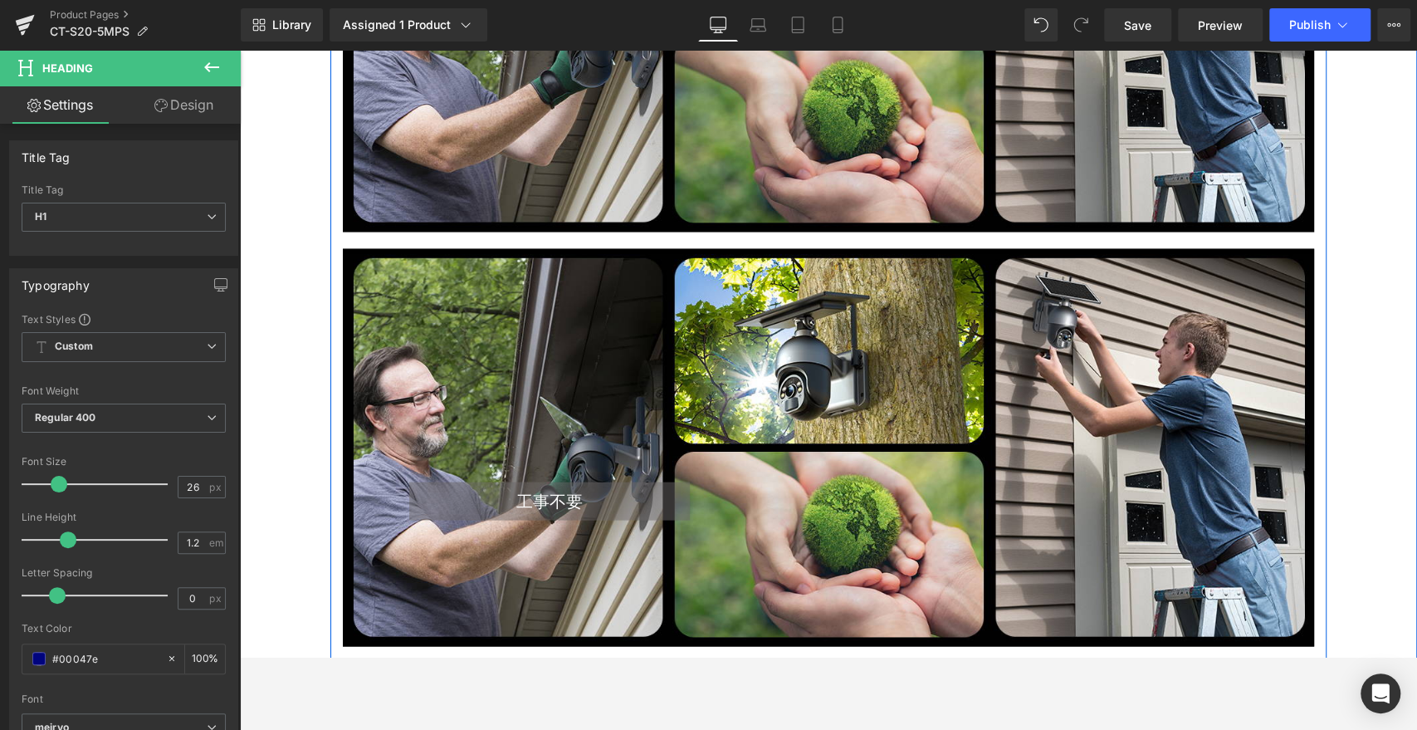
scroll to position [6413, 0]
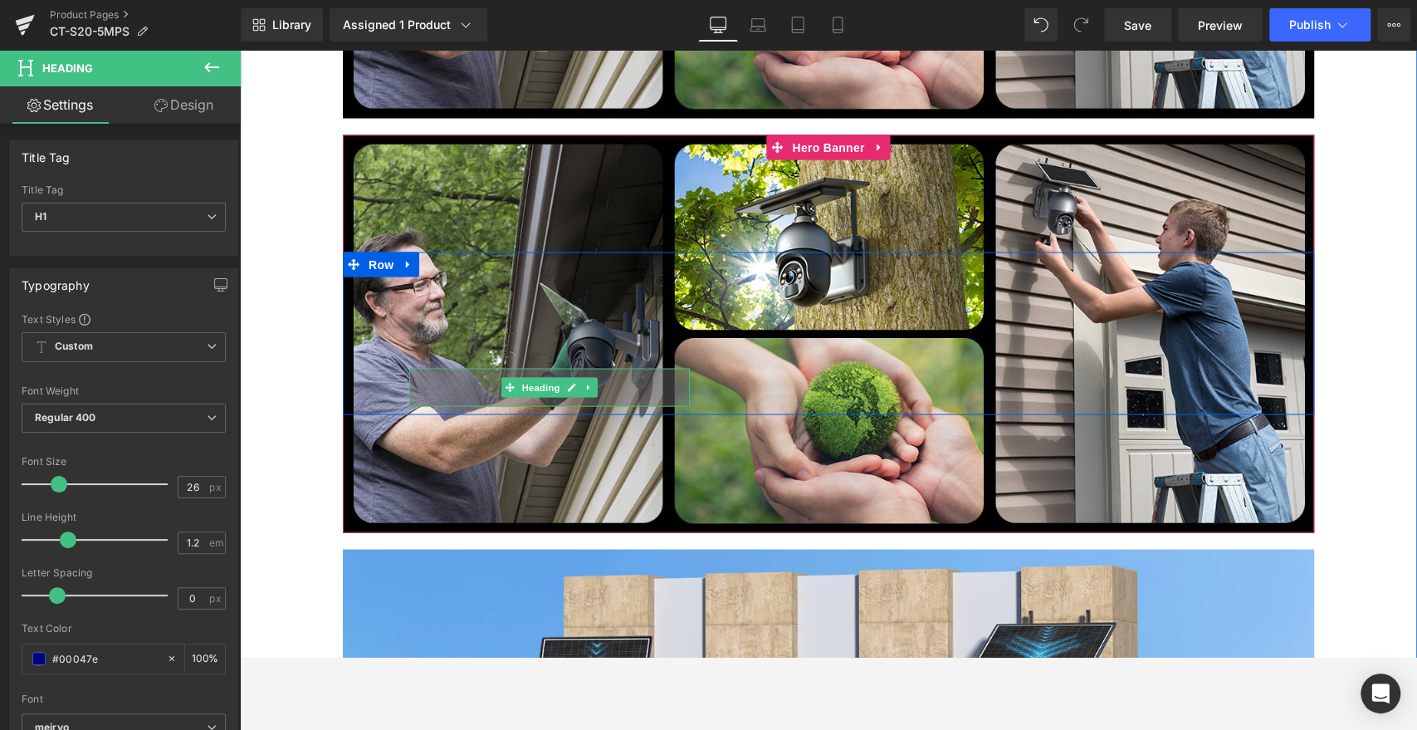
click at [612, 376] on h1 "工事不要" at bounding box center [549, 387] width 281 height 38
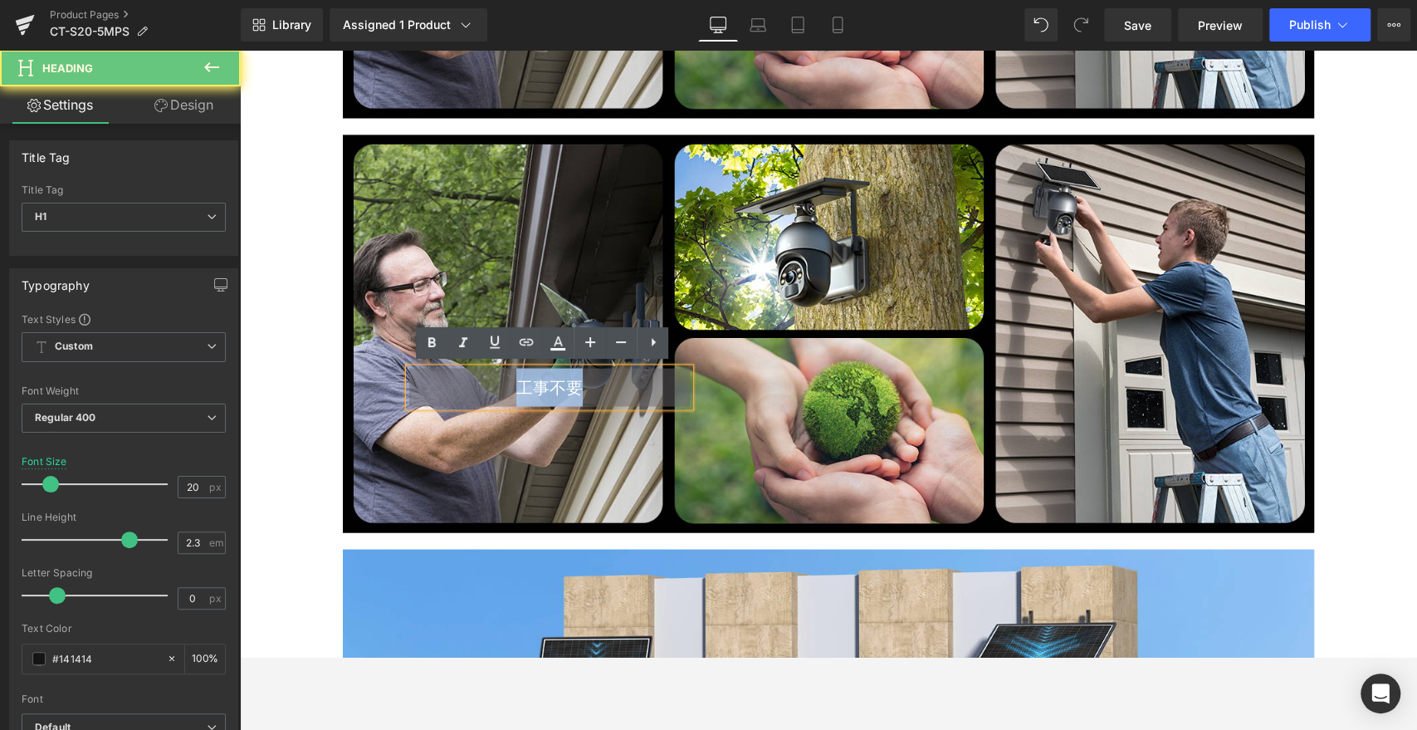
drag, startPoint x: 496, startPoint y: 387, endPoint x: 669, endPoint y: 383, distance: 173.6
click at [669, 383] on h1 "工事不要" at bounding box center [549, 387] width 281 height 38
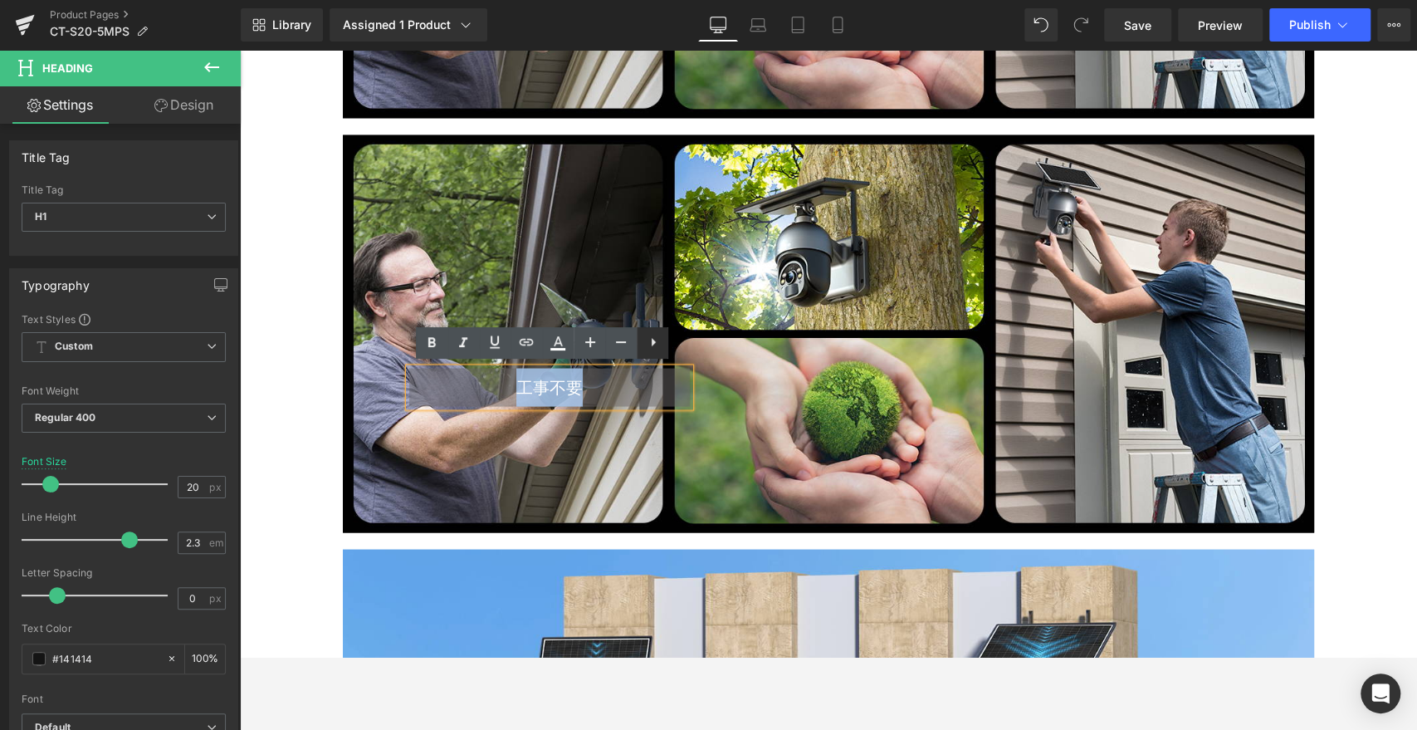
copy span "工事不要"
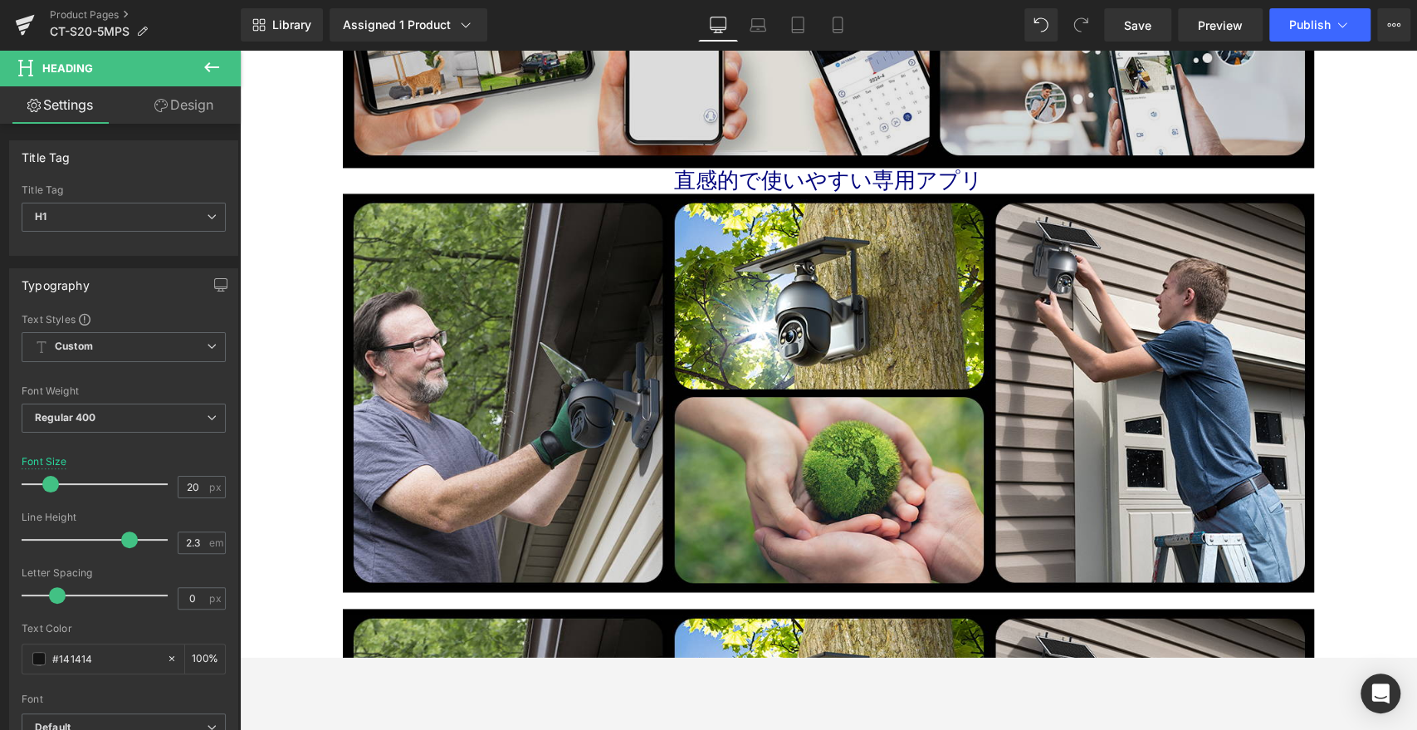
scroll to position [5859, 0]
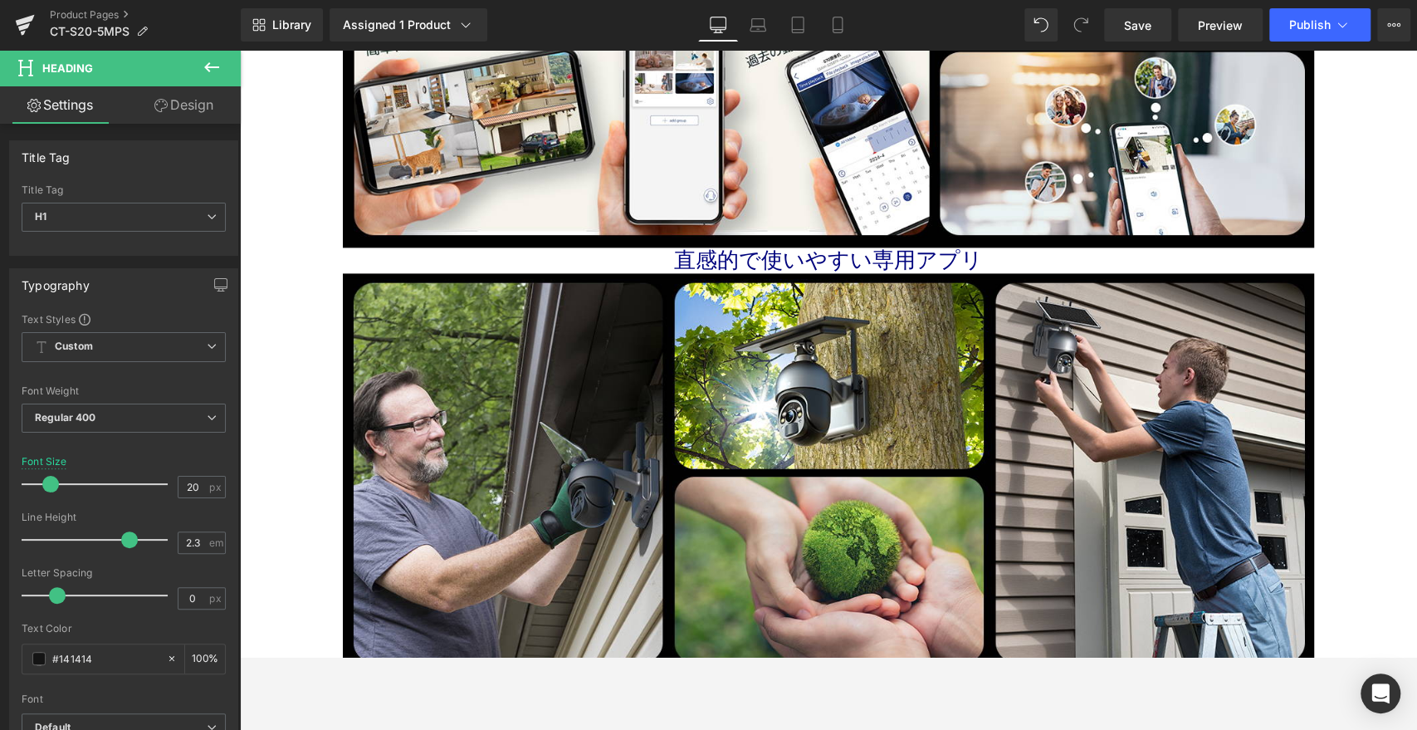
drag, startPoint x: 745, startPoint y: 254, endPoint x: 645, endPoint y: 252, distance: 99.6
click at [745, 253] on h1 "直感的で使いやすい専用アプリ" at bounding box center [828, 260] width 971 height 26
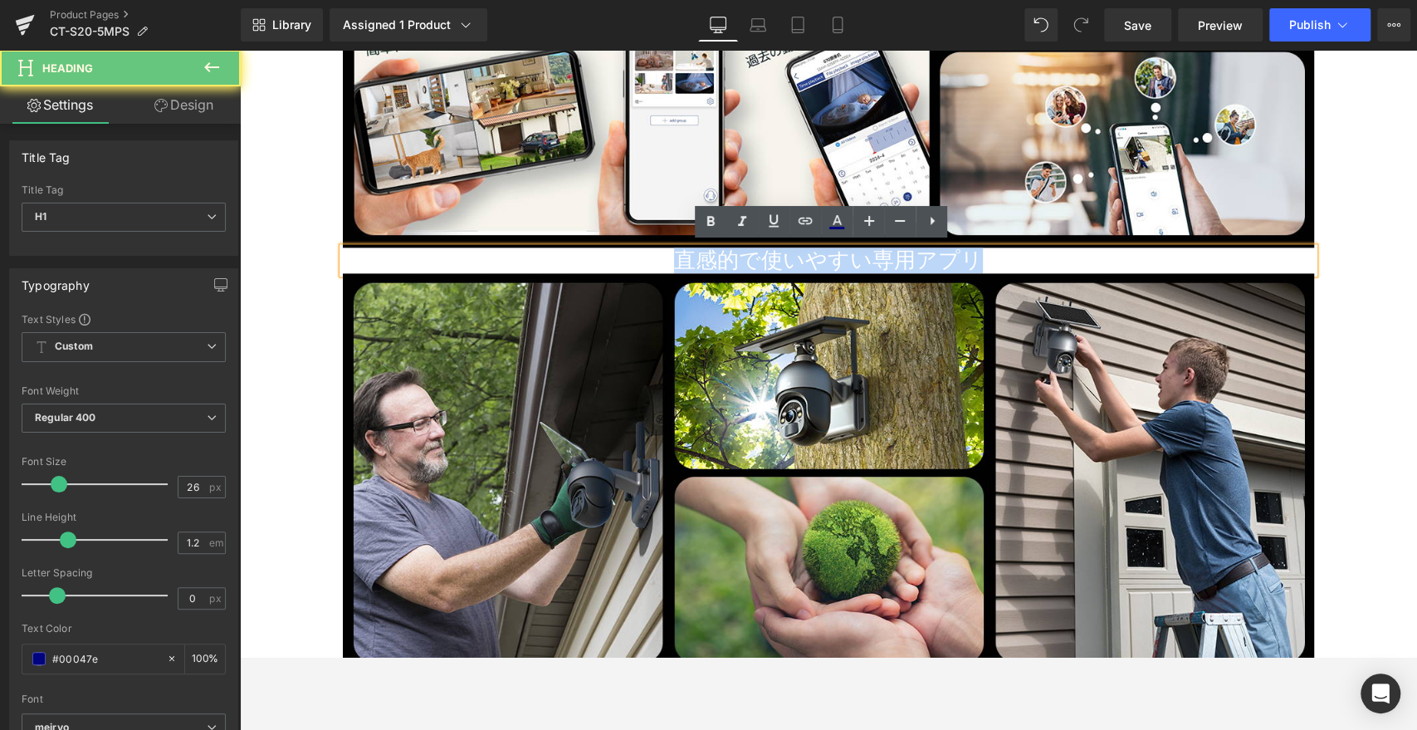
drag, startPoint x: 653, startPoint y: 252, endPoint x: 1105, endPoint y: 258, distance: 451.7
click at [1105, 258] on h1 "直感的で使いやすい専用アプリ" at bounding box center [828, 260] width 971 height 26
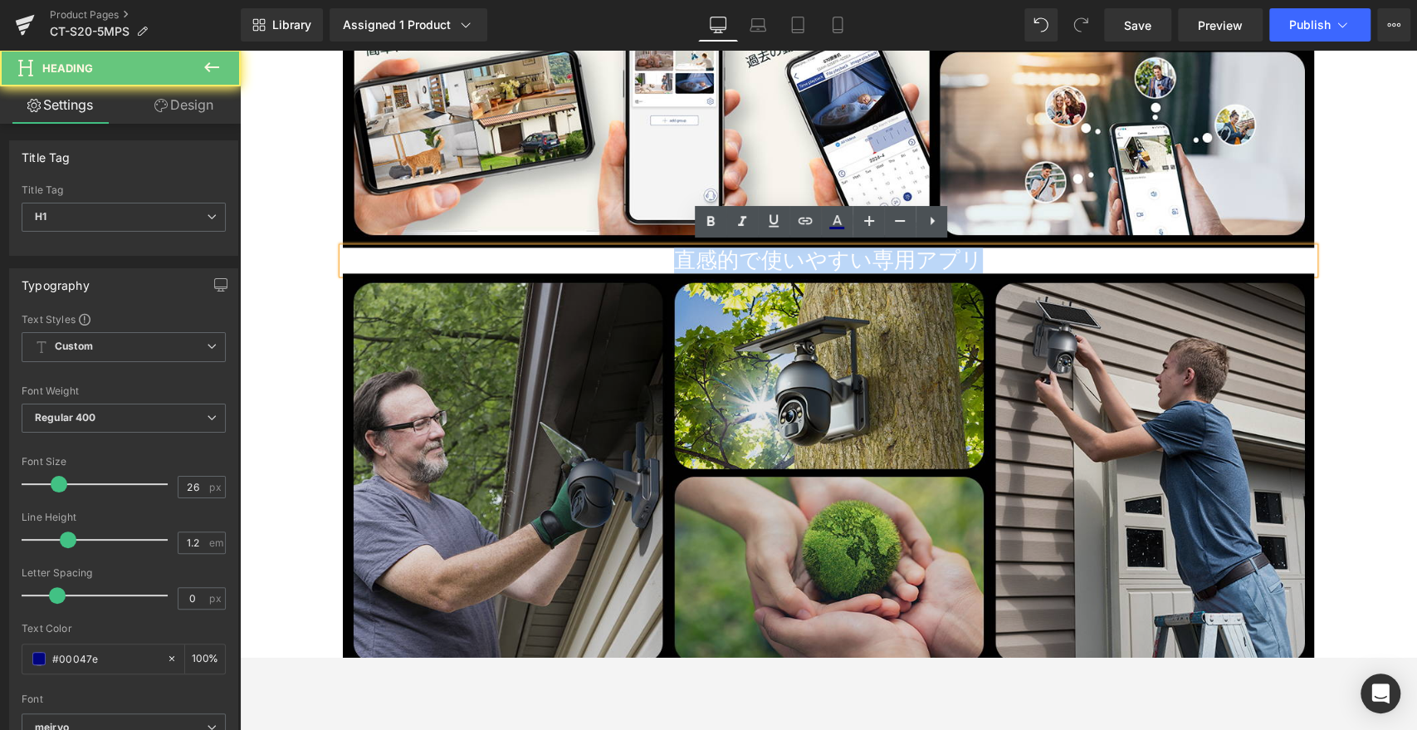
paste div
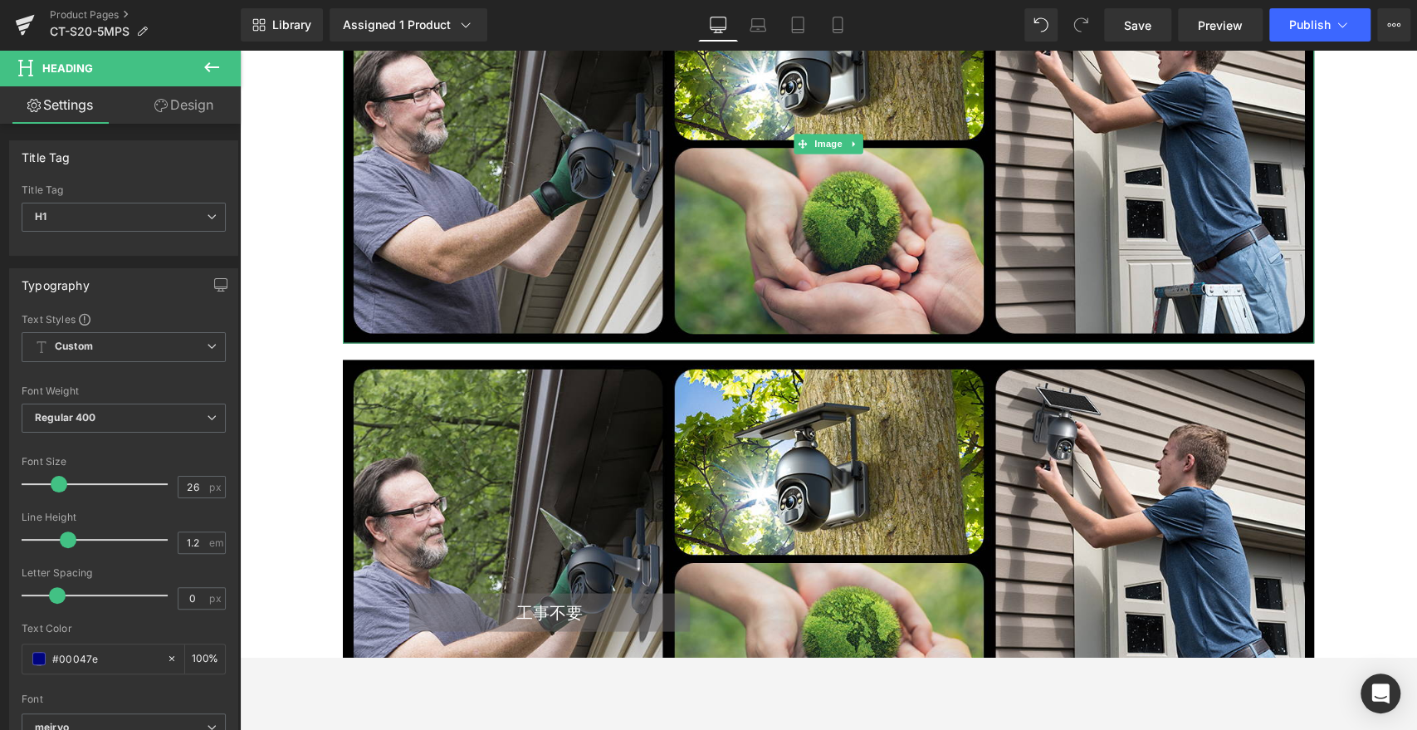
scroll to position [6321, 0]
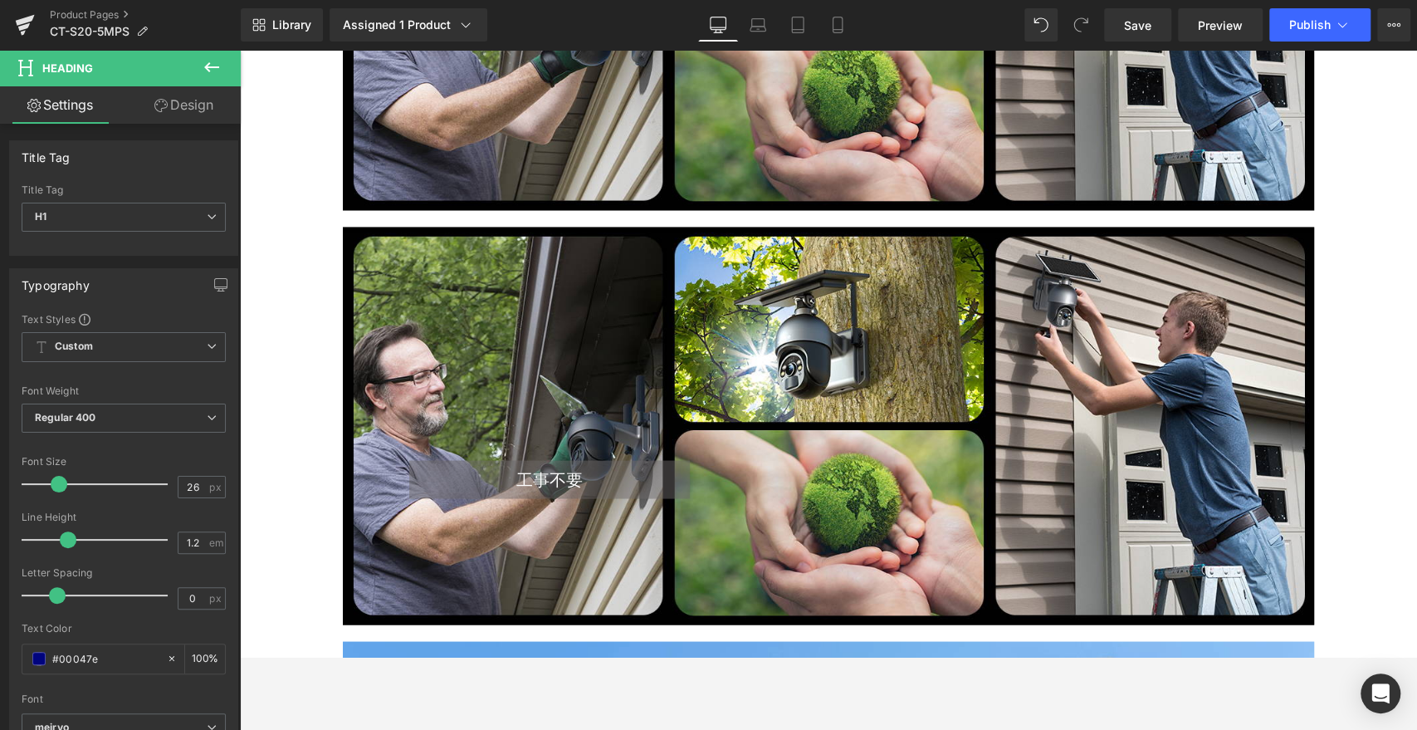
click at [825, 330] on div "工事不要 Heading Text Block Row 140px" at bounding box center [828, 426] width 971 height 398
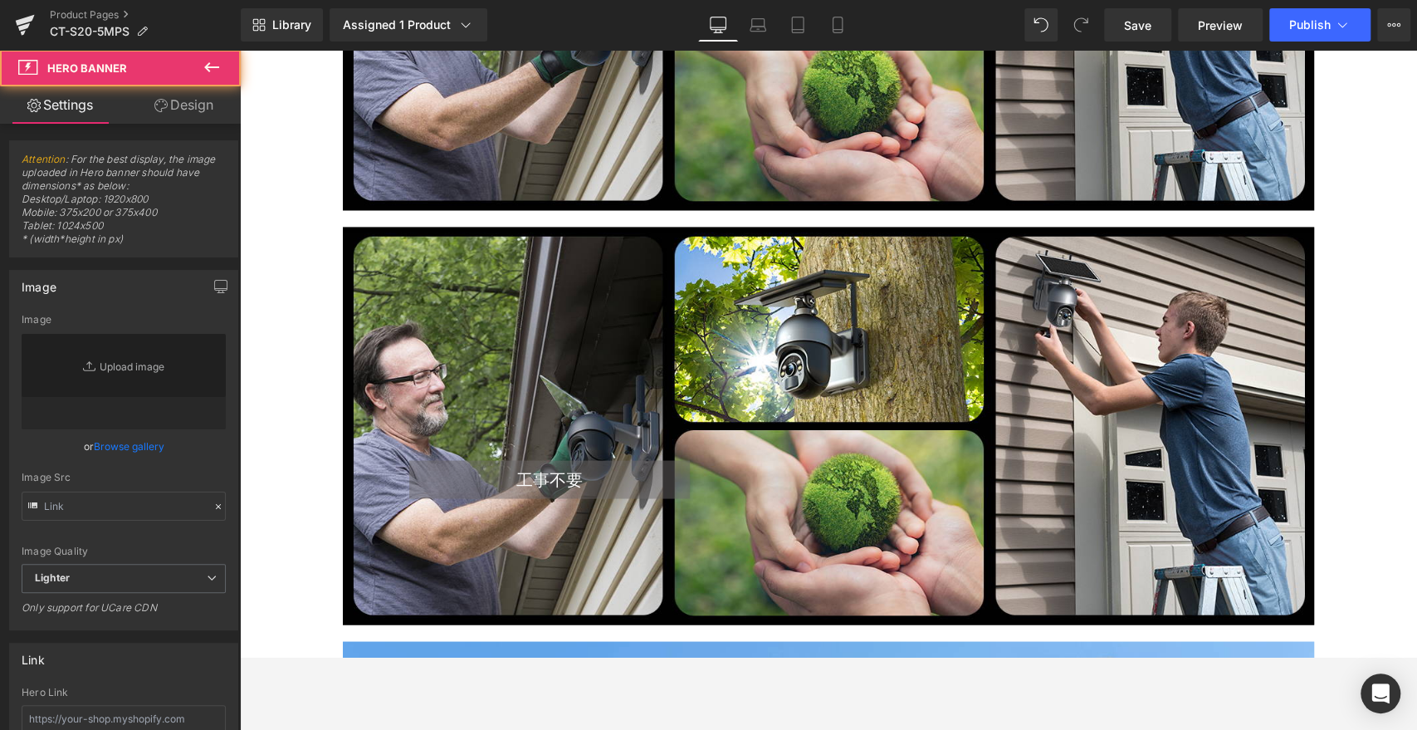
type input "[URL][DOMAIN_NAME]"
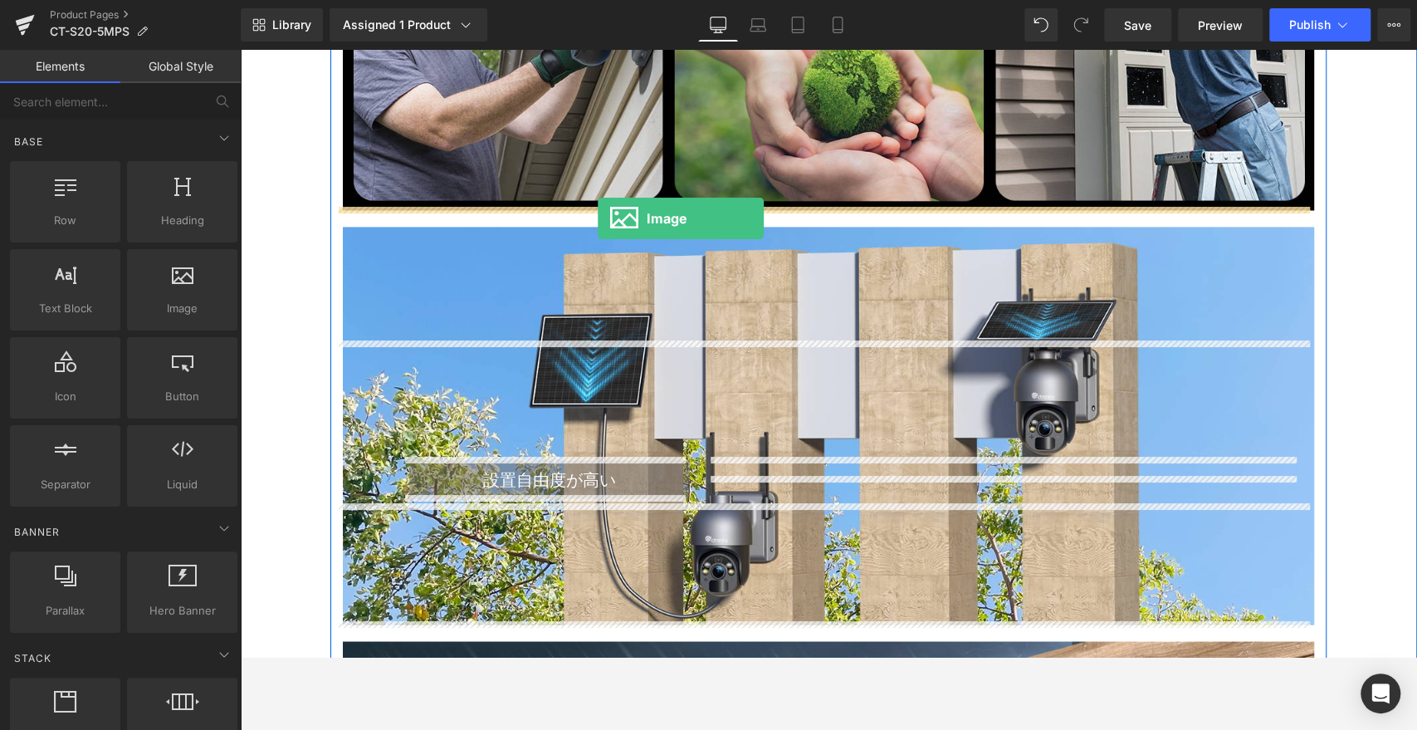
drag, startPoint x: 418, startPoint y: 335, endPoint x: 600, endPoint y: 216, distance: 217.1
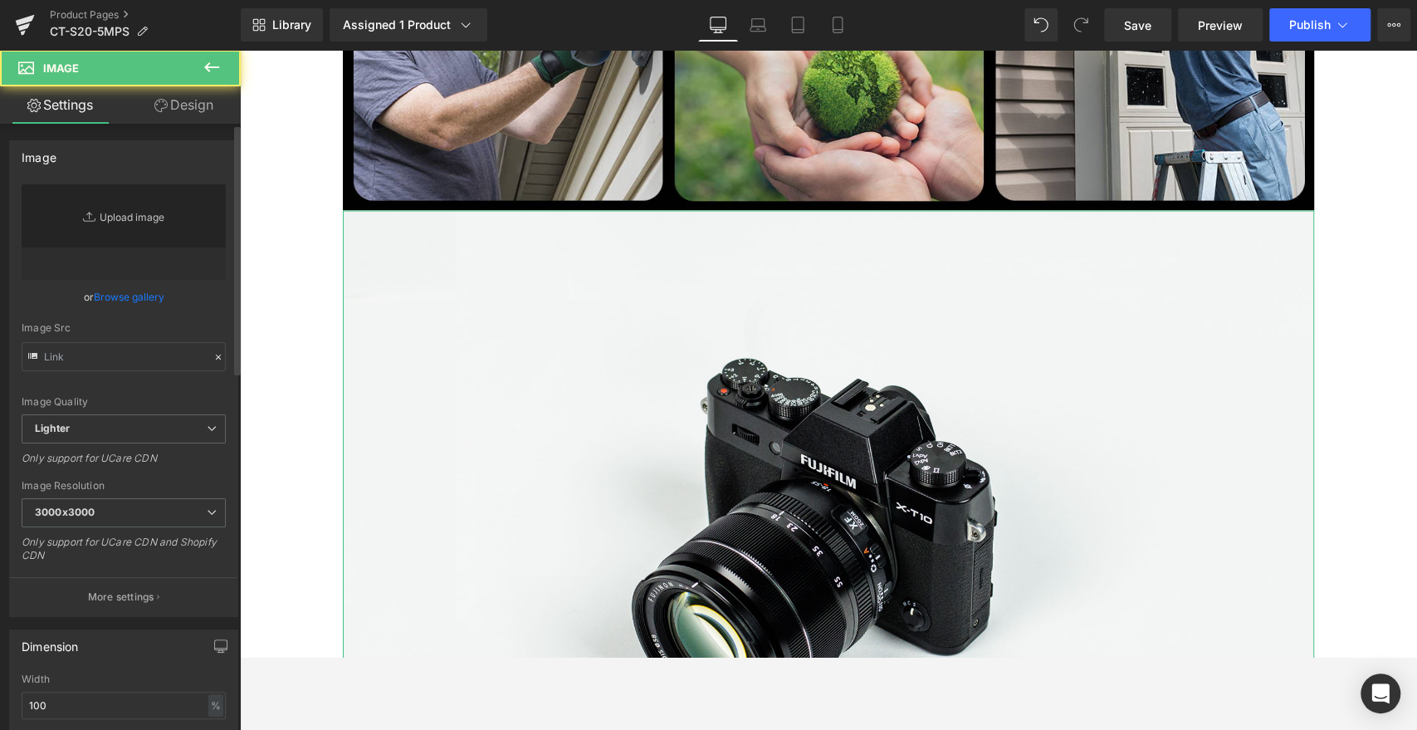
type input "//[DOMAIN_NAME][URL]"
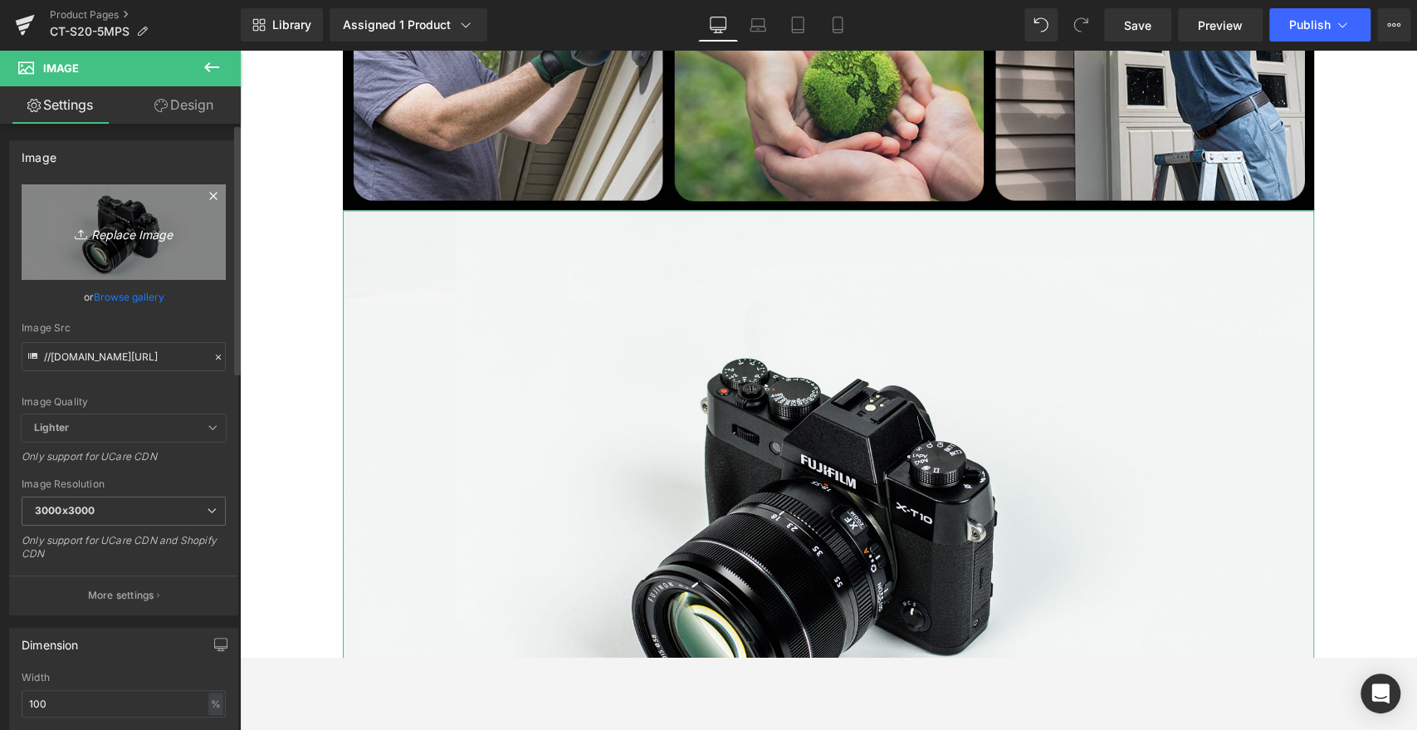
click at [136, 216] on link "Replace Image" at bounding box center [124, 231] width 204 height 95
type input "C:\fakepath\14.jpg"
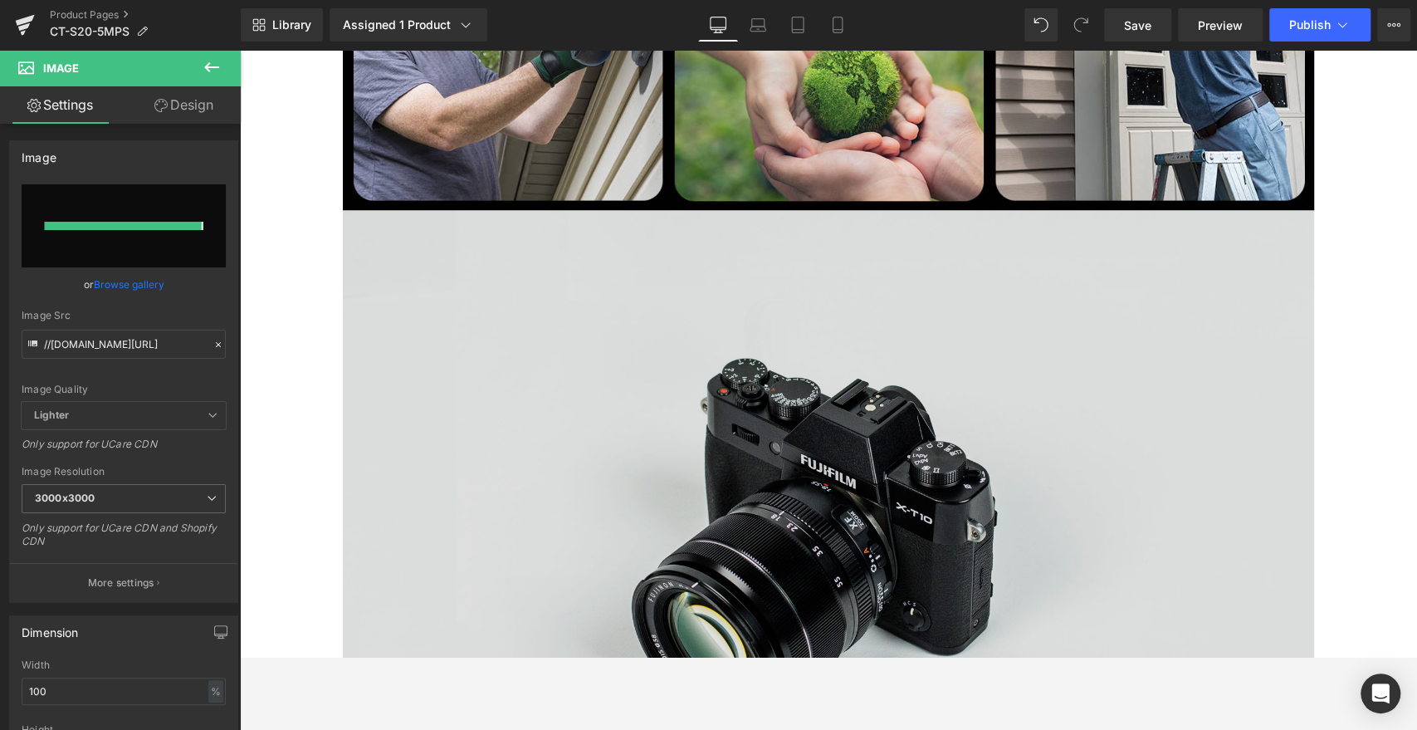
type input "[URL][DOMAIN_NAME]"
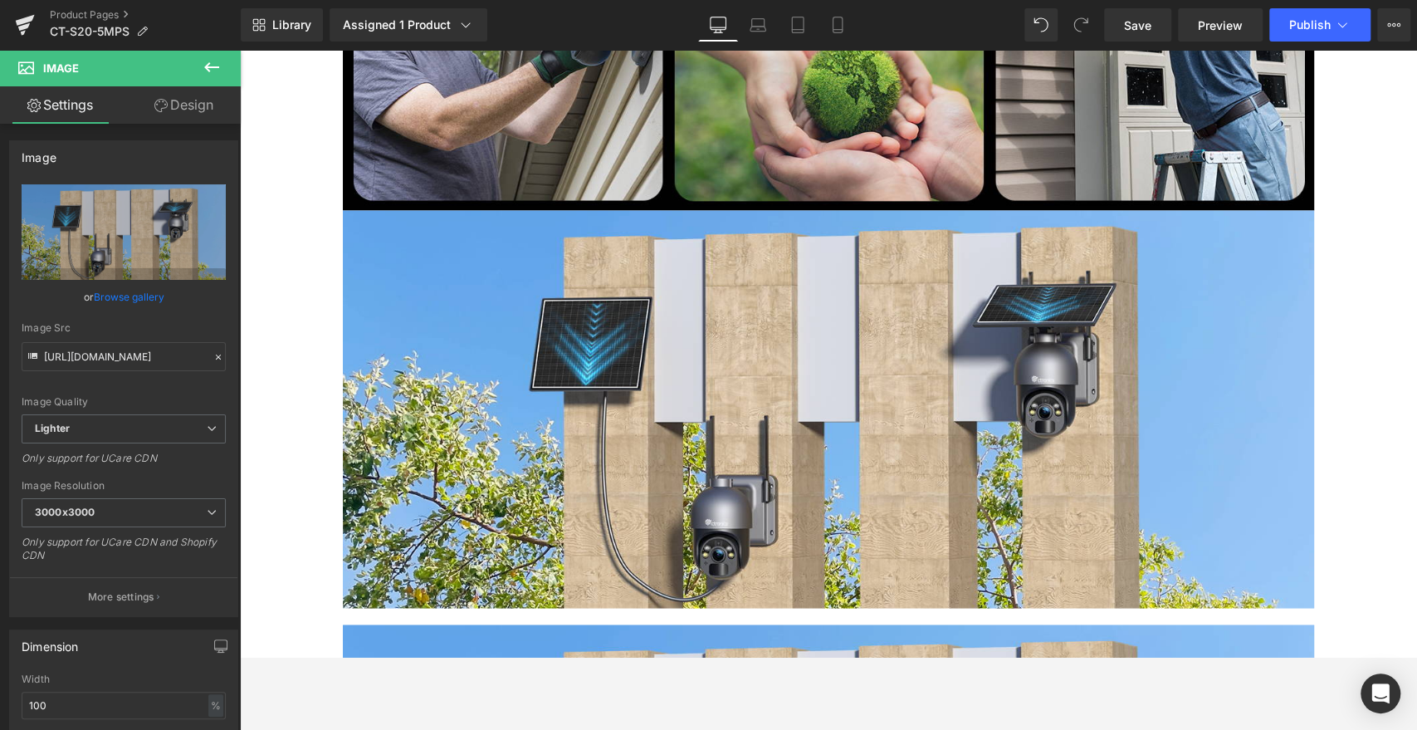
click at [218, 71] on icon at bounding box center [212, 67] width 20 height 20
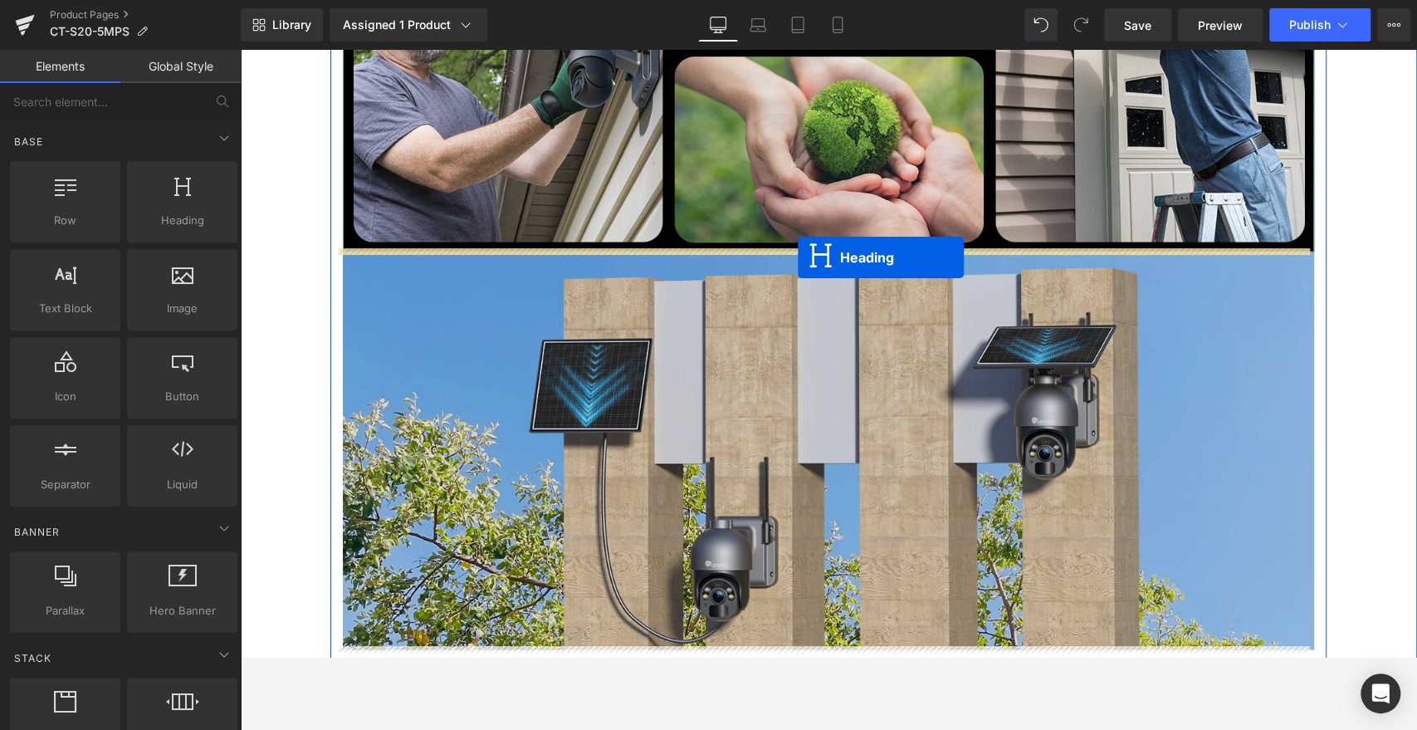
drag, startPoint x: 789, startPoint y: 286, endPoint x: 1071, endPoint y: 777, distance: 566.0
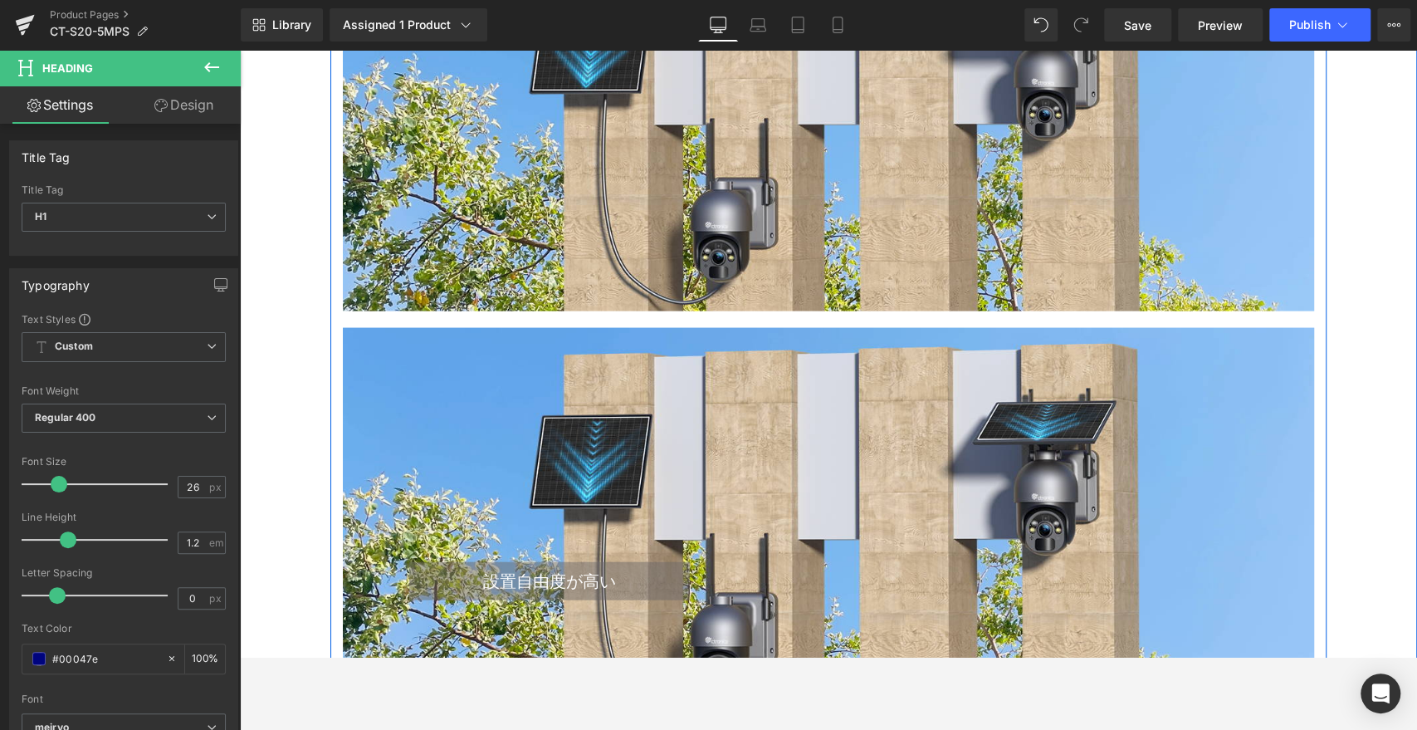
scroll to position [6741, 0]
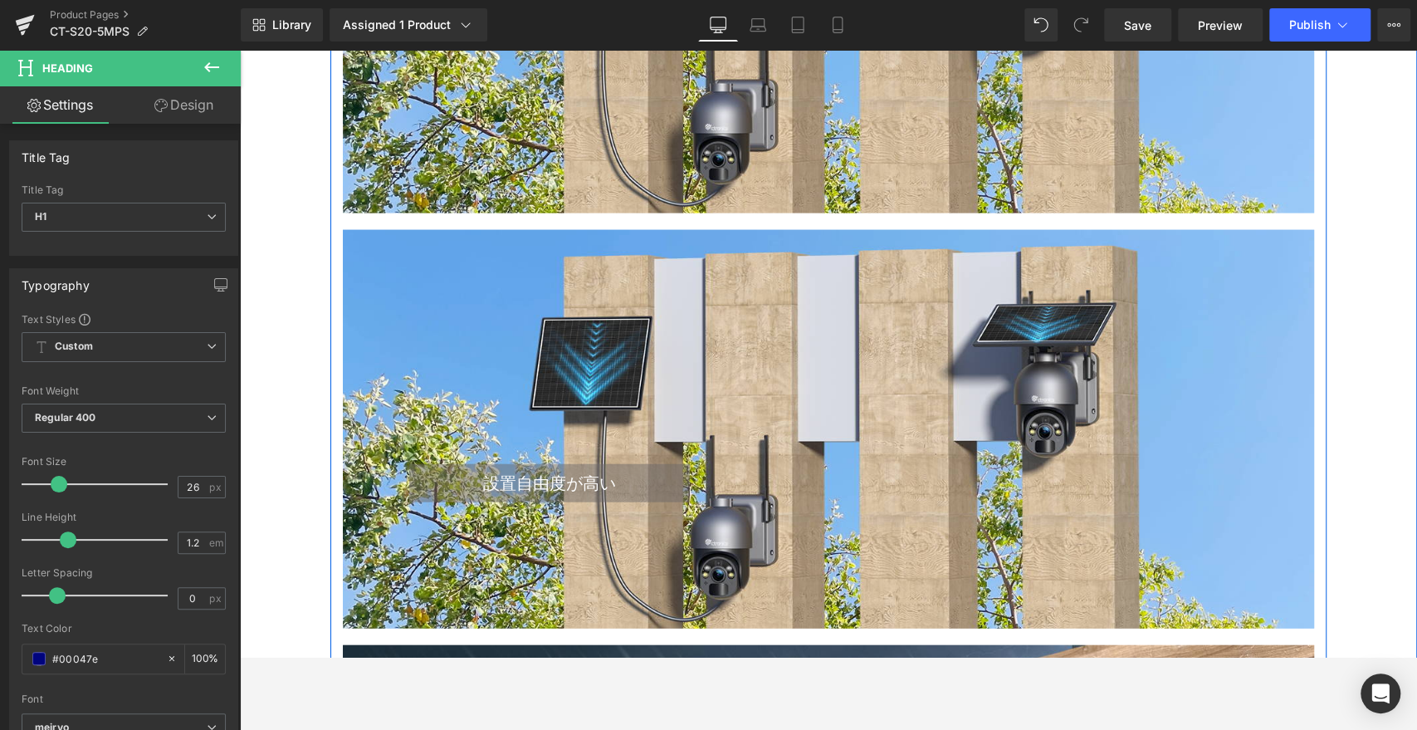
click at [781, 300] on div "設置自由度が高い Heading Text Block Row" at bounding box center [828, 429] width 971 height 398
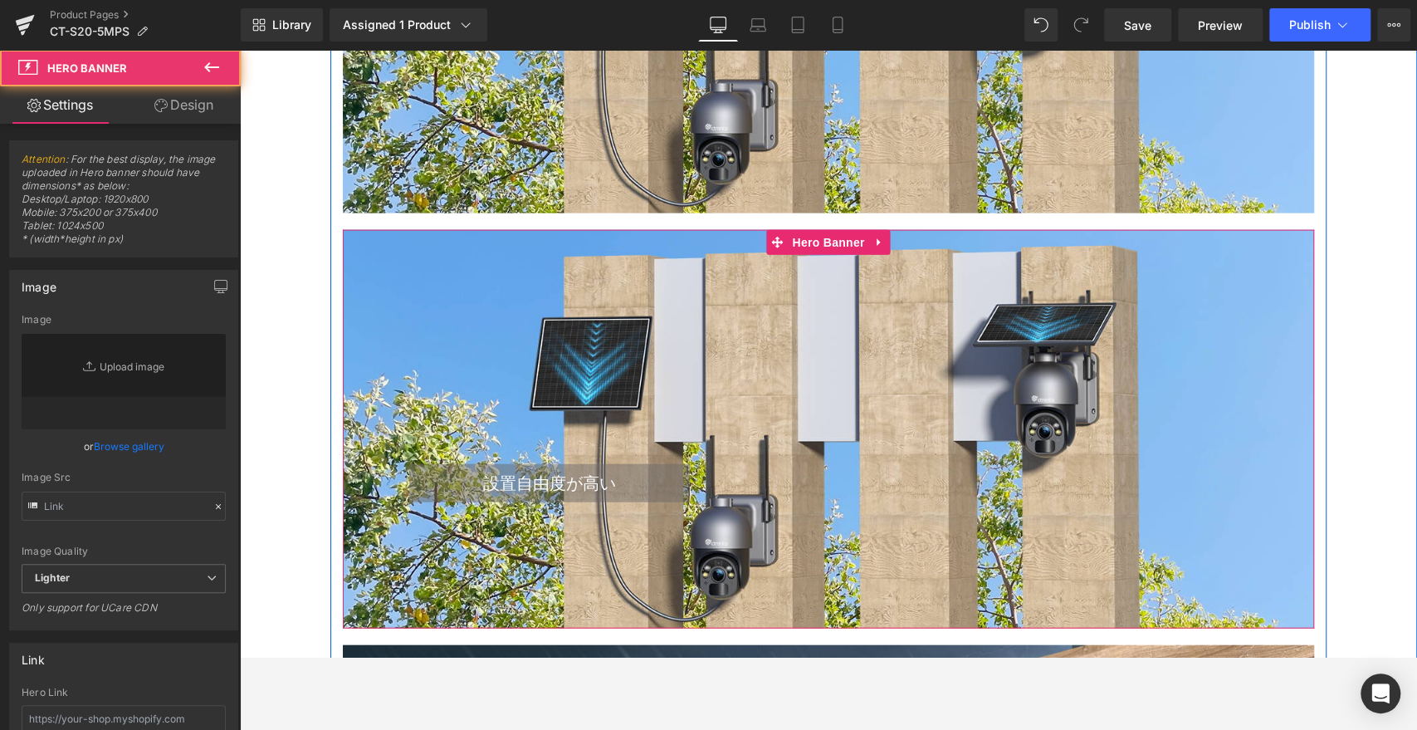
type input "[URL][DOMAIN_NAME]"
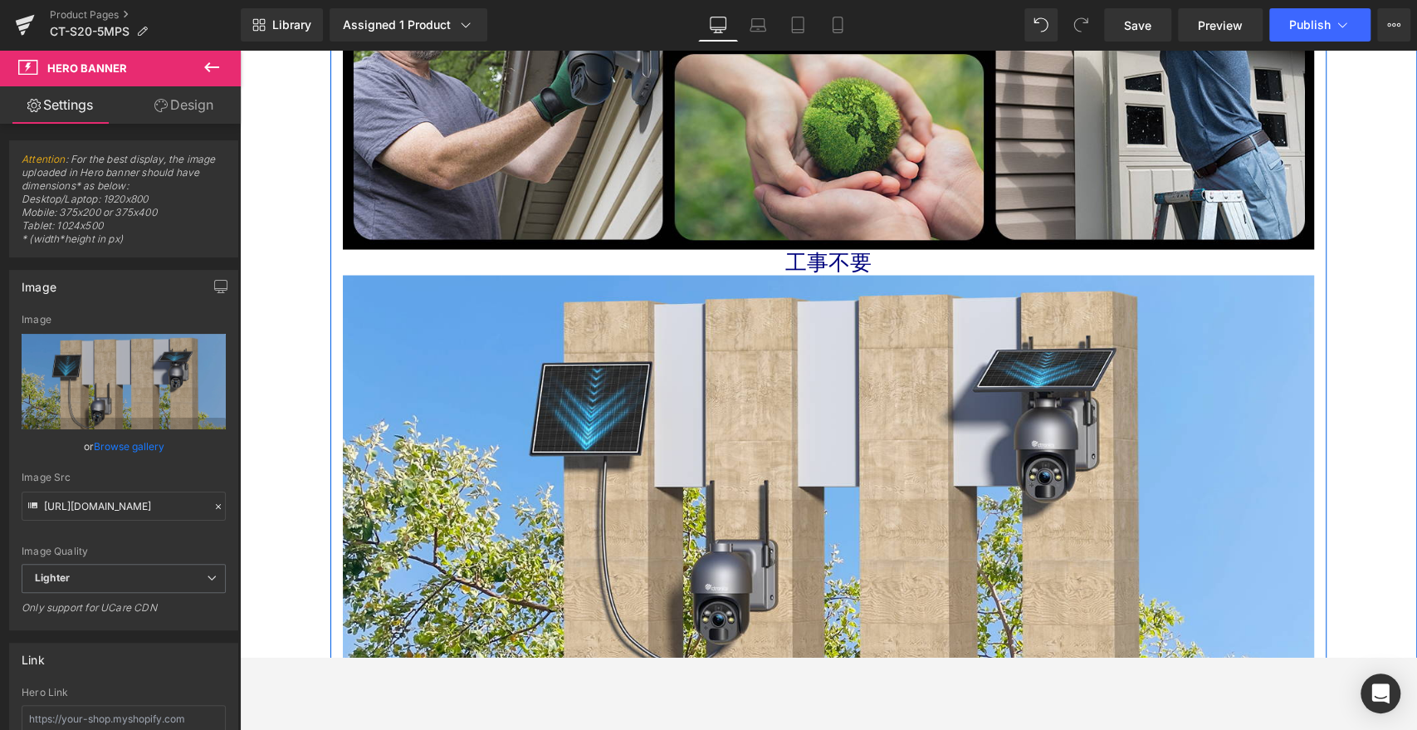
scroll to position [6648, 0]
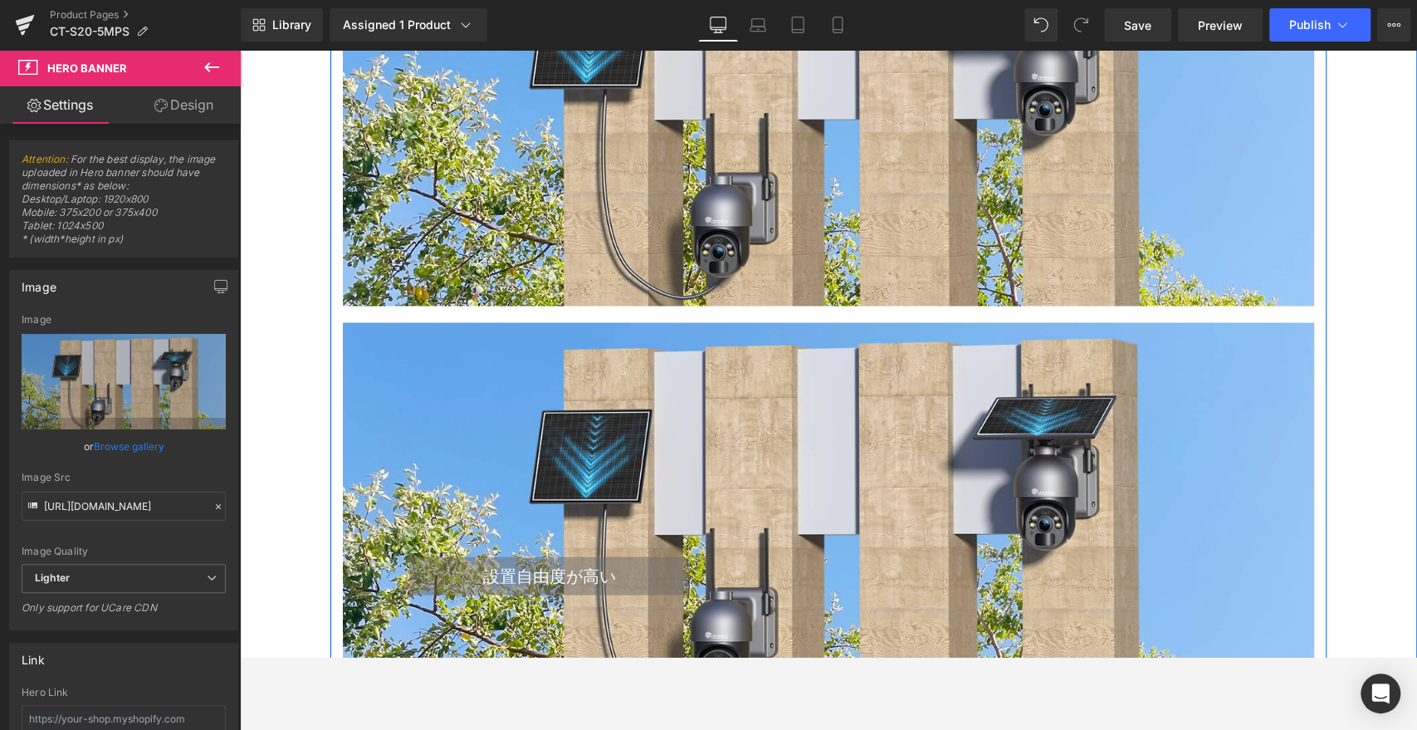
click at [643, 574] on h1 "設置自由度が高い" at bounding box center [549, 576] width 281 height 38
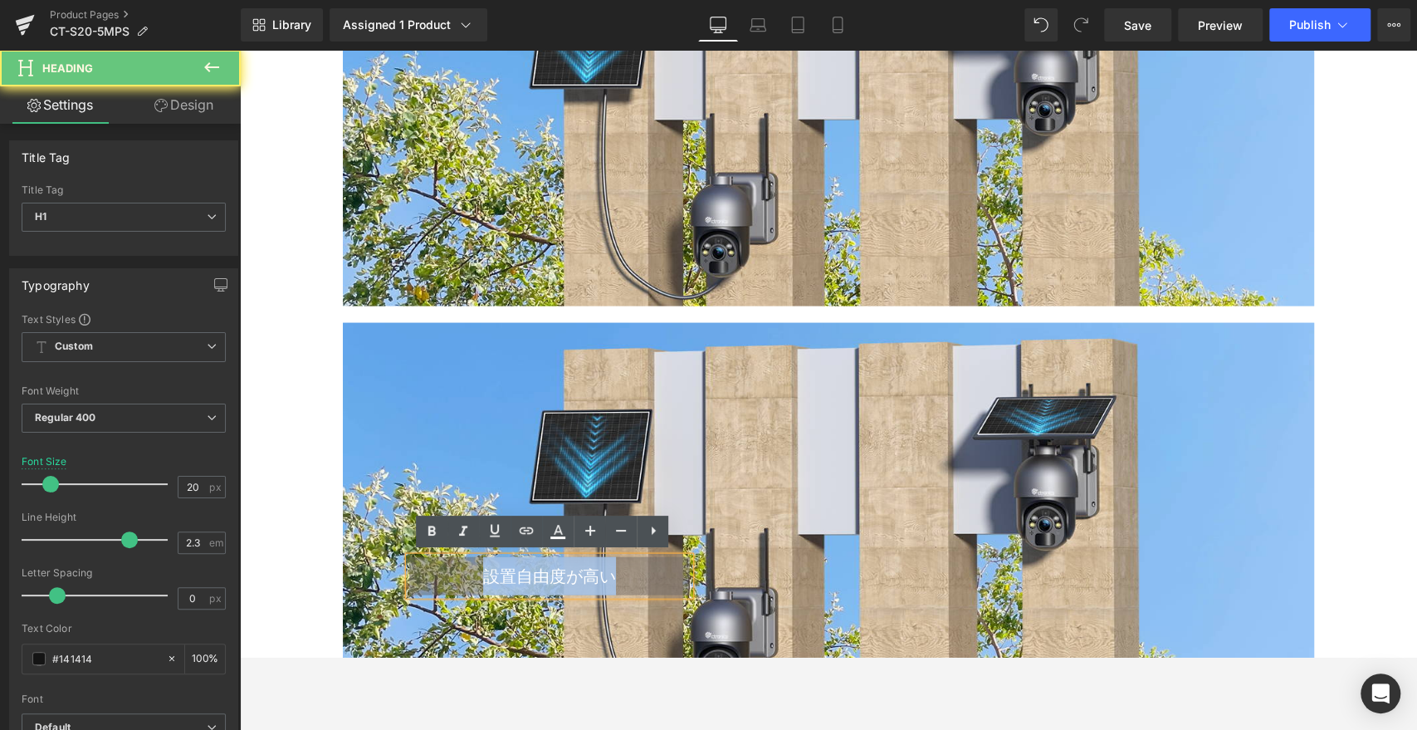
drag, startPoint x: 627, startPoint y: 571, endPoint x: 424, endPoint y: 570, distance: 202.6
click at [424, 570] on h1 "設置自由度が高い" at bounding box center [549, 576] width 281 height 38
copy span "設置自由度が高い"
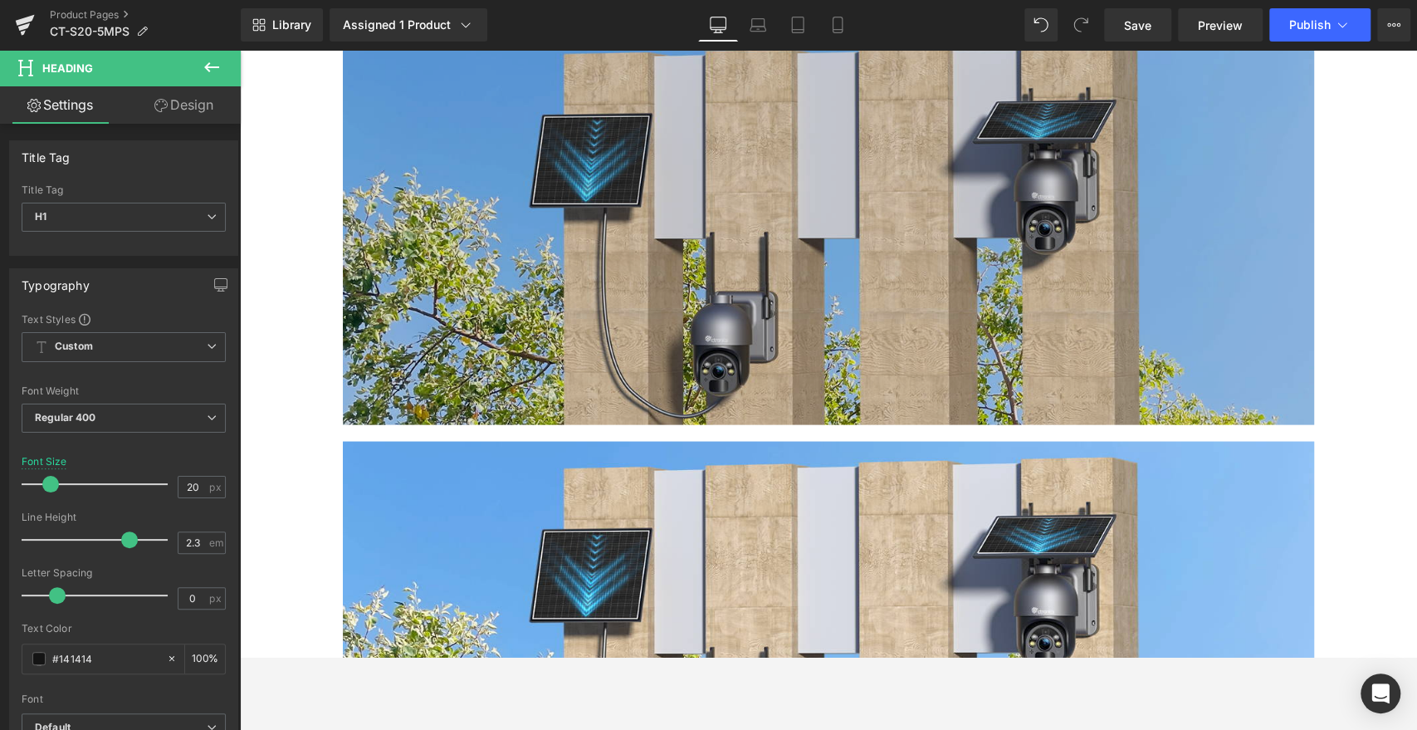
scroll to position [6371, 0]
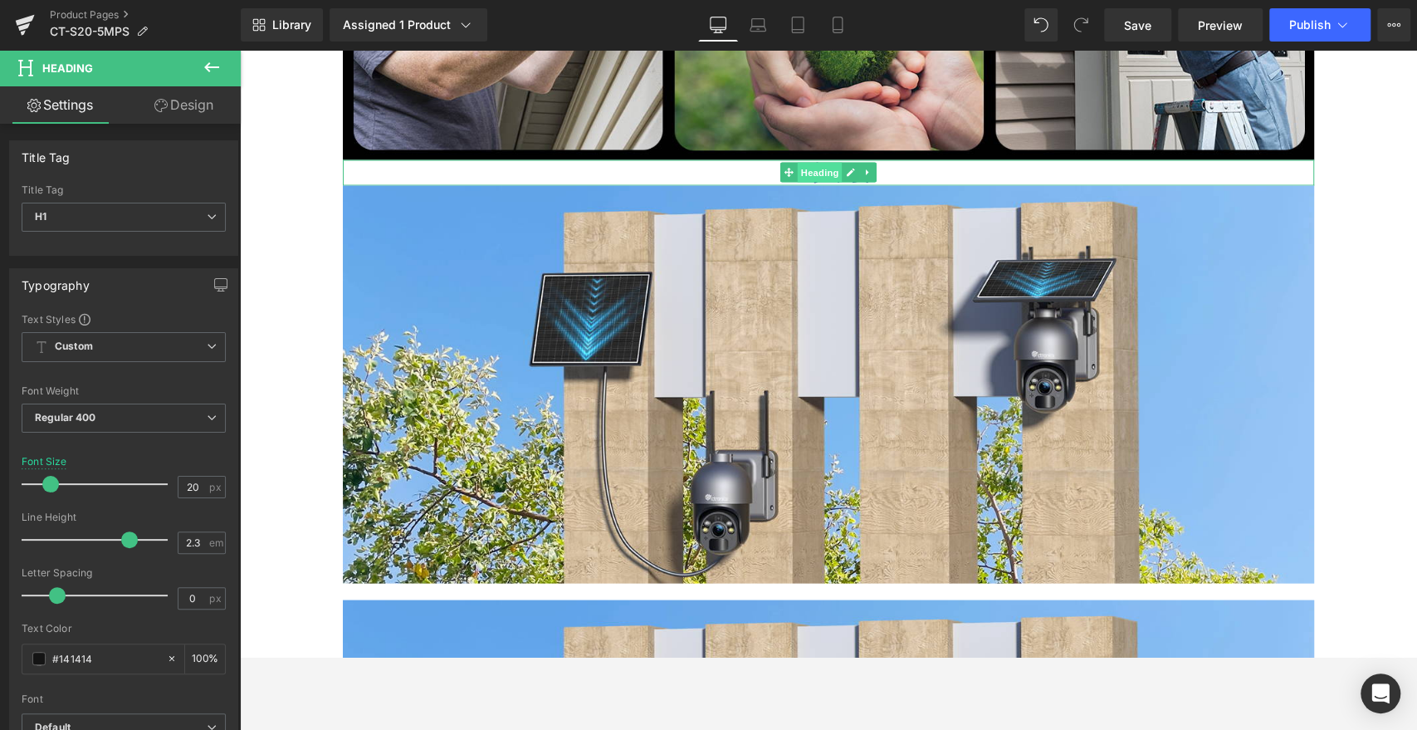
click at [817, 165] on span "Heading" at bounding box center [820, 172] width 45 height 20
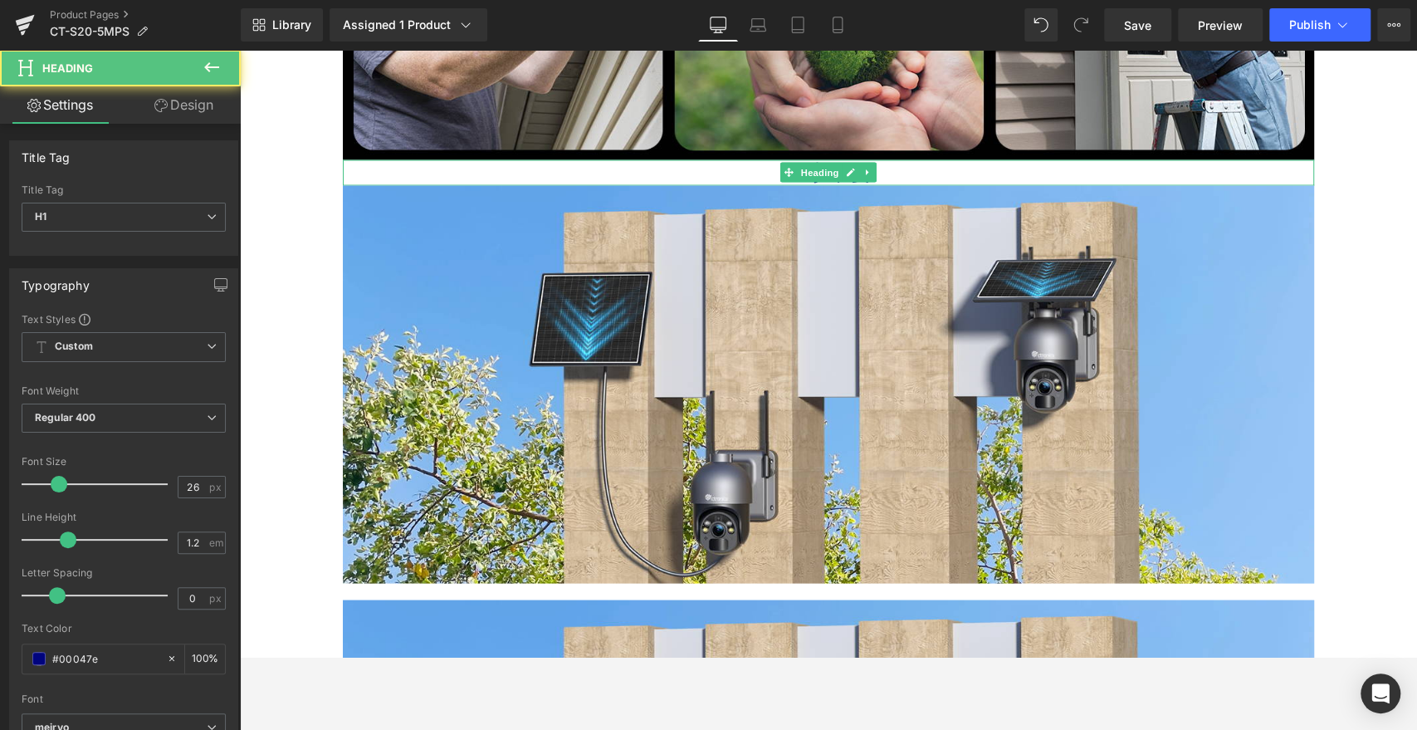
click at [907, 170] on h1 "工事不要" at bounding box center [828, 172] width 971 height 26
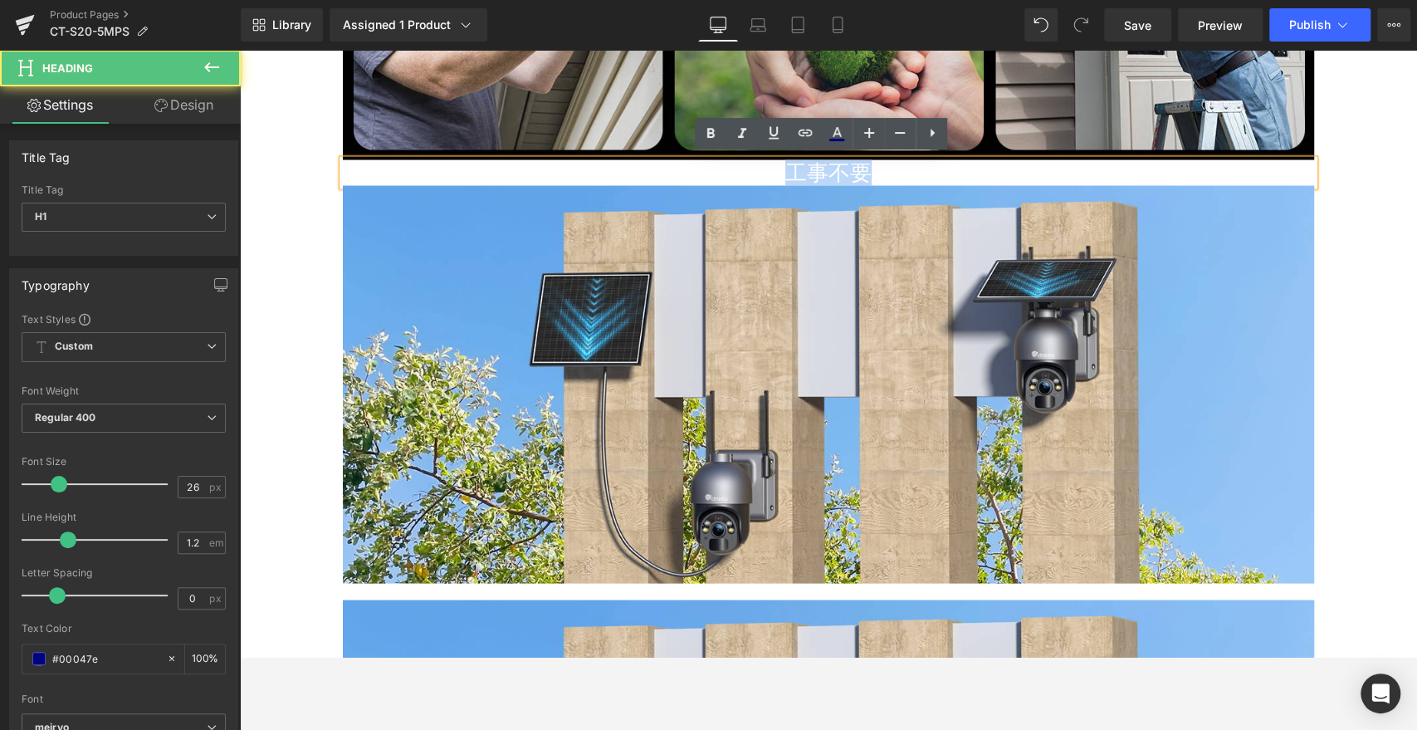
drag, startPoint x: 896, startPoint y: 173, endPoint x: 645, endPoint y: 171, distance: 250.7
click at [645, 171] on h1 "工事不要" at bounding box center [828, 172] width 971 height 26
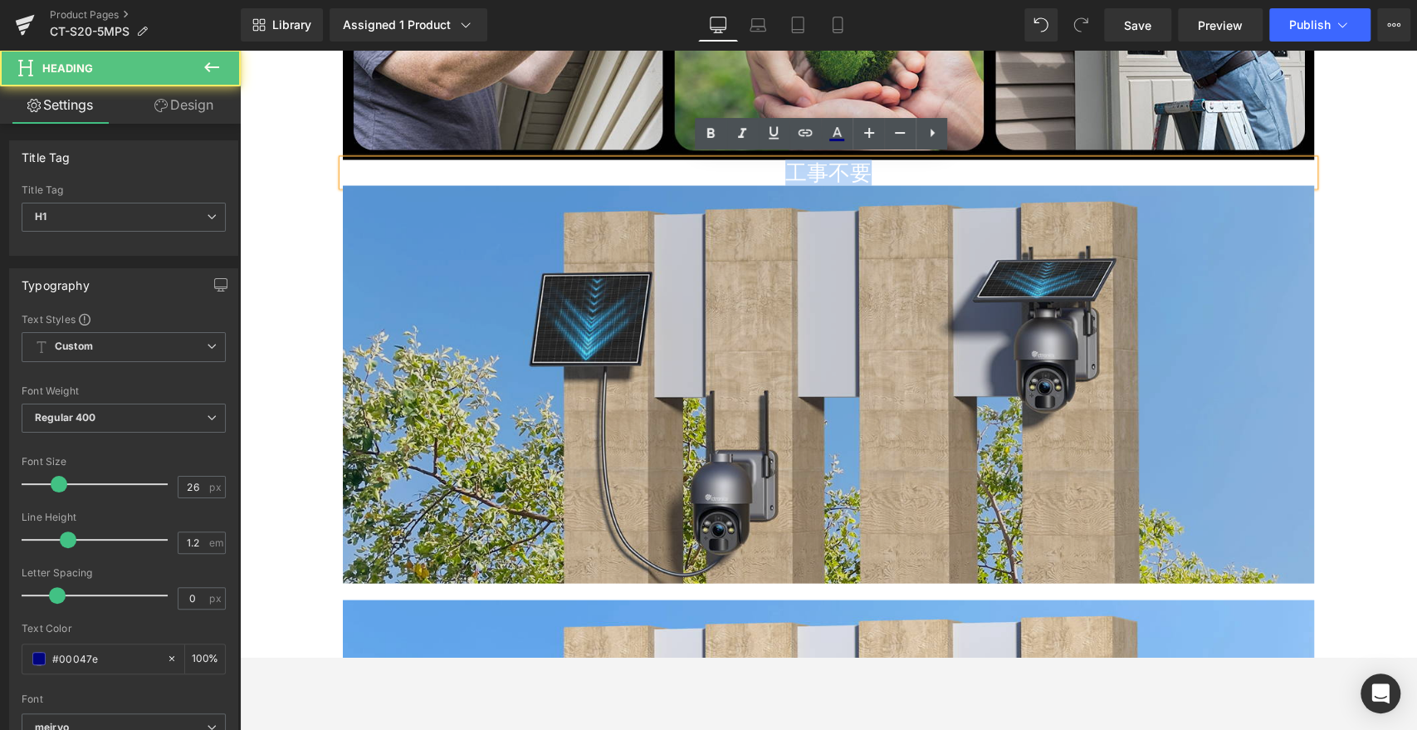
paste div
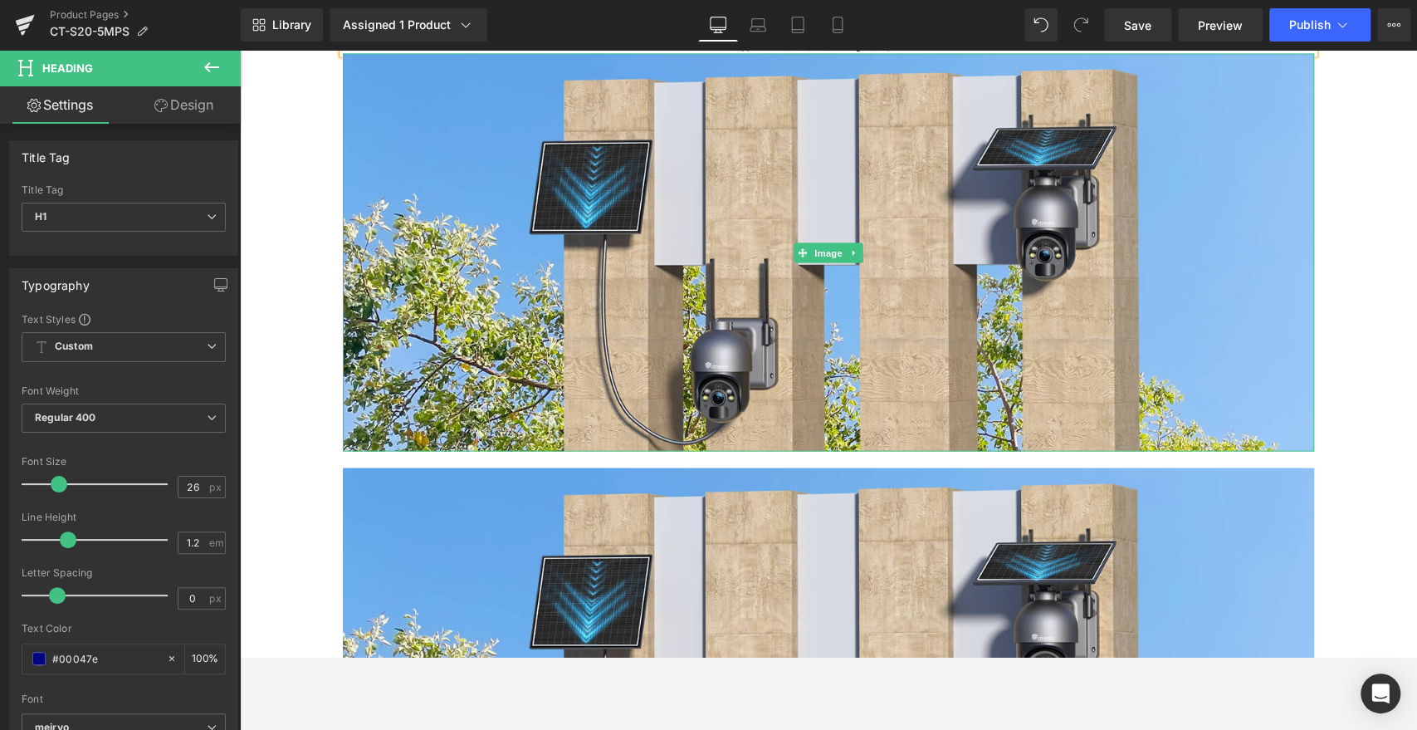
scroll to position [6833, 0]
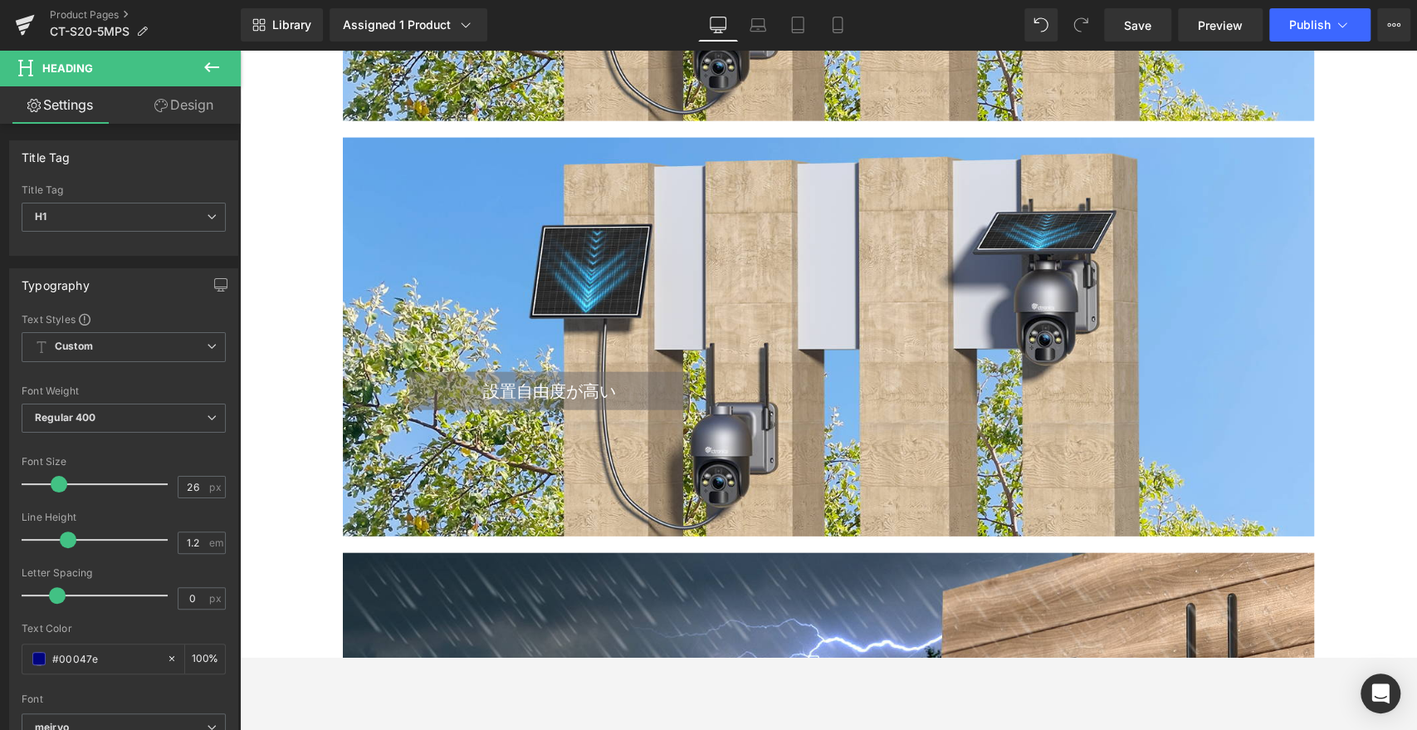
click at [794, 407] on div "設置自由度が高い Heading Text Block Row" at bounding box center [828, 337] width 971 height 163
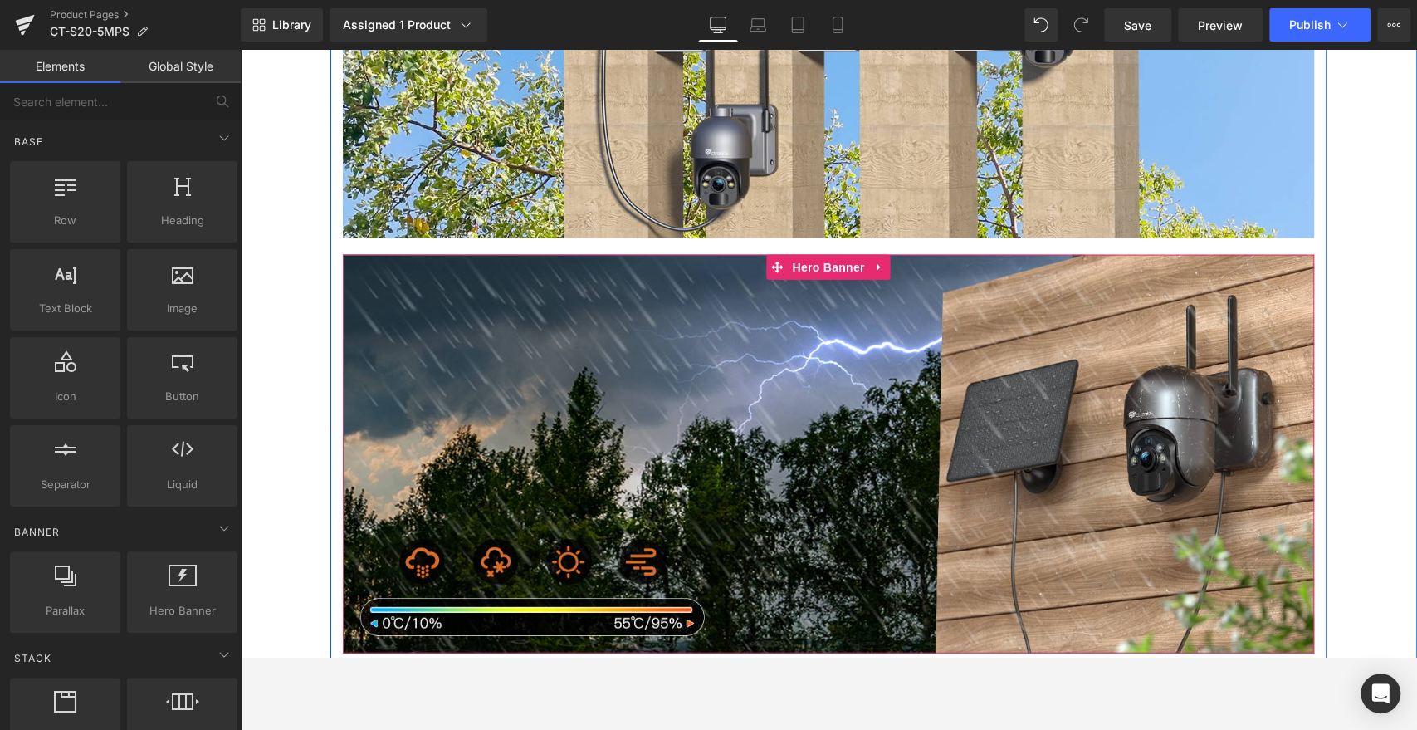
scroll to position [6464, 0]
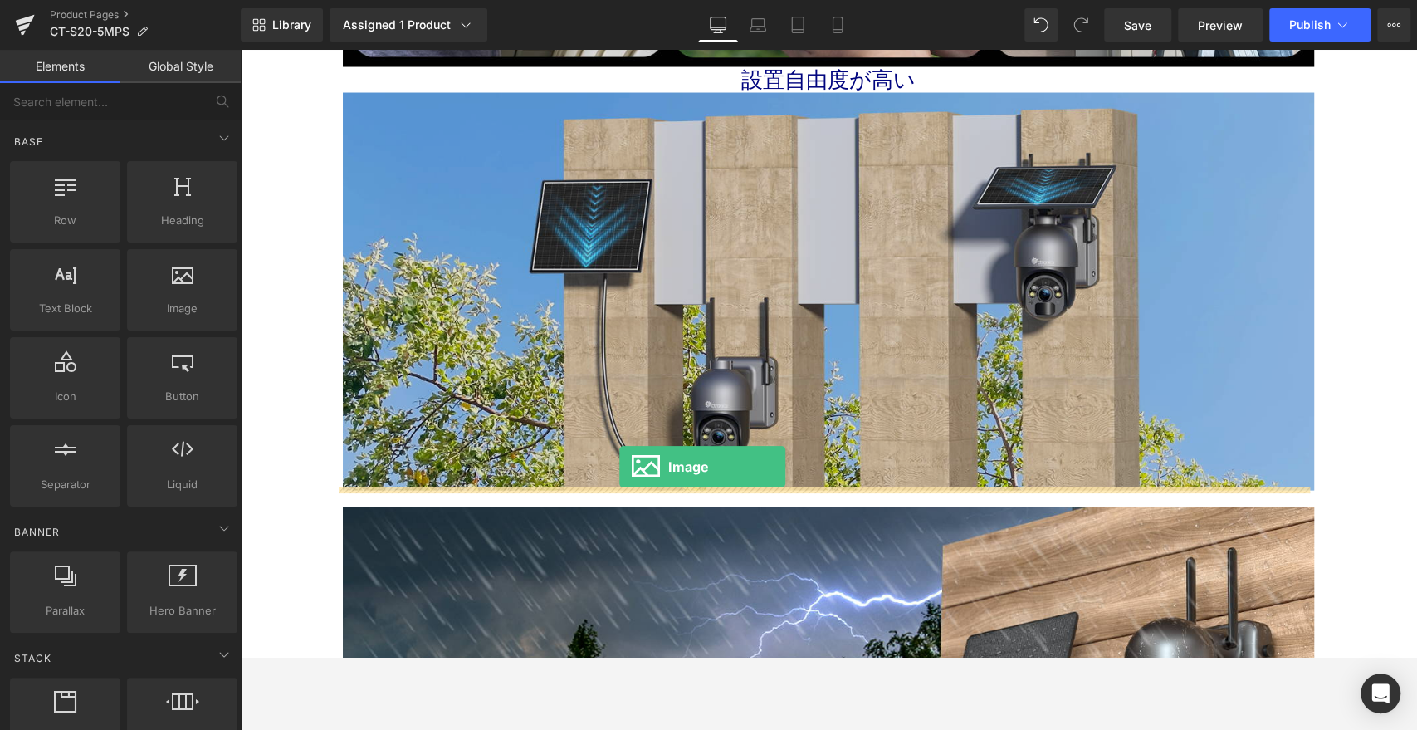
drag, startPoint x: 400, startPoint y: 354, endPoint x: 620, endPoint y: 470, distance: 248.8
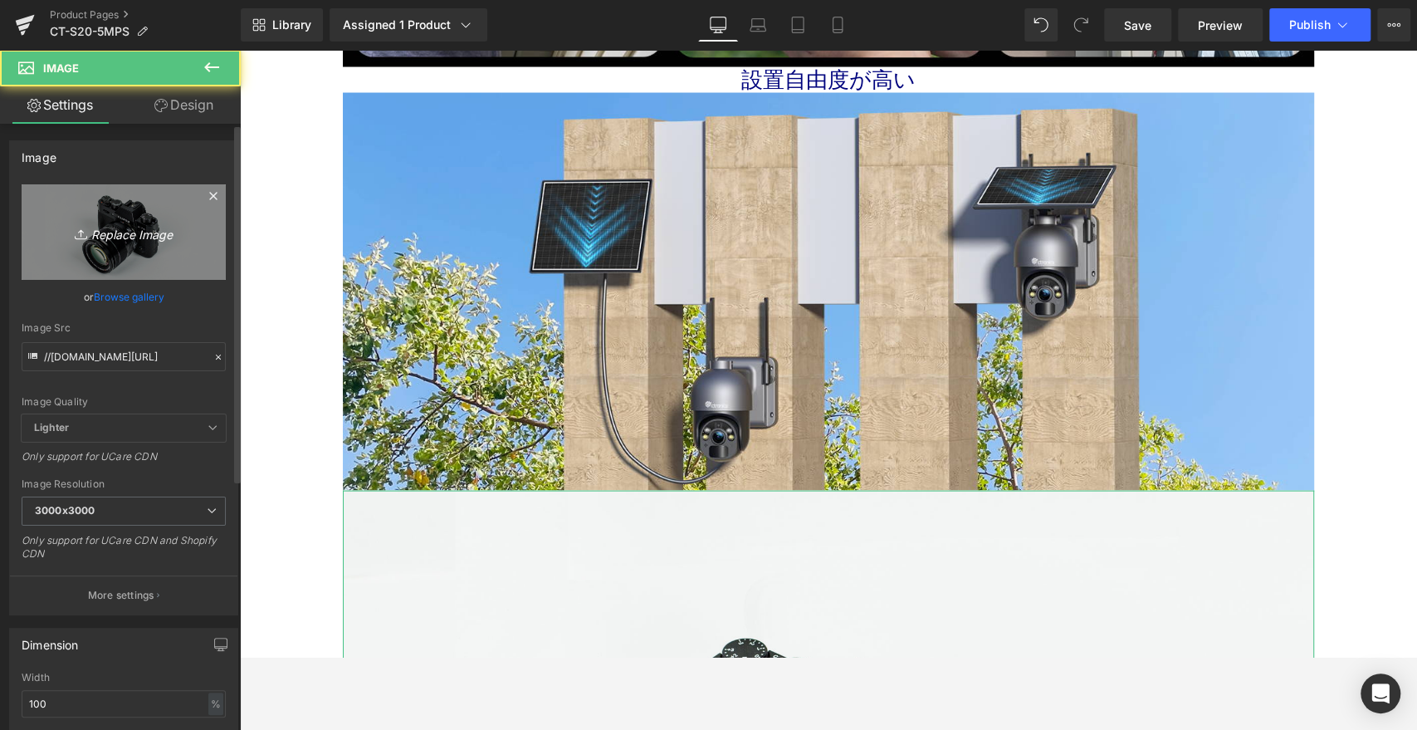
click at [153, 224] on icon "Replace Image" at bounding box center [123, 232] width 133 height 21
type input "C:\fakepath\15.jpg"
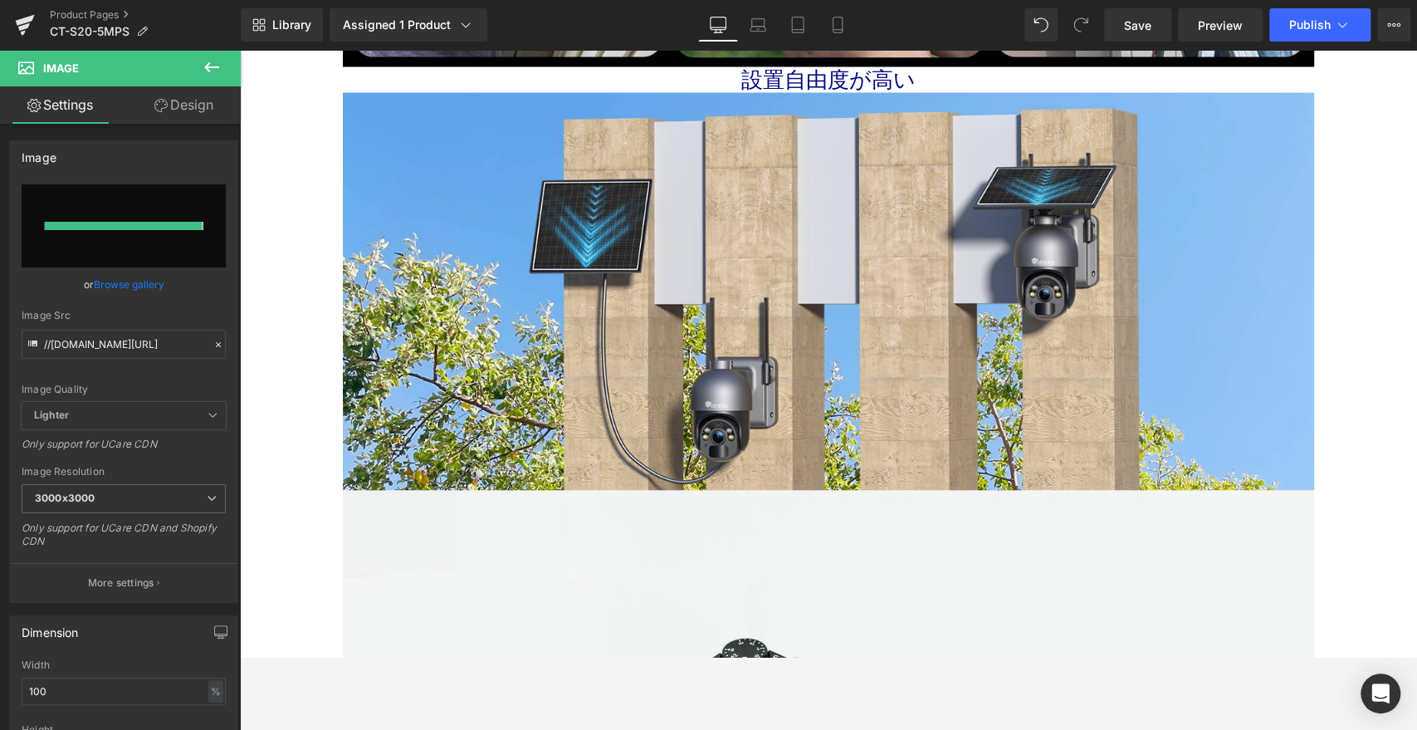
type input "[URL][DOMAIN_NAME]"
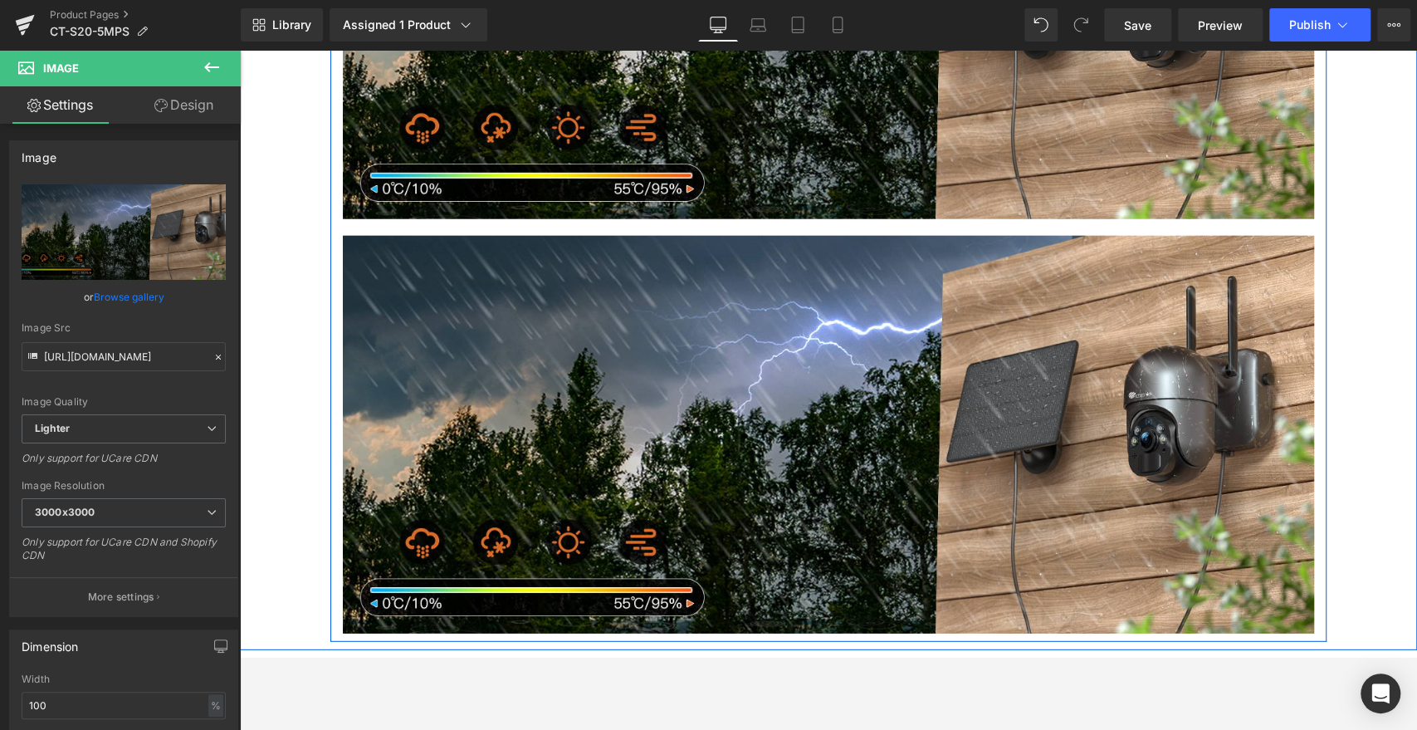
scroll to position [7294, 0]
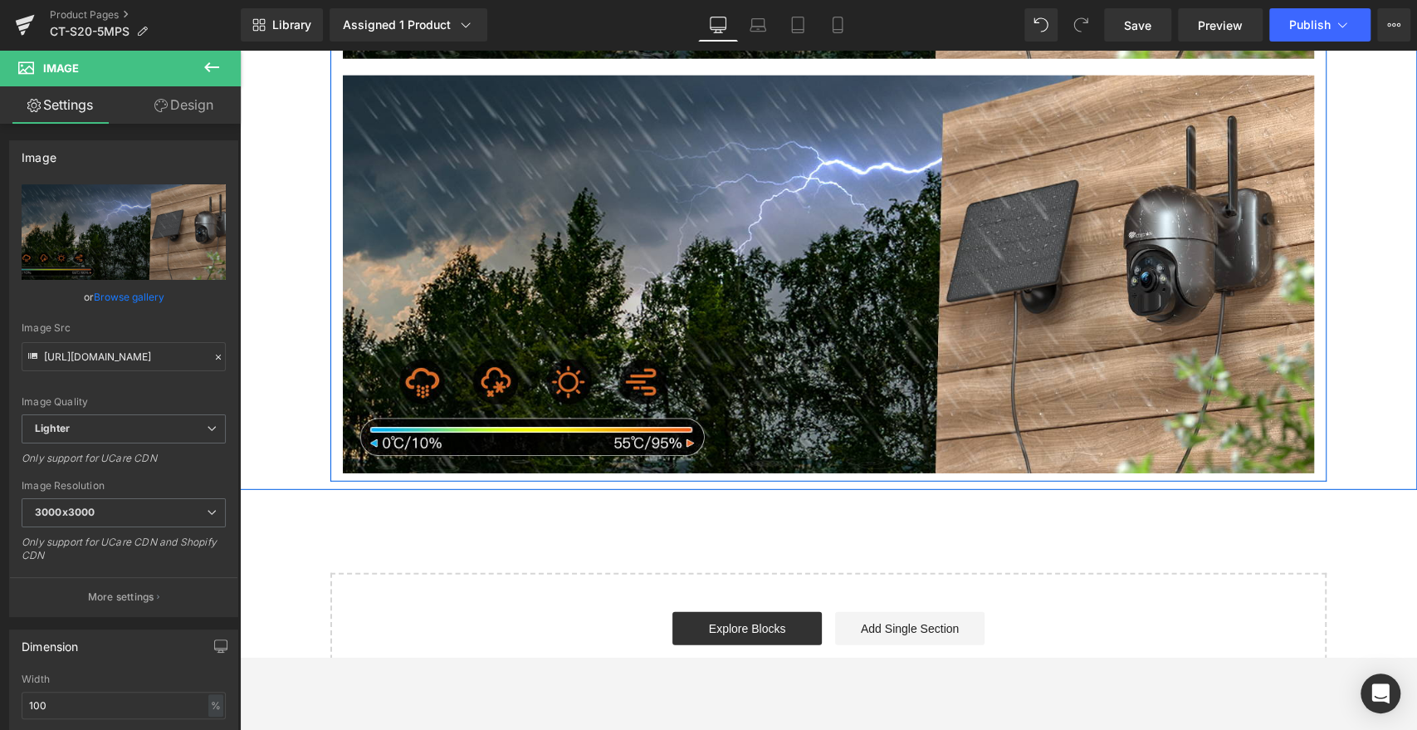
click at [844, 260] on div "Text Block Text Block Row" at bounding box center [828, 274] width 971 height 143
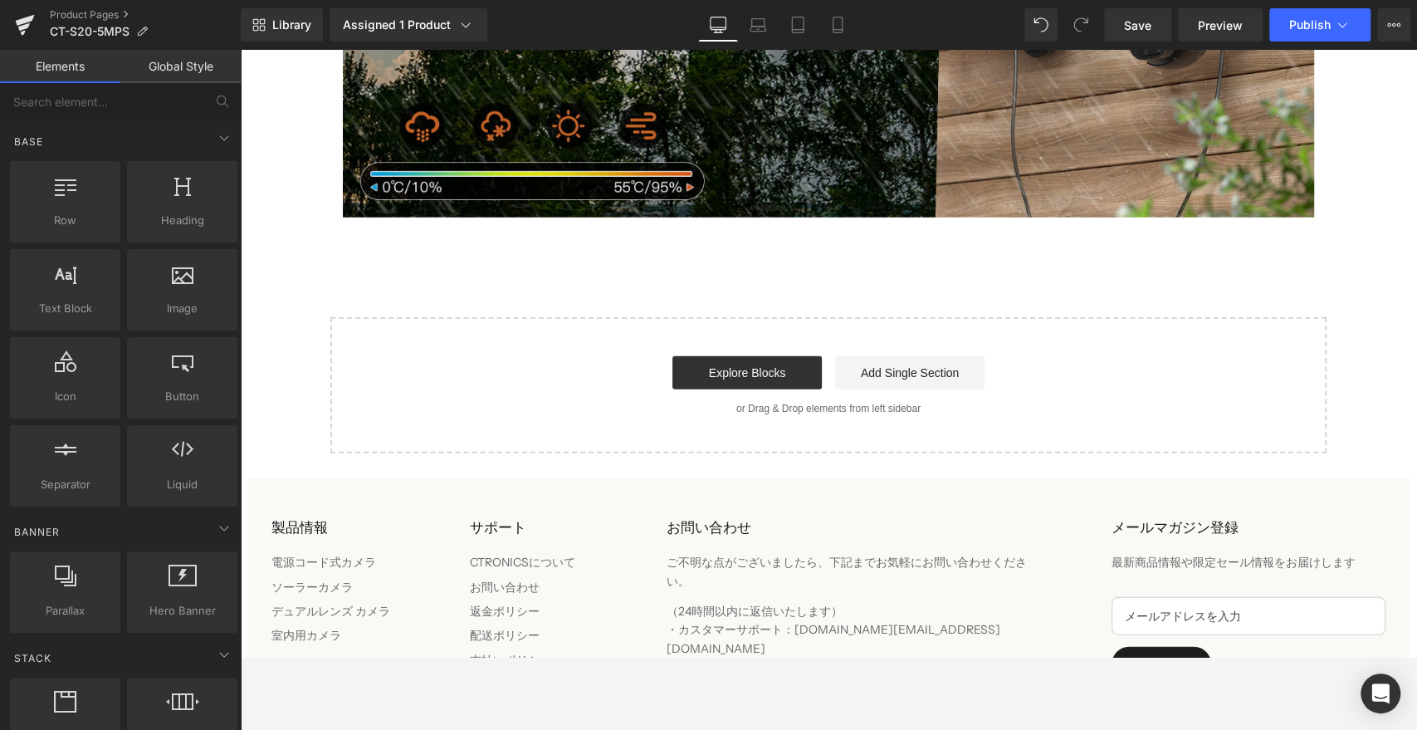
scroll to position [6925, 0]
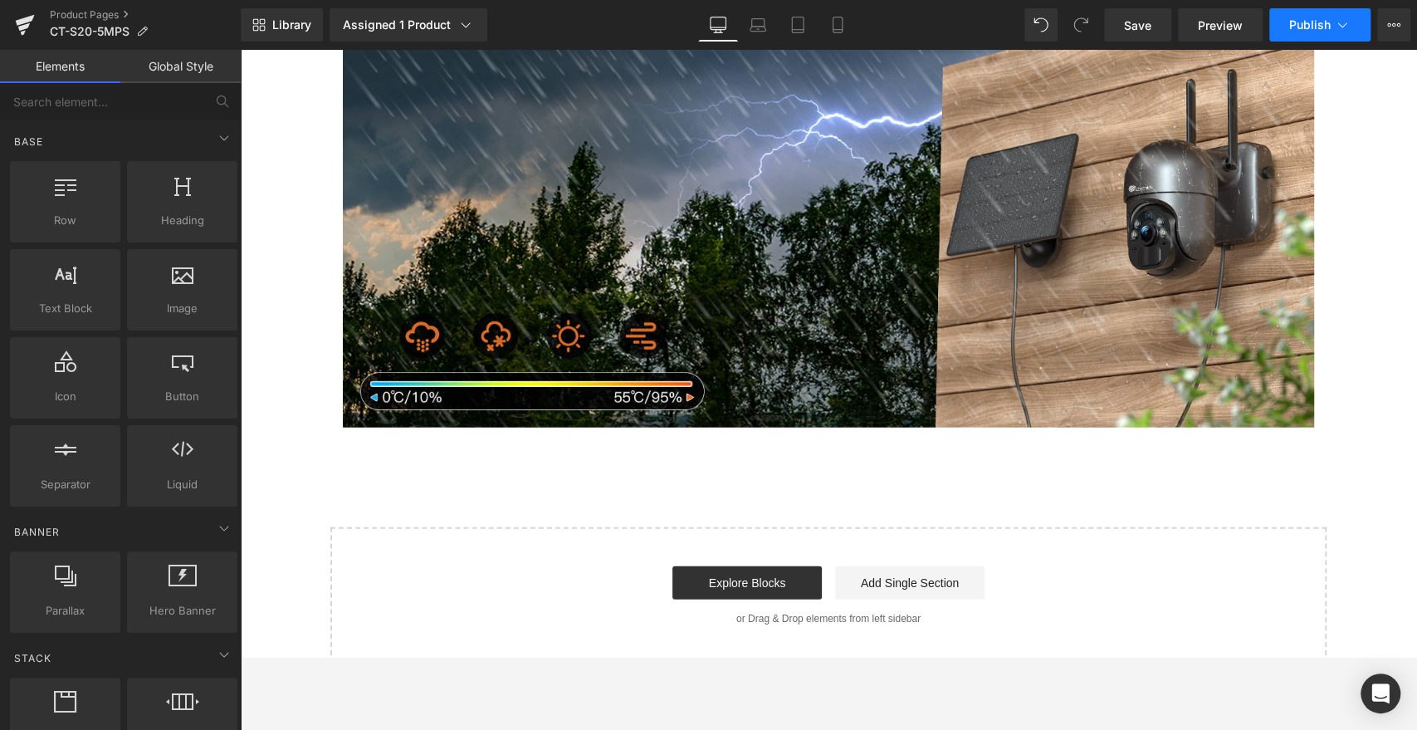
click at [1274, 38] on button "Publish" at bounding box center [1319, 24] width 101 height 33
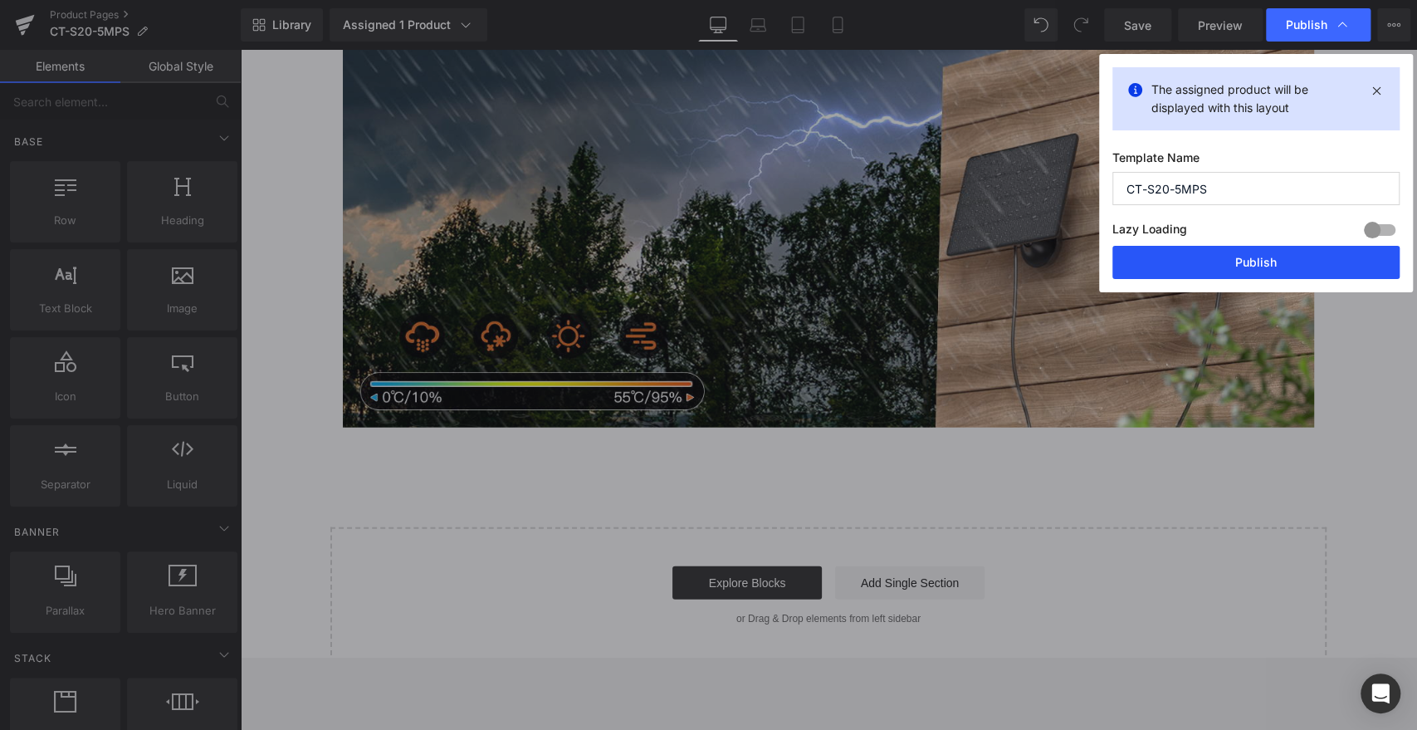
click at [1270, 257] on button "Publish" at bounding box center [1255, 262] width 287 height 33
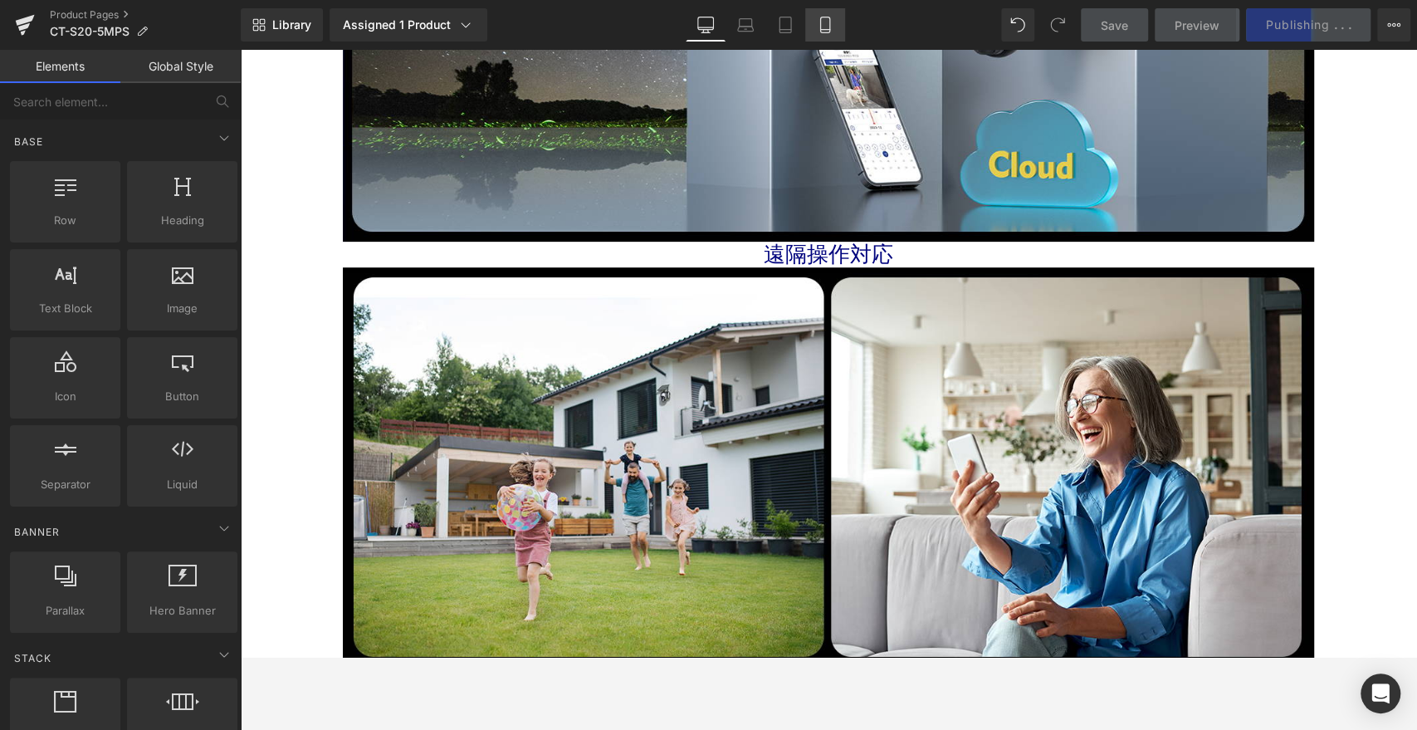
click at [837, 25] on link "Mobile" at bounding box center [825, 24] width 40 height 33
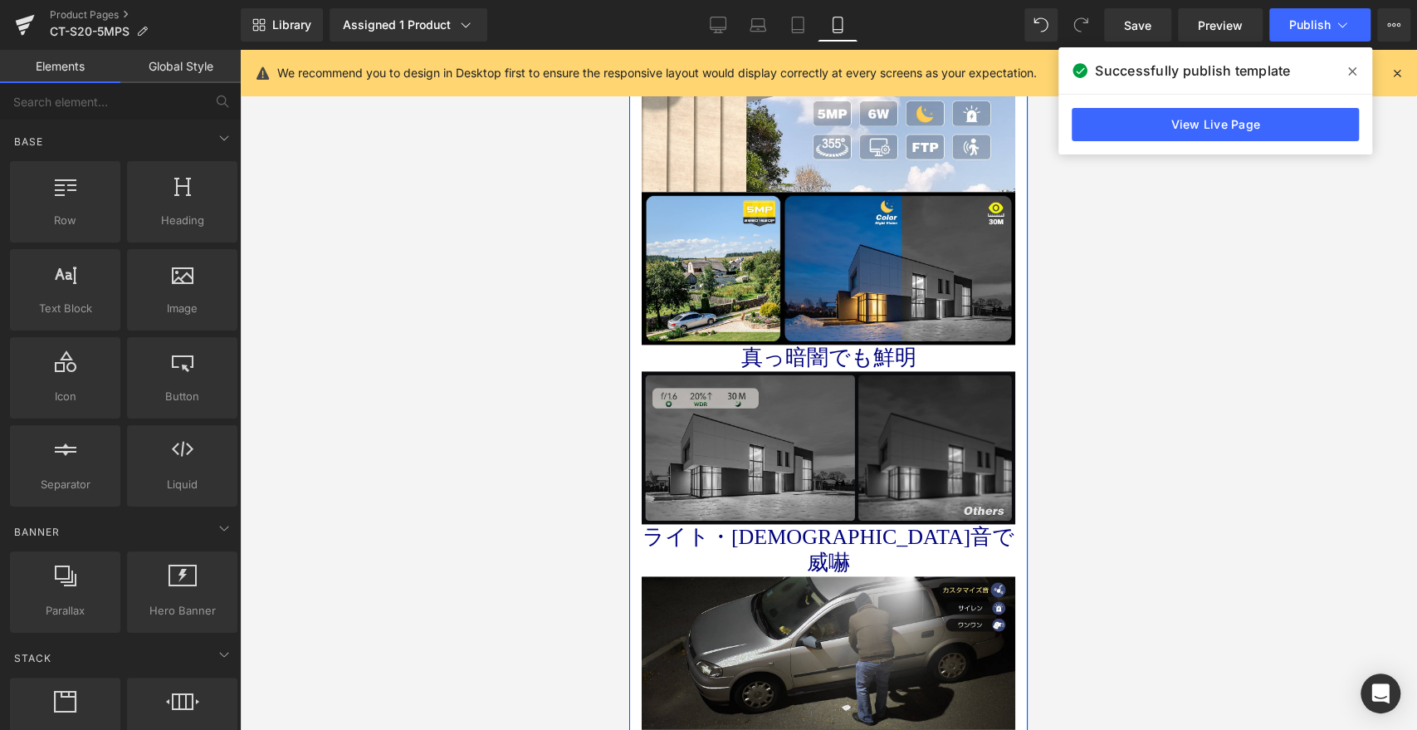
scroll to position [1383, 0]
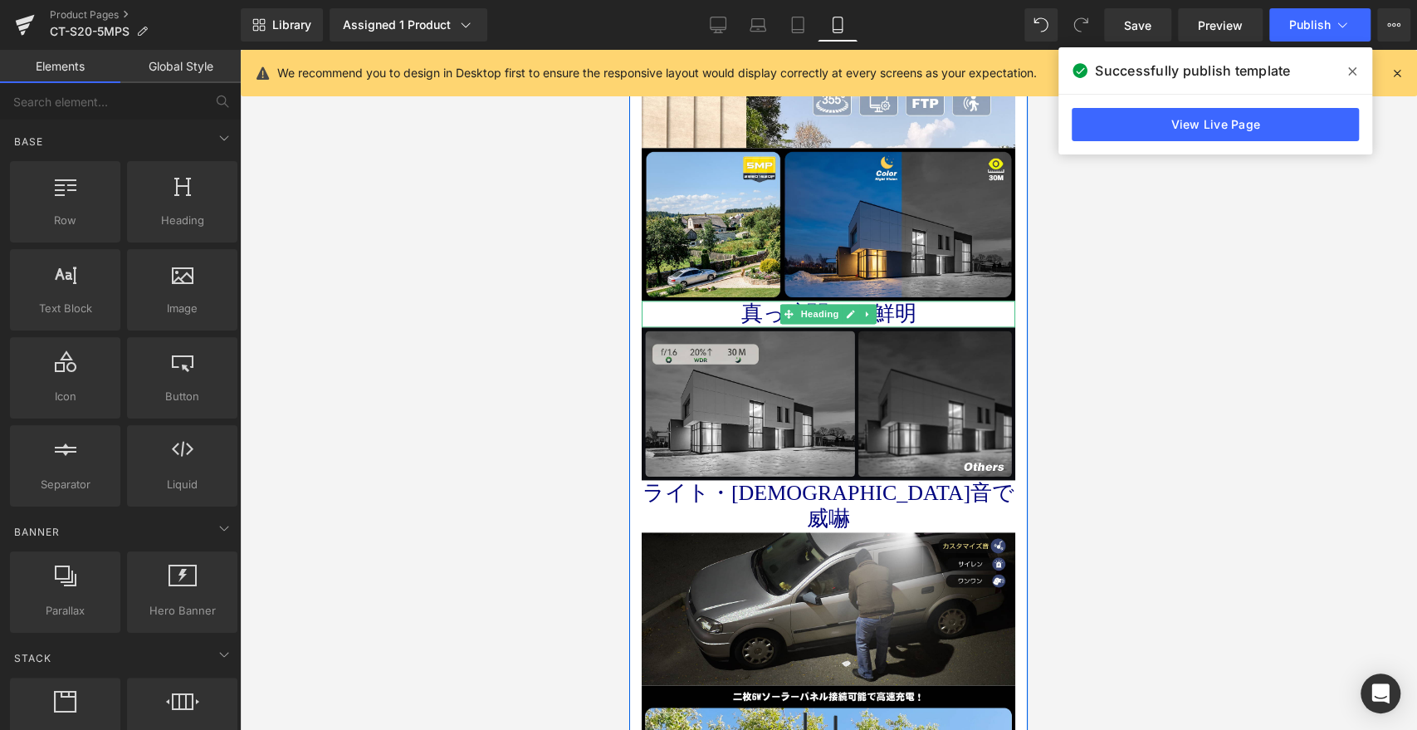
click at [863, 309] on icon at bounding box center [867, 314] width 9 height 10
click at [786, 308] on link "Heading" at bounding box center [786, 314] width 62 height 20
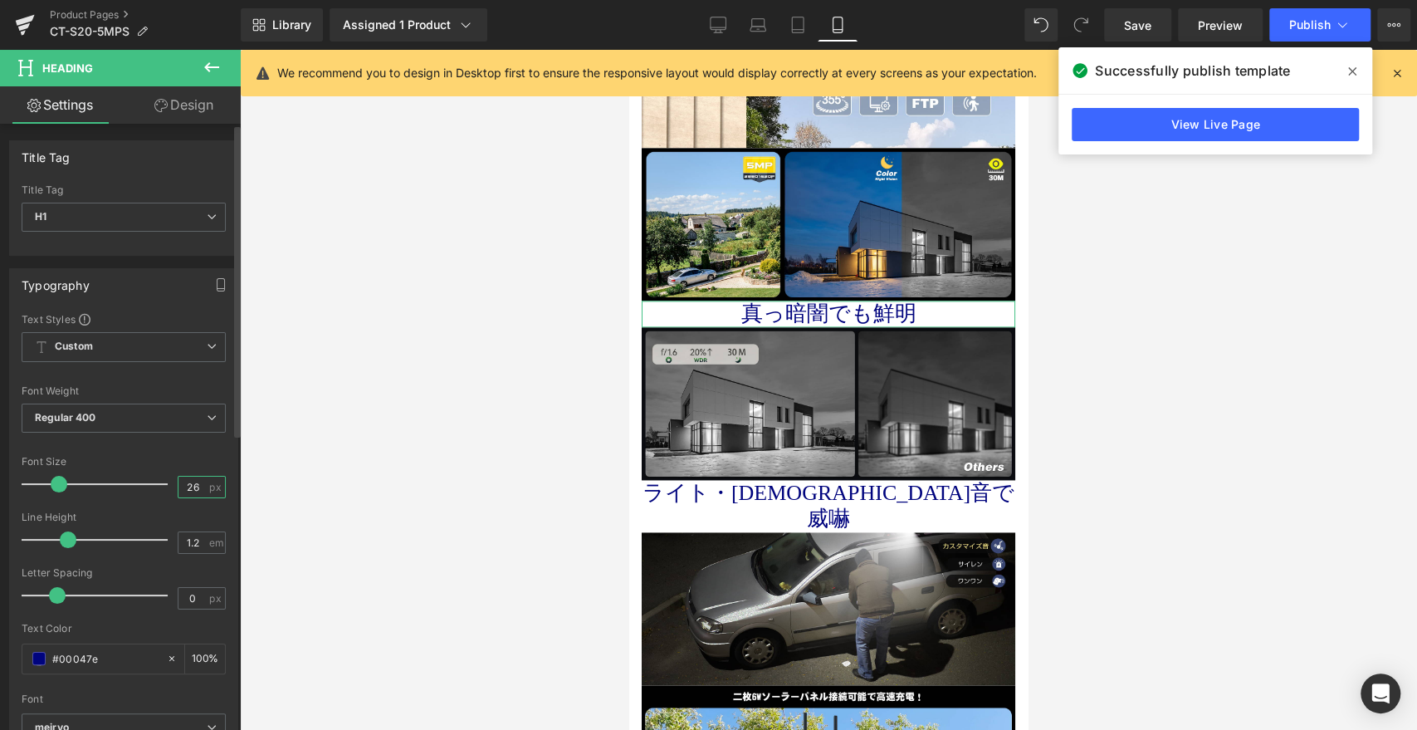
drag, startPoint x: 185, startPoint y: 483, endPoint x: 165, endPoint y: 481, distance: 20.1
click at [166, 481] on div "Font Size 26 px" at bounding box center [124, 484] width 204 height 56
type input "16"
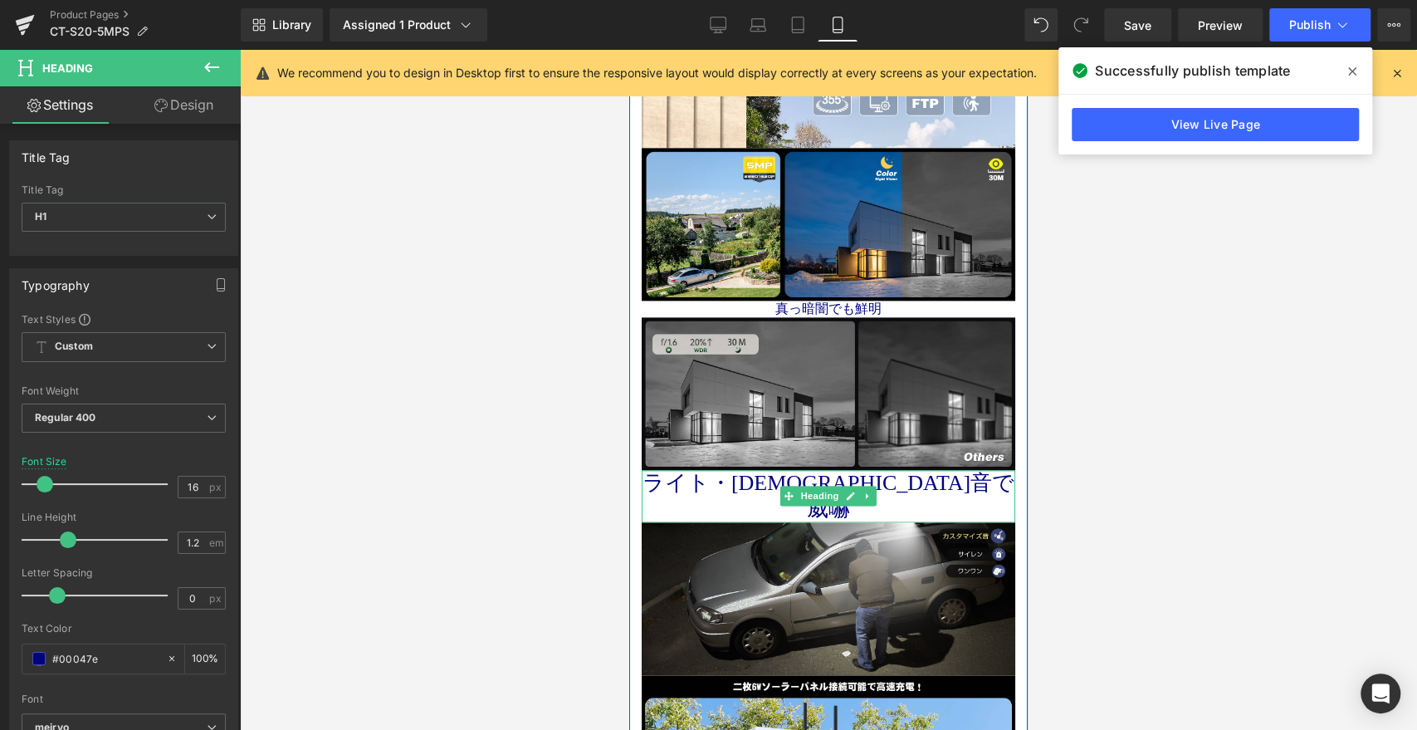
click at [833, 470] on div at bounding box center [829, 472] width 374 height 4
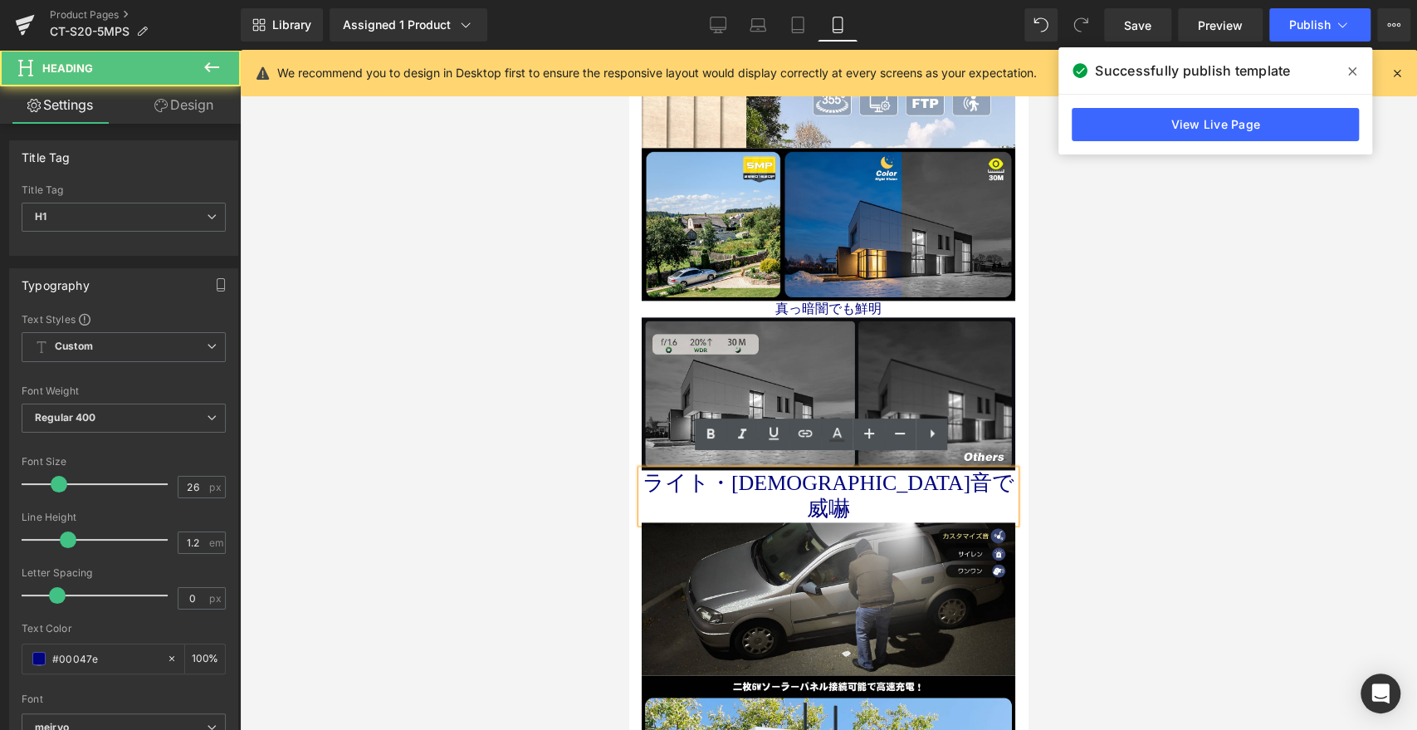
click at [814, 470] on h1 "ライト・[DEMOGRAPHIC_DATA]音で威嚇" at bounding box center [829, 495] width 374 height 51
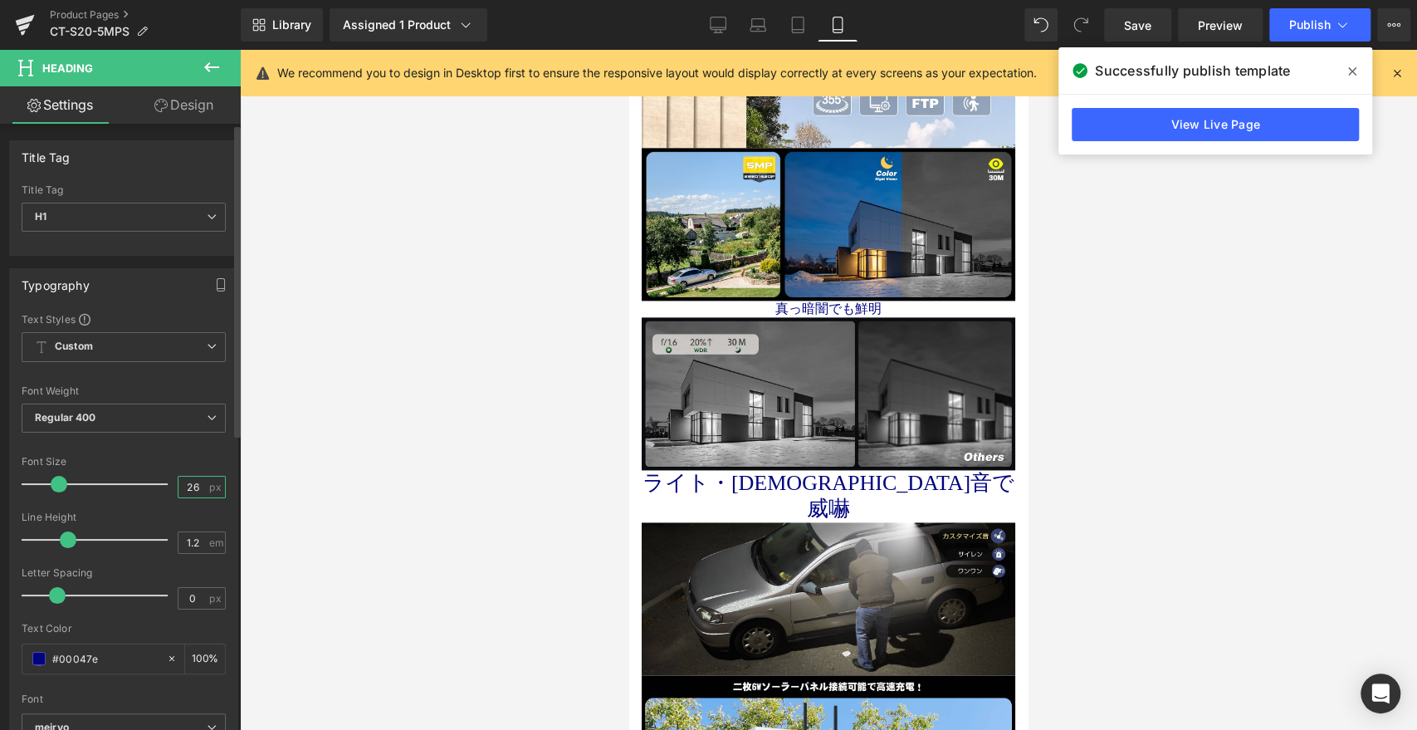
drag, startPoint x: 183, startPoint y: 483, endPoint x: 167, endPoint y: 481, distance: 16.7
click at [166, 483] on div "Font Size 26 px" at bounding box center [124, 484] width 204 height 56
type input "16"
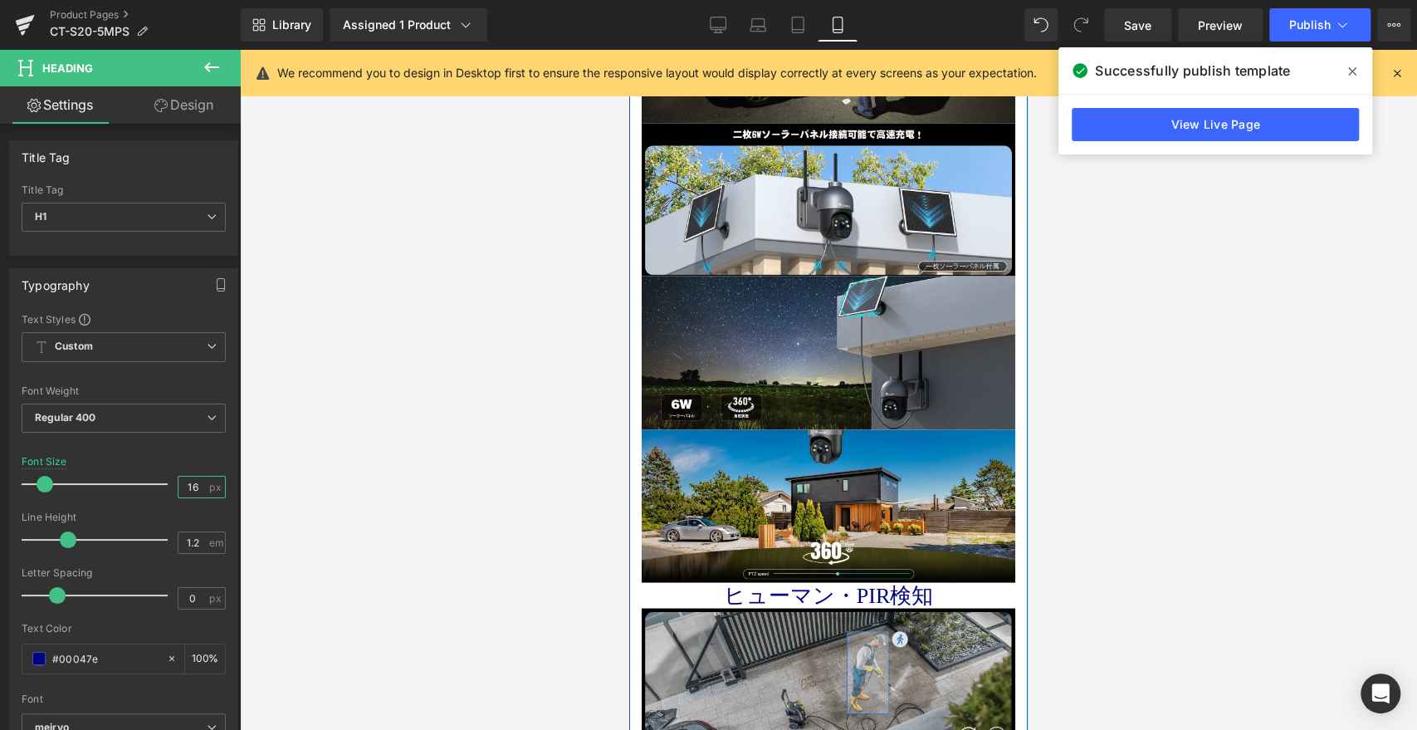
scroll to position [2121, 0]
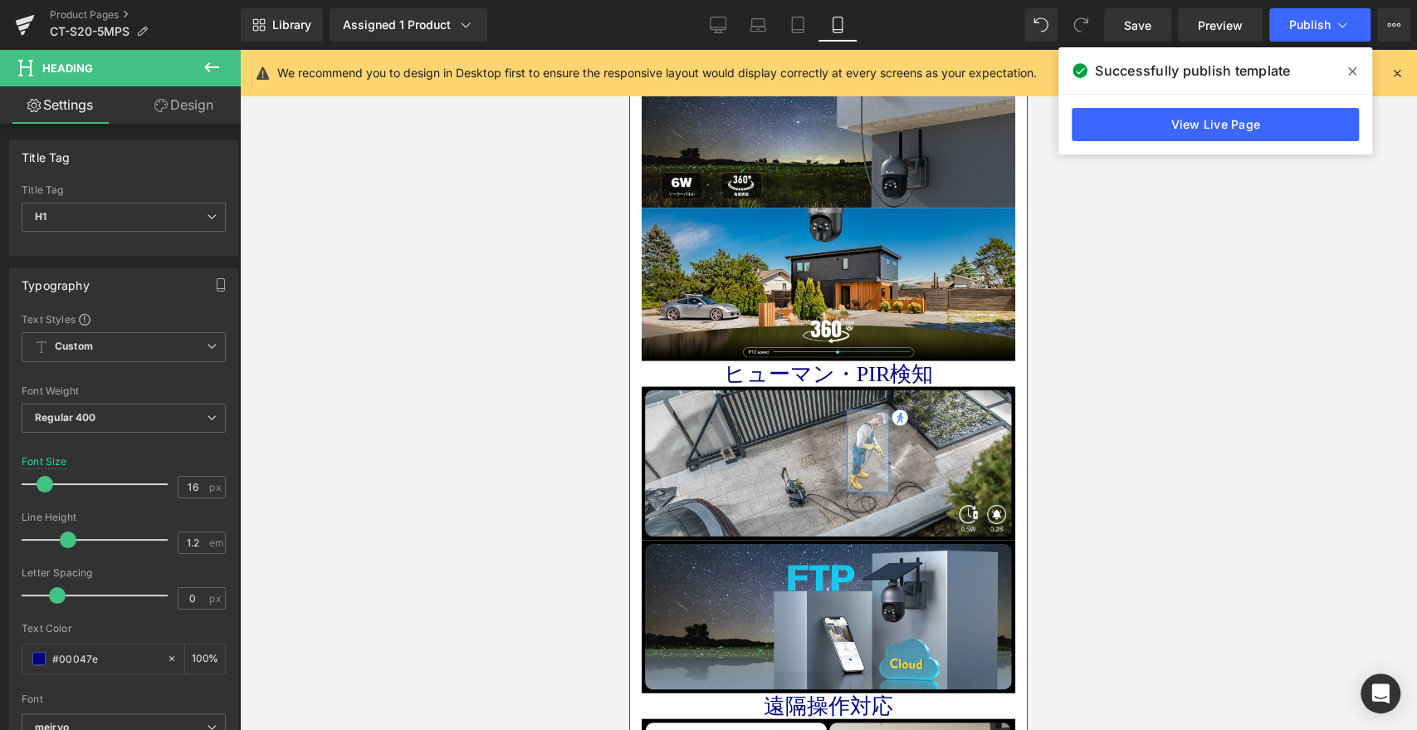
click at [1097, 364] on span "Heading" at bounding box center [1119, 374] width 45 height 20
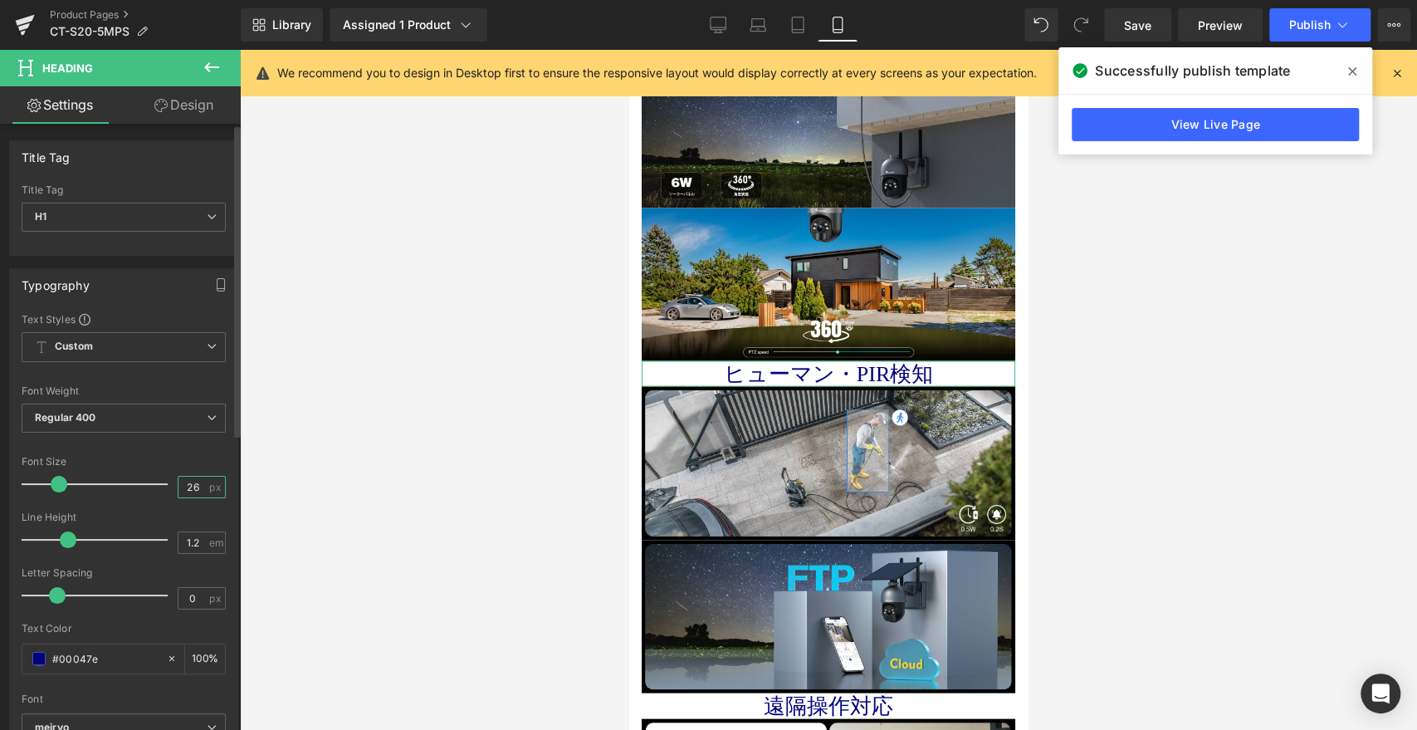
drag, startPoint x: 186, startPoint y: 482, endPoint x: 173, endPoint y: 483, distance: 13.3
click at [178, 483] on input "26" at bounding box center [192, 487] width 29 height 21
type input "16"
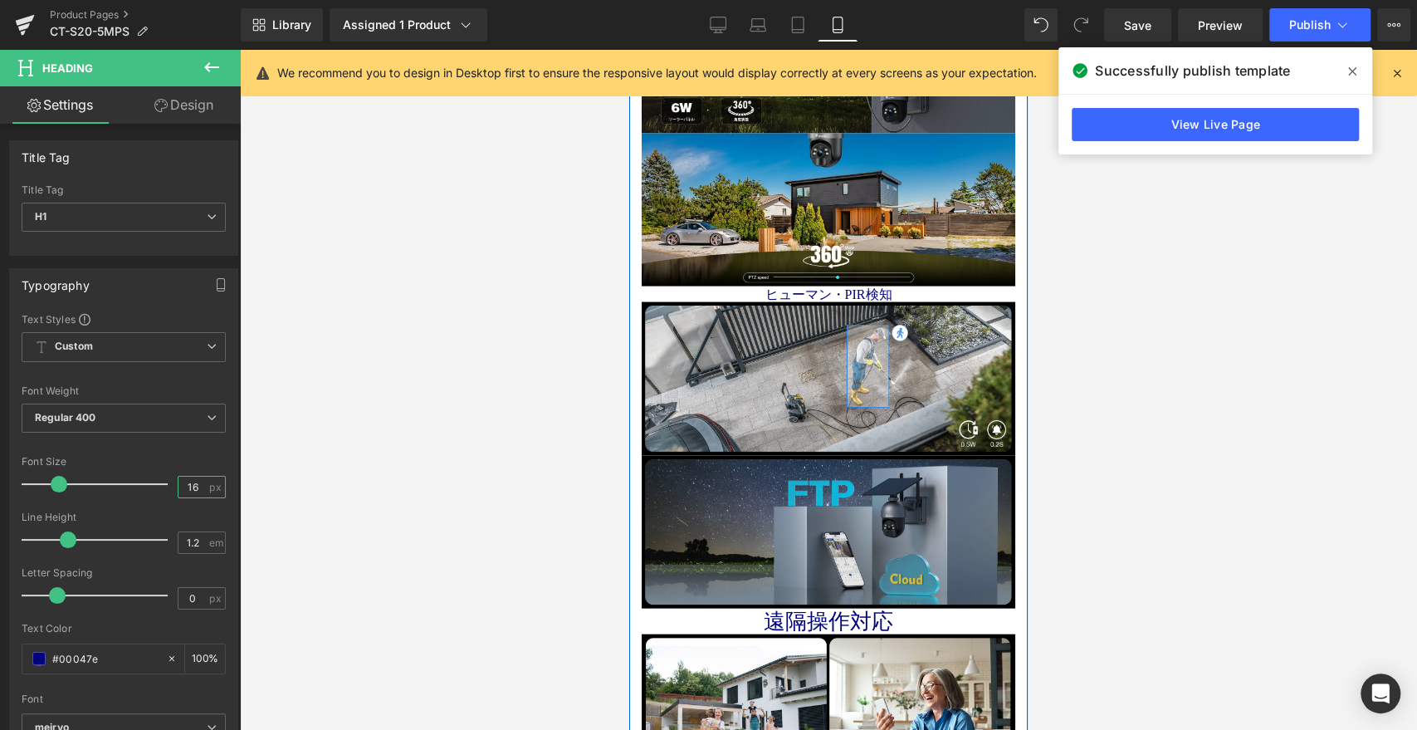
scroll to position [2305, 0]
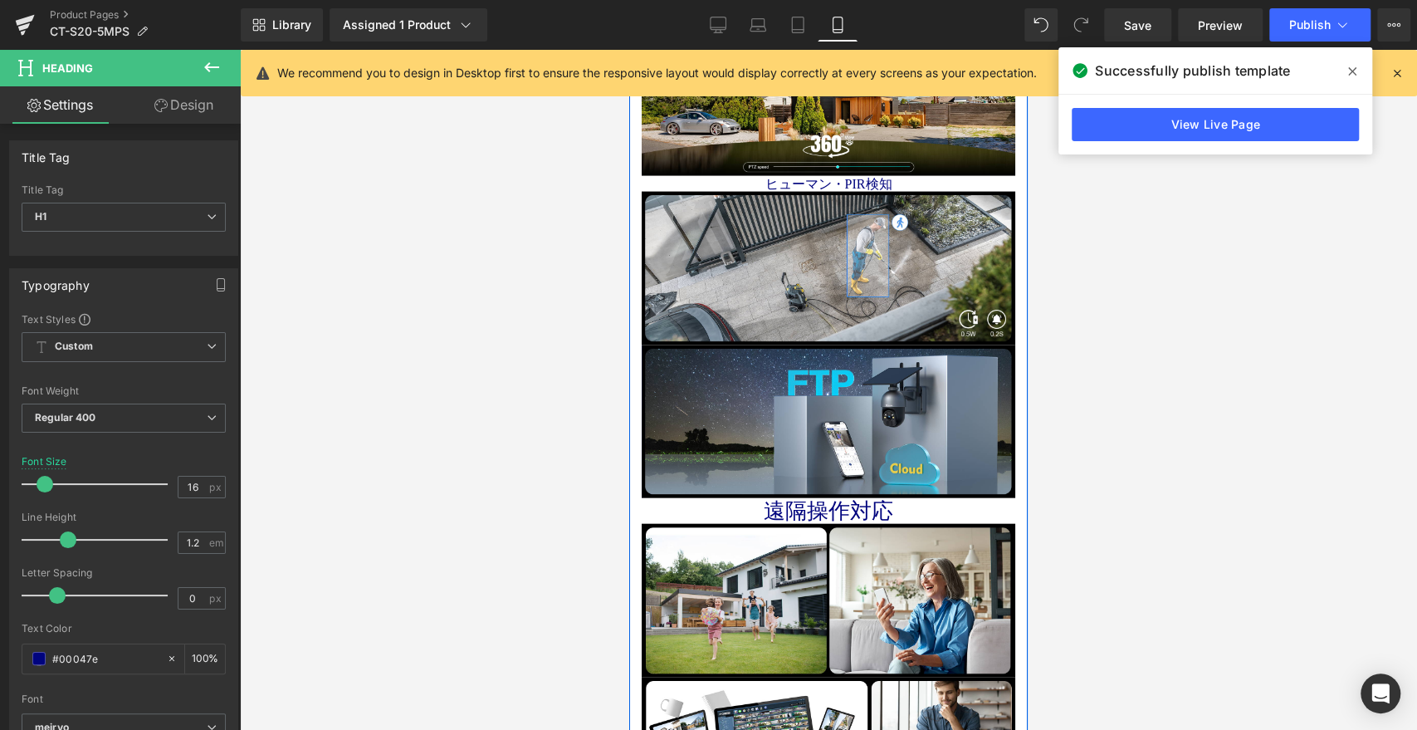
click at [629, 50] on div at bounding box center [629, 50] width 0 height 0
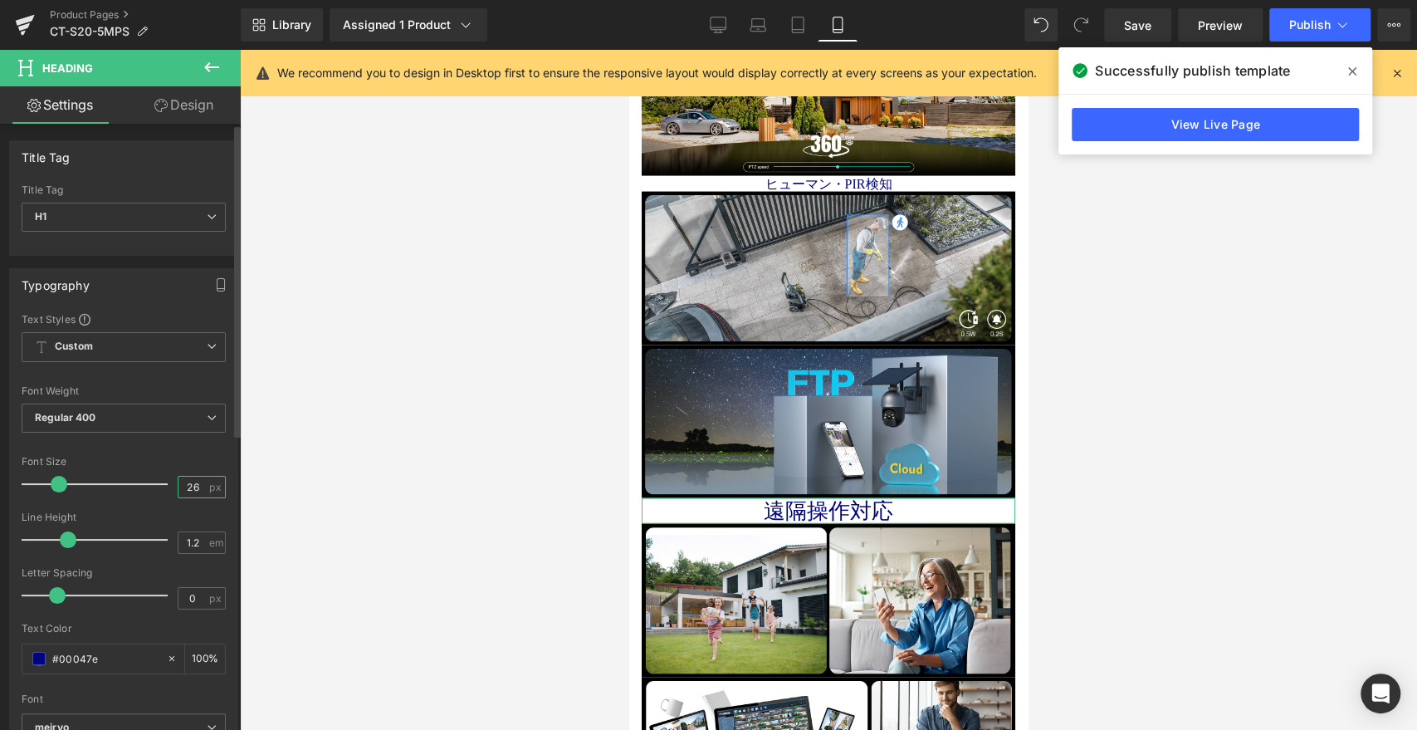
drag, startPoint x: 186, startPoint y: 482, endPoint x: 166, endPoint y: 481, distance: 19.9
click at [166, 482] on div "Font Size 26 px" at bounding box center [124, 484] width 204 height 56
type input "16"
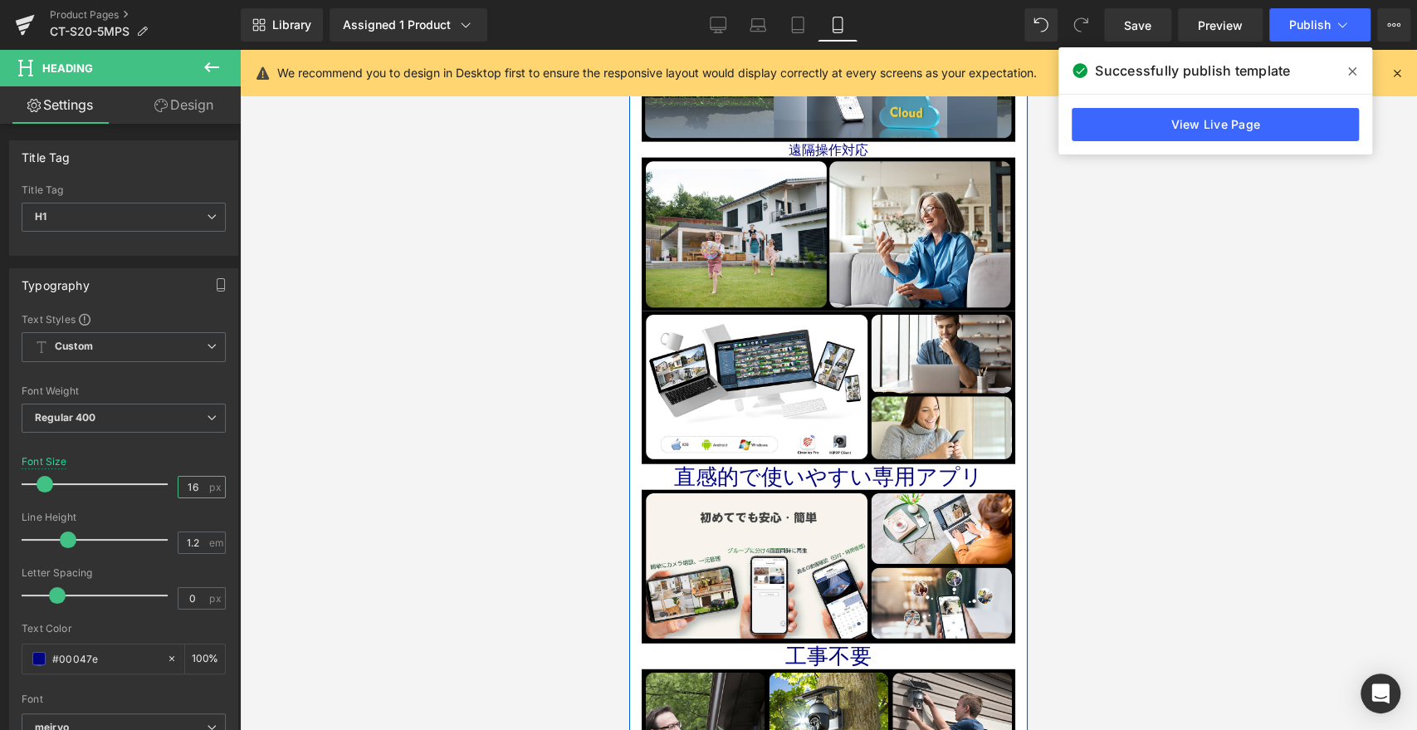
scroll to position [2675, 0]
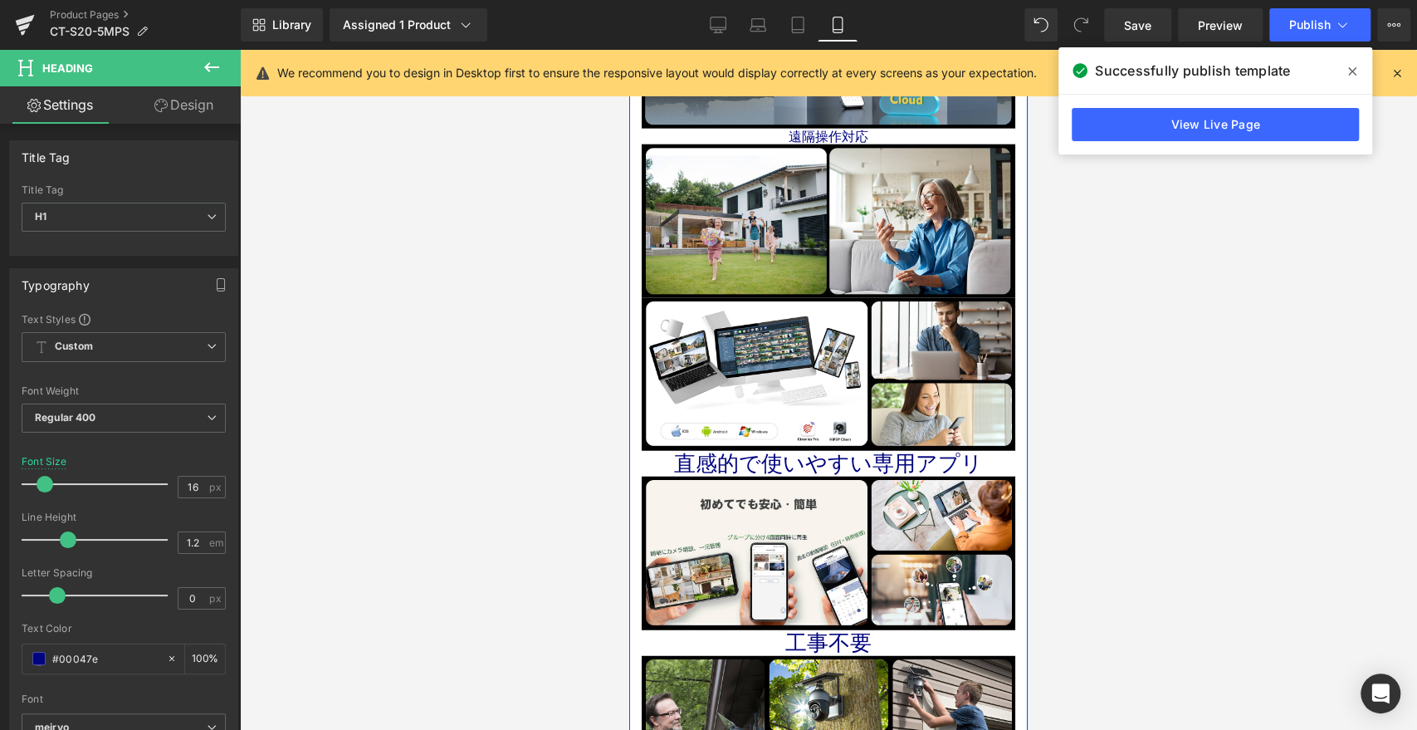
click at [1097, 454] on span "Heading" at bounding box center [1119, 464] width 45 height 20
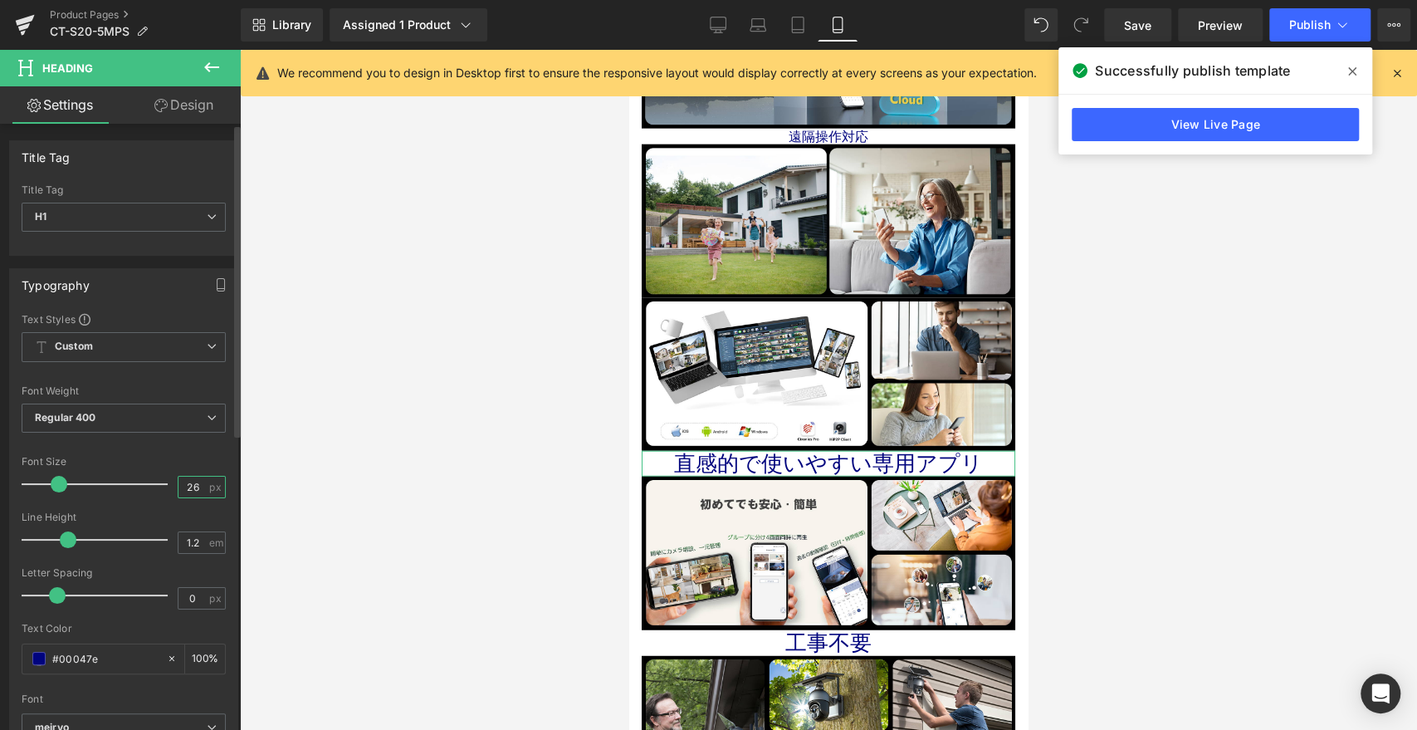
drag, startPoint x: 183, startPoint y: 484, endPoint x: 162, endPoint y: 485, distance: 20.8
click at [162, 484] on div "Font Size 26 px" at bounding box center [124, 484] width 204 height 56
drag, startPoint x: 184, startPoint y: 485, endPoint x: 168, endPoint y: 481, distance: 17.1
click at [168, 481] on div "Font Size 26 px" at bounding box center [124, 484] width 204 height 56
type input "16"
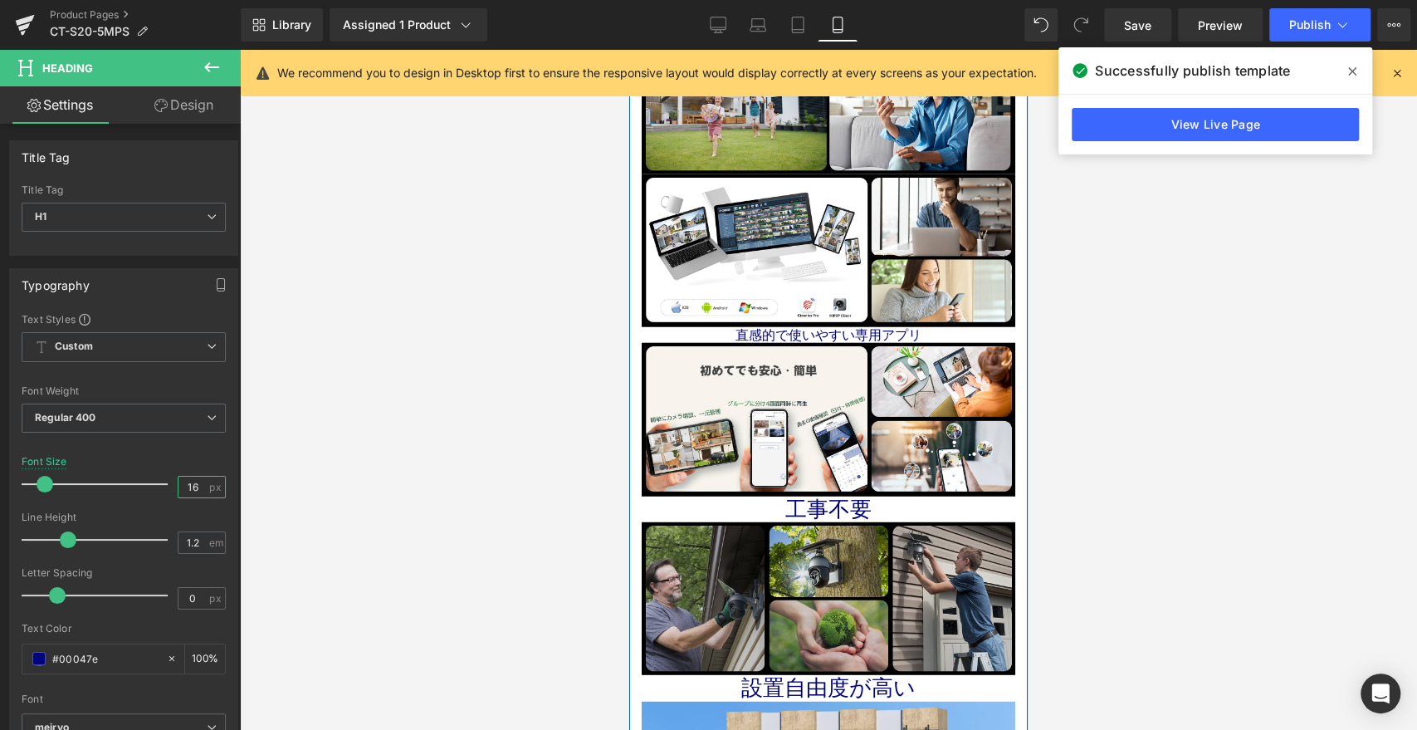
scroll to position [2951, 0]
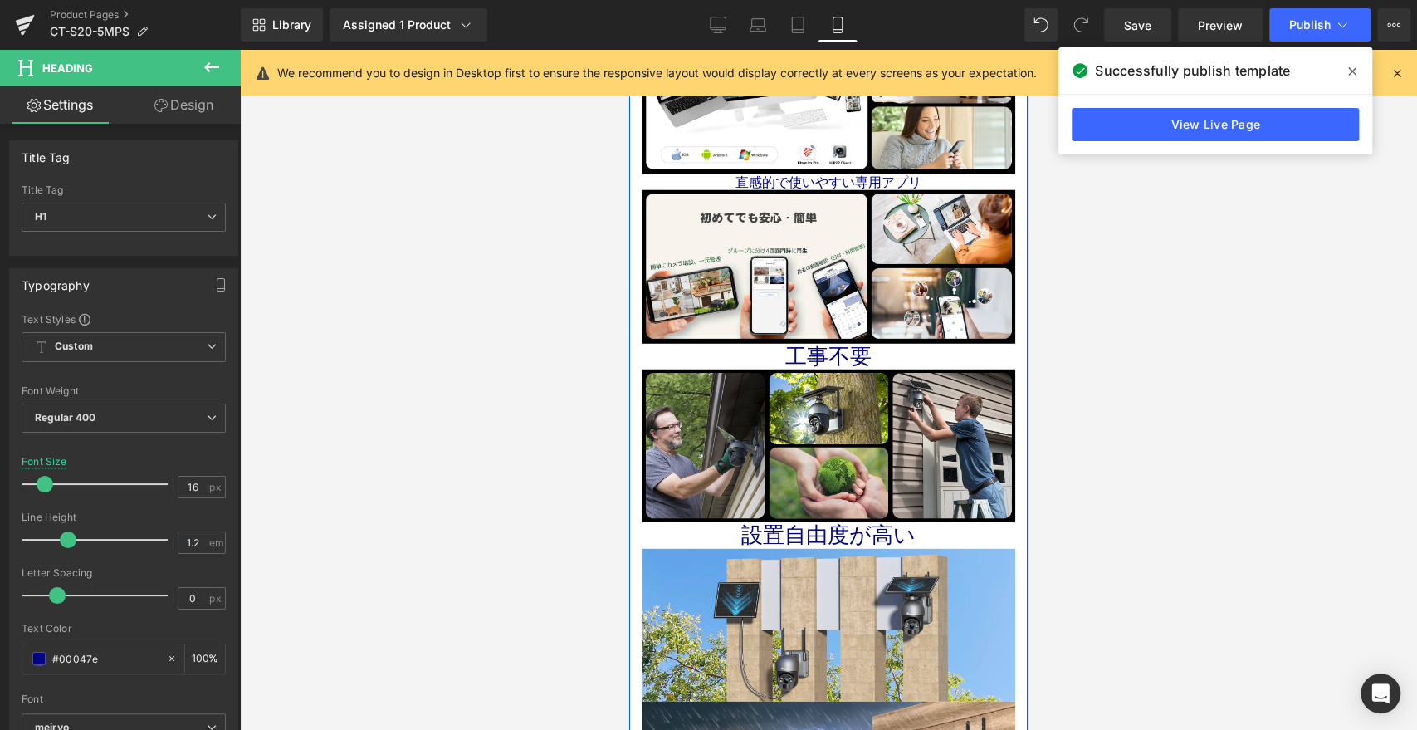
drag, startPoint x: 1101, startPoint y: 399, endPoint x: 830, endPoint y: 346, distance: 275.8
click at [830, 346] on div "工事不要 Heading" at bounding box center [829, 357] width 374 height 26
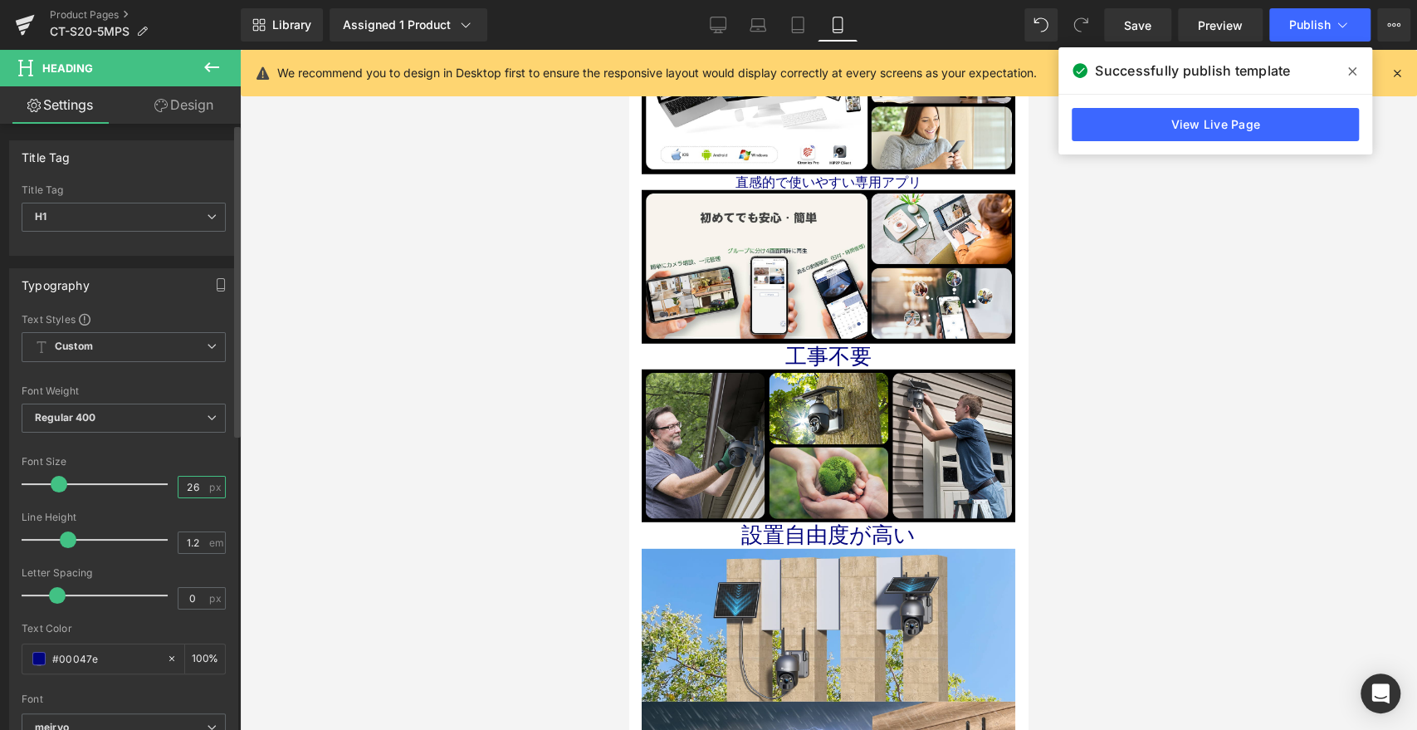
drag, startPoint x: 184, startPoint y: 486, endPoint x: 160, endPoint y: 484, distance: 24.1
click at [160, 484] on div "Font Size 26 px" at bounding box center [124, 484] width 204 height 56
type input "16"
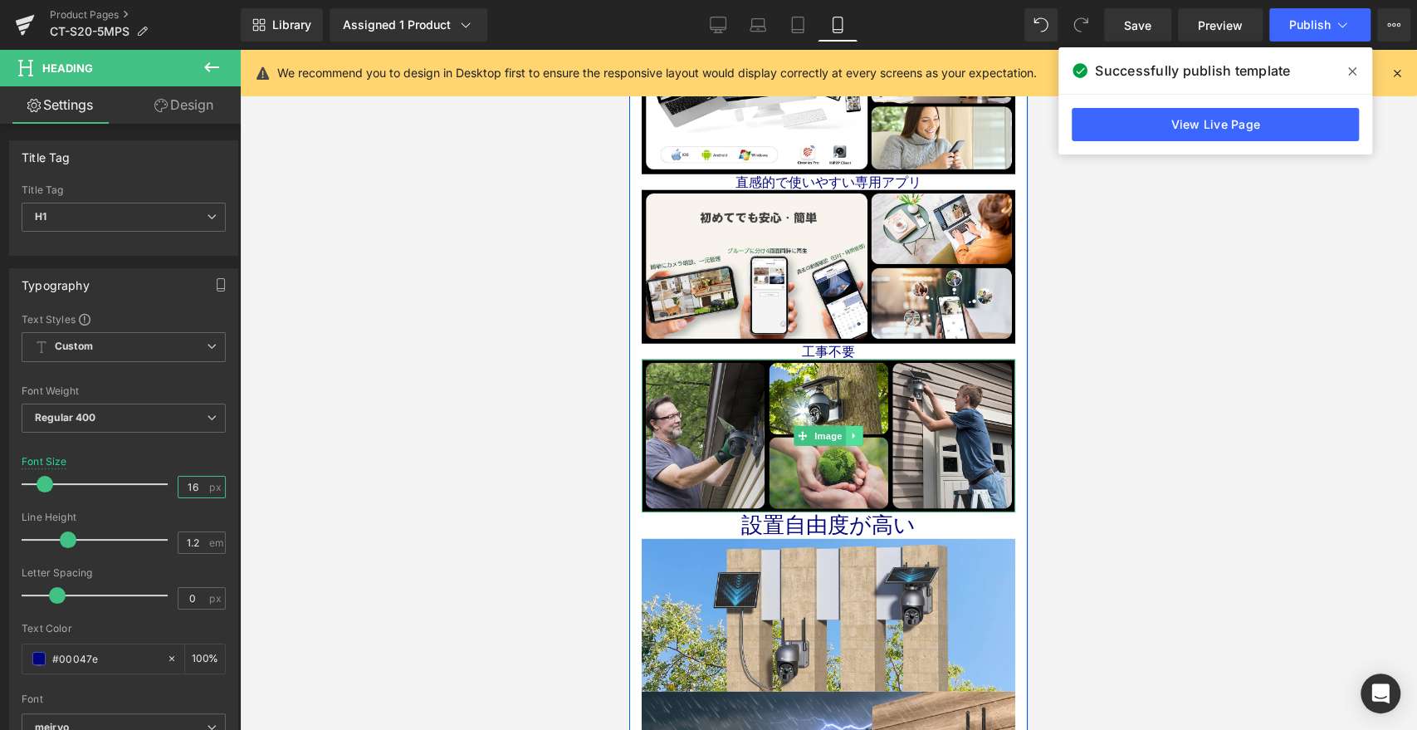
scroll to position [3043, 0]
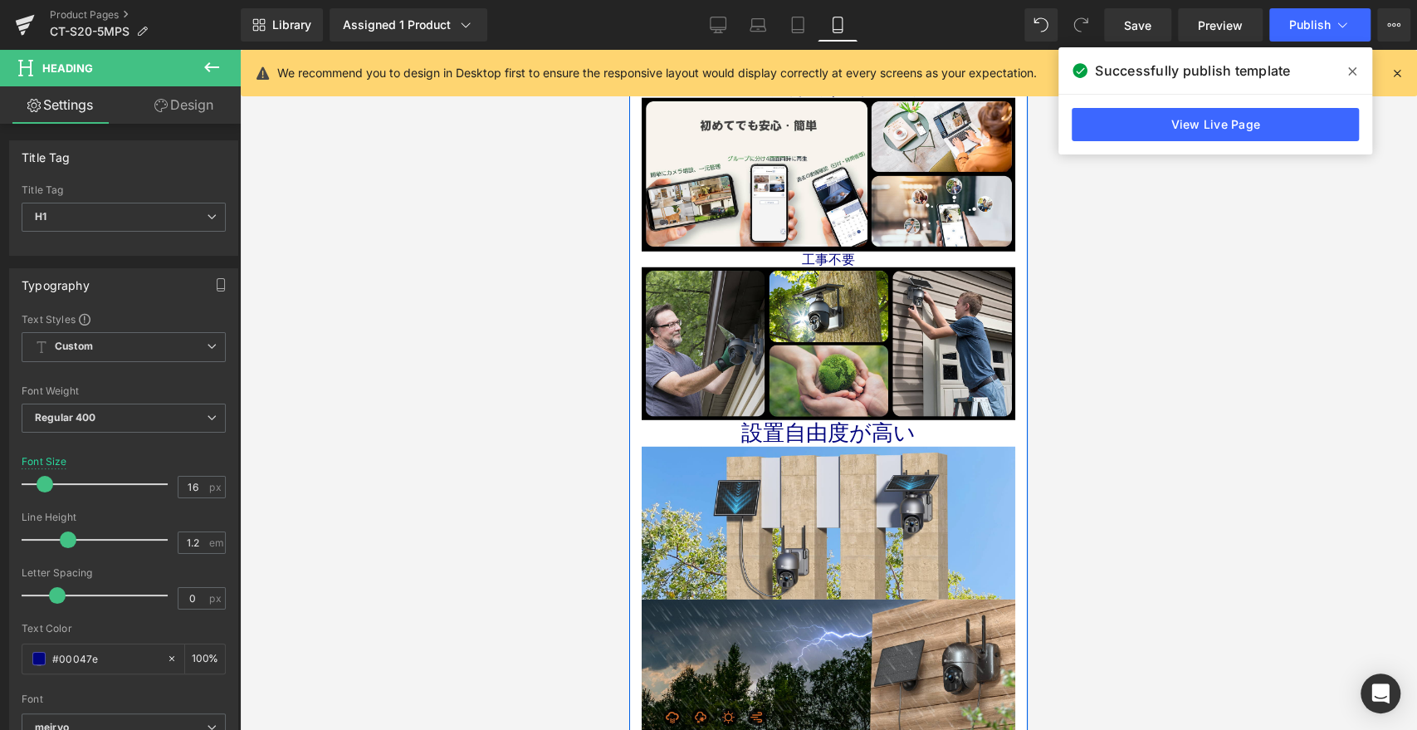
click at [839, 420] on div "設置自由度が高い Heading" at bounding box center [829, 433] width 374 height 26
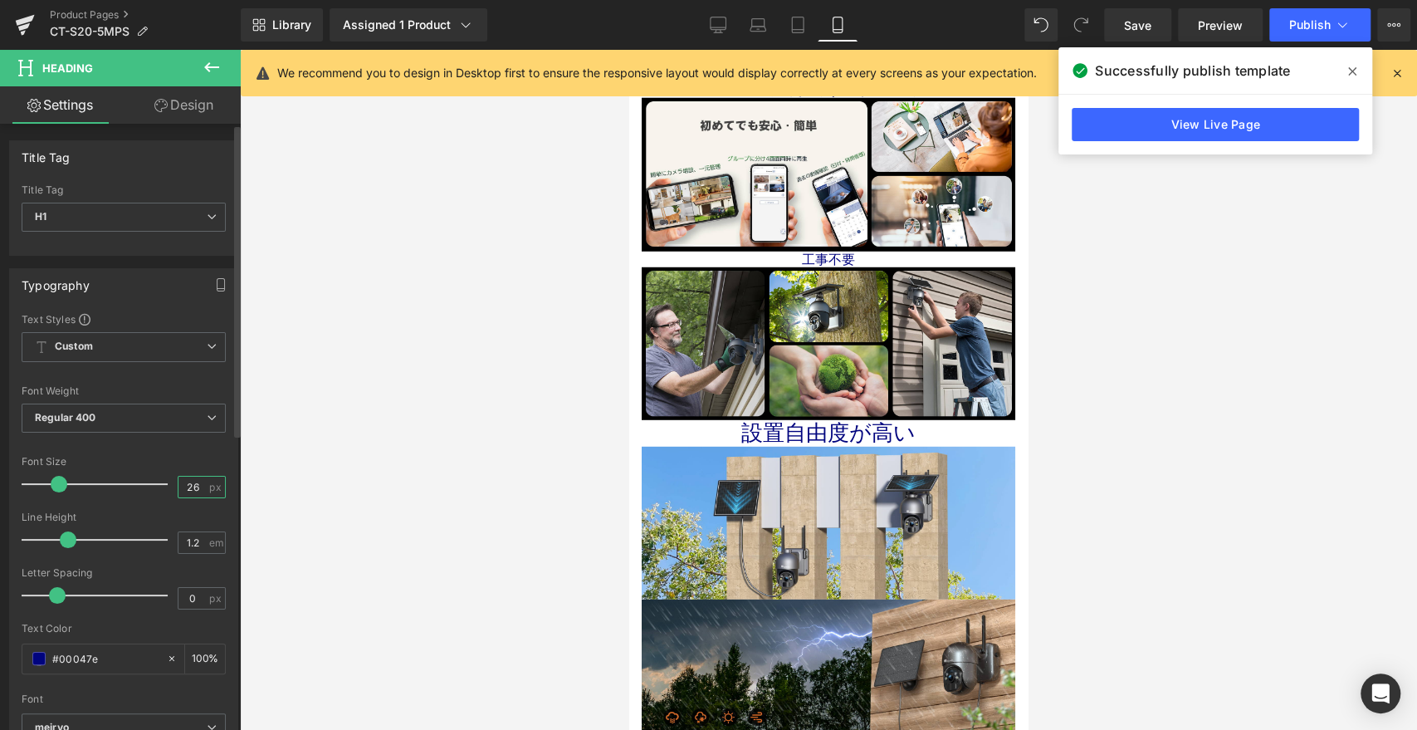
drag, startPoint x: 183, startPoint y: 490, endPoint x: 167, endPoint y: 486, distance: 16.9
click at [167, 486] on div "Font Size 26 px" at bounding box center [124, 484] width 204 height 56
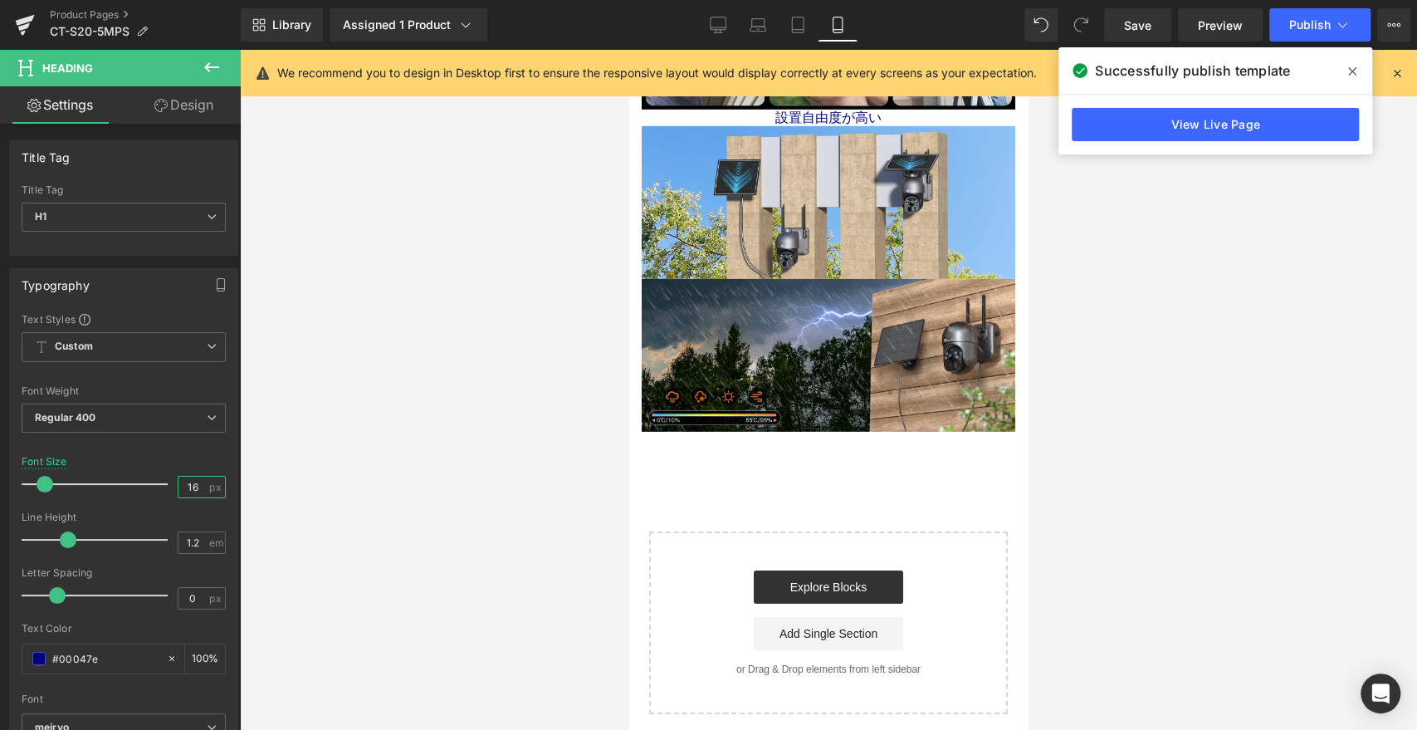
scroll to position [3135, 0]
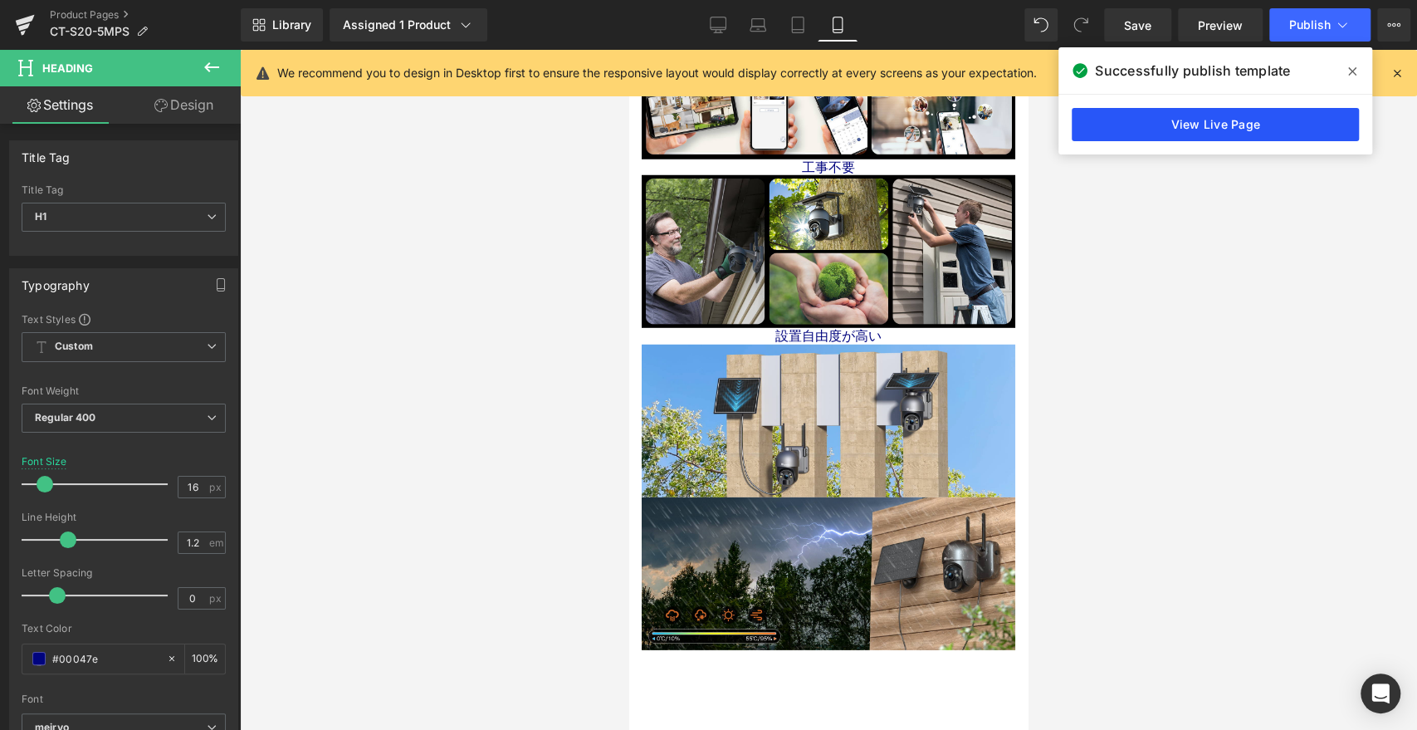
click at [1224, 130] on link "View Live Page" at bounding box center [1215, 124] width 287 height 33
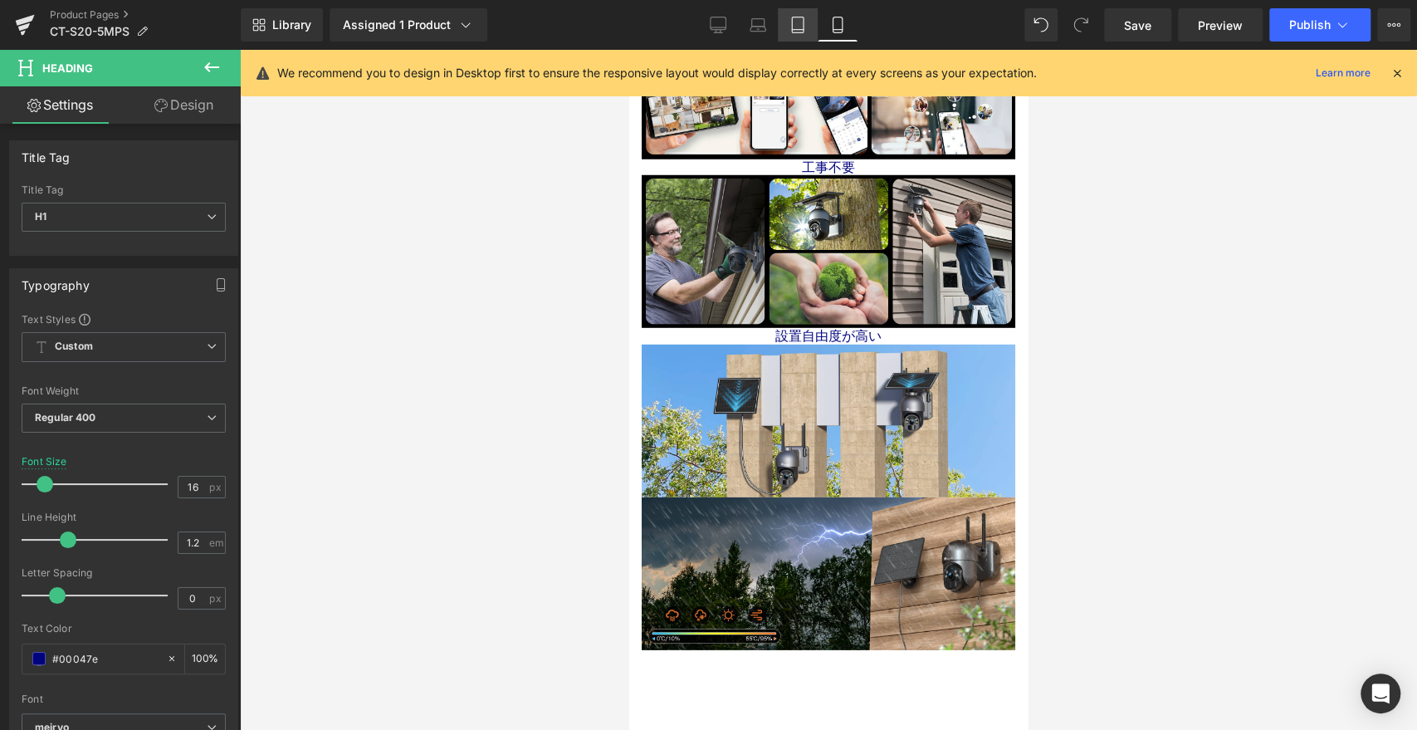
click at [797, 24] on icon at bounding box center [797, 25] width 17 height 17
type input "26"
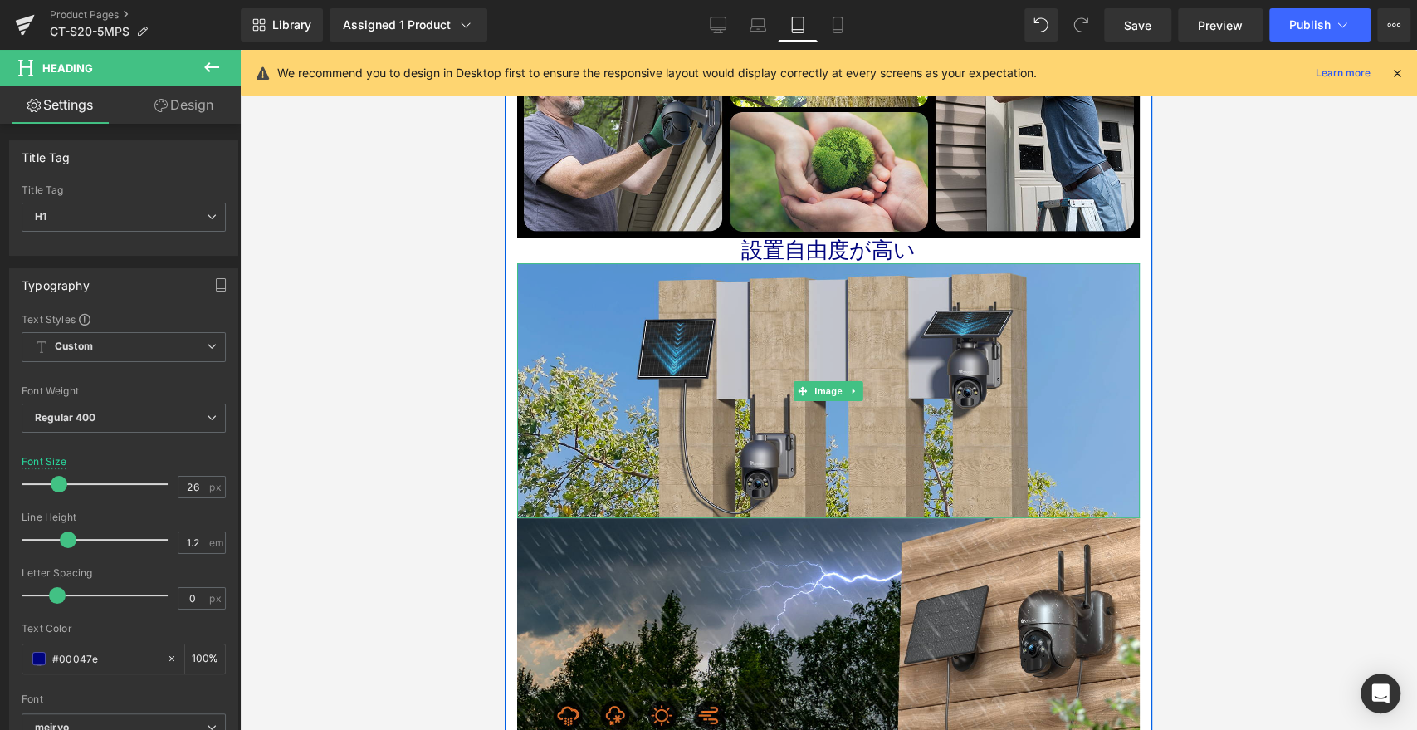
scroll to position [4045, 0]
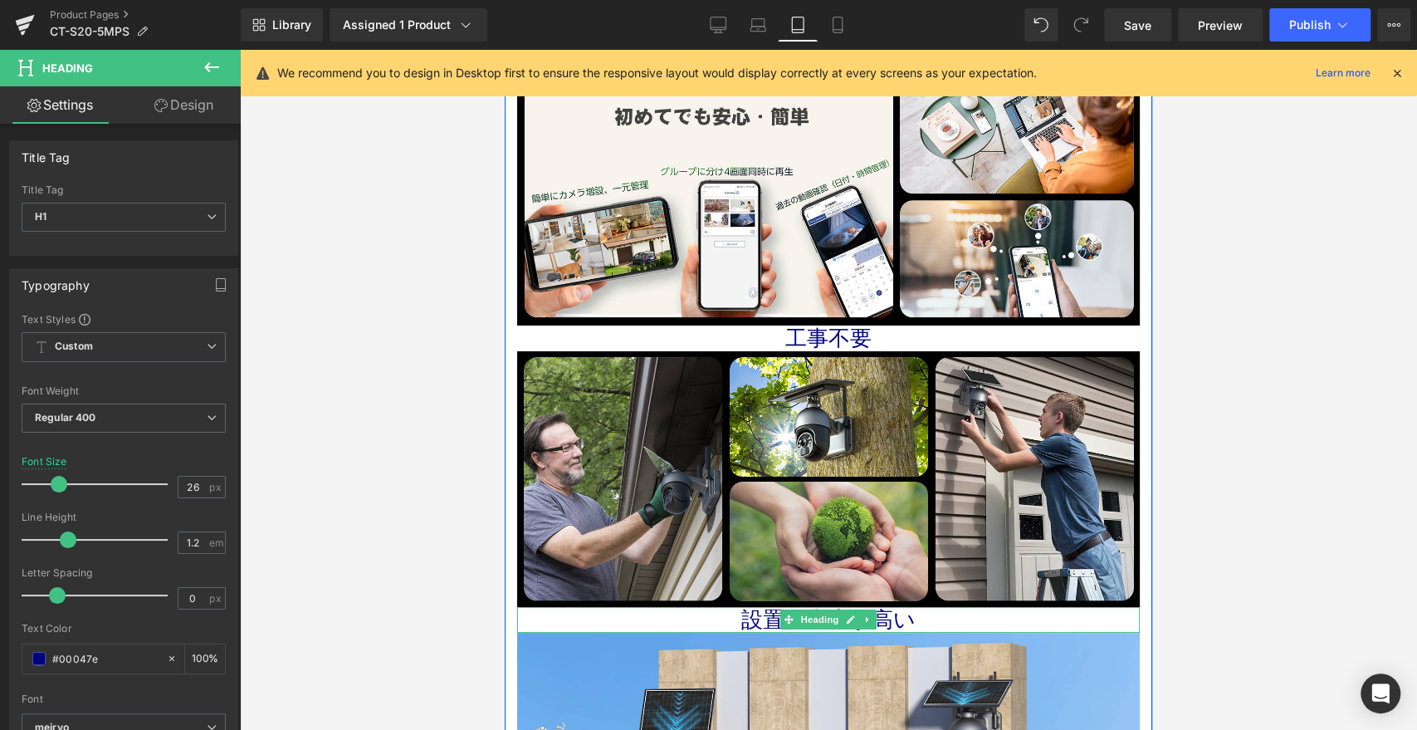
click at [847, 624] on icon at bounding box center [851, 619] width 9 height 10
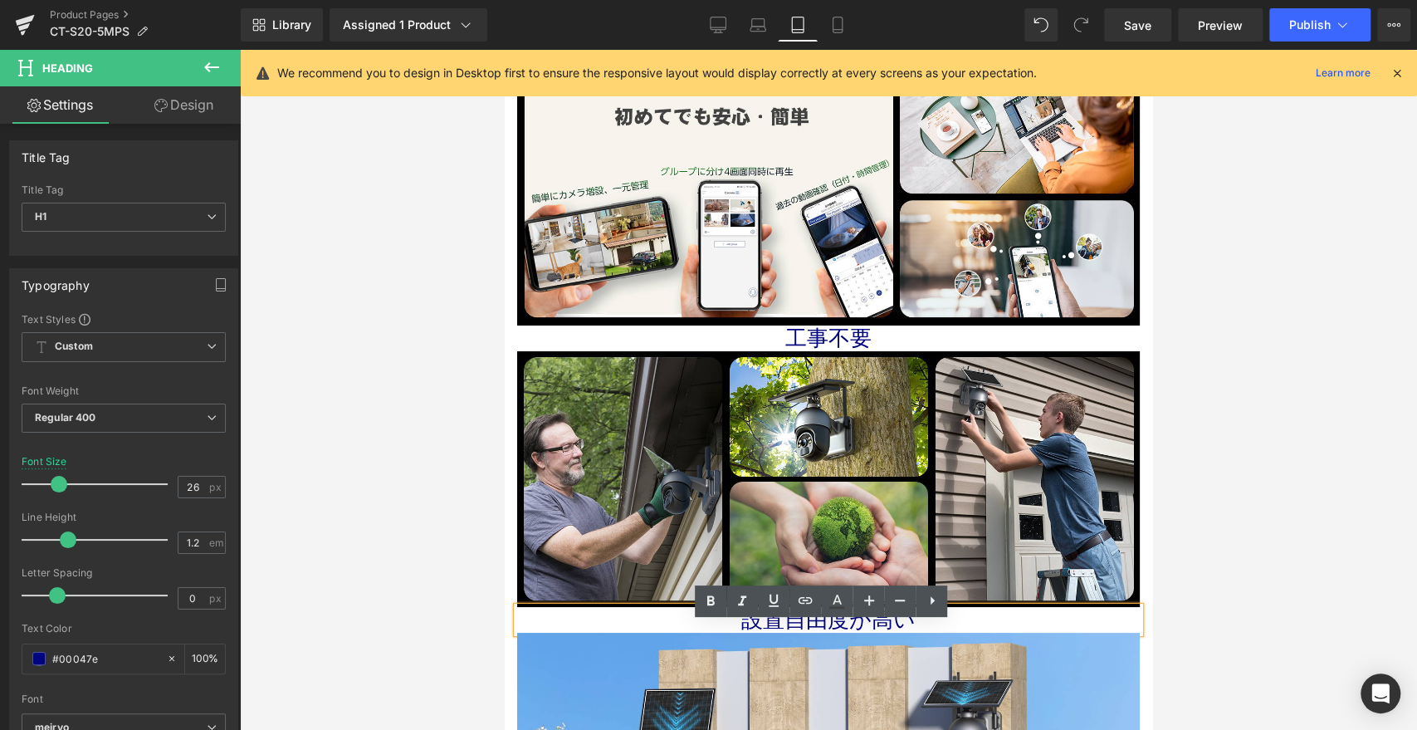
click at [846, 633] on h1 "設置自由度が高い" at bounding box center [828, 620] width 623 height 26
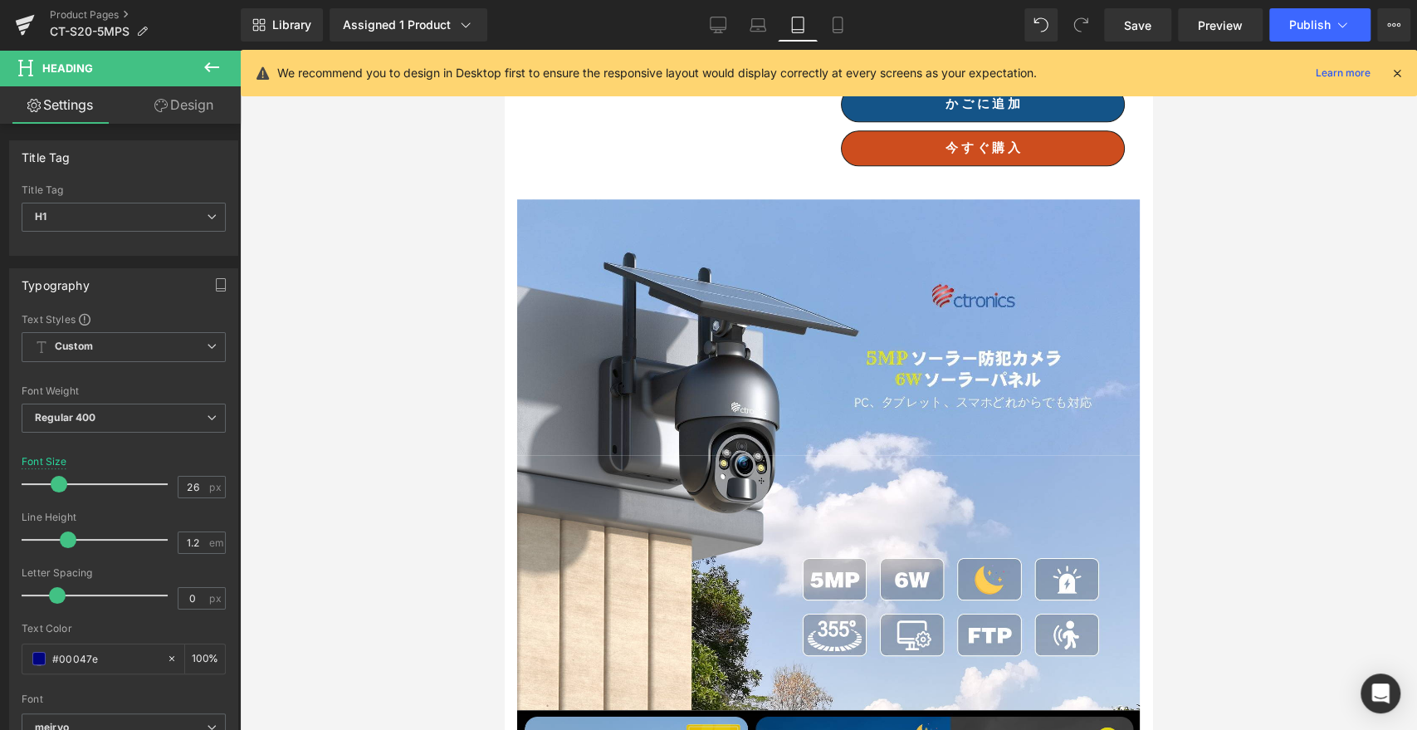
scroll to position [1185, 0]
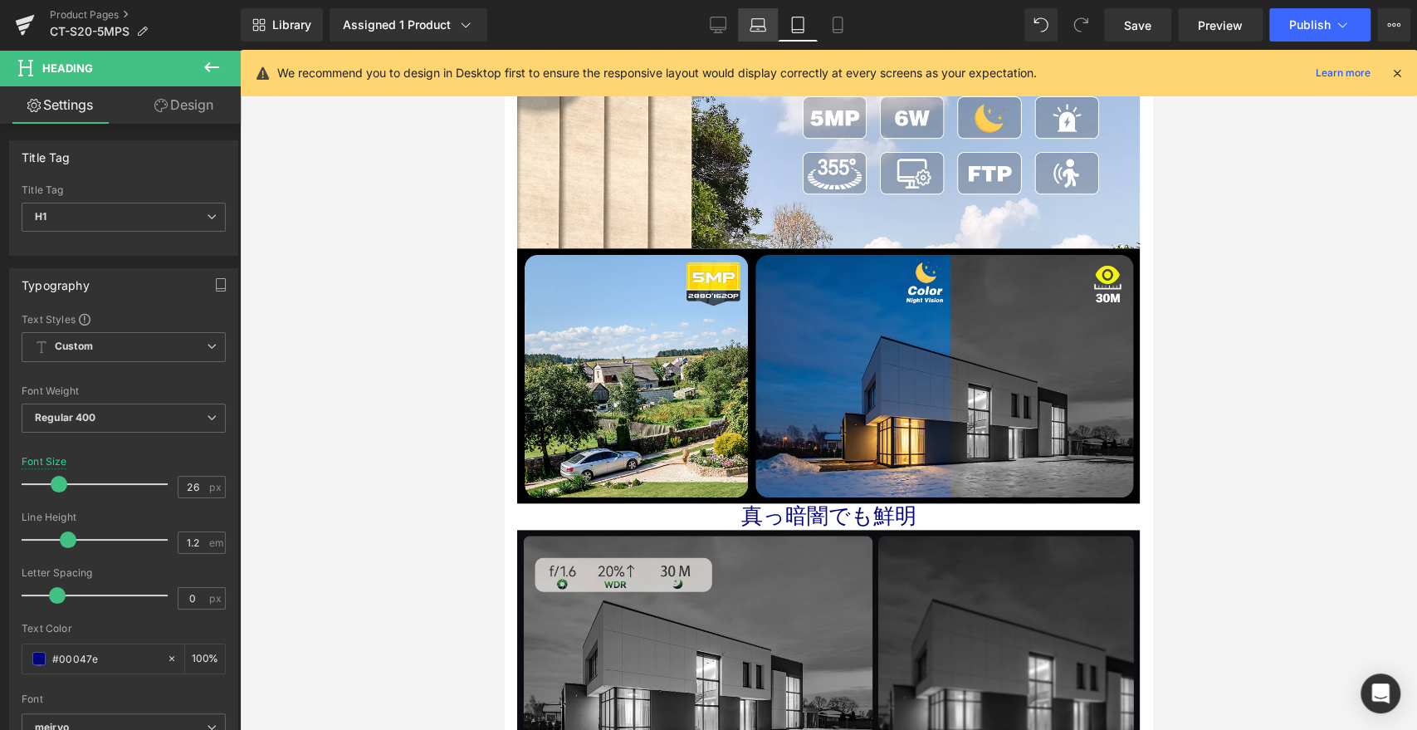
click at [775, 18] on link "Laptop" at bounding box center [758, 24] width 40 height 33
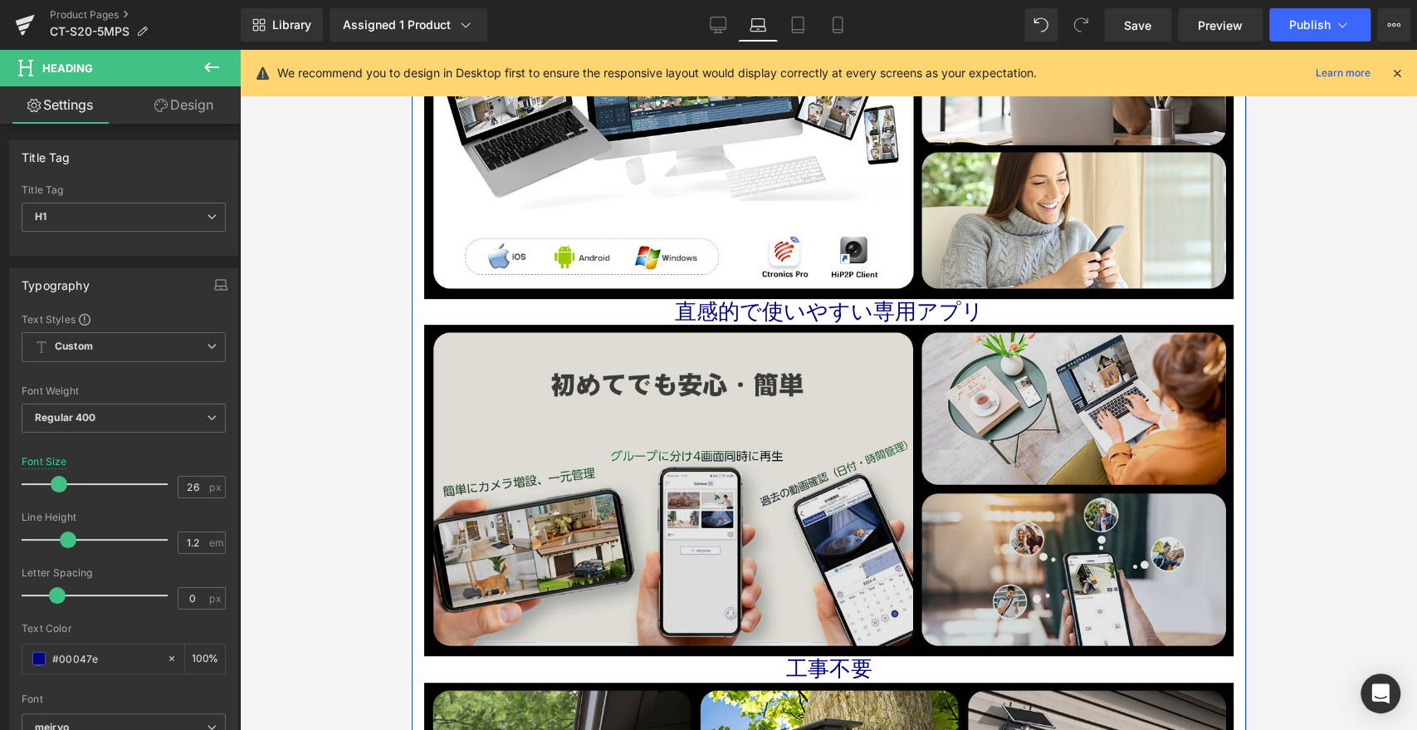
scroll to position [4519, 0]
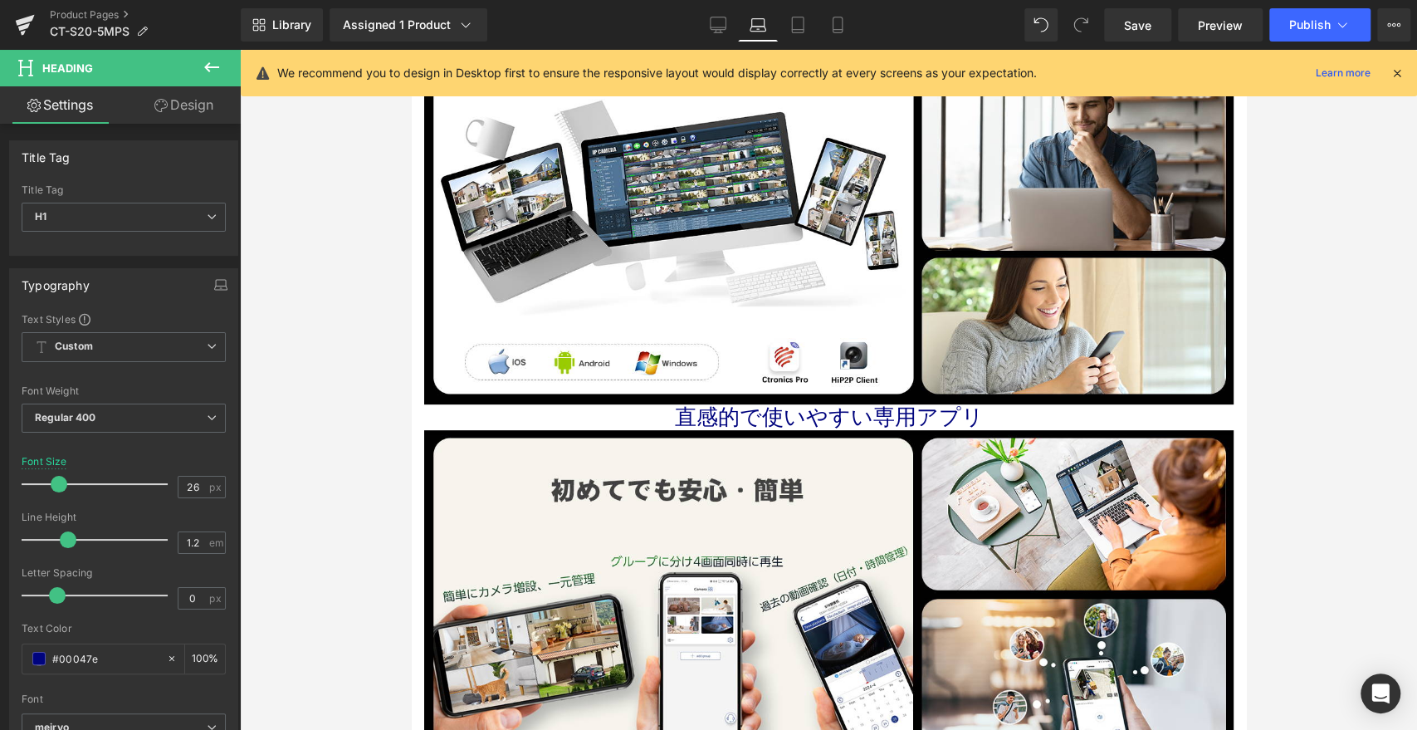
click at [805, 31] on icon at bounding box center [797, 25] width 17 height 17
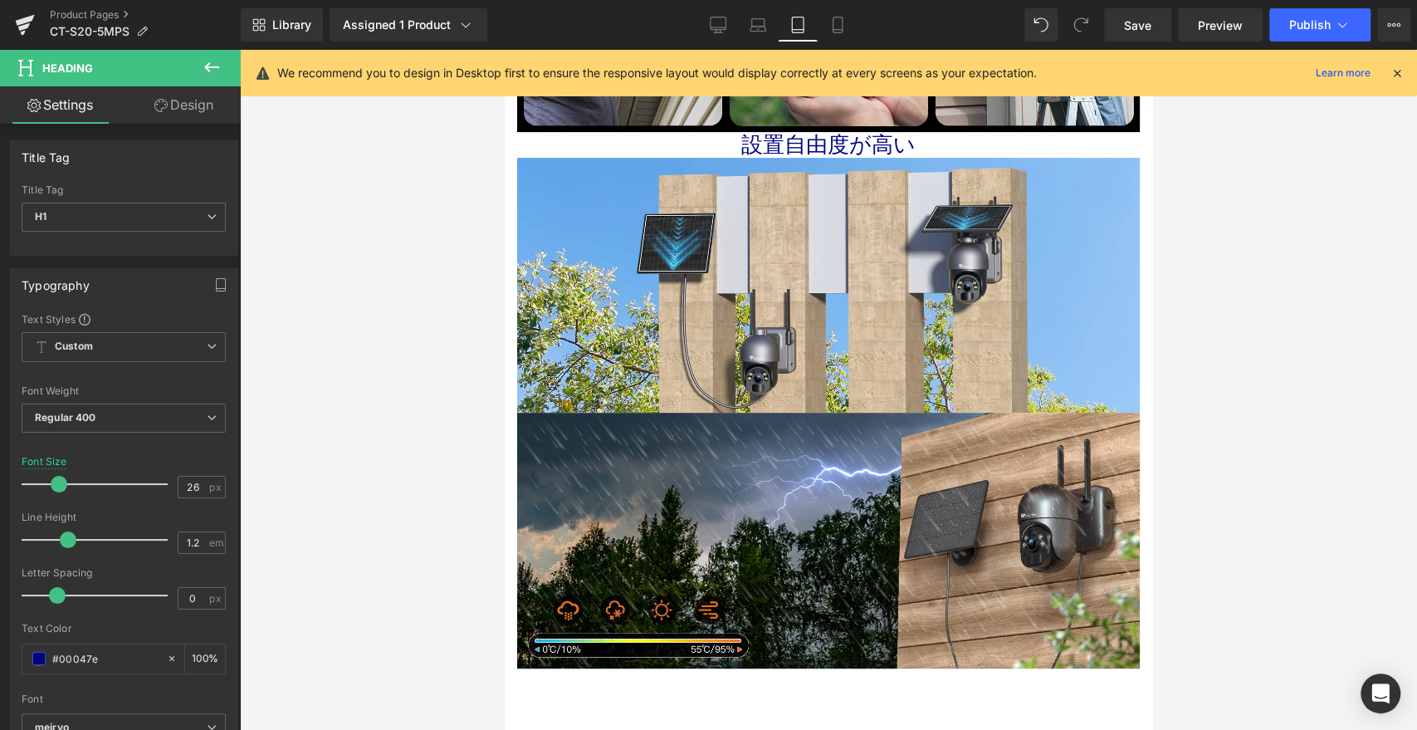
type input "100"
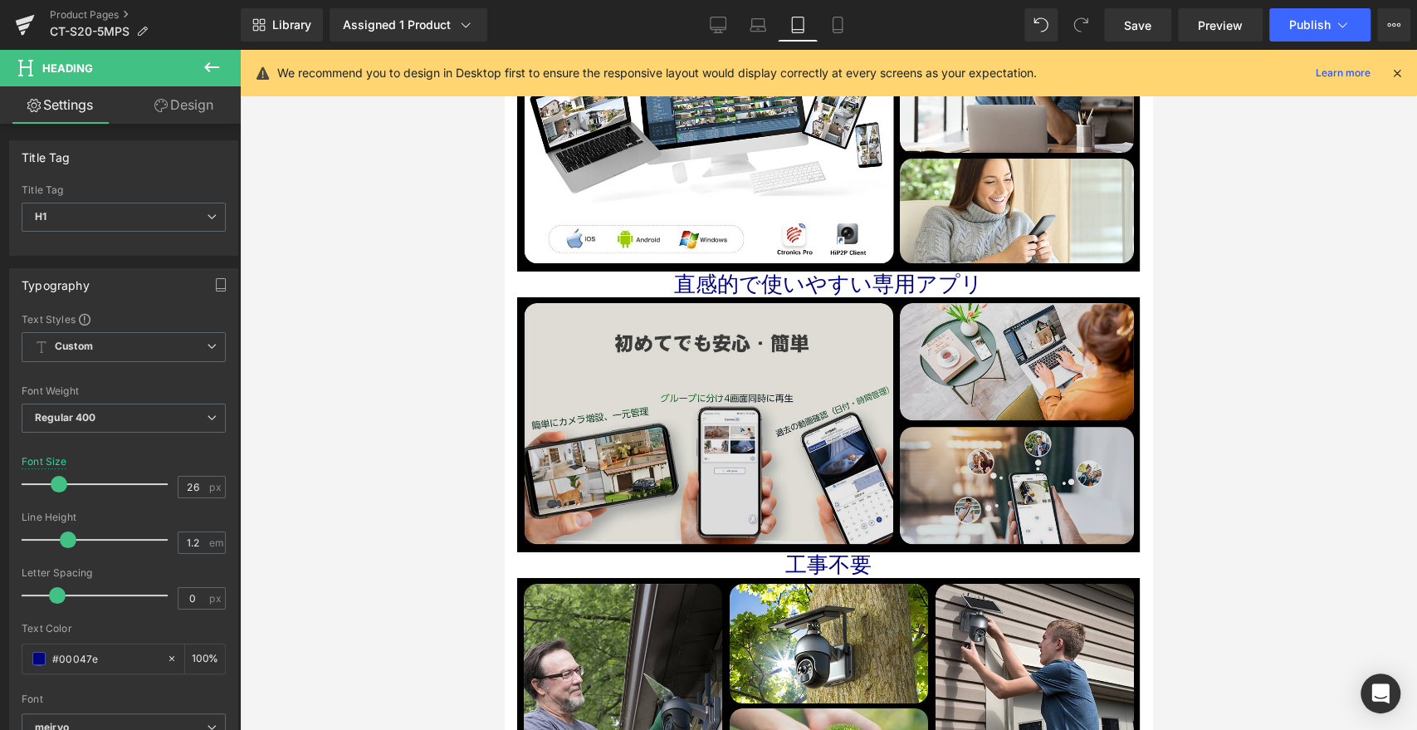
scroll to position [3980, 0]
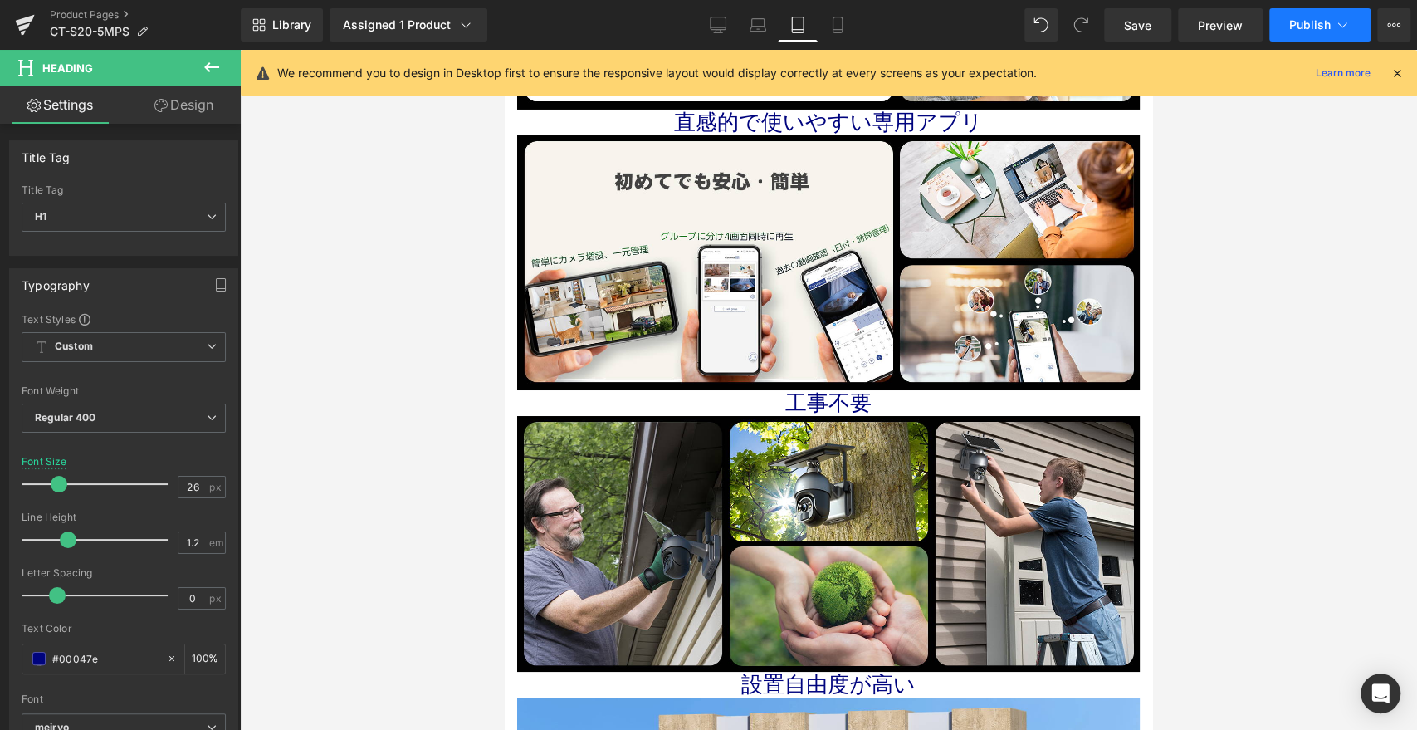
click at [1274, 23] on span "Publish" at bounding box center [1310, 24] width 42 height 13
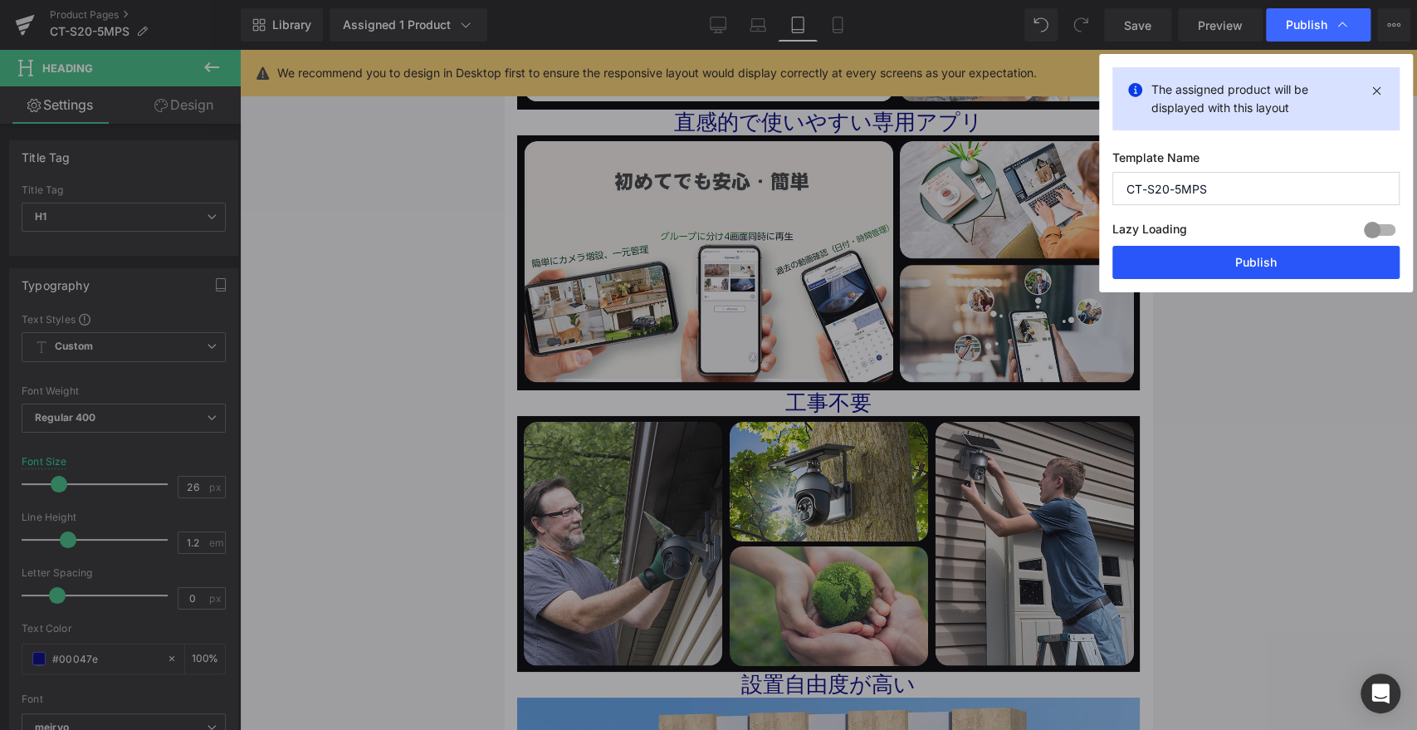
click at [1231, 257] on button "Publish" at bounding box center [1255, 262] width 287 height 33
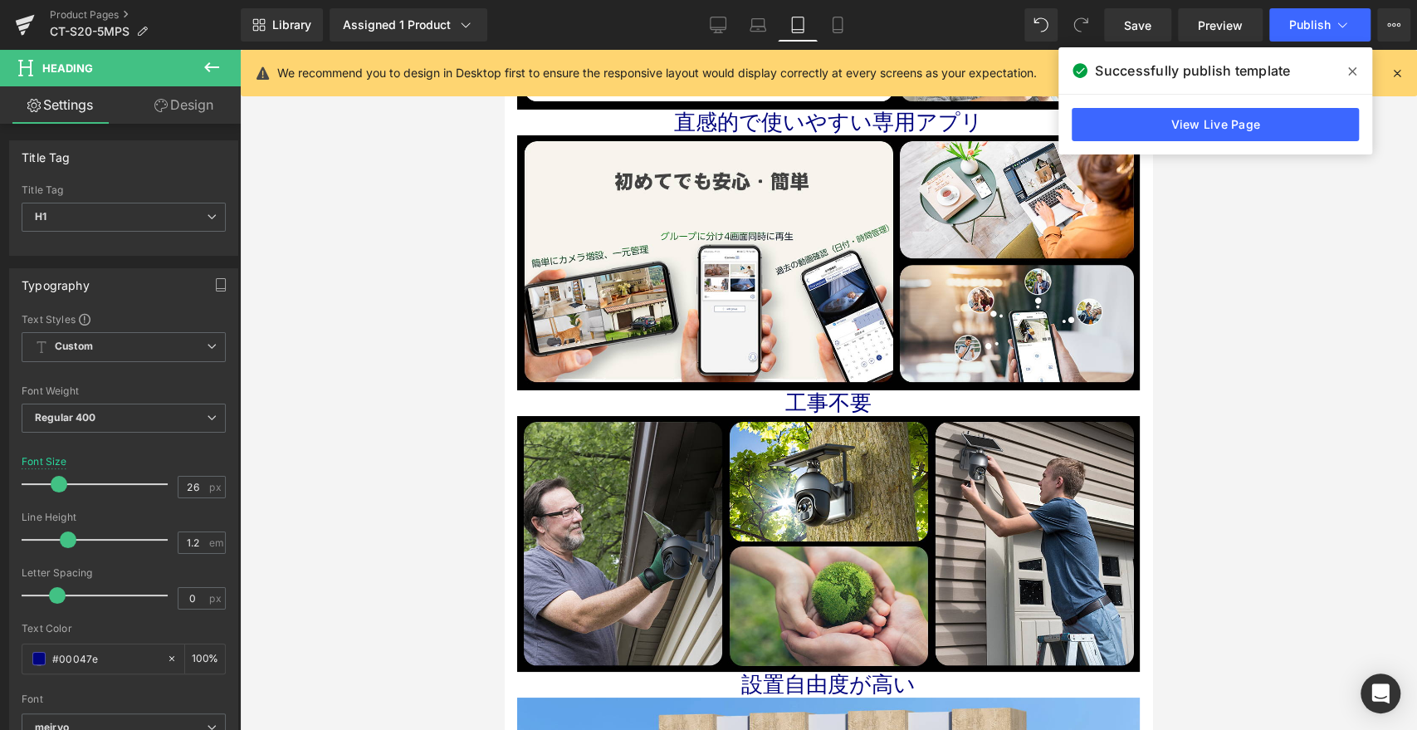
click at [1271, 106] on div "View Live Page" at bounding box center [1215, 125] width 314 height 60
click at [1253, 109] on link "View Live Page" at bounding box center [1215, 124] width 287 height 33
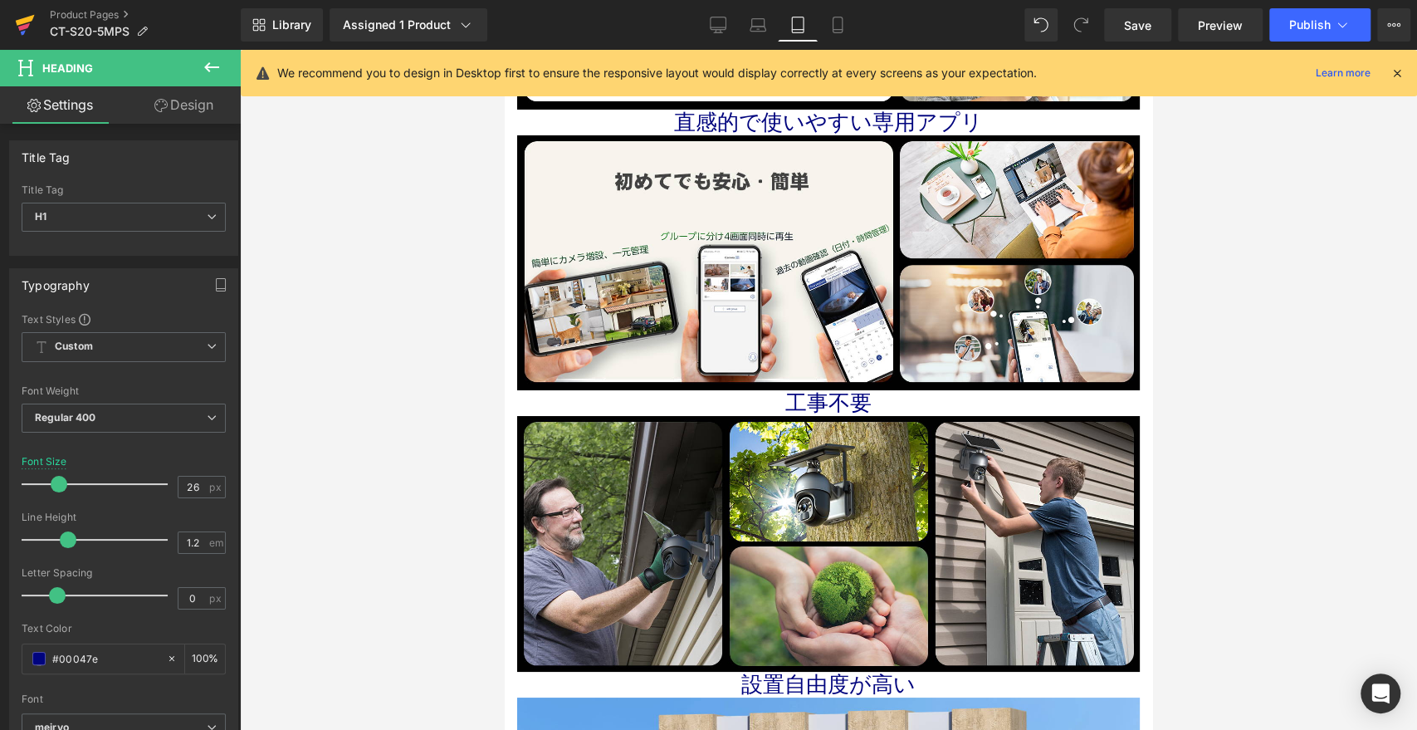
click at [7, 28] on link at bounding box center [25, 25] width 50 height 50
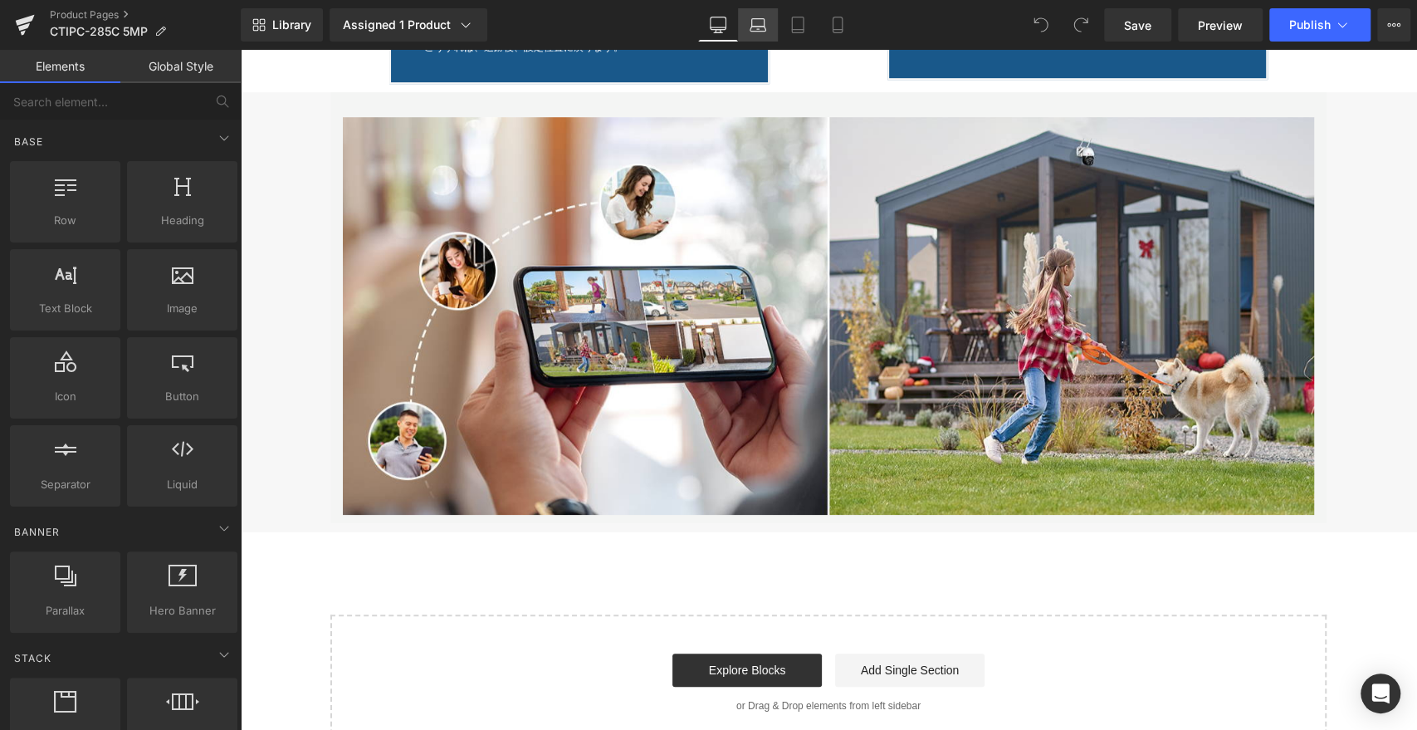
scroll to position [4888, 0]
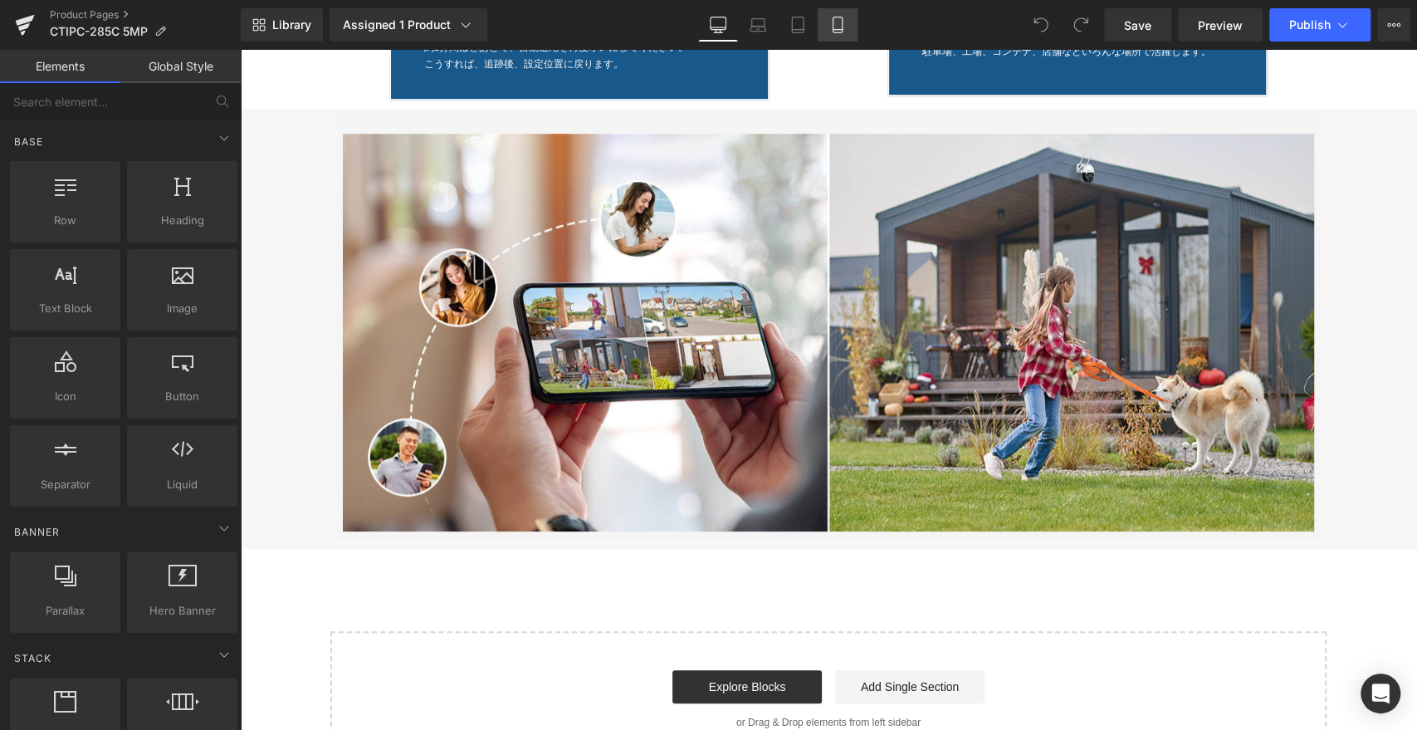
click at [835, 22] on icon at bounding box center [837, 25] width 17 height 17
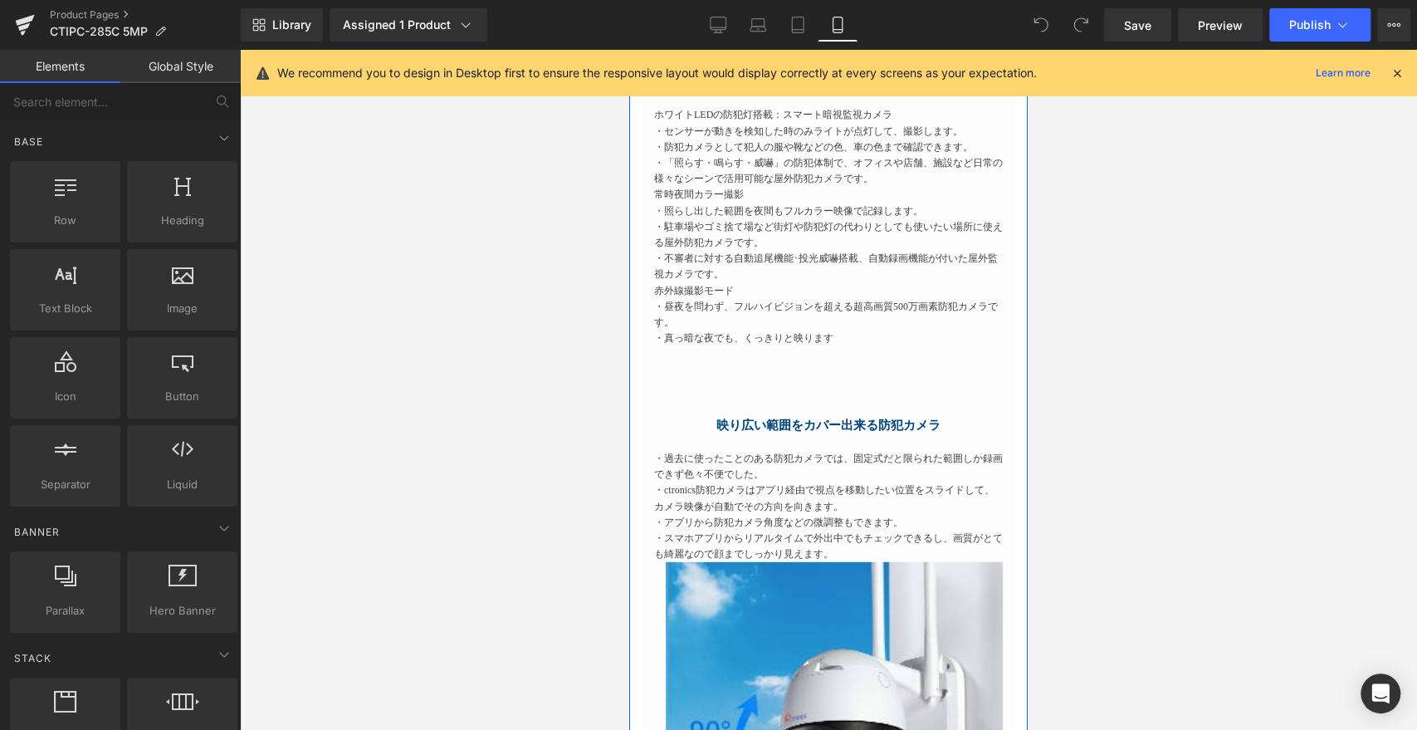
scroll to position [2936, 0]
click at [713, 434] on div at bounding box center [828, 443] width 349 height 18
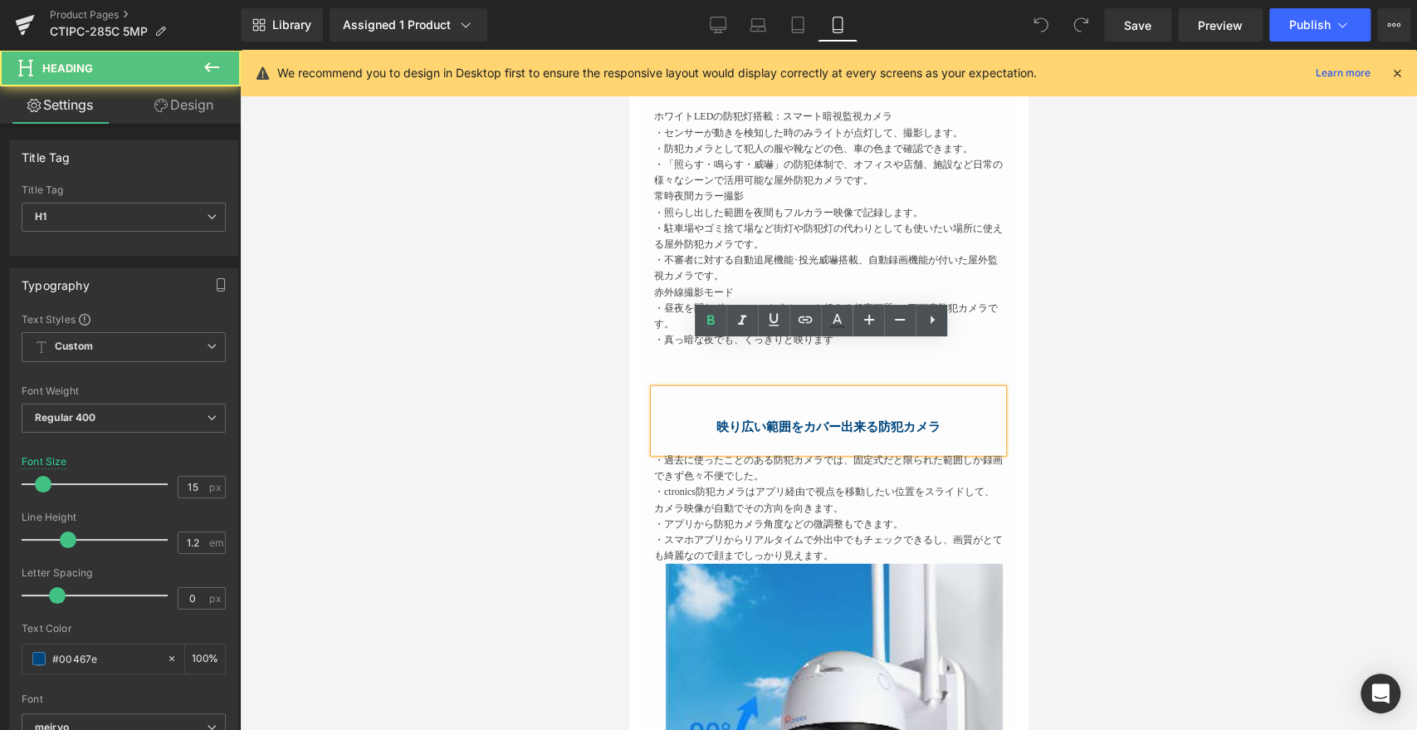
click at [731, 434] on div at bounding box center [828, 443] width 349 height 18
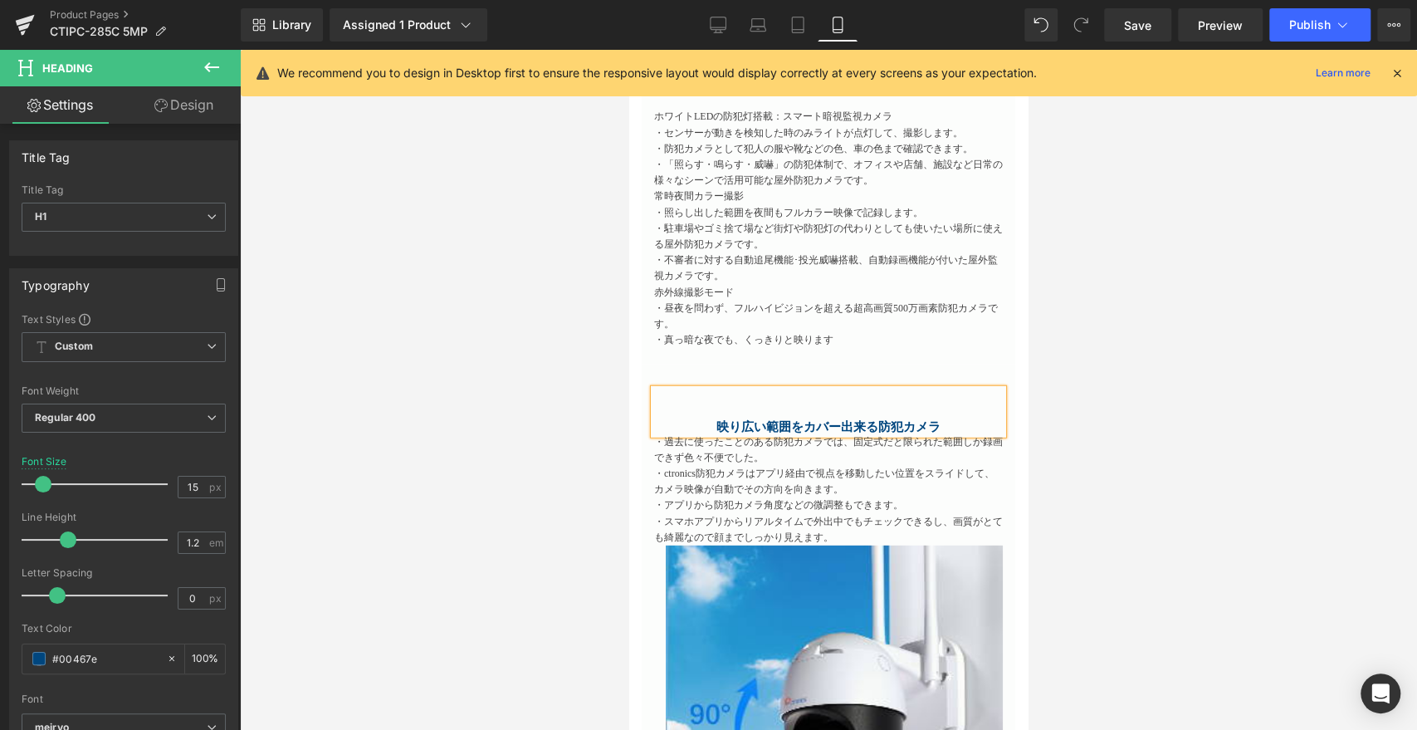
click at [747, 514] on p "・スマホアプリからリアルタイムで外出中でもチェックできるし、画質がとても綺麗なので顔までしっかり見えます。" at bounding box center [828, 530] width 349 height 32
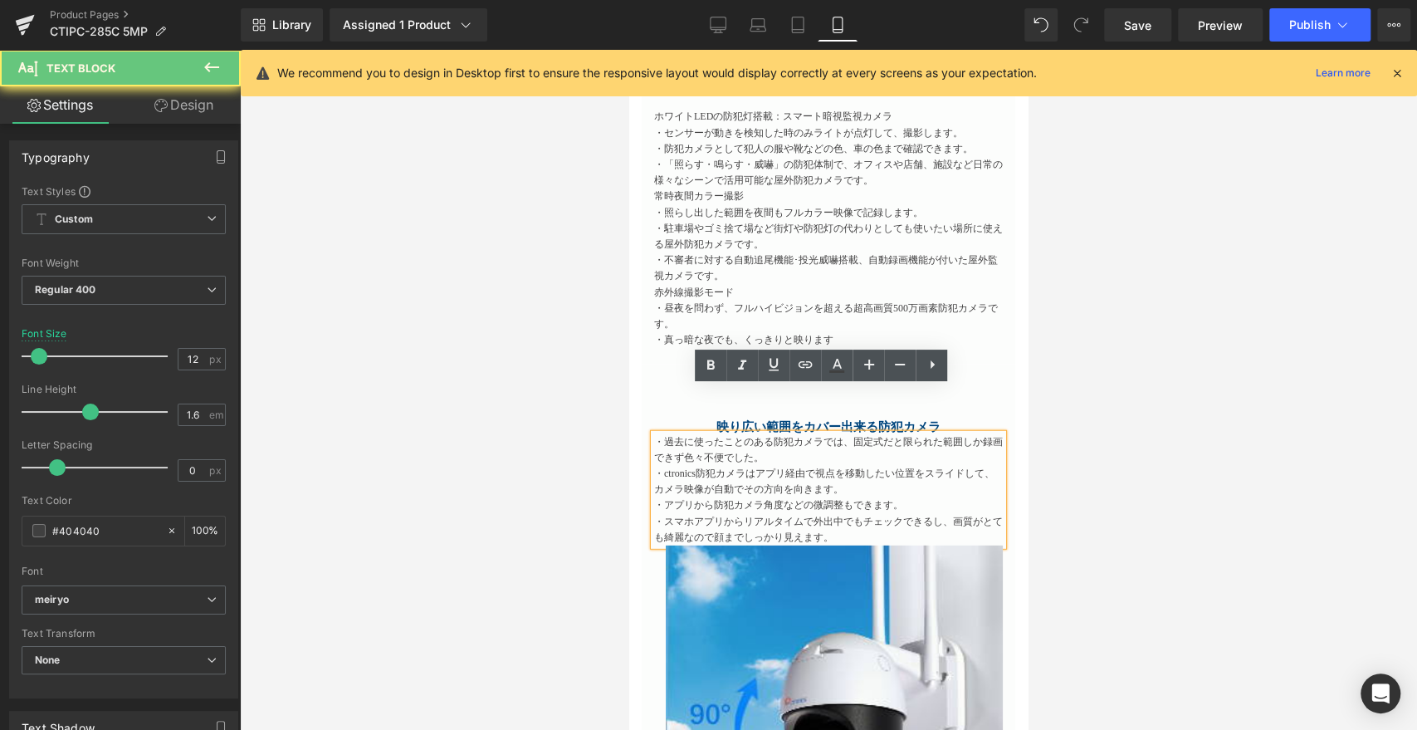
click at [832, 514] on p "・スマホアプリからリアルタイムで外出中でもチェックできるし、画質がとても綺麗なので顔までしっかり見えます。" at bounding box center [828, 530] width 349 height 32
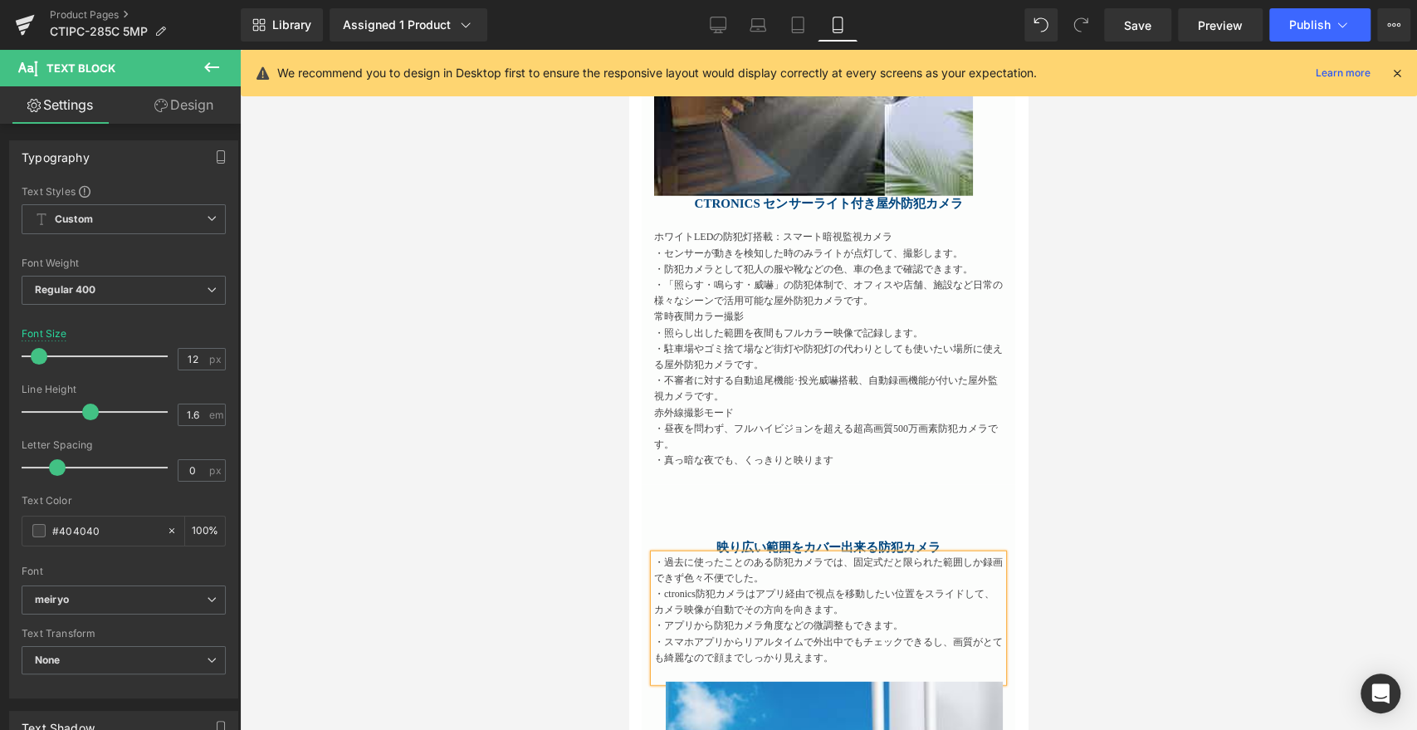
scroll to position [2752, 0]
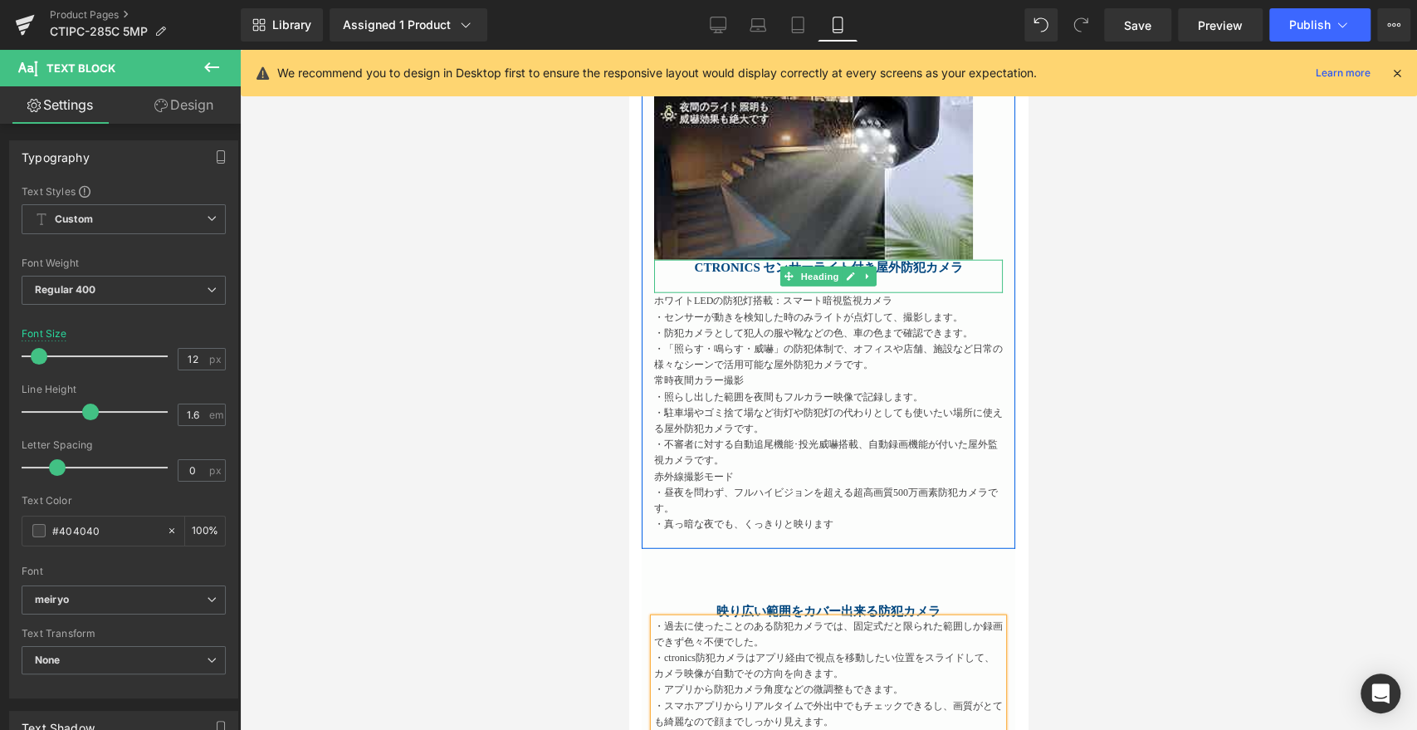
click at [677, 275] on div at bounding box center [828, 284] width 349 height 18
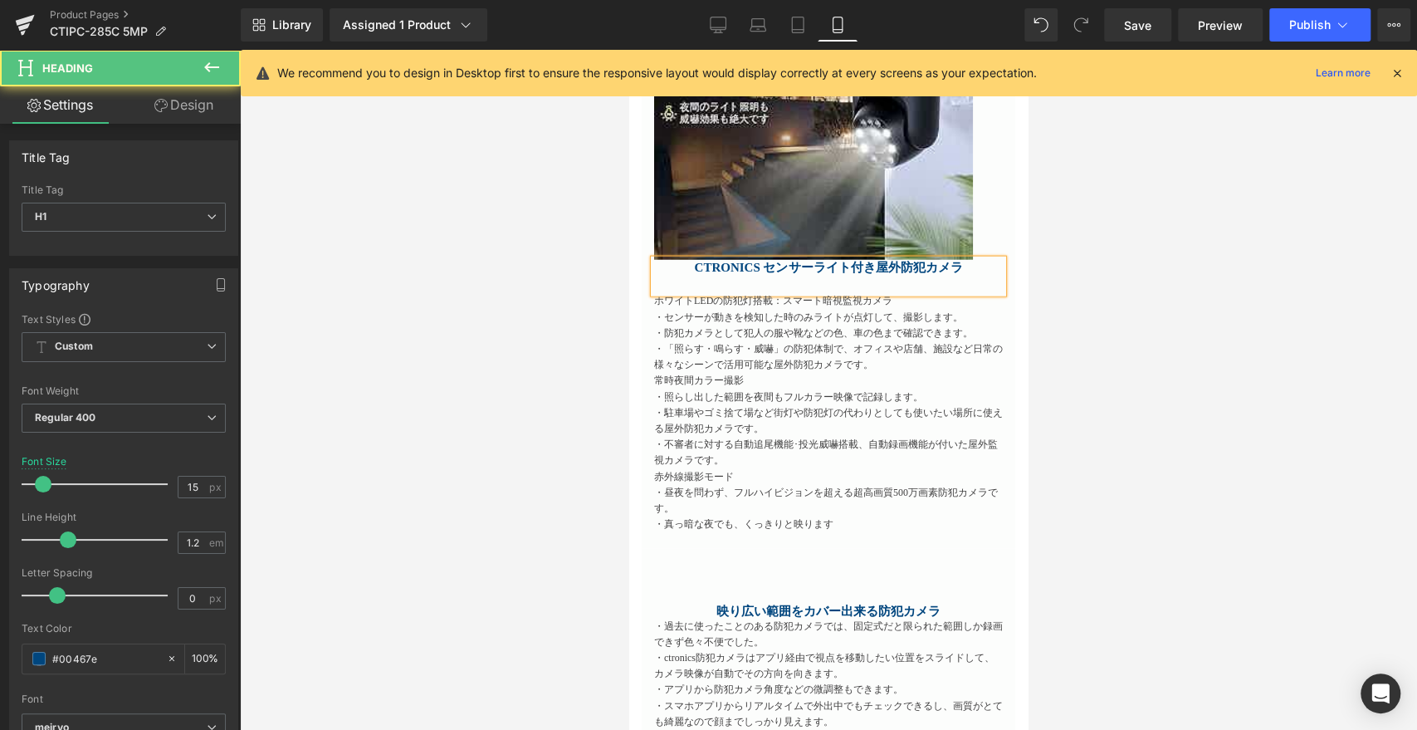
click at [678, 275] on div at bounding box center [828, 284] width 349 height 18
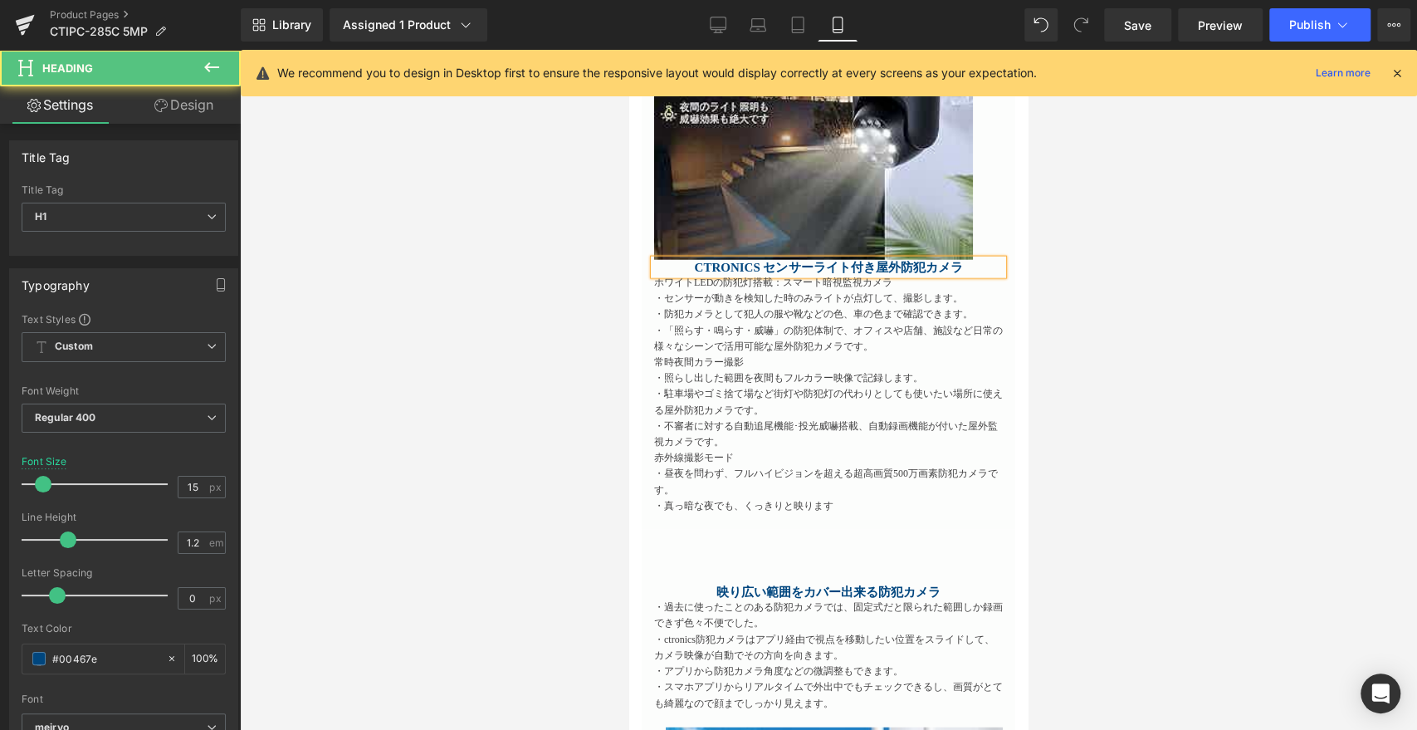
drag, startPoint x: 682, startPoint y: 222, endPoint x: 705, endPoint y: 226, distance: 23.5
click at [684, 260] on h1 "Ctronics センサーライト付き屋外防犯カメラ" at bounding box center [828, 267] width 349 height 15
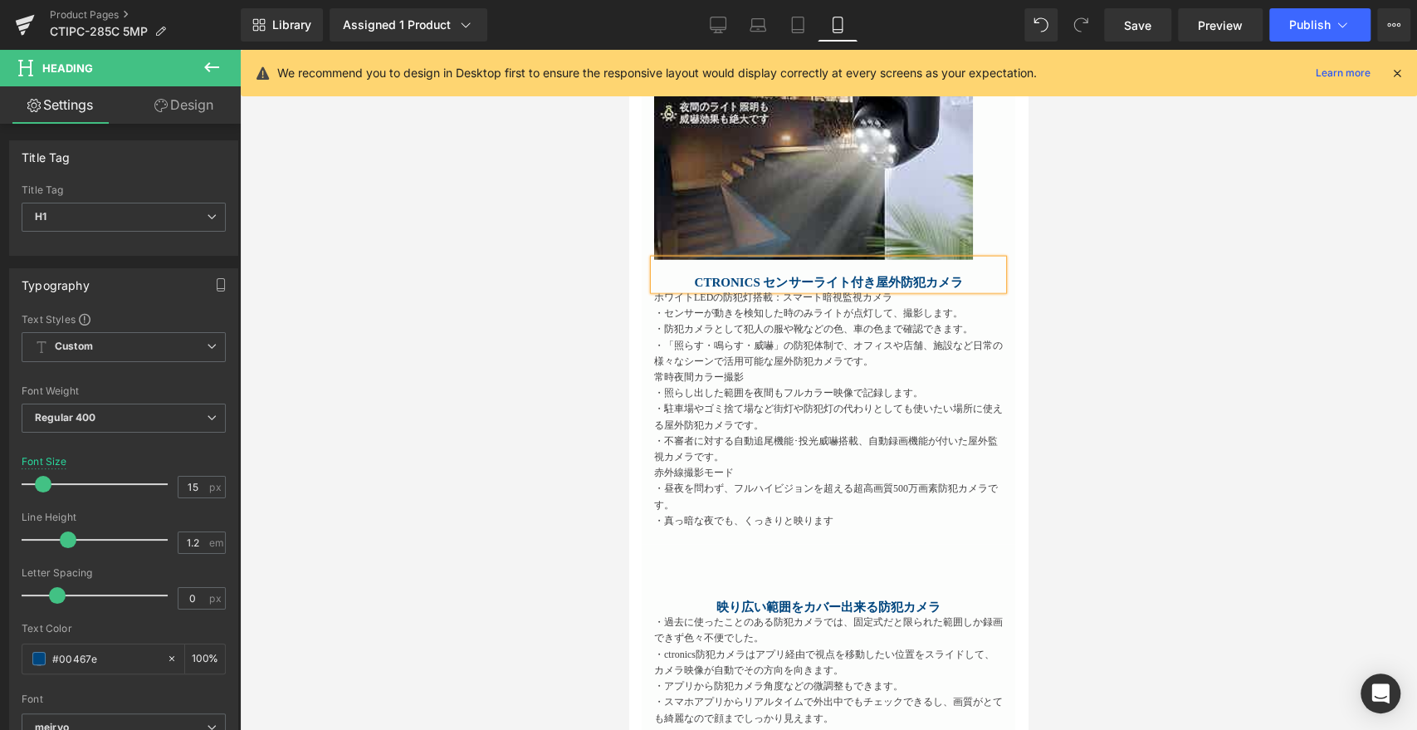
click at [1072, 244] on div at bounding box center [828, 390] width 1177 height 680
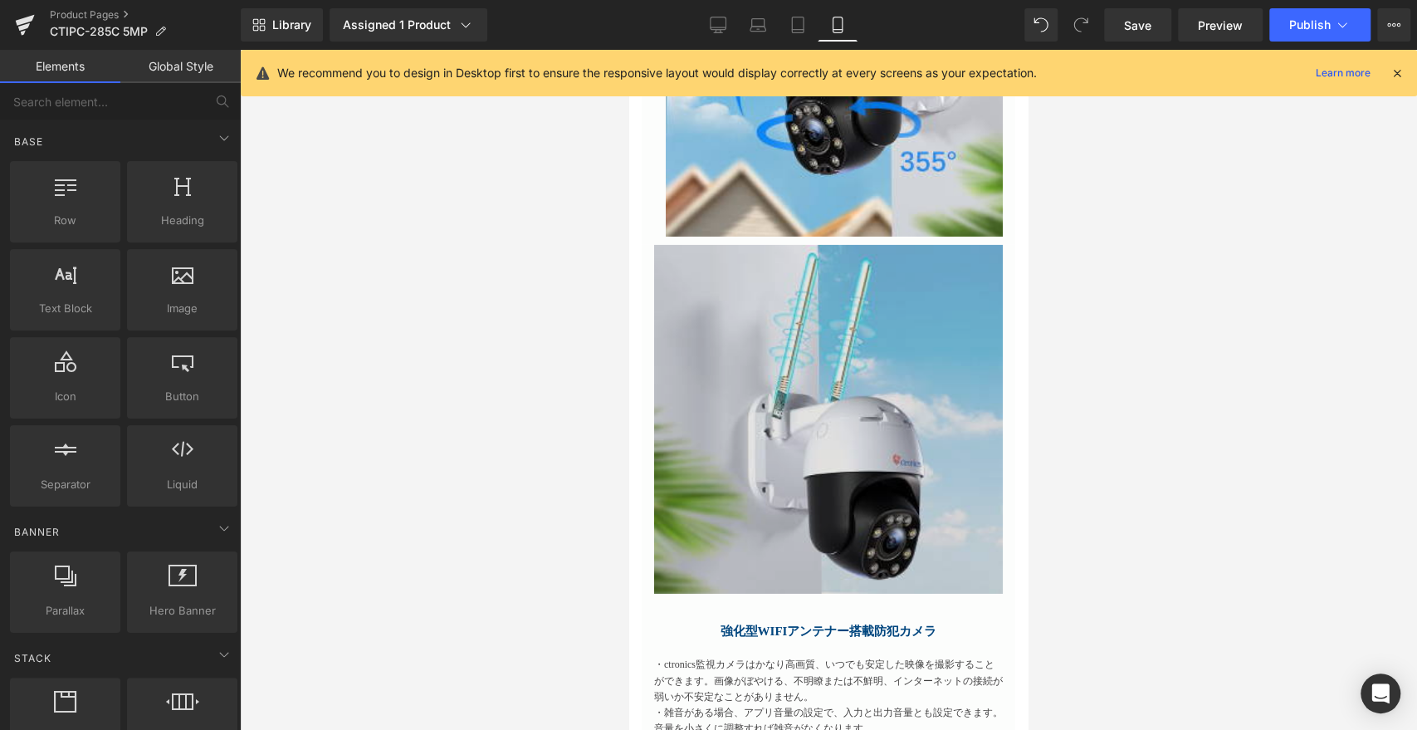
scroll to position [3952, 0]
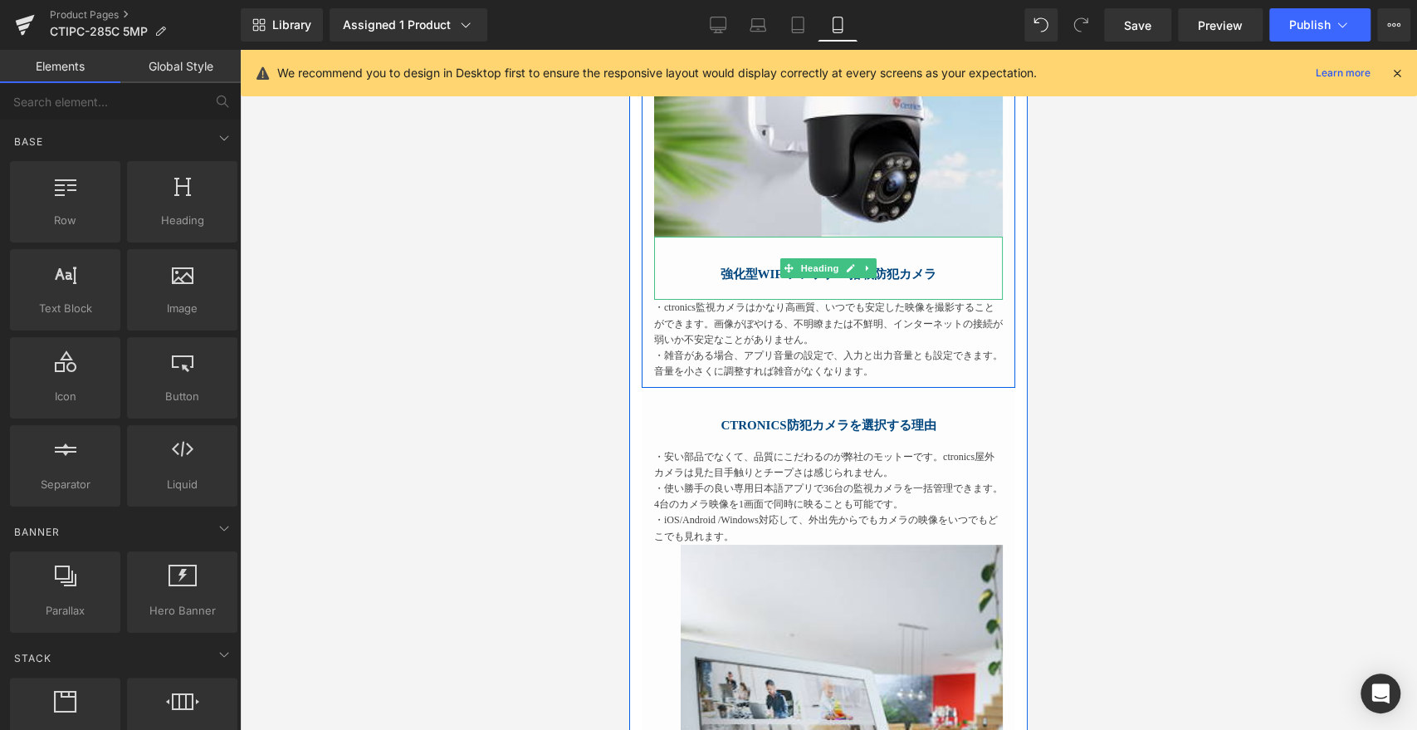
click at [724, 281] on div at bounding box center [828, 290] width 349 height 18
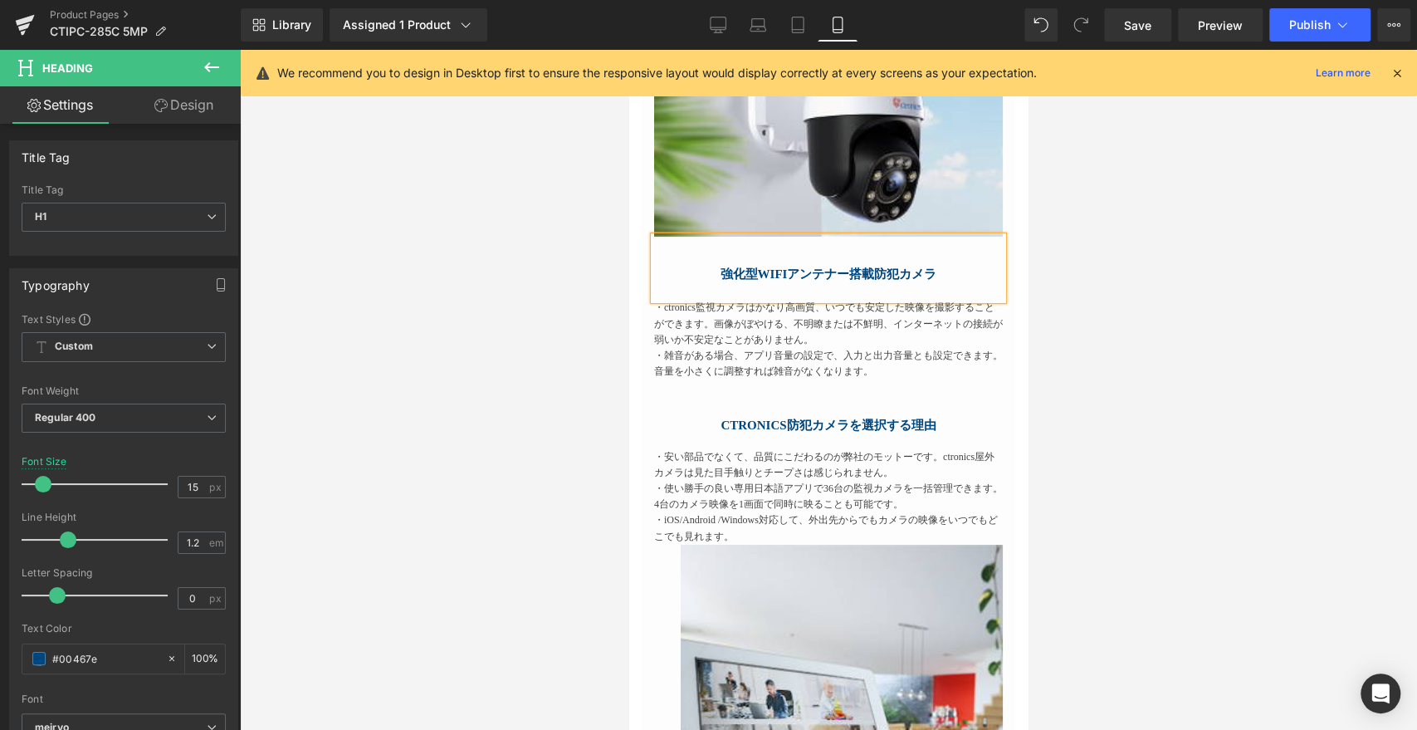
click at [750, 281] on div at bounding box center [828, 290] width 349 height 18
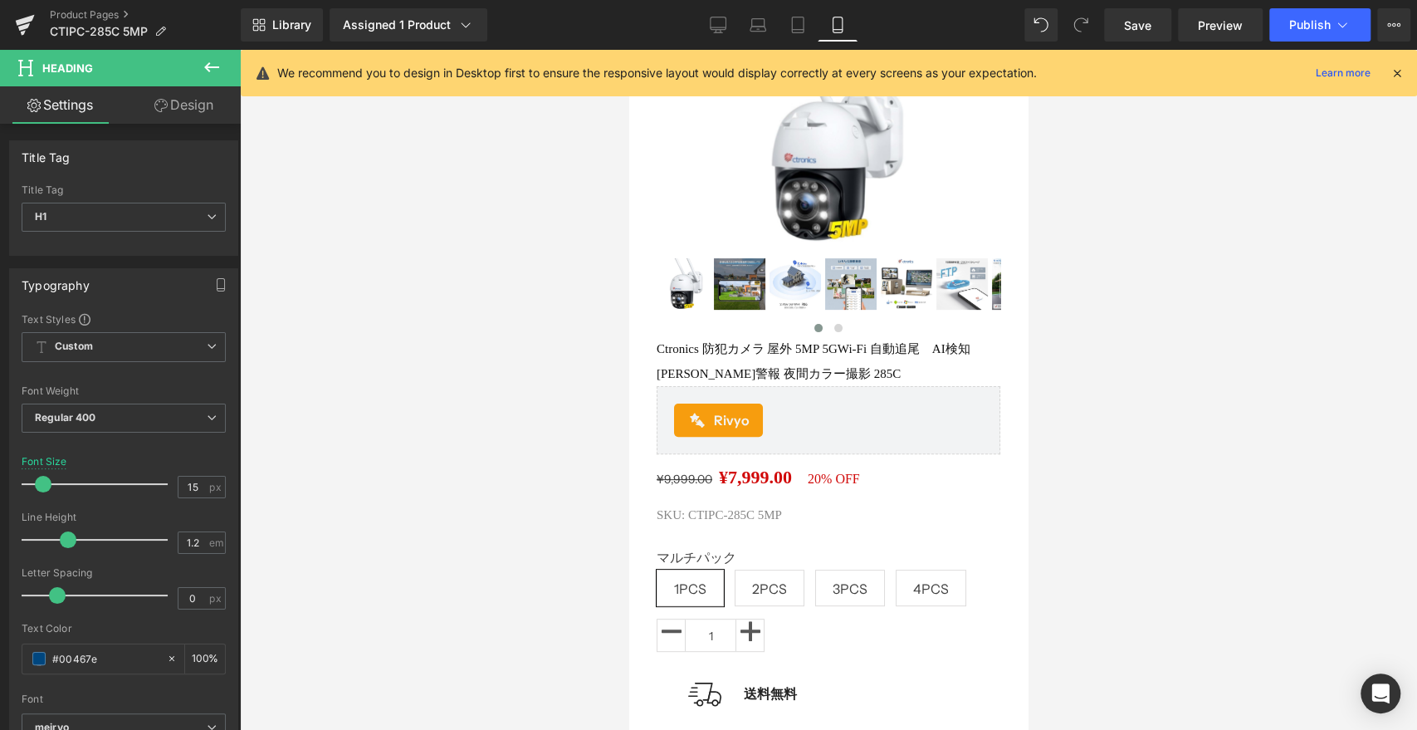
scroll to position [77, 0]
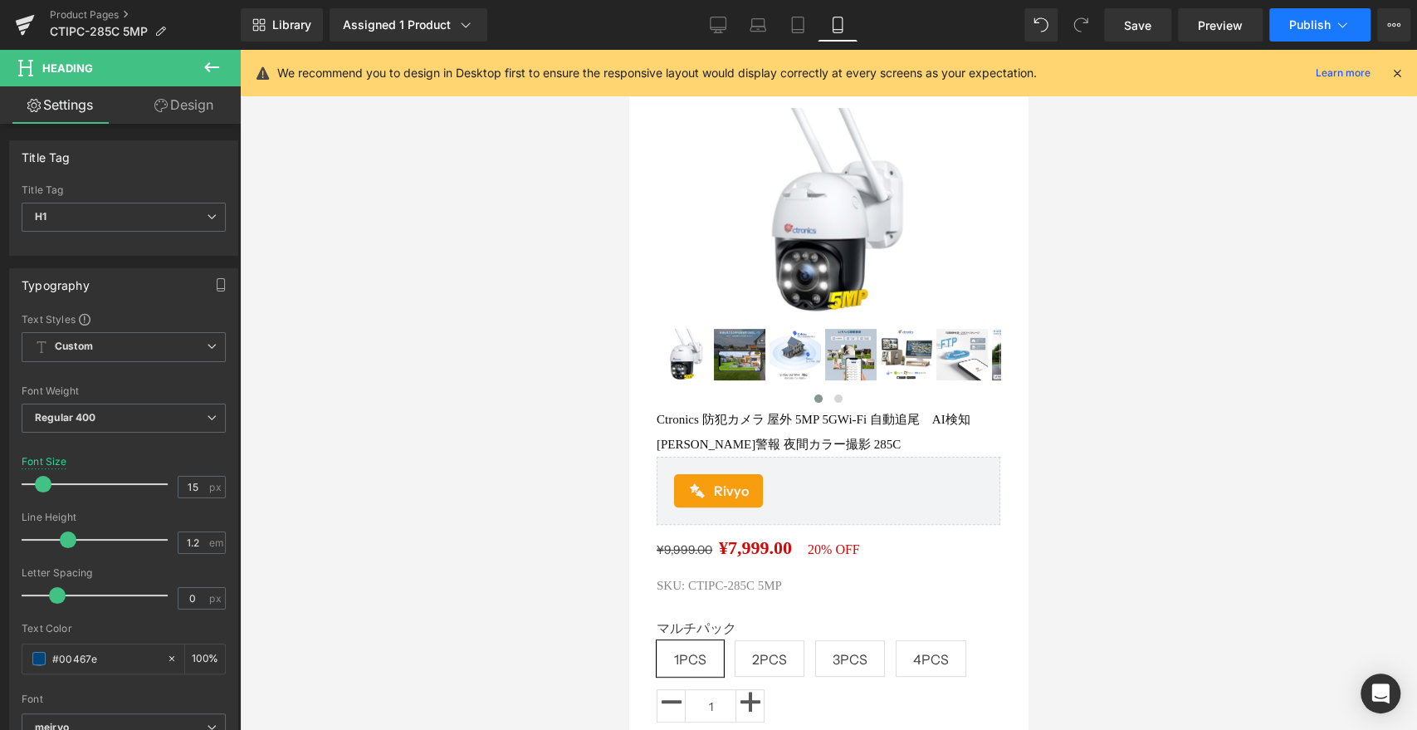
click at [1295, 16] on button "Publish" at bounding box center [1319, 24] width 101 height 33
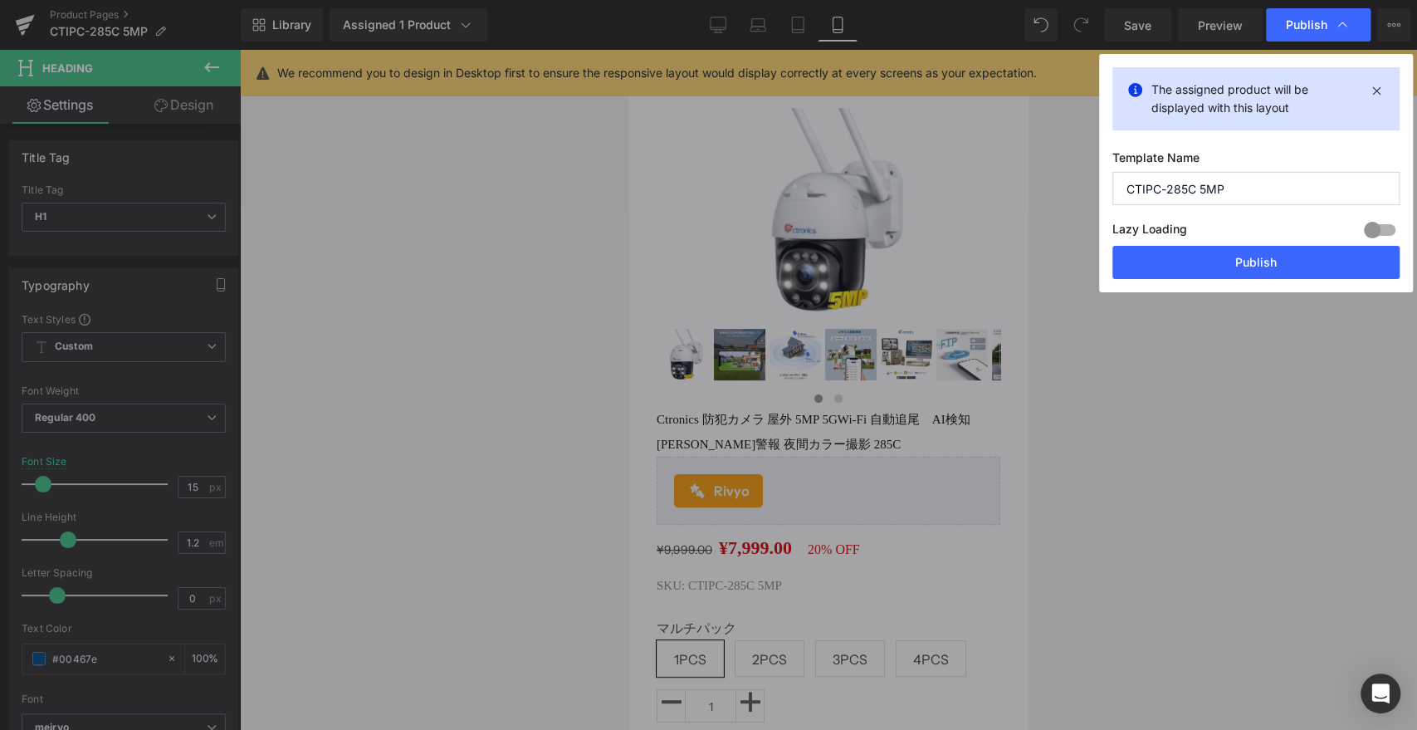
click at [1213, 264] on button "Publish" at bounding box center [1255, 262] width 287 height 33
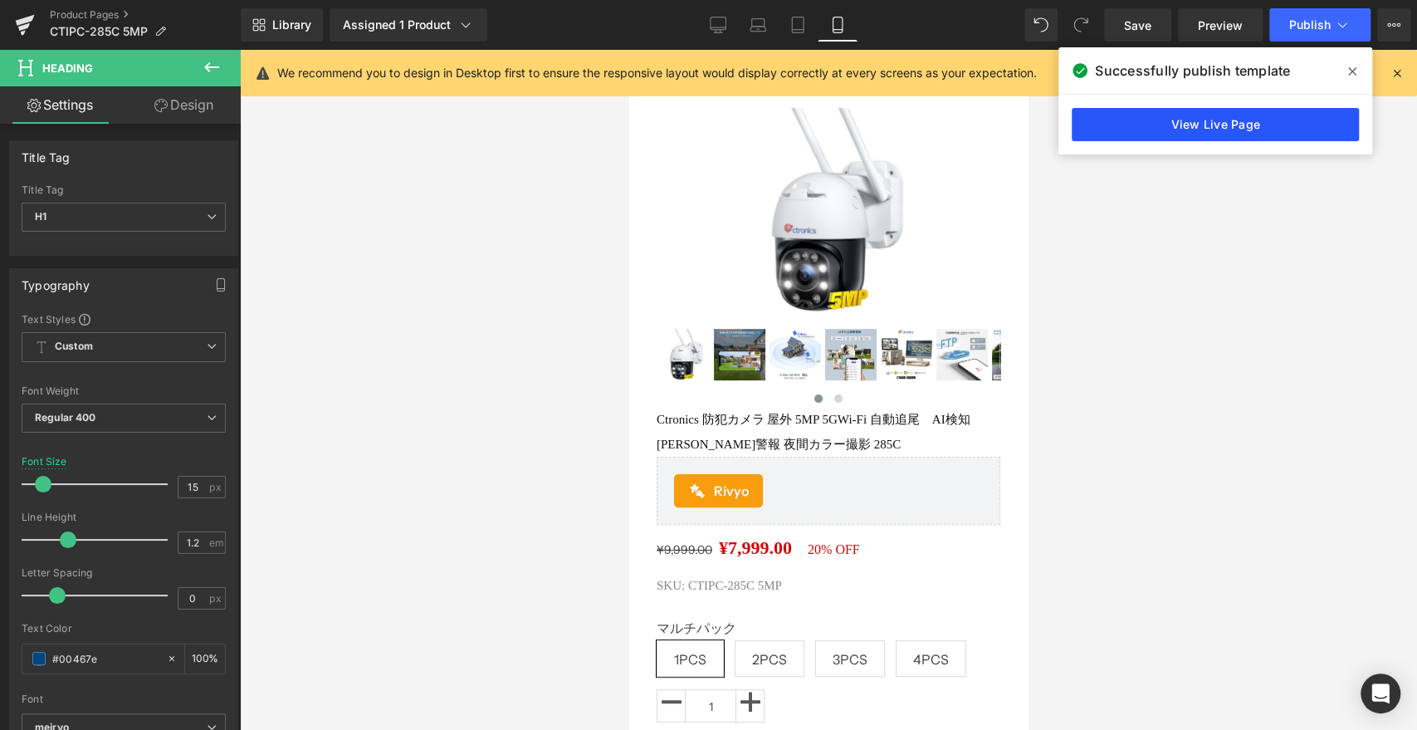
click at [1224, 121] on link "View Live Page" at bounding box center [1215, 124] width 287 height 33
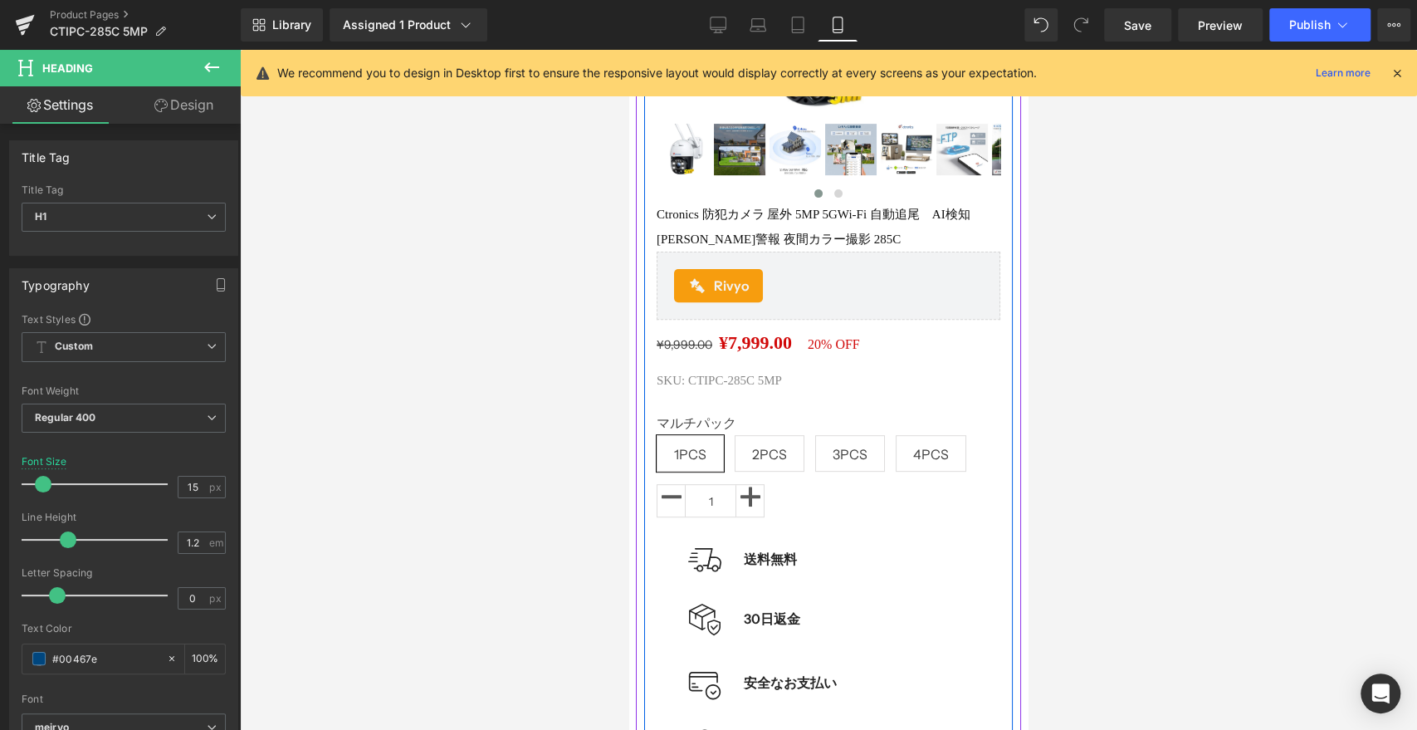
scroll to position [169, 0]
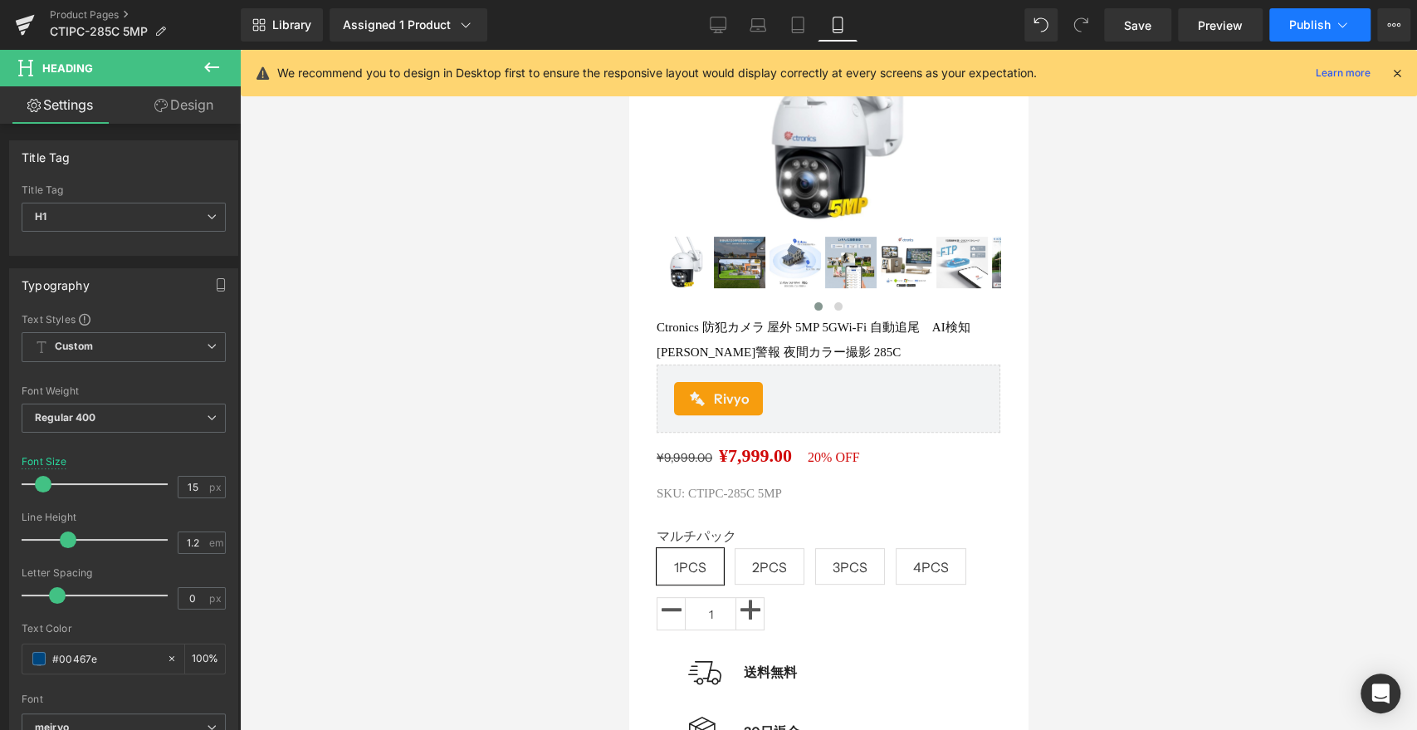
click at [1332, 17] on button "Publish" at bounding box center [1319, 24] width 101 height 33
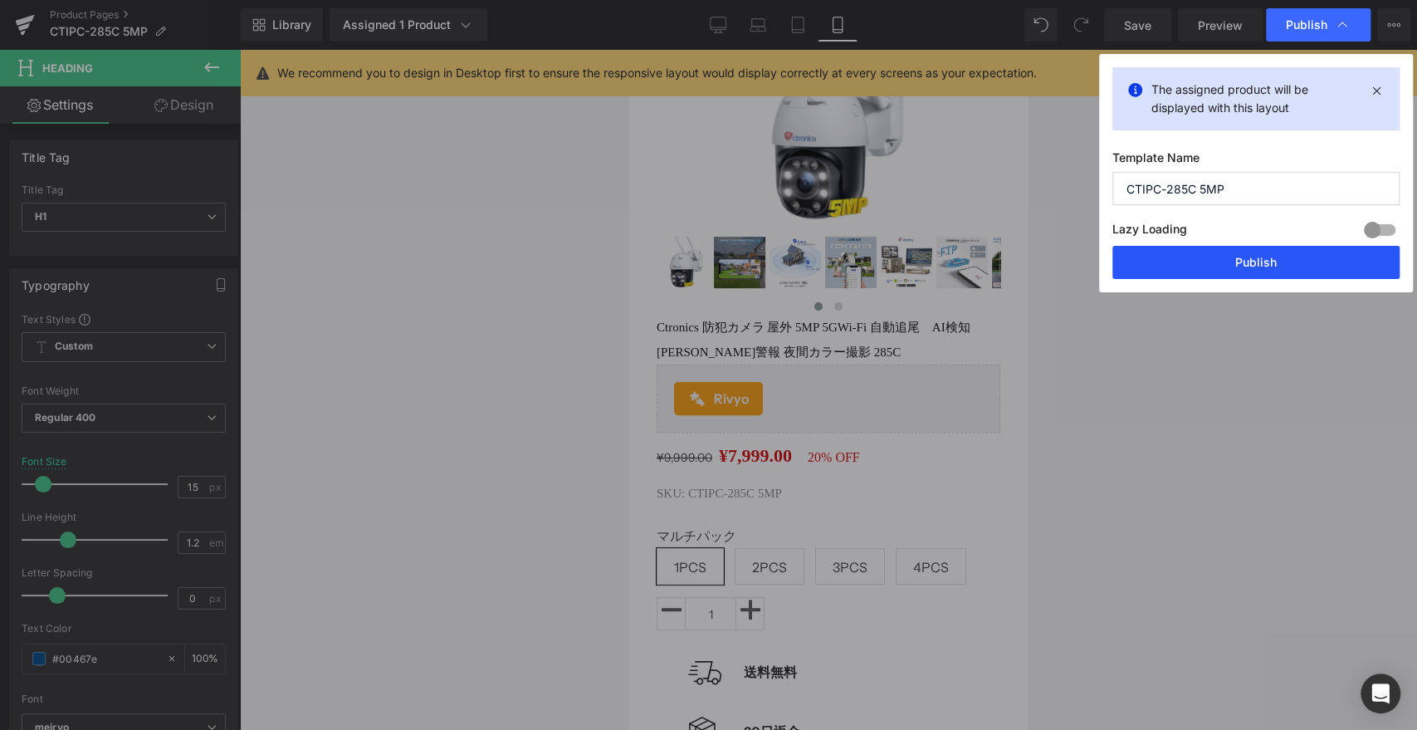
click at [1264, 275] on button "Publish" at bounding box center [1255, 262] width 287 height 33
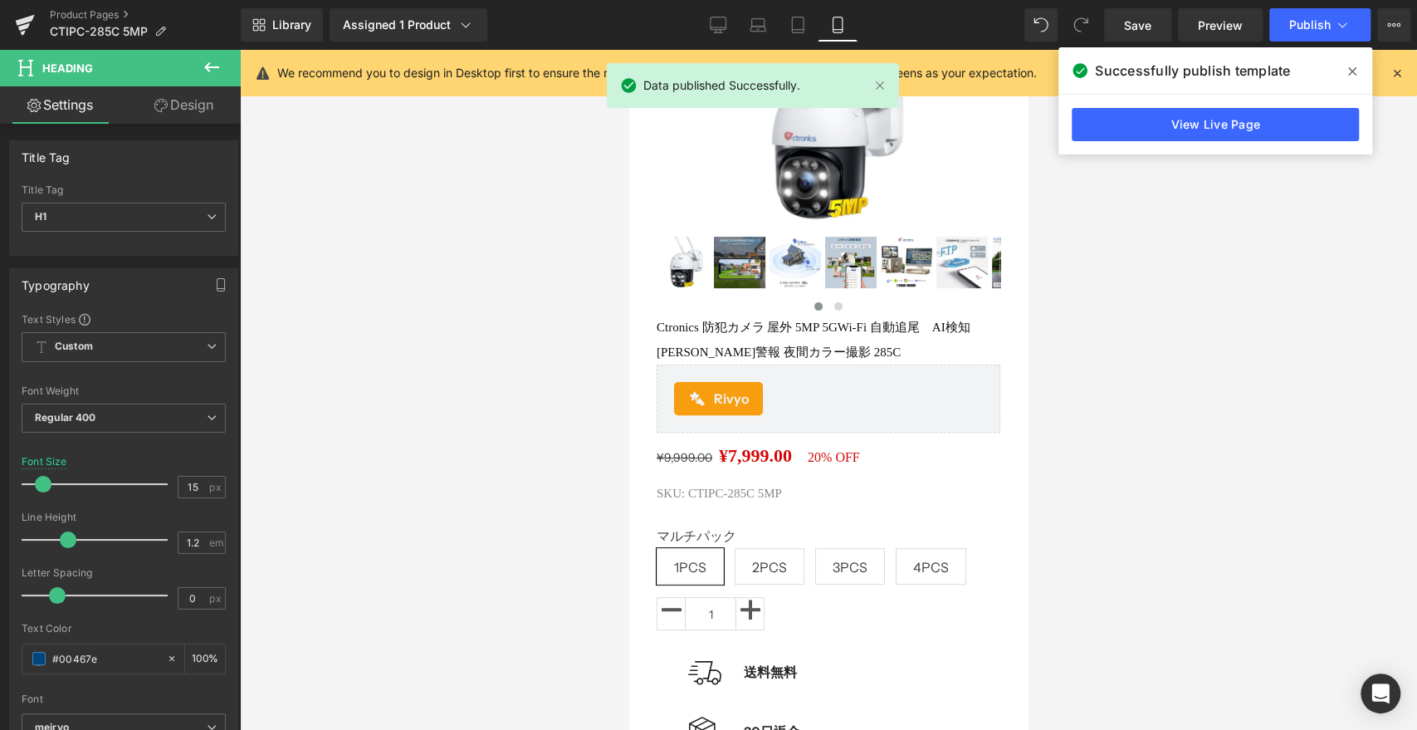
click at [1343, 71] on span at bounding box center [1352, 71] width 27 height 27
